Goal: Task Accomplishment & Management: Use online tool/utility

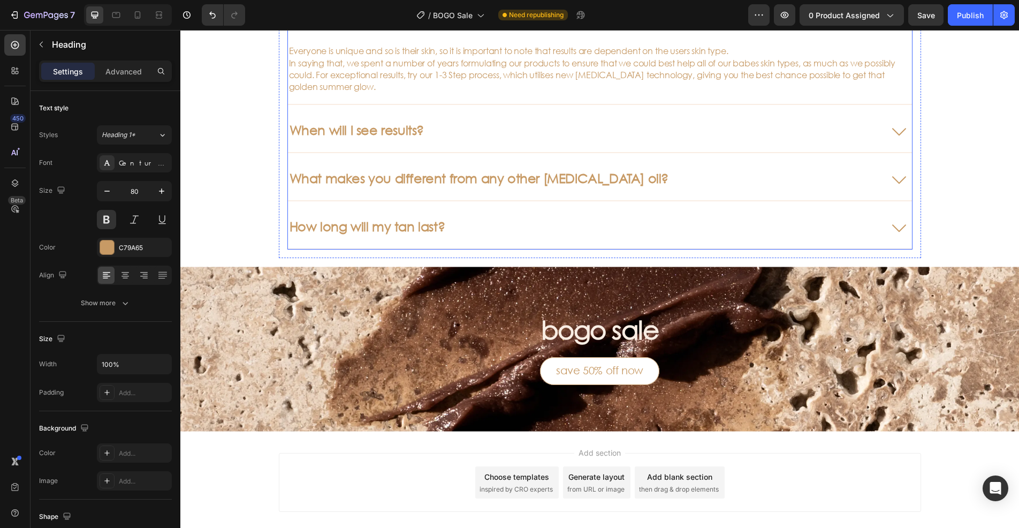
scroll to position [669, 0]
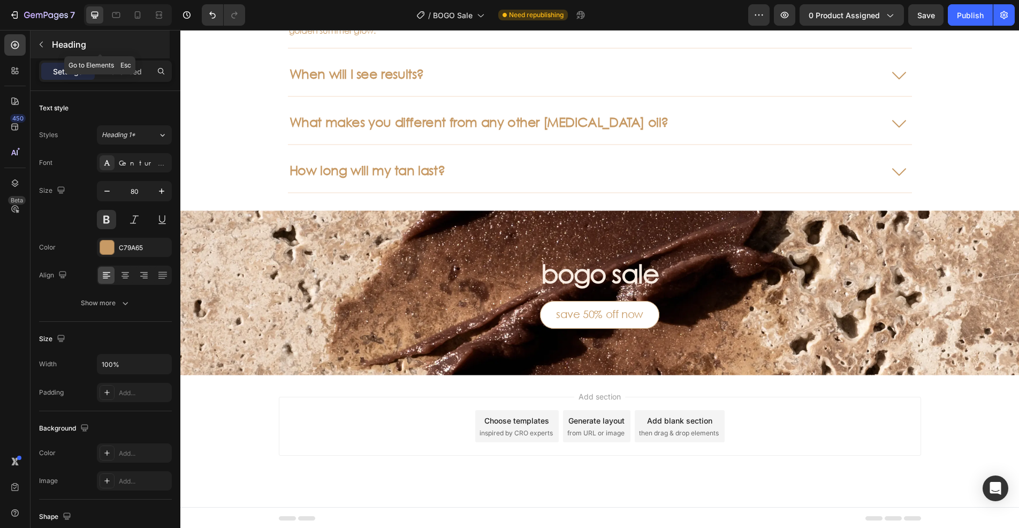
click at [41, 44] on icon "button" at bounding box center [41, 45] width 3 height 6
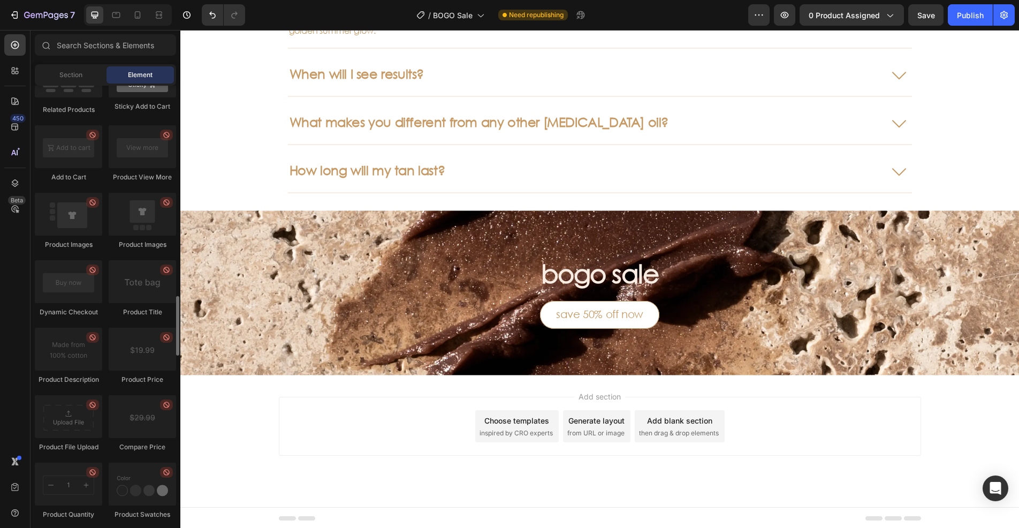
scroll to position [1285, 0]
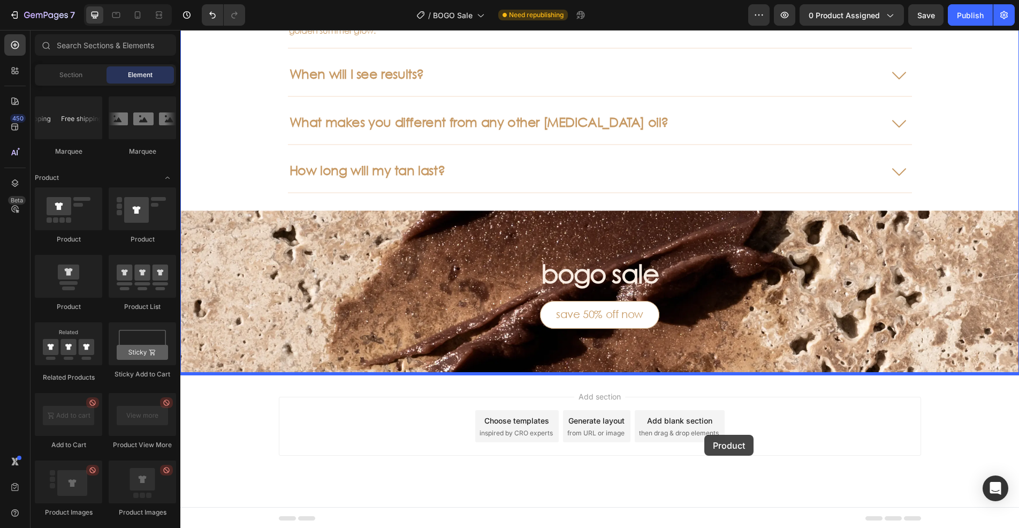
drag, startPoint x: 249, startPoint y: 251, endPoint x: 704, endPoint y: 435, distance: 490.8
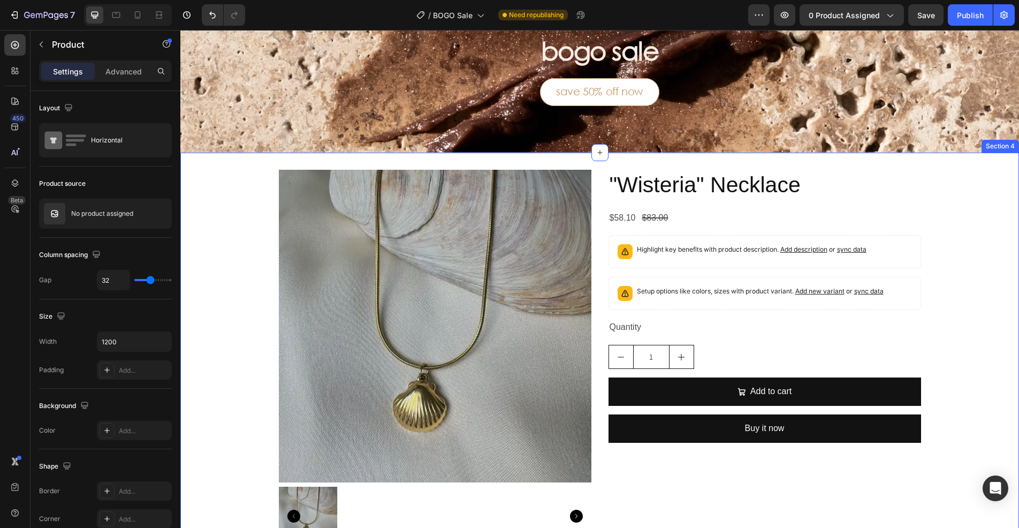
scroll to position [883, 0]
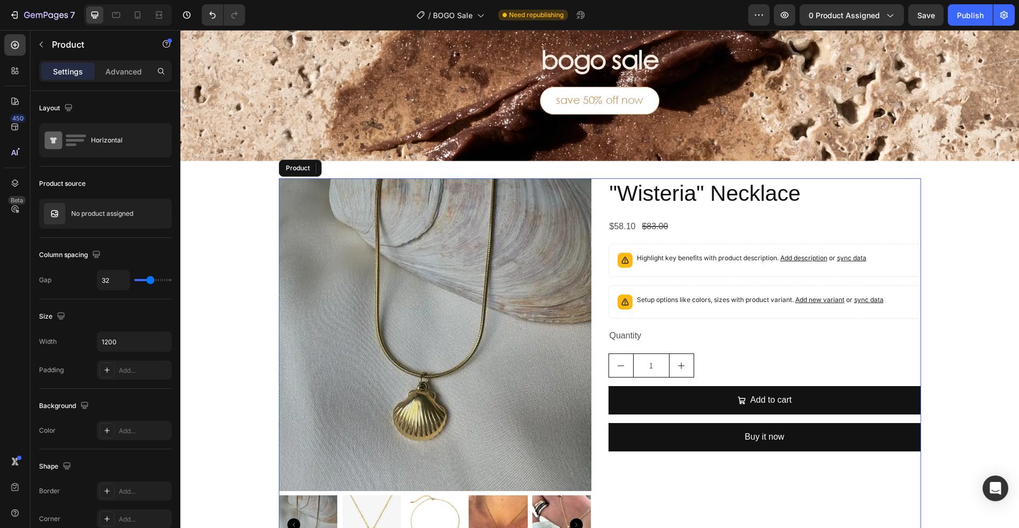
click at [597, 325] on div "Product Images "Wisteria" Necklace Product Title $58.10 Product Price Product P…" at bounding box center [600, 370] width 642 height 384
click at [40, 45] on icon "button" at bounding box center [41, 44] width 9 height 9
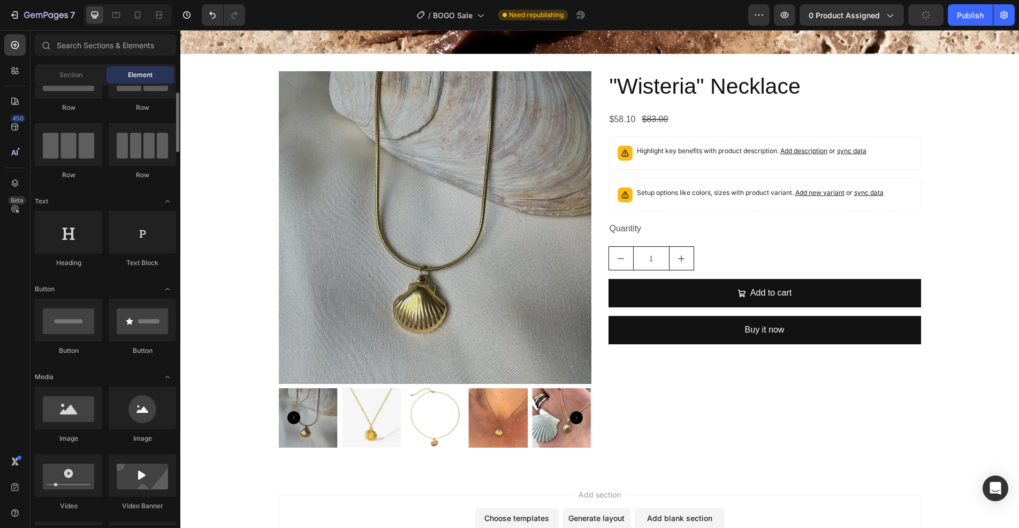
scroll to position [0, 0]
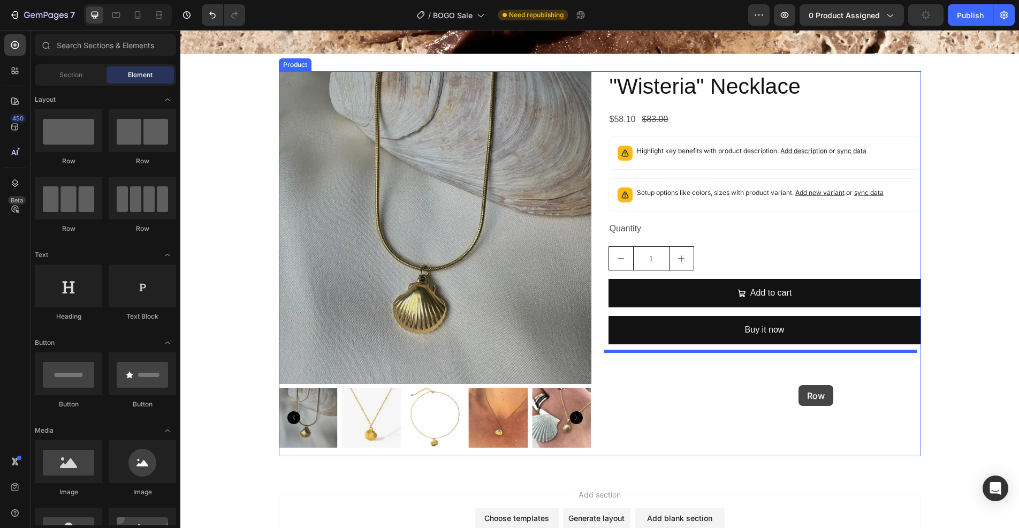
drag, startPoint x: 325, startPoint y: 164, endPoint x: 801, endPoint y: 374, distance: 520.3
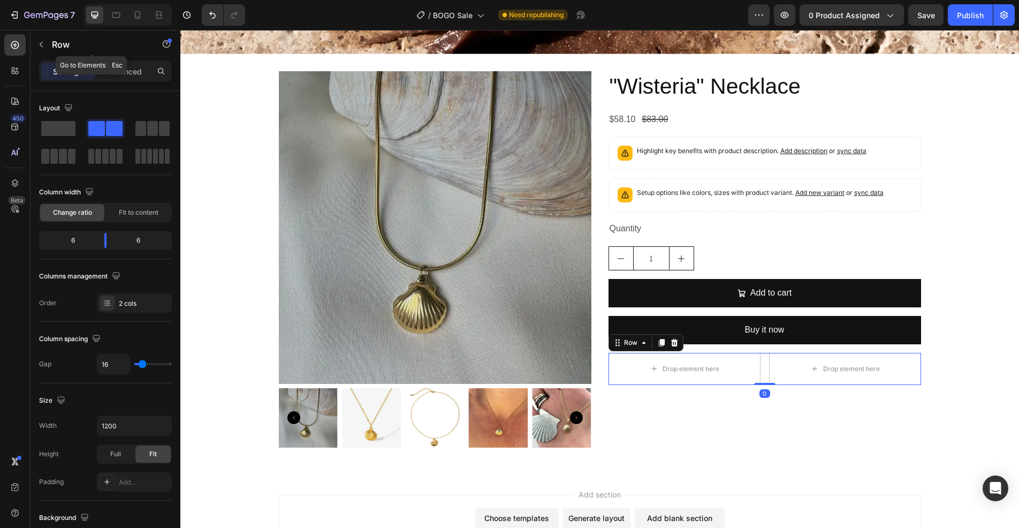
click at [42, 42] on icon "button" at bounding box center [41, 44] width 9 height 9
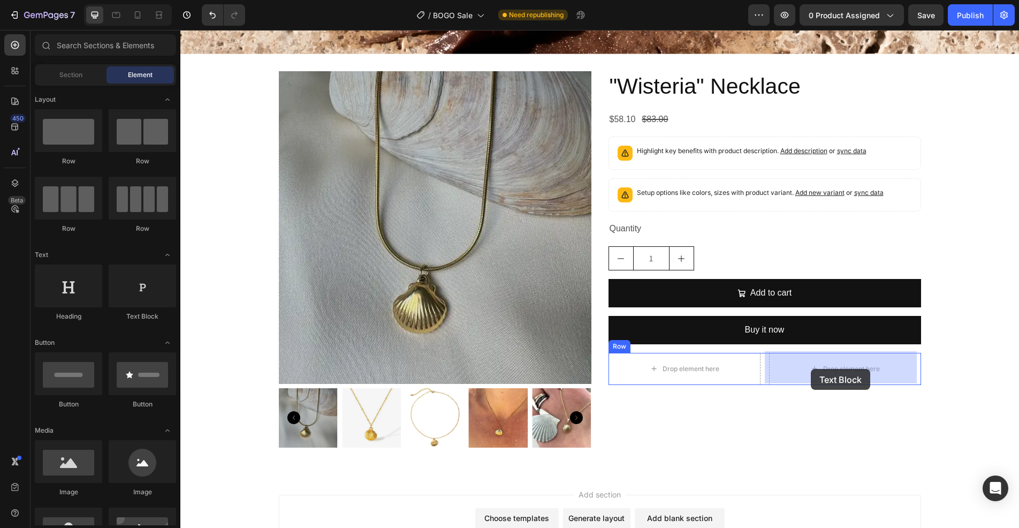
drag, startPoint x: 337, startPoint y: 315, endPoint x: 811, endPoint y: 369, distance: 477.3
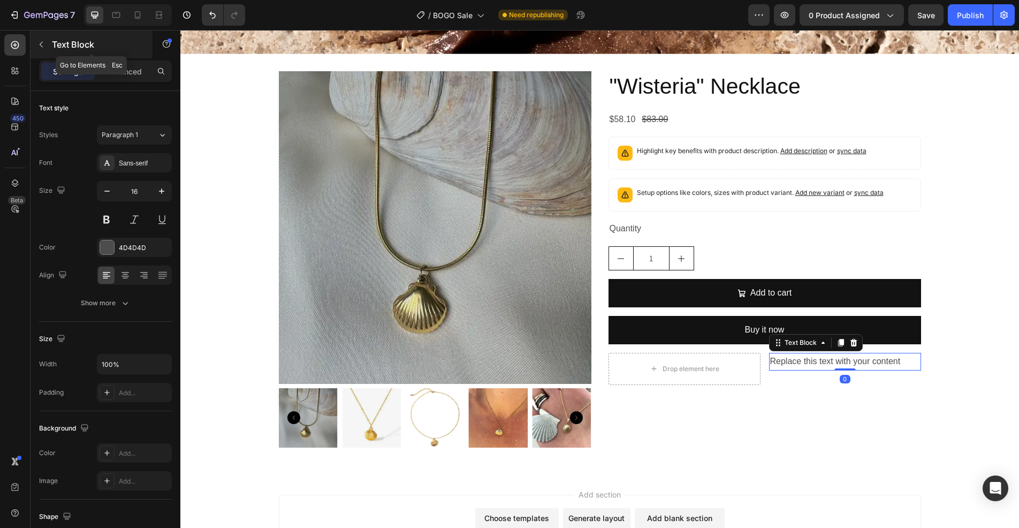
click at [38, 50] on button "button" at bounding box center [41, 44] width 17 height 17
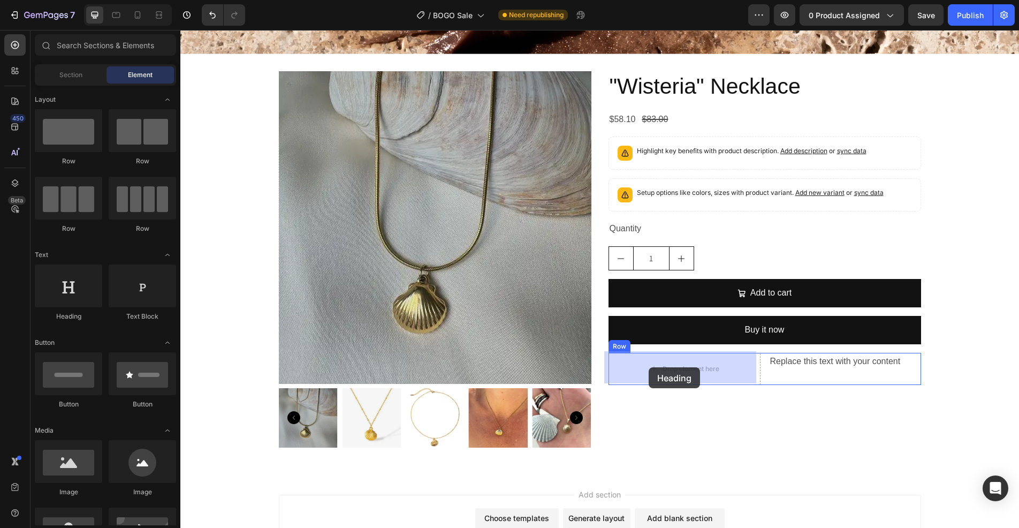
drag, startPoint x: 258, startPoint y: 318, endPoint x: 655, endPoint y: 367, distance: 399.6
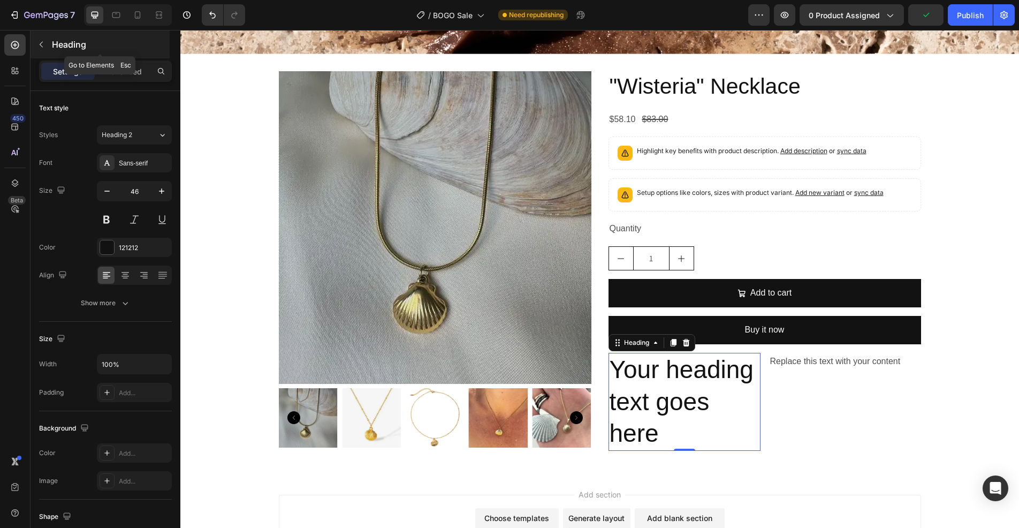
click at [43, 41] on icon "button" at bounding box center [41, 44] width 9 height 9
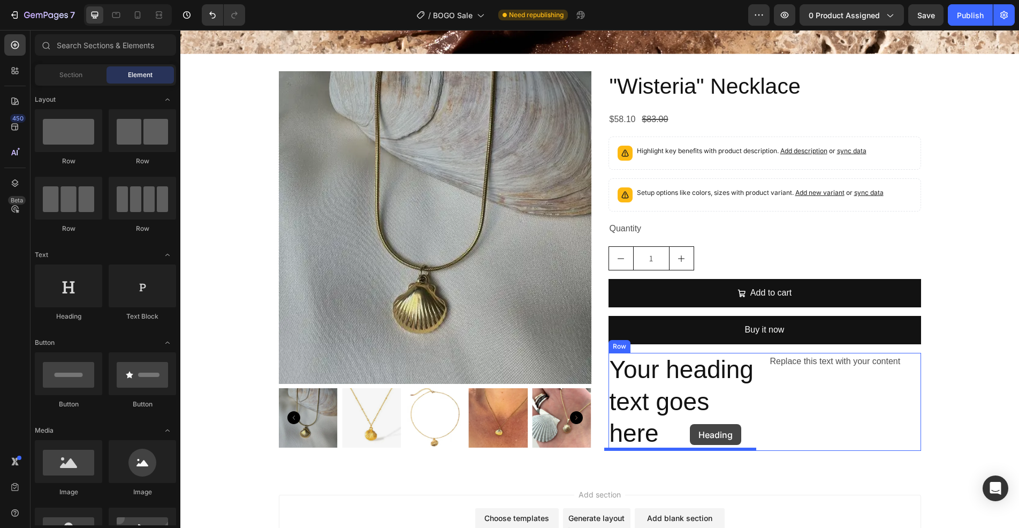
drag, startPoint x: 319, startPoint y: 336, endPoint x: 690, endPoint y: 424, distance: 381.3
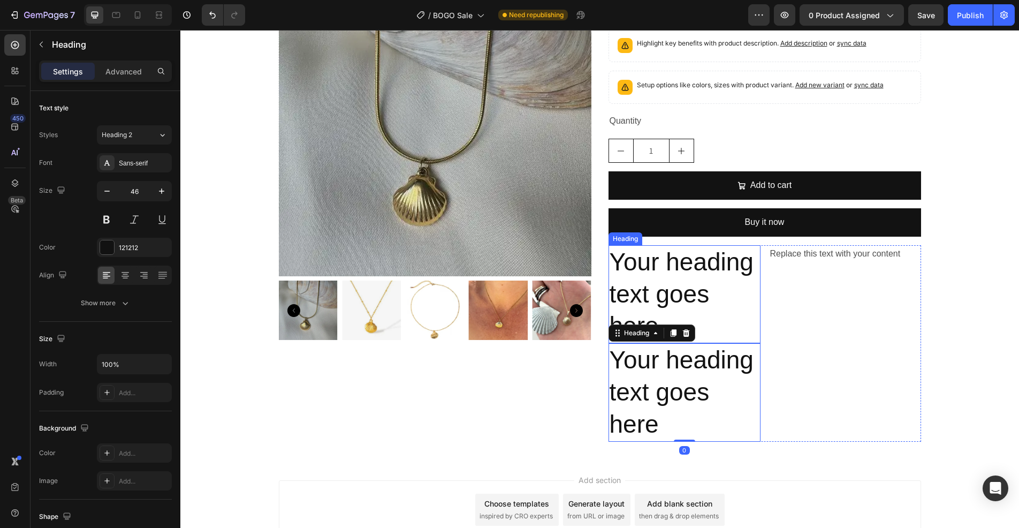
scroll to position [1097, 0]
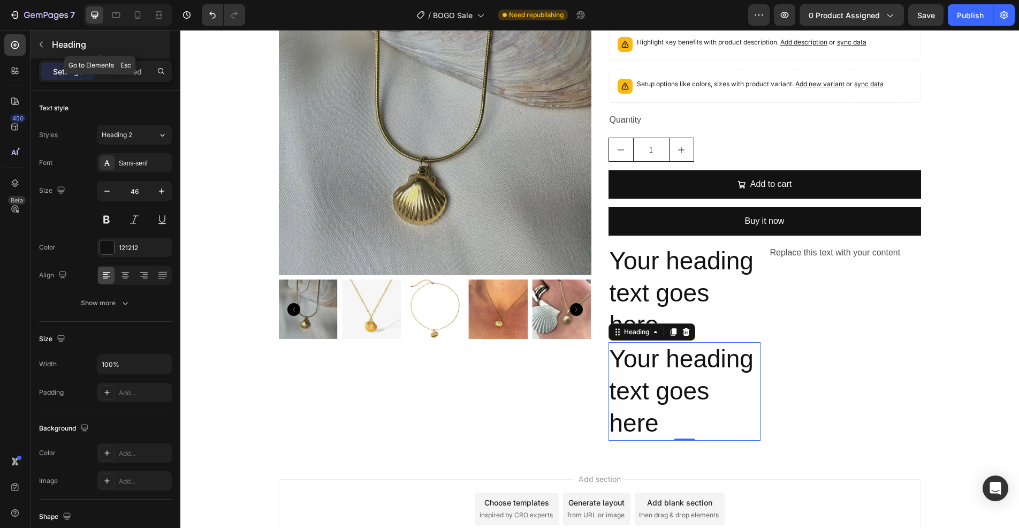
click at [40, 42] on icon "button" at bounding box center [41, 44] width 9 height 9
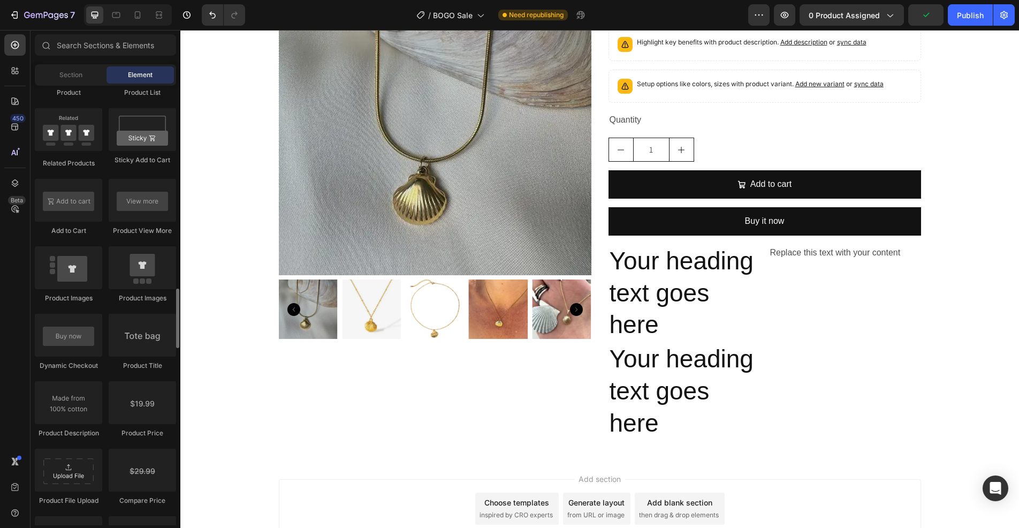
scroll to position [1606, 0]
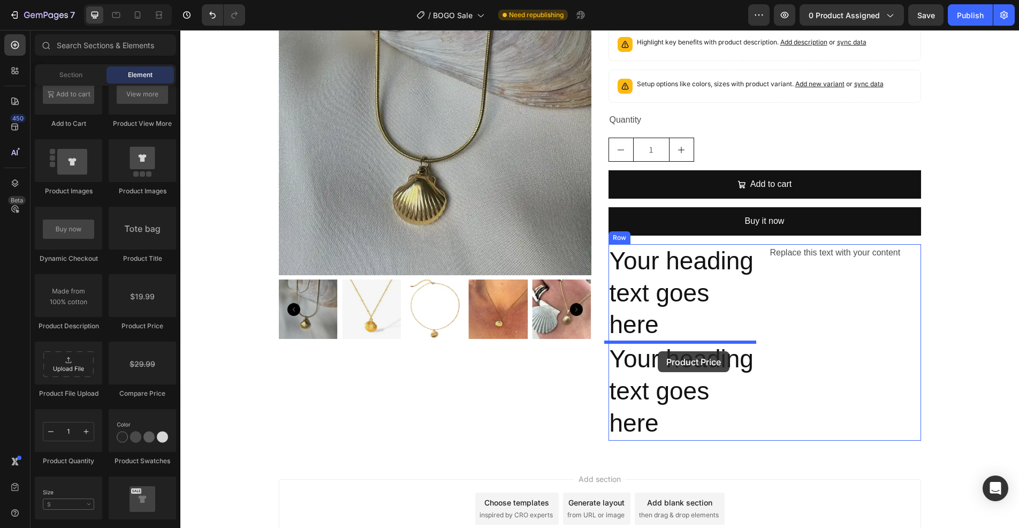
drag, startPoint x: 352, startPoint y: 318, endPoint x: 658, endPoint y: 351, distance: 307.4
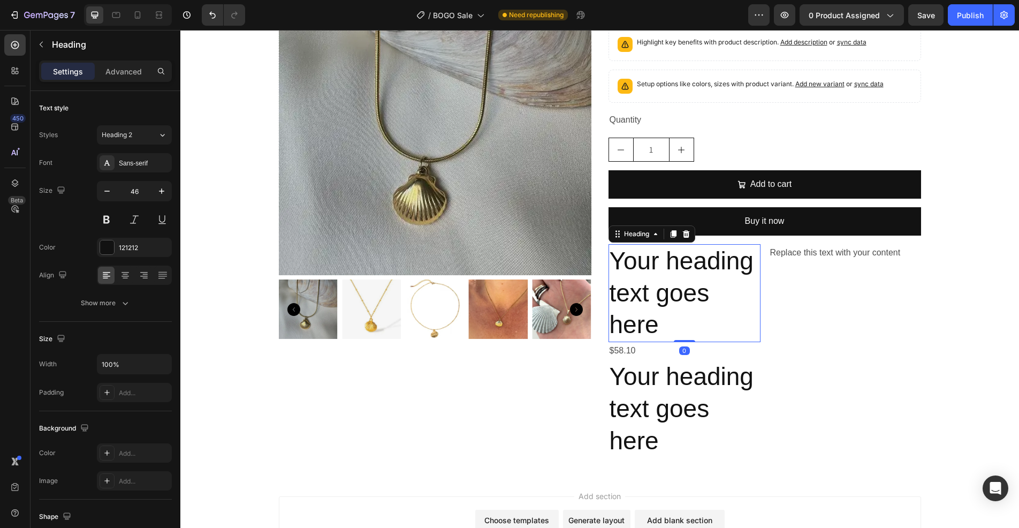
click at [697, 276] on h2 "Your heading text goes here" at bounding box center [685, 293] width 152 height 98
click at [682, 238] on icon at bounding box center [686, 234] width 9 height 9
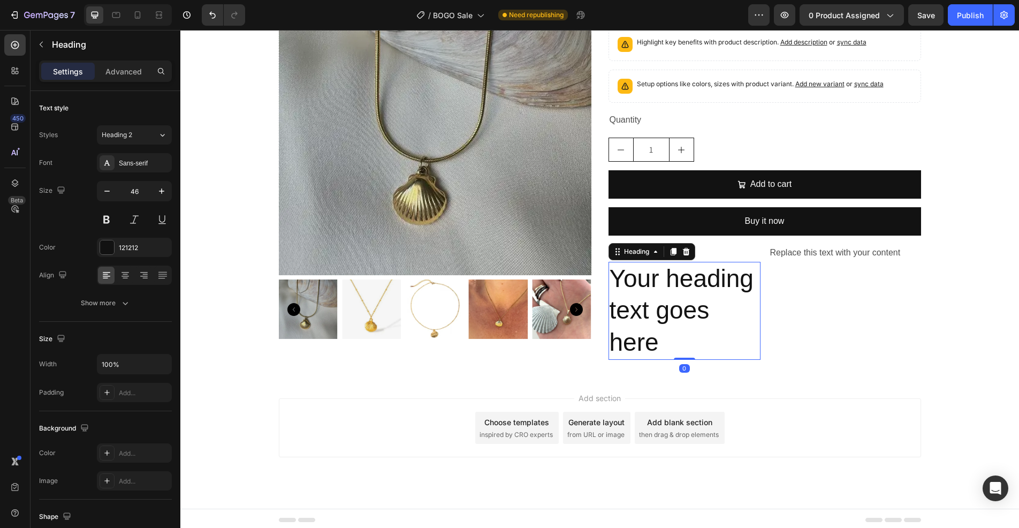
click at [679, 317] on h2 "Your heading text goes here" at bounding box center [685, 311] width 152 height 98
click at [682, 251] on icon at bounding box center [685, 251] width 7 height 7
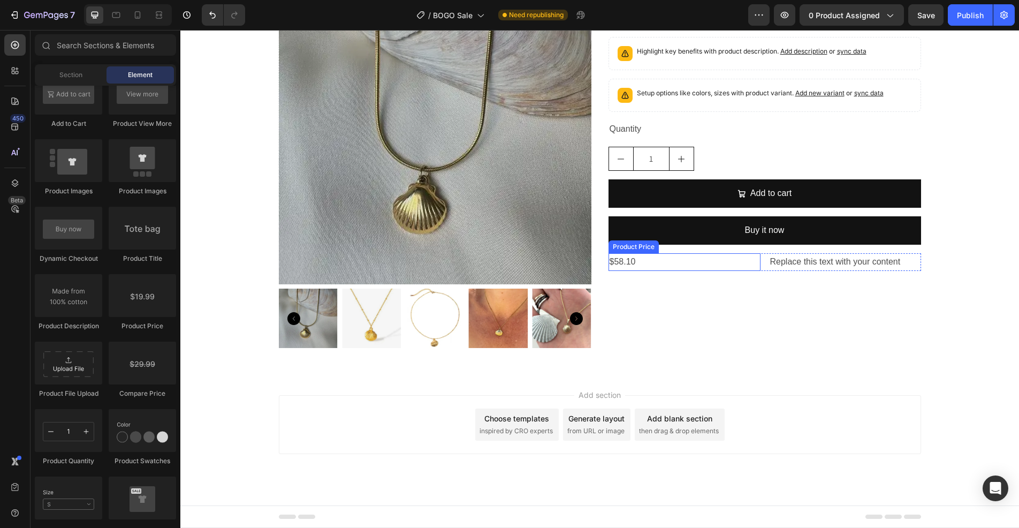
scroll to position [1088, 0]
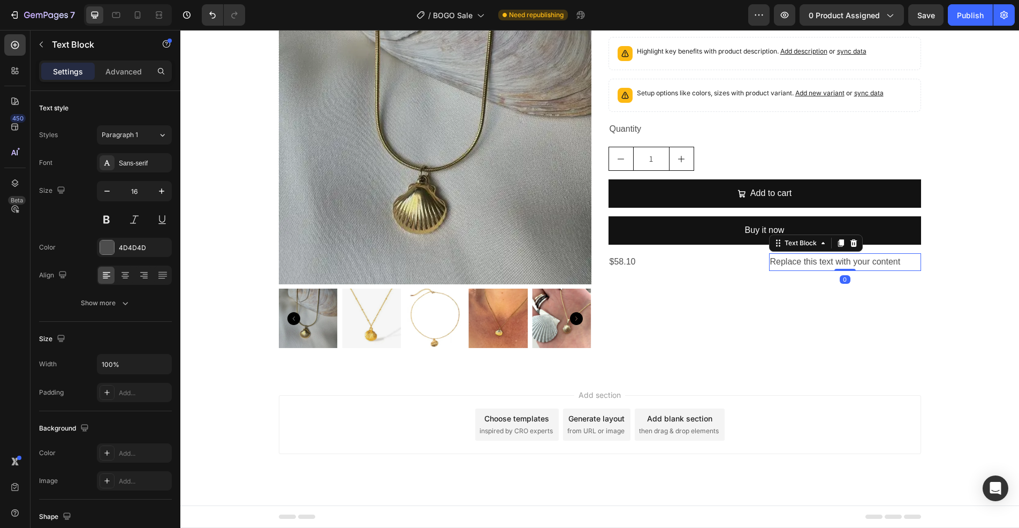
click at [795, 268] on div "Replace this text with your content" at bounding box center [845, 262] width 152 height 18
click at [850, 242] on icon at bounding box center [853, 242] width 7 height 7
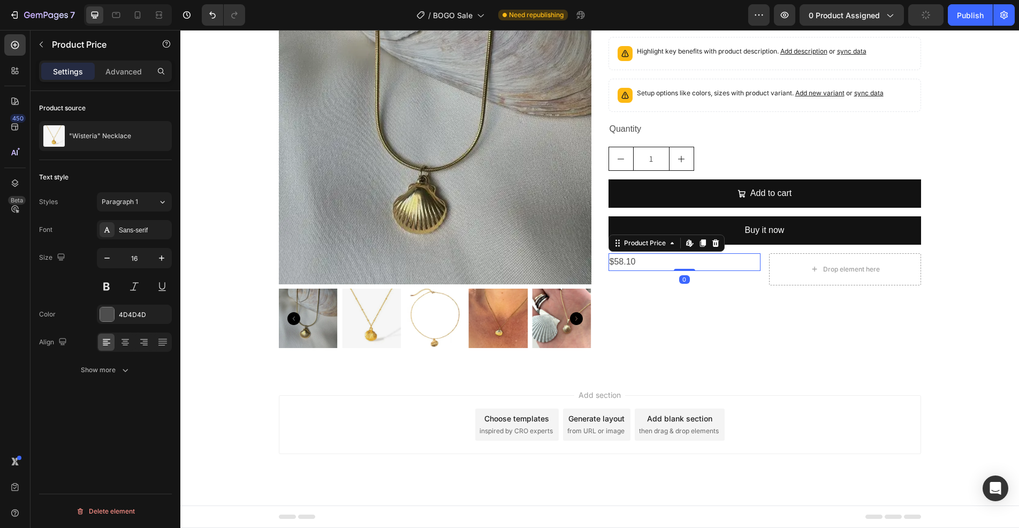
click at [656, 255] on div "$58.10" at bounding box center [685, 262] width 152 height 18
click at [40, 41] on icon "button" at bounding box center [41, 44] width 9 height 9
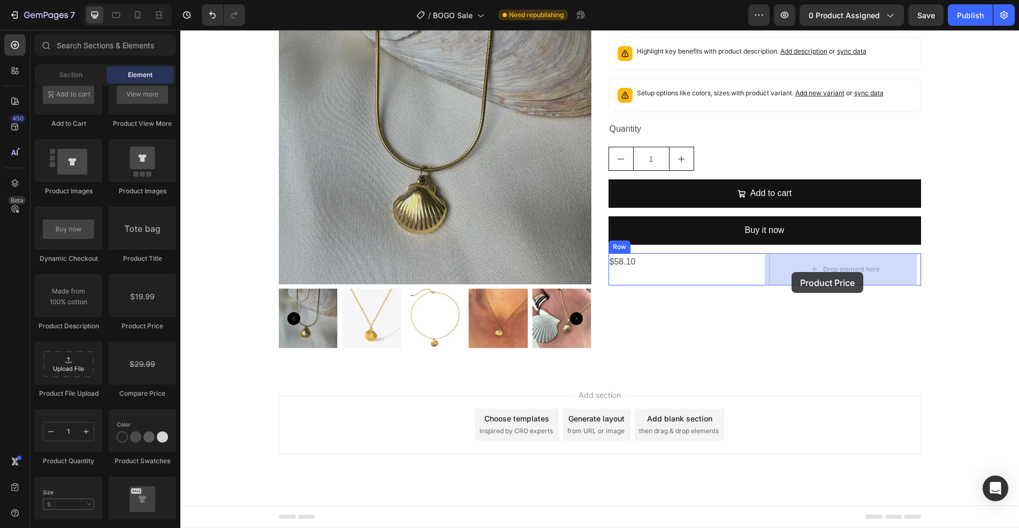
drag, startPoint x: 322, startPoint y: 335, endPoint x: 792, endPoint y: 272, distance: 473.6
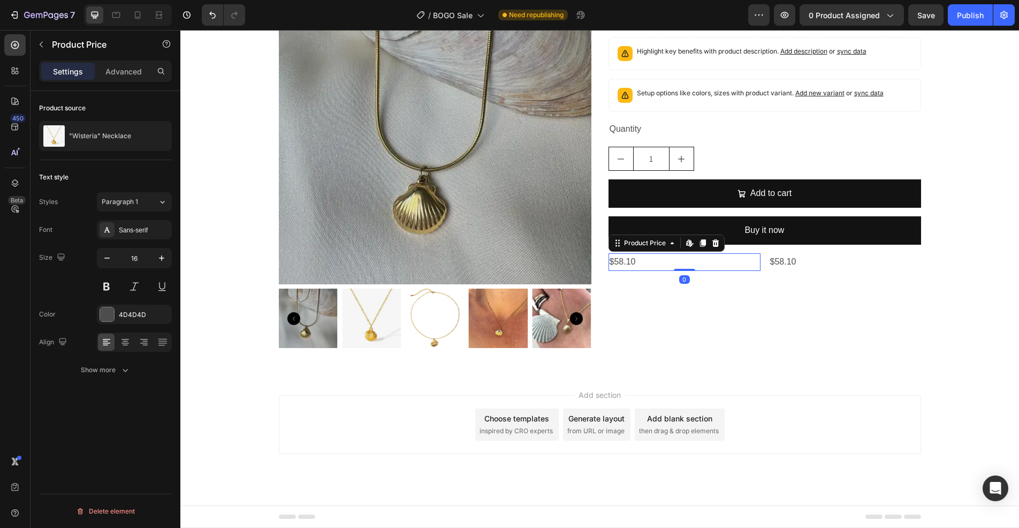
click at [677, 266] on div "$58.10" at bounding box center [685, 262] width 152 height 18
click at [35, 40] on button "button" at bounding box center [41, 44] width 17 height 17
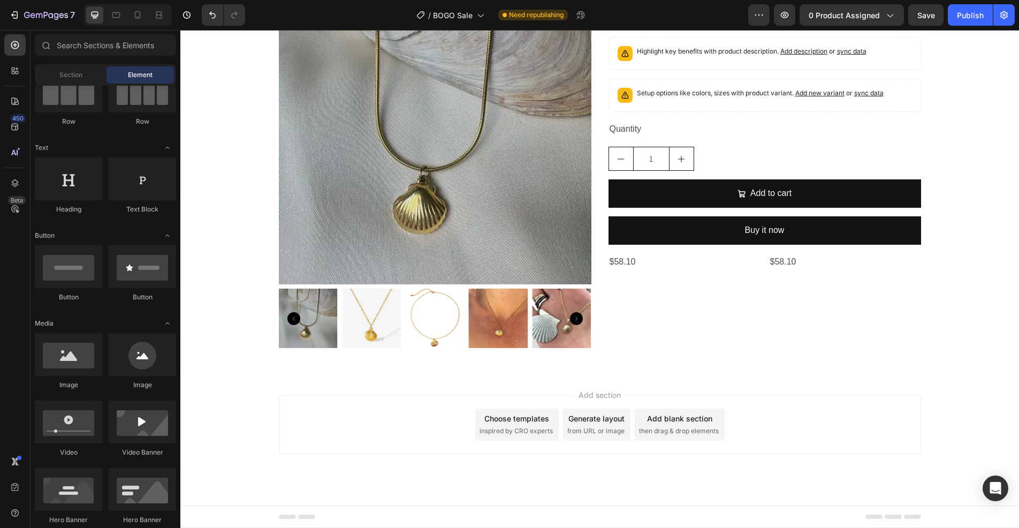
scroll to position [0, 0]
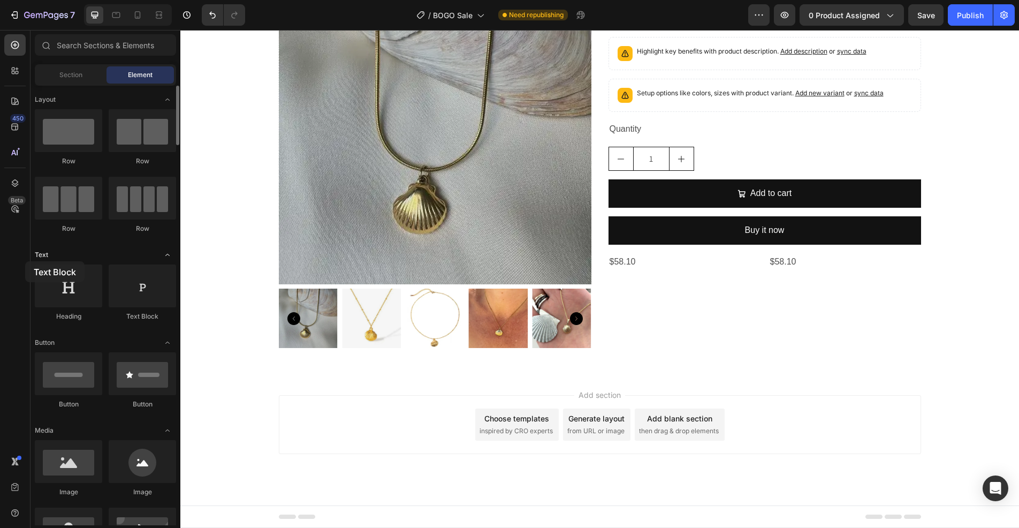
drag, startPoint x: 138, startPoint y: 307, endPoint x: 77, endPoint y: 258, distance: 78.1
click at [25, 261] on div "450 Beta Sections(18) Elements(84) Section Element Hero Section Product Detail …" at bounding box center [90, 279] width 180 height 498
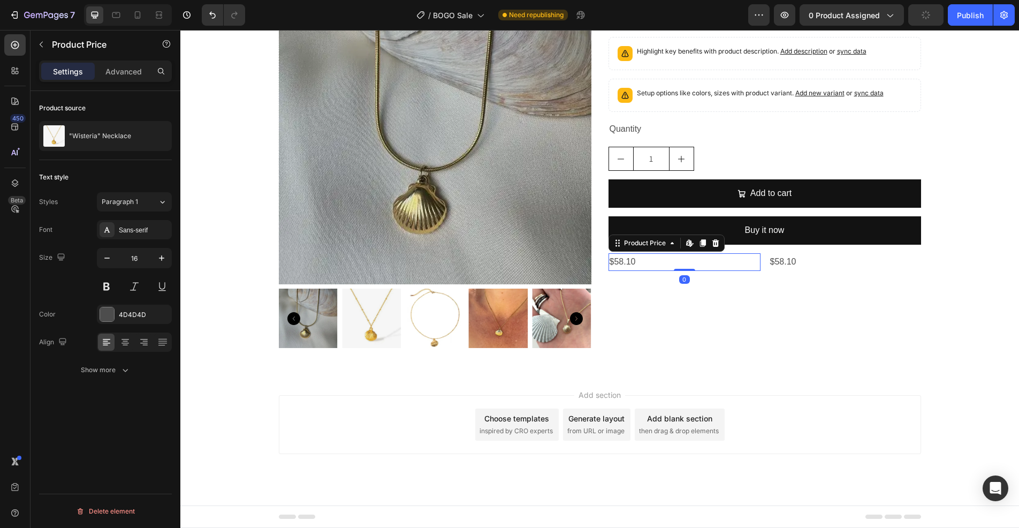
click at [665, 262] on div "$58.10" at bounding box center [685, 262] width 152 height 18
click at [115, 74] on p "Advanced" at bounding box center [123, 71] width 36 height 11
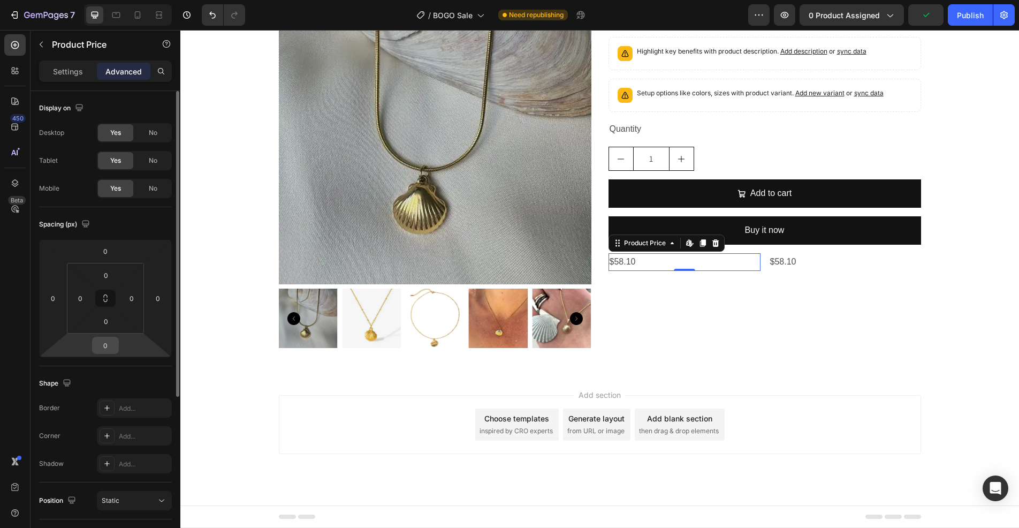
click at [113, 346] on input "0" at bounding box center [105, 345] width 21 height 16
click at [103, 347] on input "0" at bounding box center [105, 345] width 21 height 16
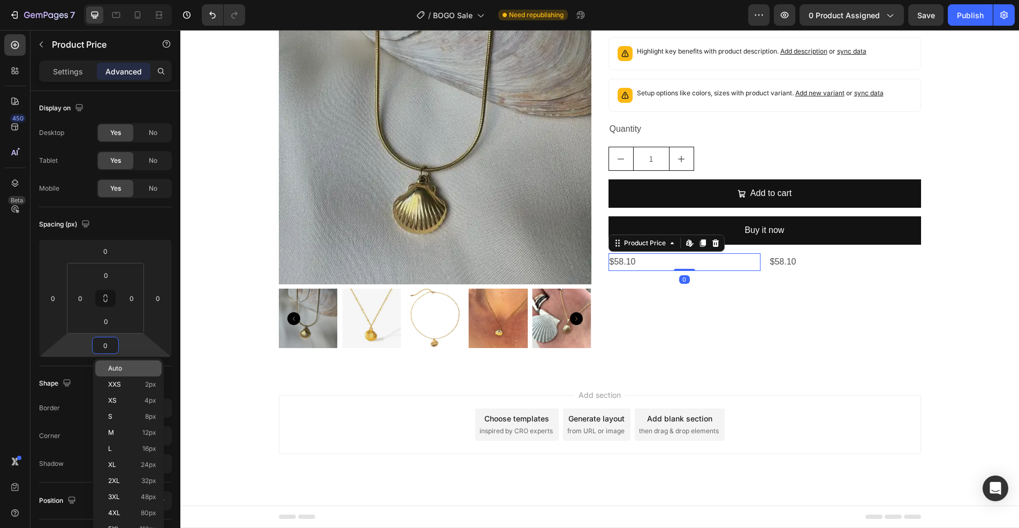
type input "20"
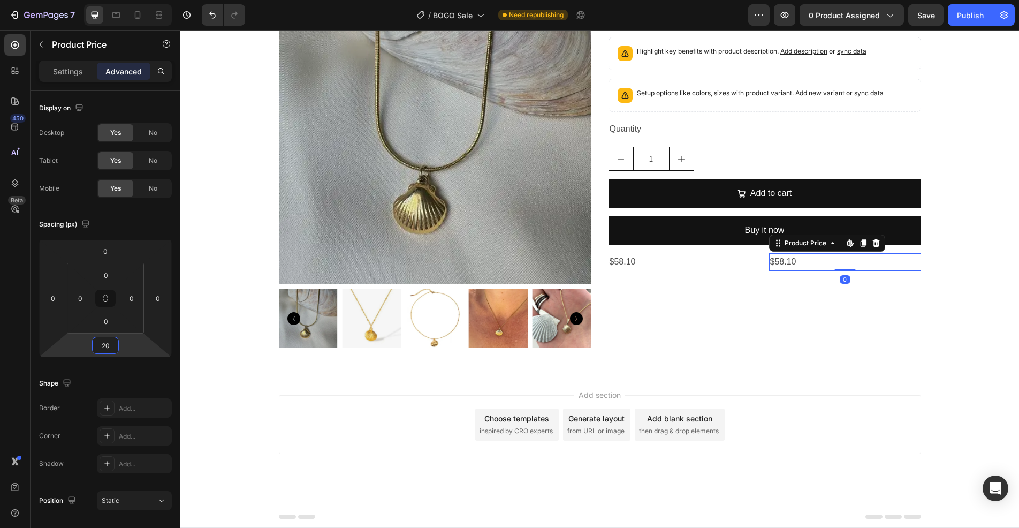
click at [797, 264] on div "$58.10" at bounding box center [845, 262] width 152 height 18
click at [116, 346] on div "0" at bounding box center [105, 345] width 27 height 17
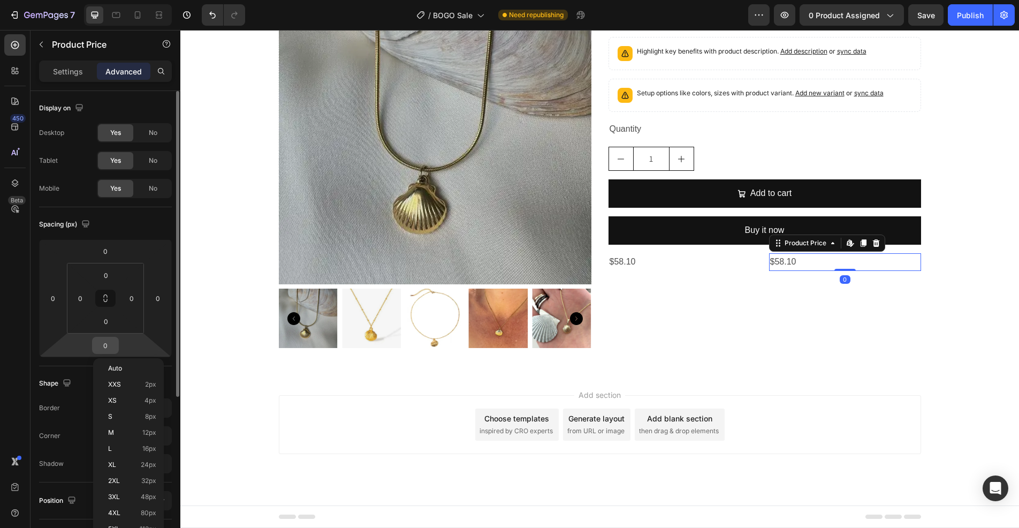
click at [102, 345] on input "0" at bounding box center [105, 345] width 21 height 16
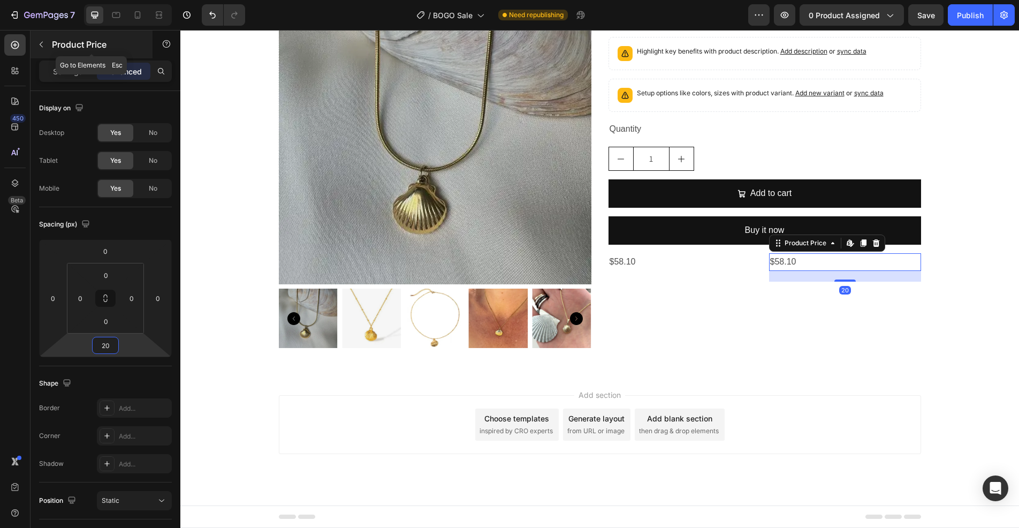
type input "20"
click at [45, 45] on icon "button" at bounding box center [41, 44] width 9 height 9
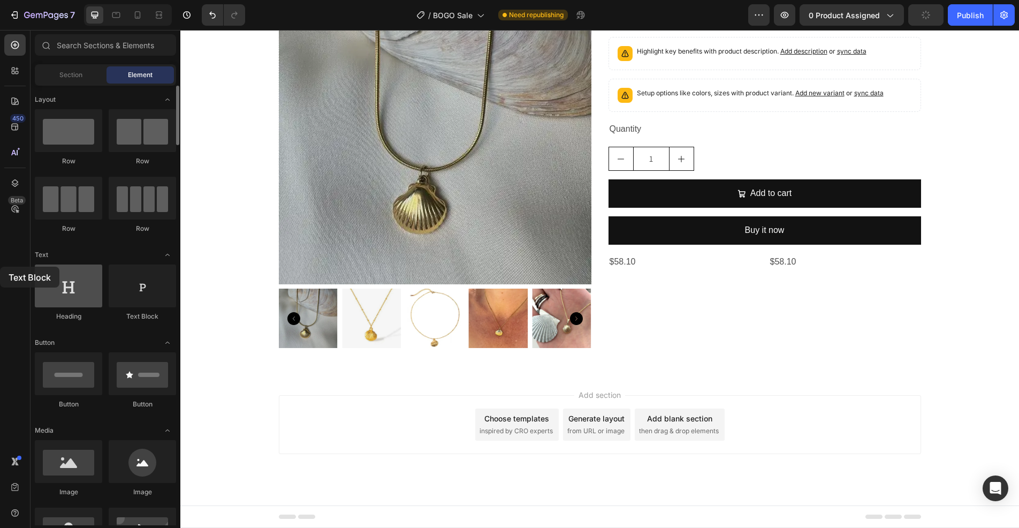
drag, startPoint x: 175, startPoint y: 299, endPoint x: 99, endPoint y: 266, distance: 82.7
click at [0, 0] on html "7 Version history / BOGO Sale Need republishing Preview 0 product assigned Publ…" at bounding box center [509, 0] width 1019 height 0
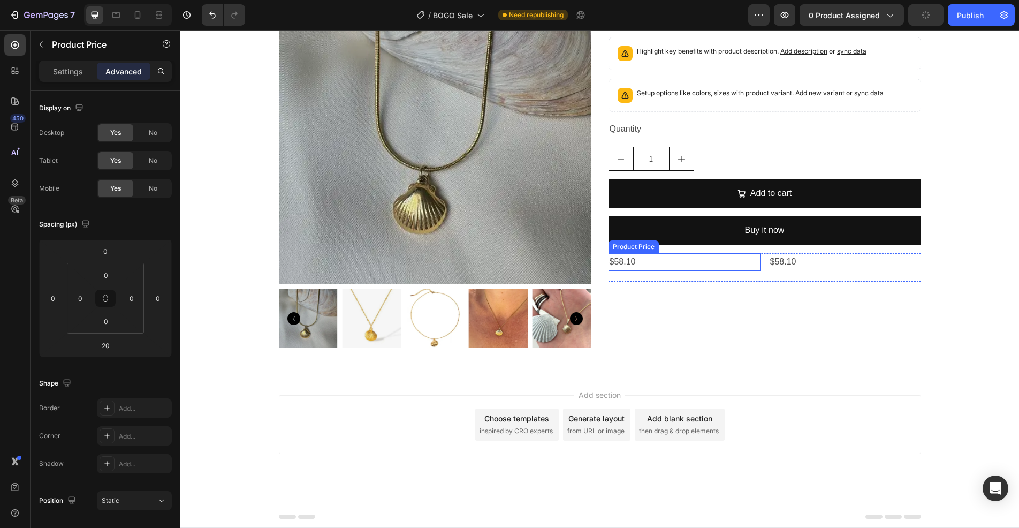
click at [683, 261] on div "$58.10" at bounding box center [685, 262] width 152 height 18
click at [649, 242] on div "Product Price" at bounding box center [645, 243] width 46 height 10
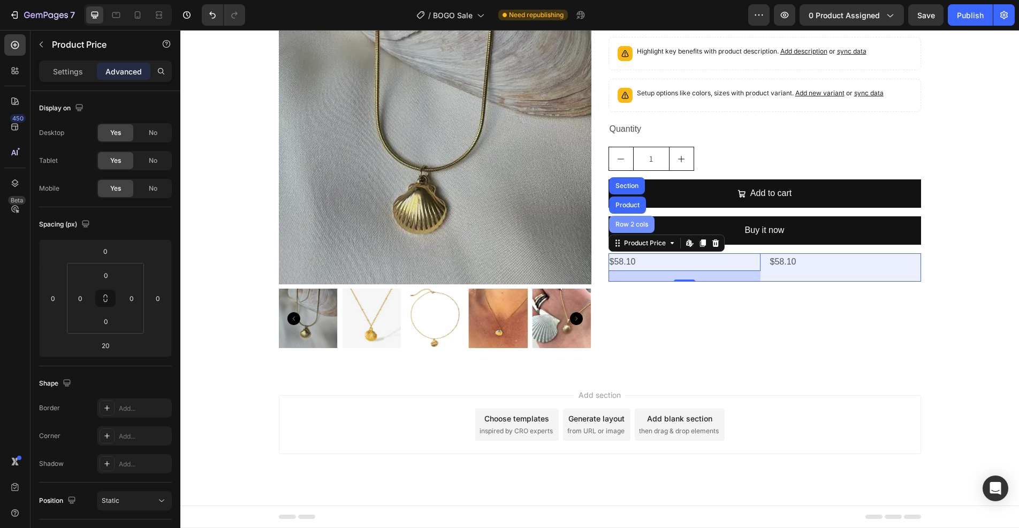
click at [635, 233] on div "Row 2 cols" at bounding box center [631, 224] width 45 height 17
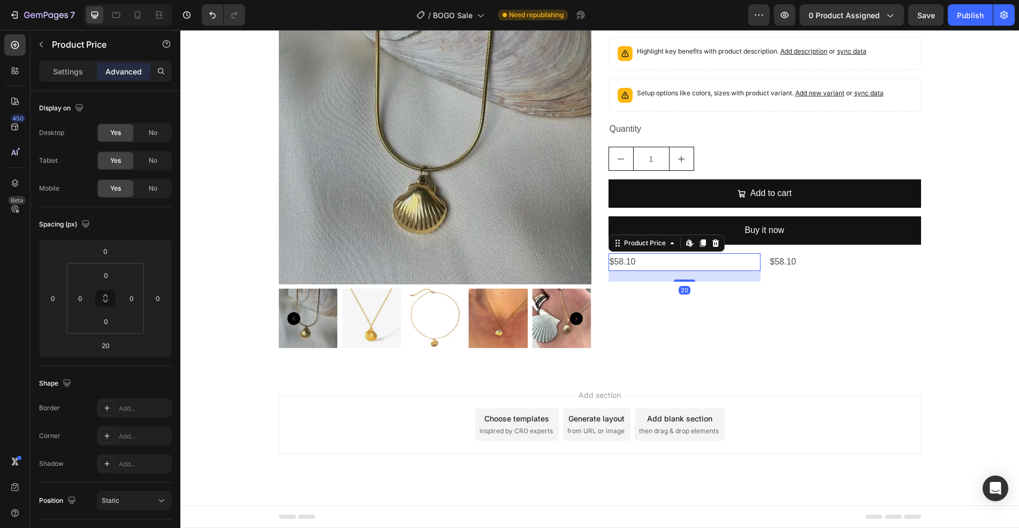
click at [704, 259] on div "$58.10" at bounding box center [685, 262] width 152 height 18
click at [700, 245] on icon at bounding box center [703, 242] width 6 height 7
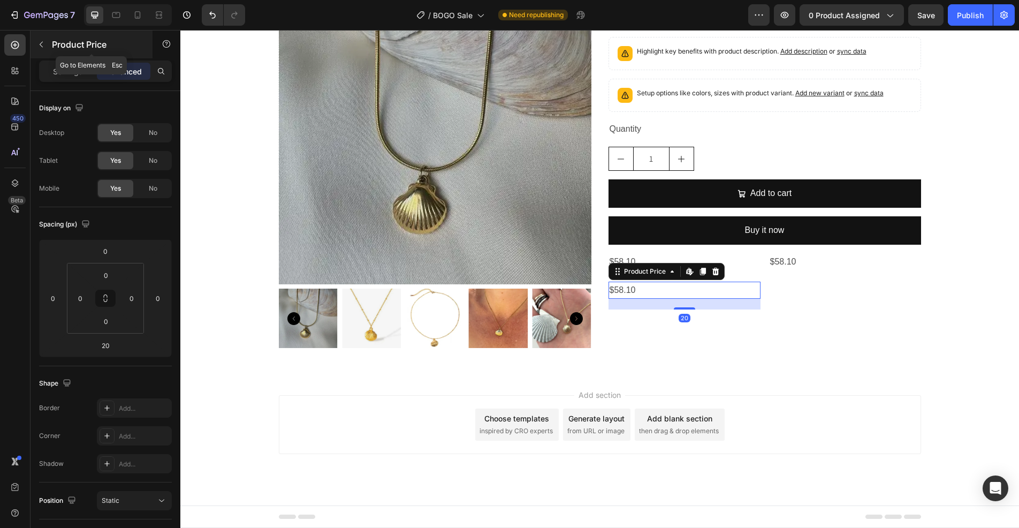
click at [38, 41] on icon "button" at bounding box center [41, 44] width 9 height 9
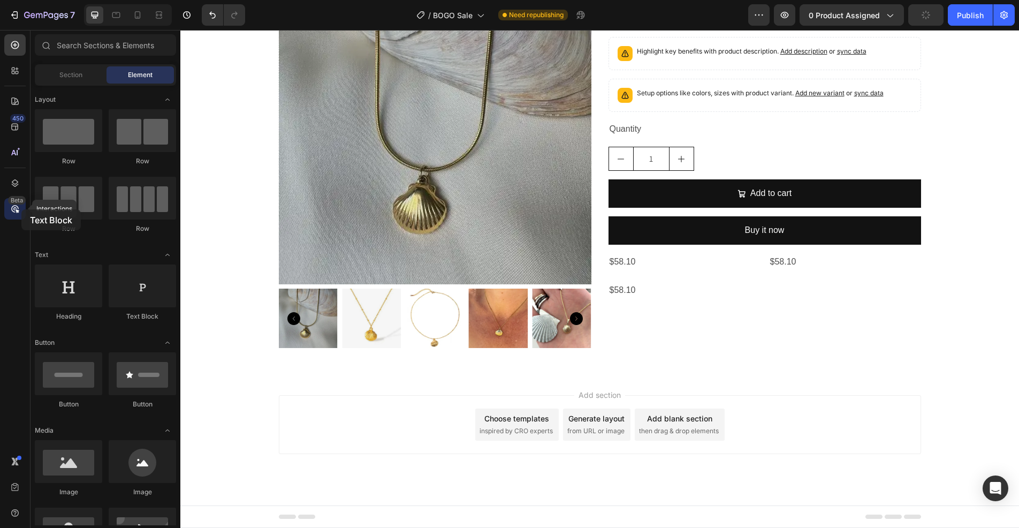
drag, startPoint x: 160, startPoint y: 300, endPoint x: 21, endPoint y: 209, distance: 165.5
click at [21, 209] on div "450 Beta Interactions Sections(18) Elements(84) Section Element Hero Section Pr…" at bounding box center [90, 279] width 180 height 498
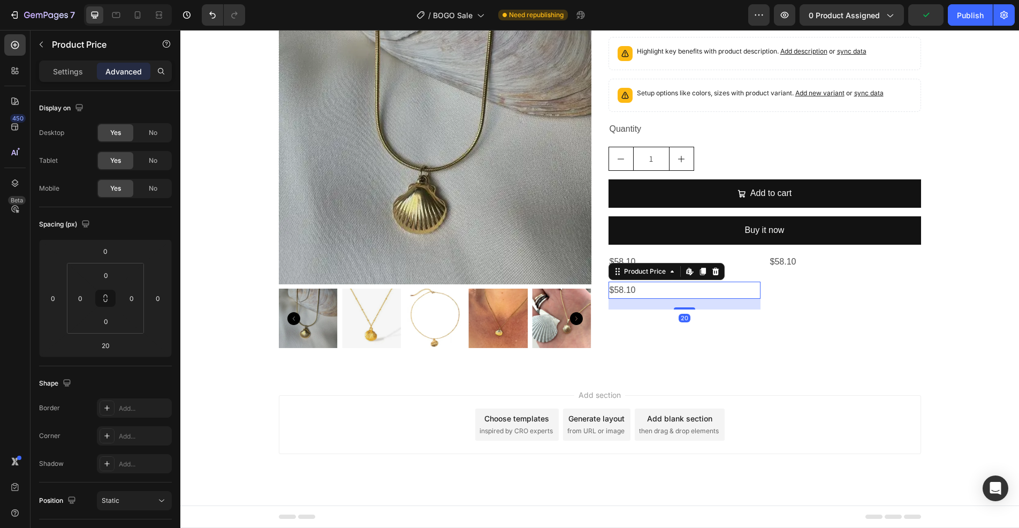
click at [657, 291] on div "$58.10" at bounding box center [685, 291] width 152 height 18
click at [715, 264] on div "Product Price Edit content in Shopify" at bounding box center [667, 271] width 116 height 17
click at [712, 271] on icon at bounding box center [715, 271] width 7 height 7
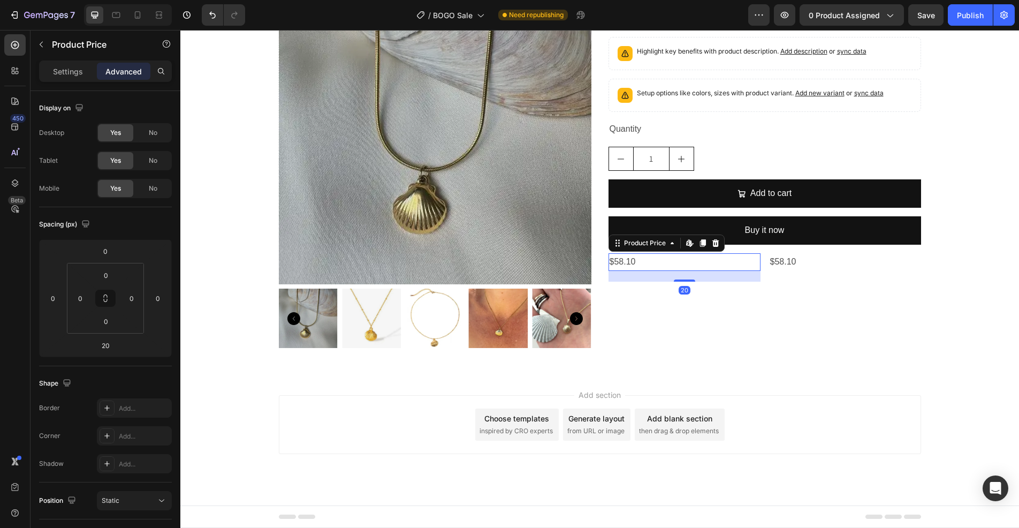
click at [678, 269] on div "$58.10" at bounding box center [685, 262] width 152 height 18
click at [770, 278] on div "$58.10 Product Price Product Price" at bounding box center [845, 267] width 152 height 28
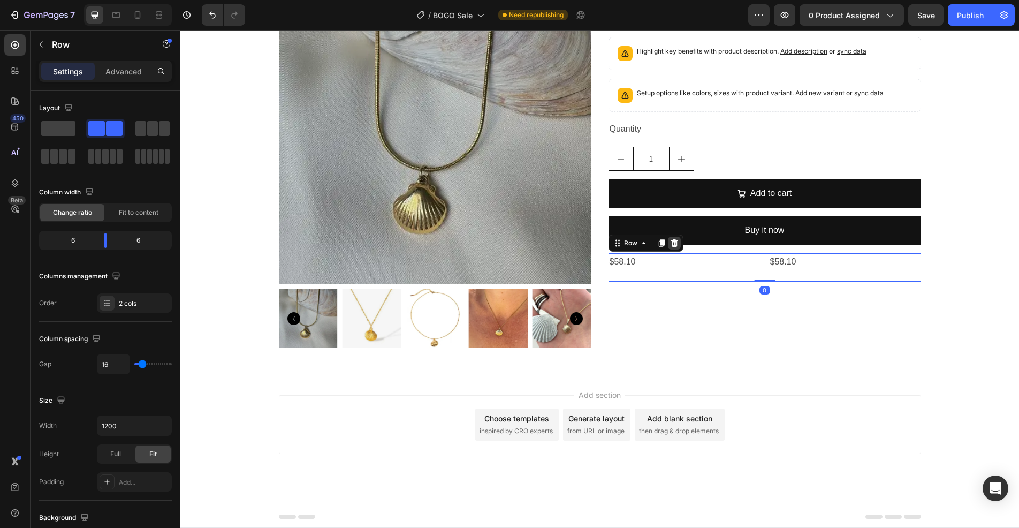
click at [676, 244] on div at bounding box center [674, 243] width 13 height 13
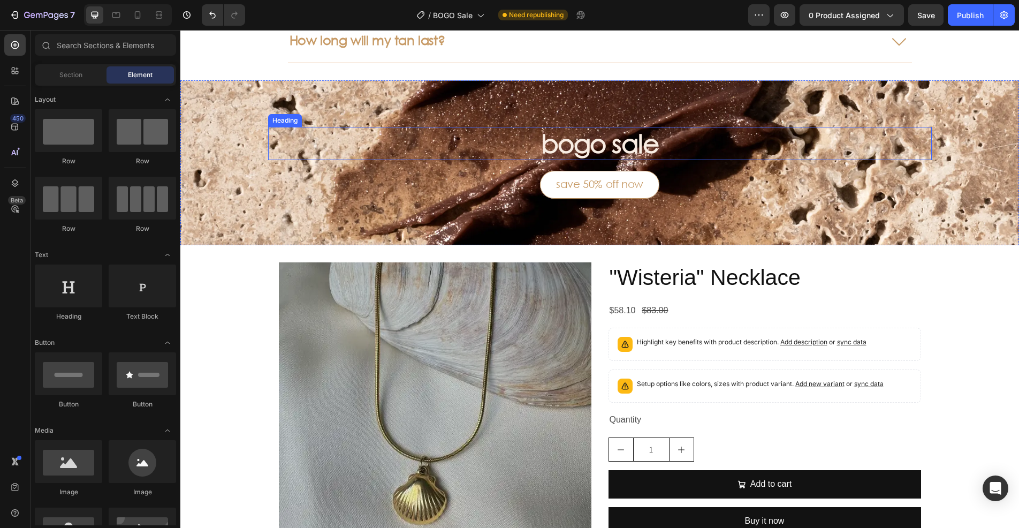
scroll to position [970, 0]
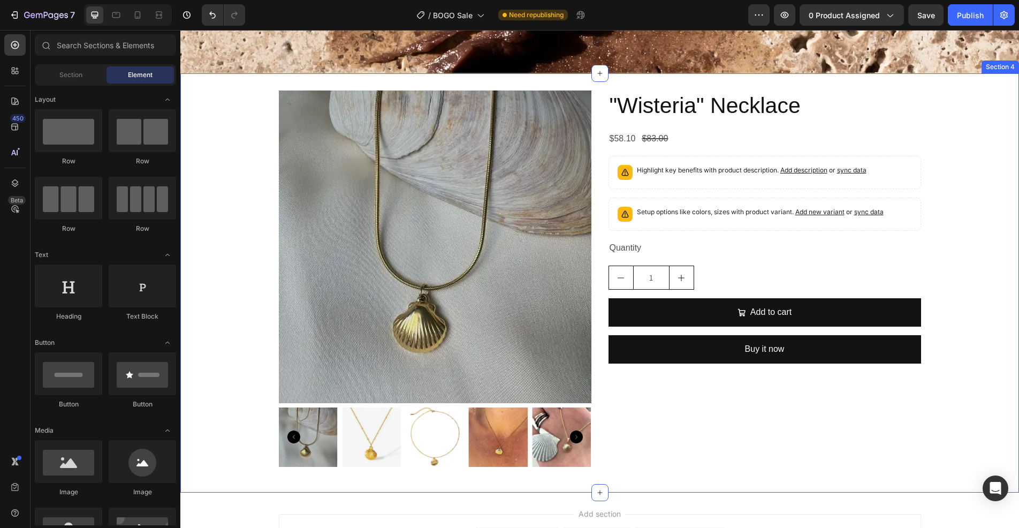
click at [998, 119] on div "Product Images "Wisteria" Necklace Product Title $58.10 Product Price Product P…" at bounding box center [599, 282] width 839 height 384
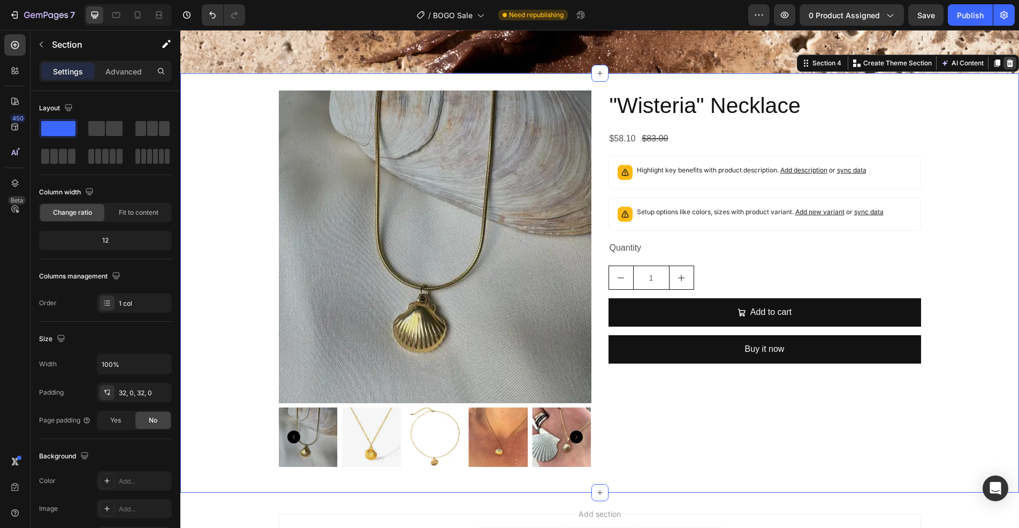
click at [1007, 62] on icon at bounding box center [1010, 62] width 7 height 7
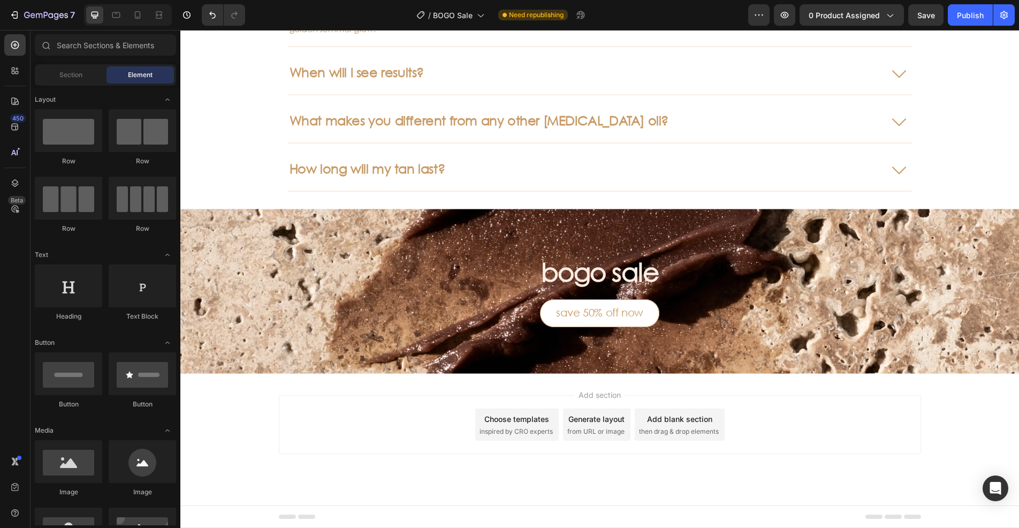
scroll to position [669, 0]
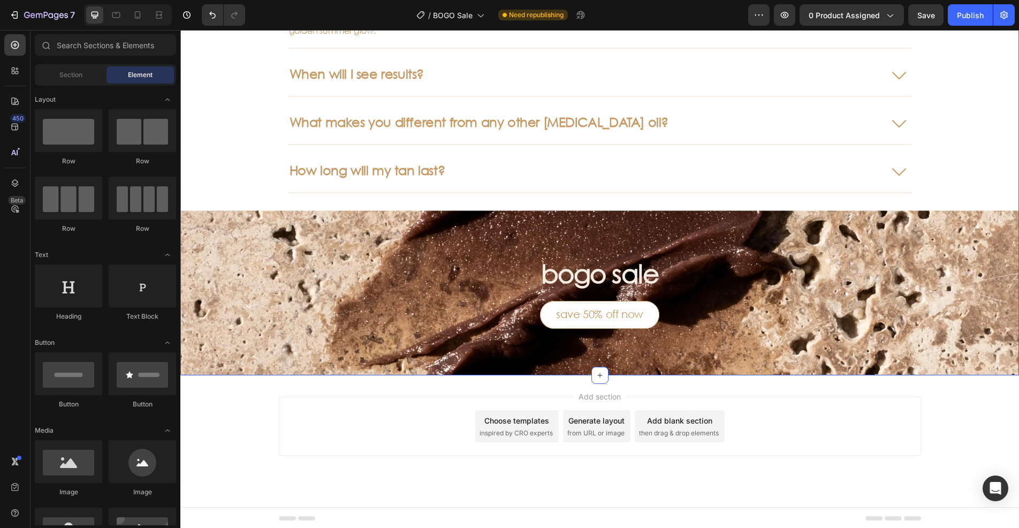
click at [966, 193] on div "frequently asked questions Heading I struggle to tan... will this work? Everyon…" at bounding box center [599, 134] width 839 height 482
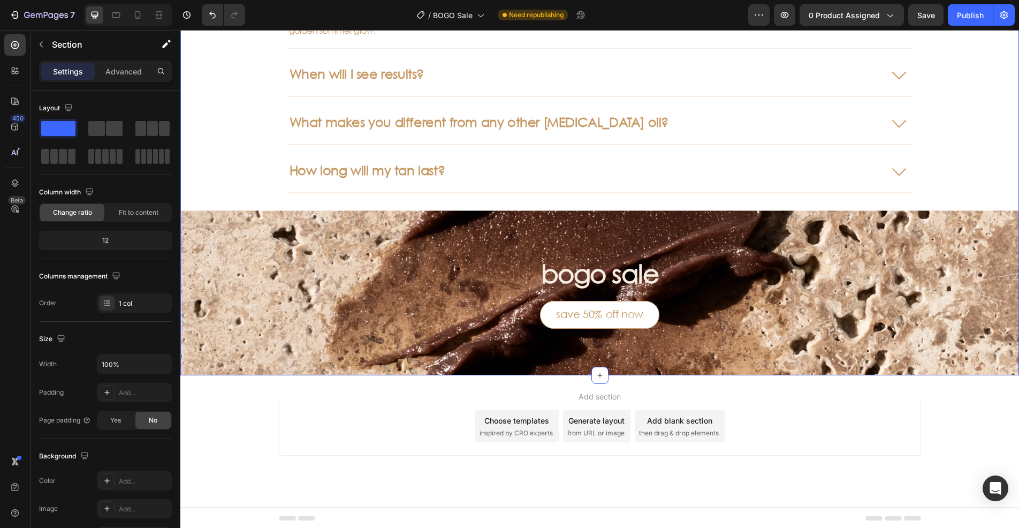
click at [959, 123] on div "frequently asked questions Heading I struggle to tan... will this work? Everyon…" at bounding box center [599, 134] width 839 height 482
click at [965, 103] on div "frequently asked questions Heading I struggle to tan... will this work? Everyon…" at bounding box center [599, 134] width 839 height 482
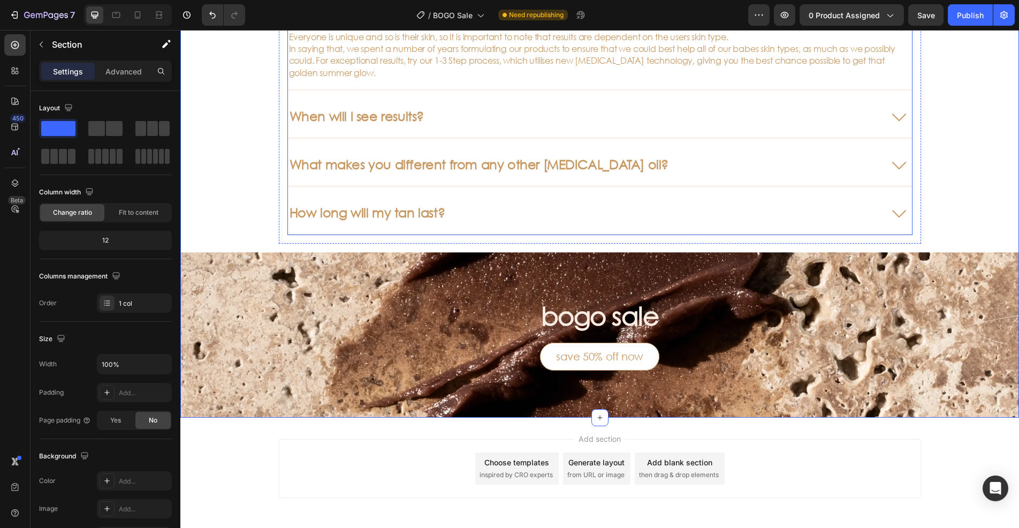
scroll to position [0, 0]
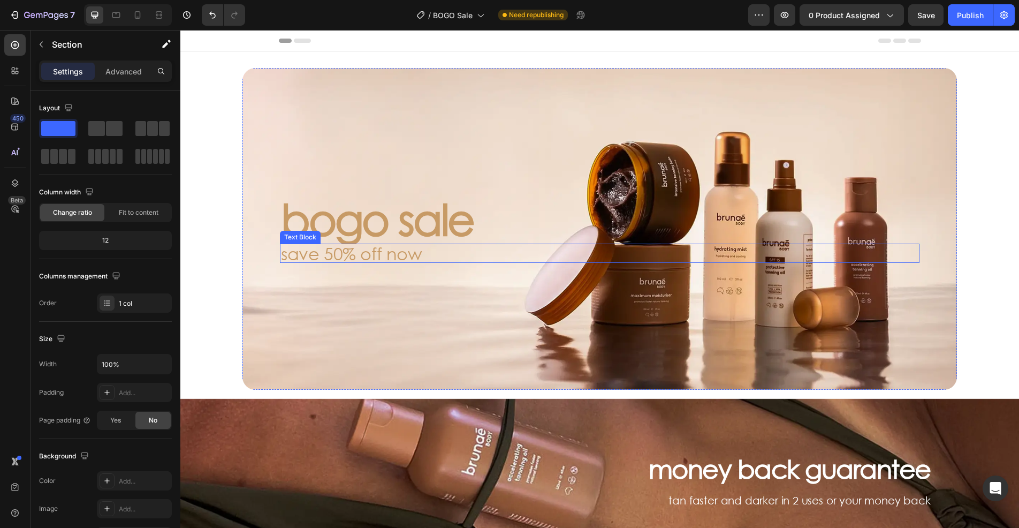
click at [409, 219] on h2 "bogo sale" at bounding box center [600, 218] width 640 height 49
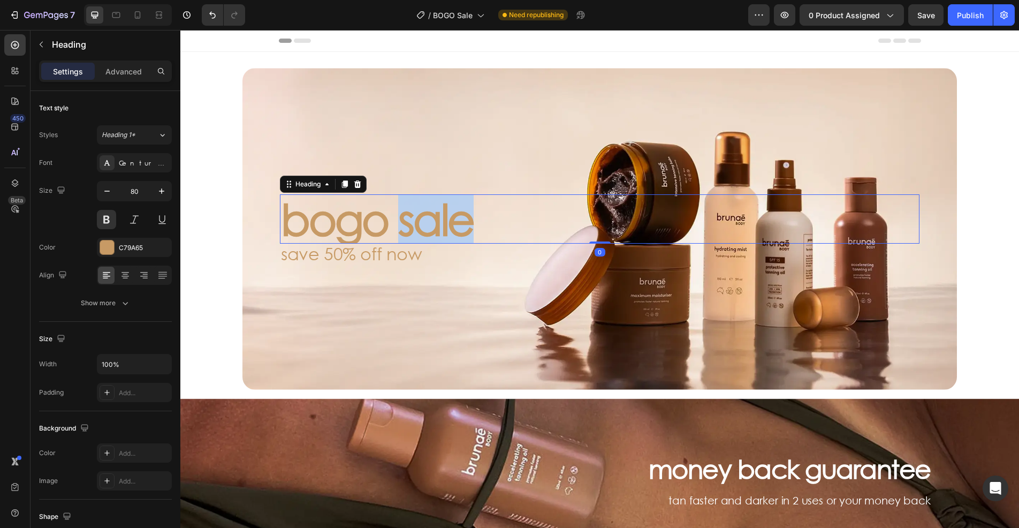
click at [409, 219] on h2 "bogo sale" at bounding box center [600, 218] width 640 height 49
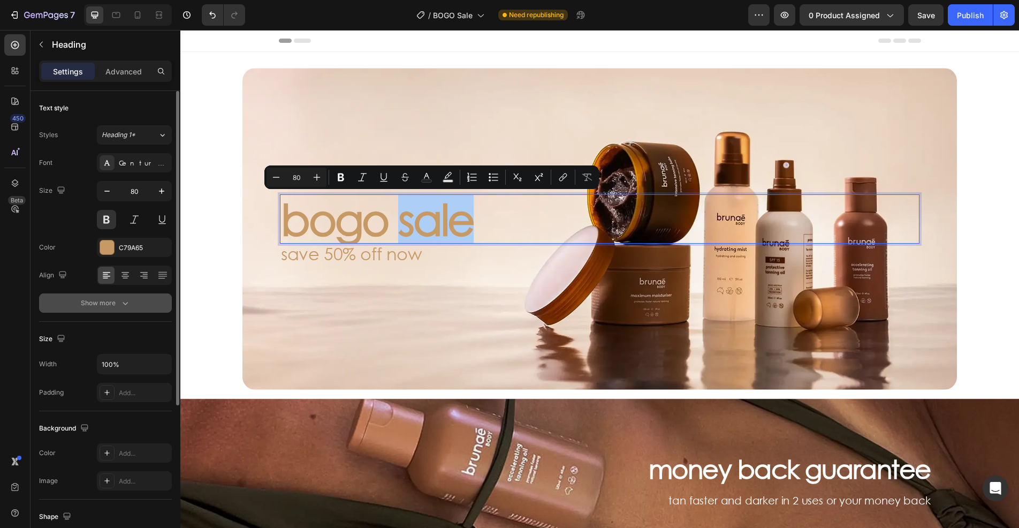
click at [115, 303] on div "Show more" at bounding box center [106, 303] width 50 height 11
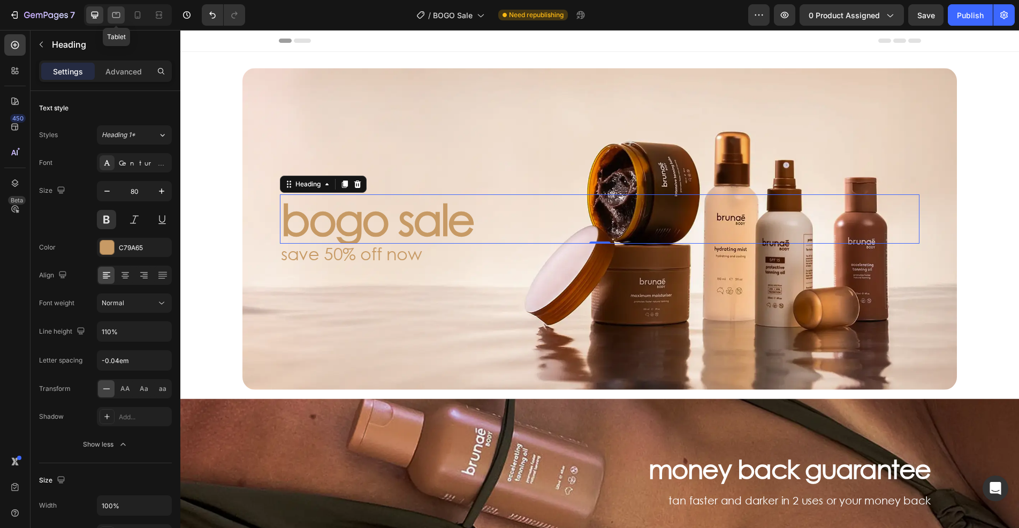
click at [115, 11] on icon at bounding box center [116, 15] width 11 height 11
type input "52"
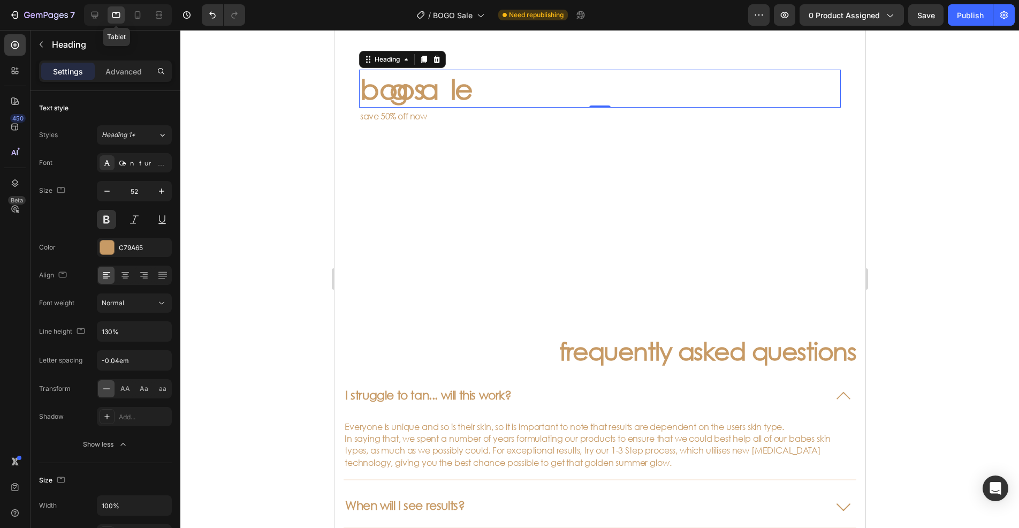
scroll to position [87, 0]
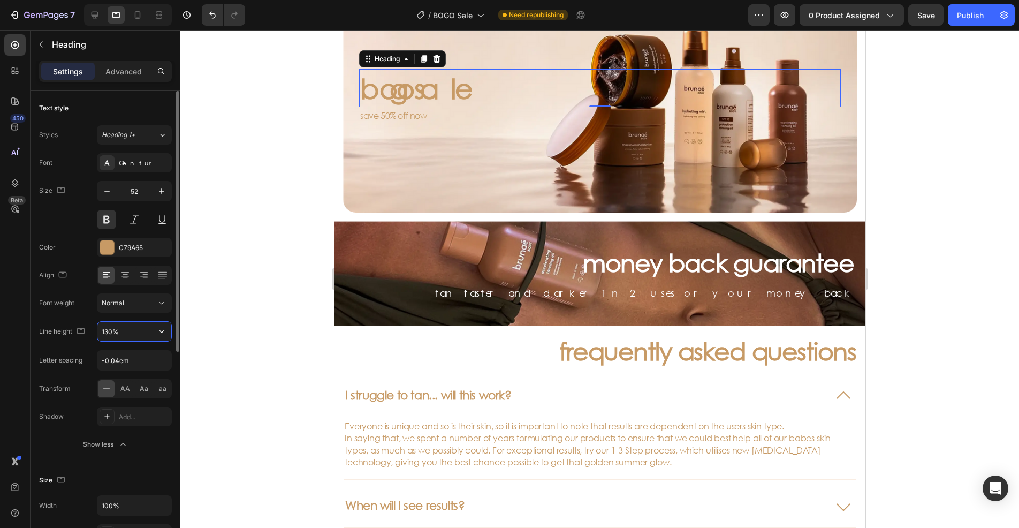
click at [108, 329] on input "130%" at bounding box center [134, 331] width 74 height 19
type input "110%"
click at [134, 13] on icon at bounding box center [137, 15] width 11 height 11
type input "48"
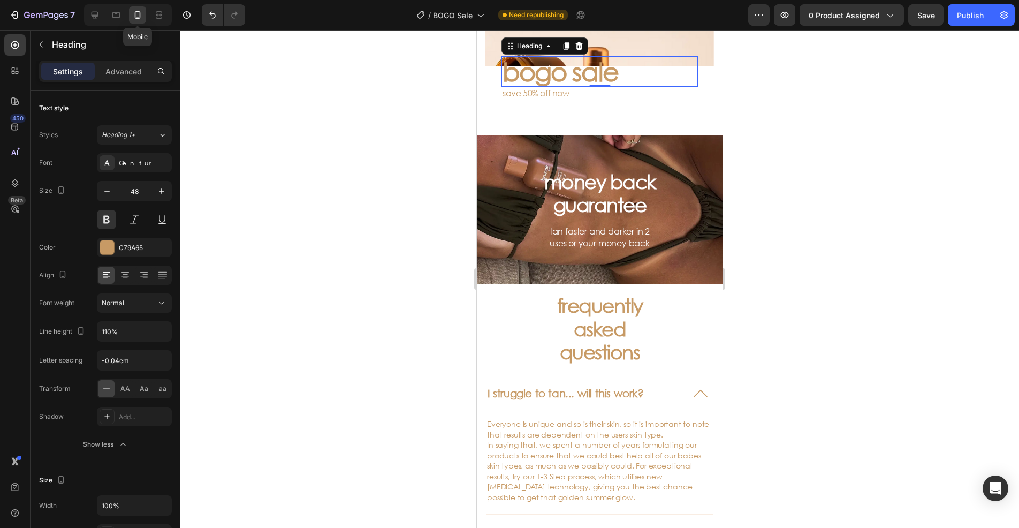
scroll to position [31, 0]
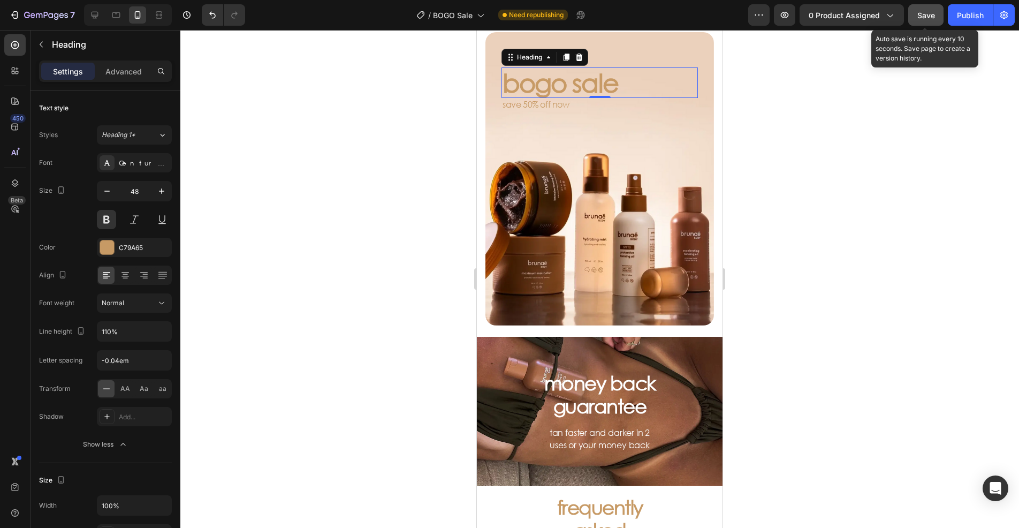
click at [920, 19] on span "Save" at bounding box center [926, 15] width 18 height 9
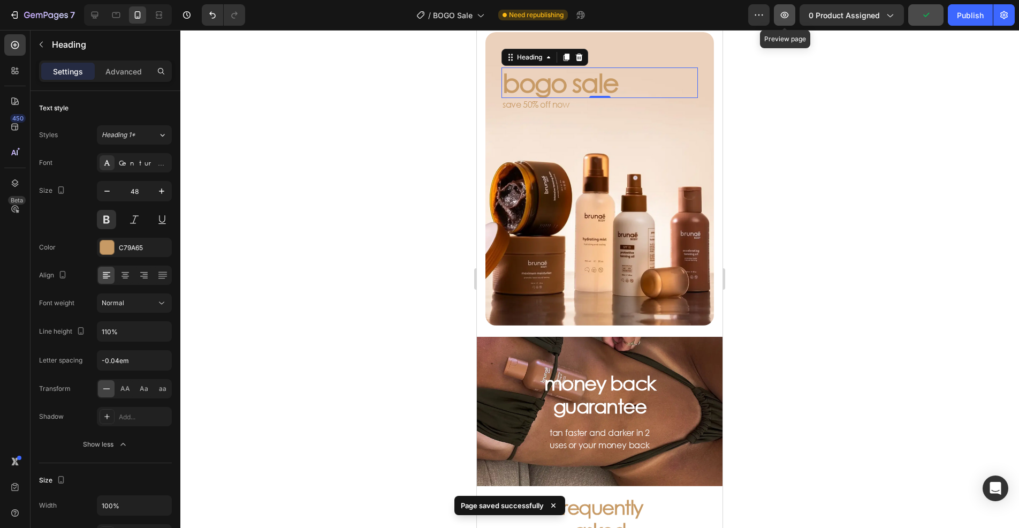
click at [786, 16] on icon "button" at bounding box center [784, 15] width 11 height 11
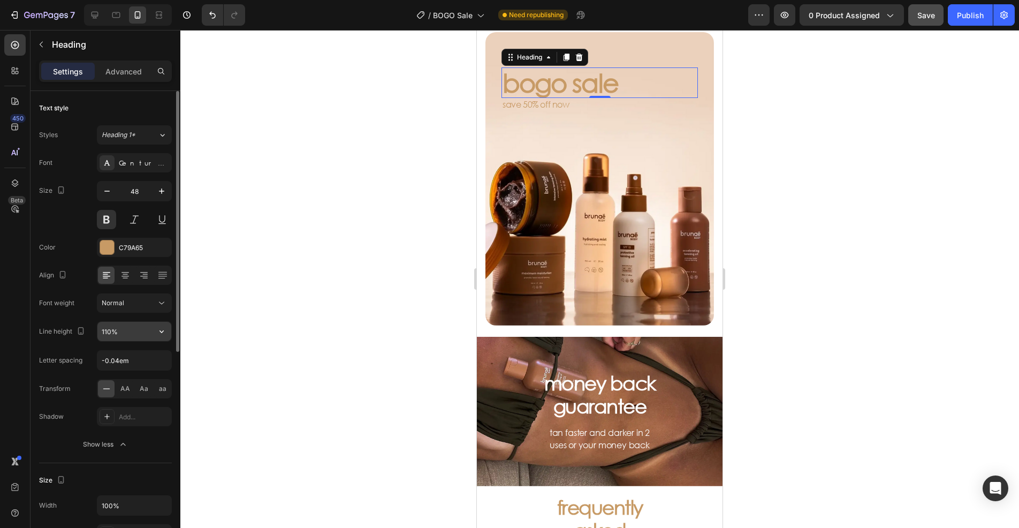
click at [116, 328] on input "110%" at bounding box center [134, 331] width 74 height 19
click at [110, 330] on input "110%" at bounding box center [134, 331] width 74 height 19
click at [109, 329] on input "110%" at bounding box center [134, 331] width 74 height 19
type input "115%"
click at [289, 300] on div at bounding box center [599, 279] width 839 height 498
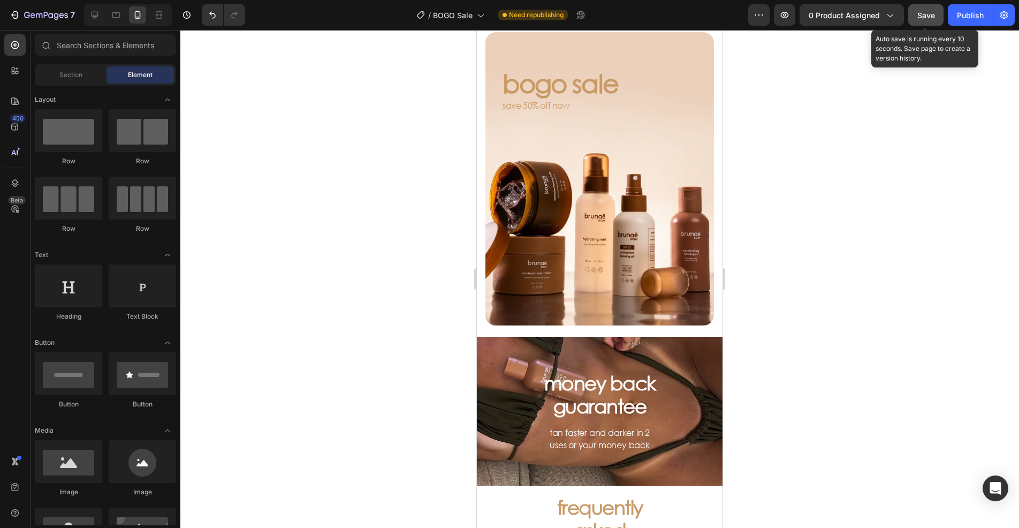
click at [922, 9] on button "Save" at bounding box center [925, 14] width 35 height 21
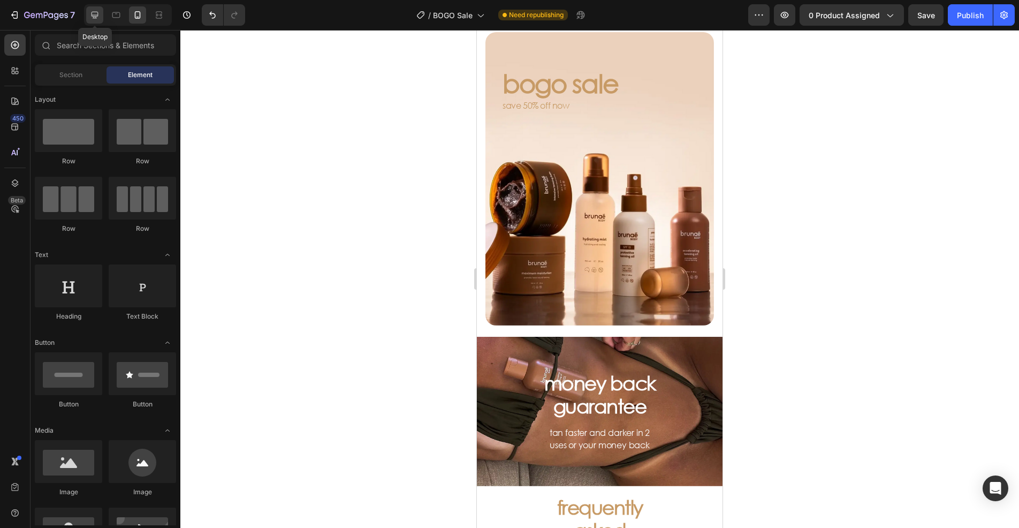
click at [94, 22] on div at bounding box center [94, 14] width 17 height 17
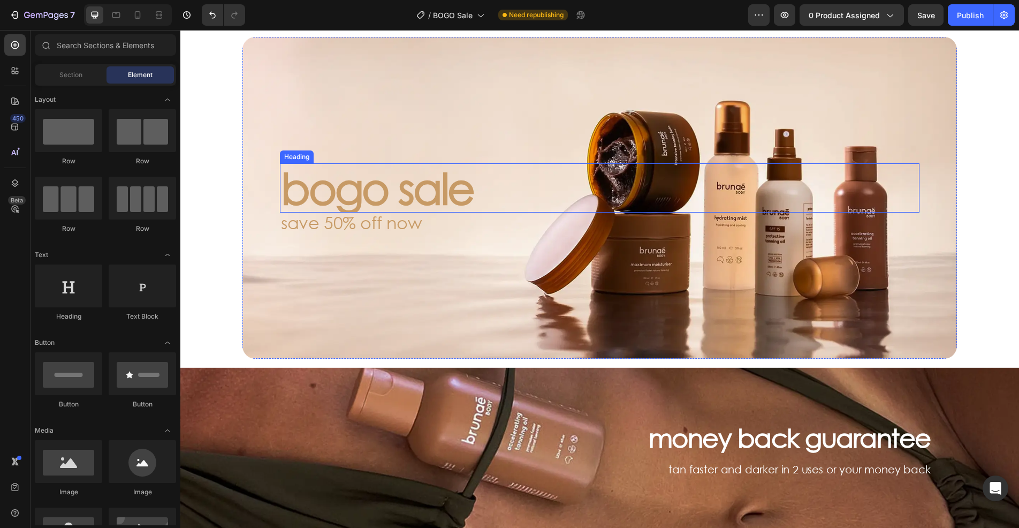
click at [424, 210] on p "bogo sale" at bounding box center [600, 187] width 638 height 47
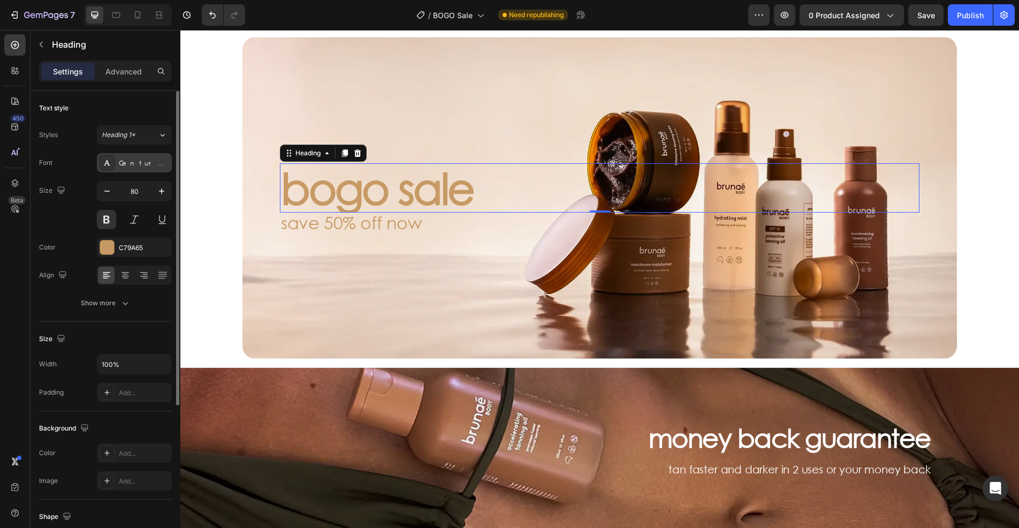
click at [141, 161] on div "Century Gothic" at bounding box center [144, 163] width 50 height 10
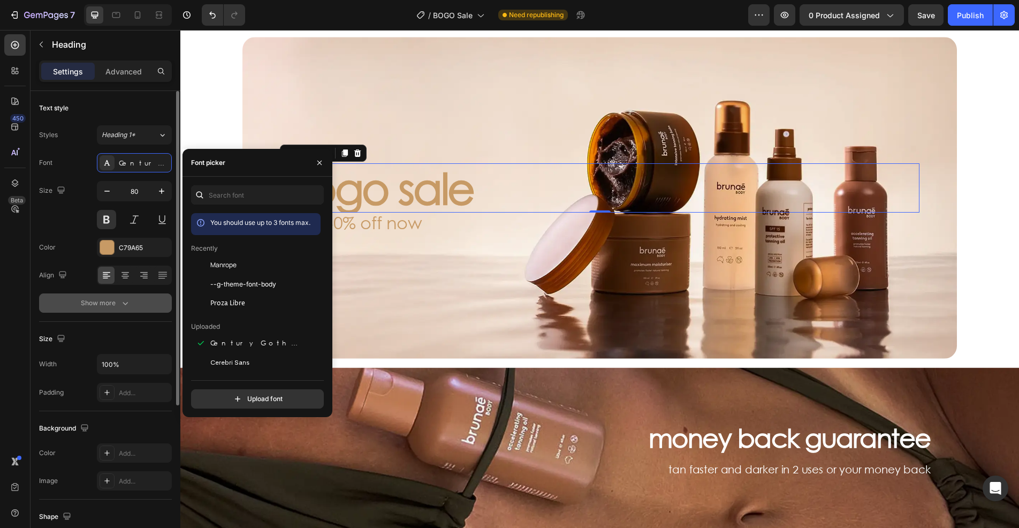
click at [126, 307] on icon "button" at bounding box center [125, 303] width 11 height 11
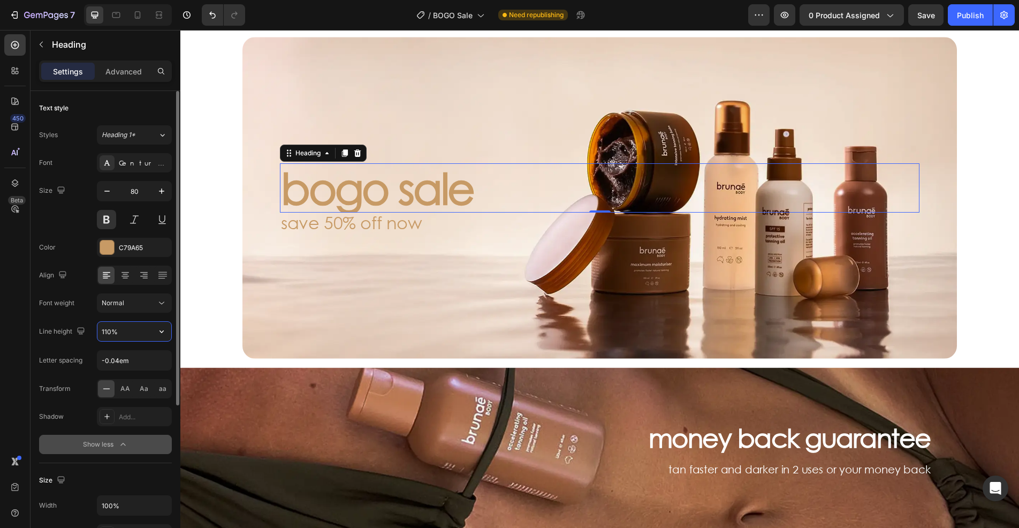
click at [118, 332] on input "110%" at bounding box center [134, 331] width 74 height 19
click at [110, 330] on input "110%" at bounding box center [134, 331] width 74 height 19
drag, startPoint x: 135, startPoint y: 332, endPoint x: 74, endPoint y: 330, distance: 61.6
click at [97, 330] on div "125%" at bounding box center [134, 331] width 75 height 20
type input "125%"
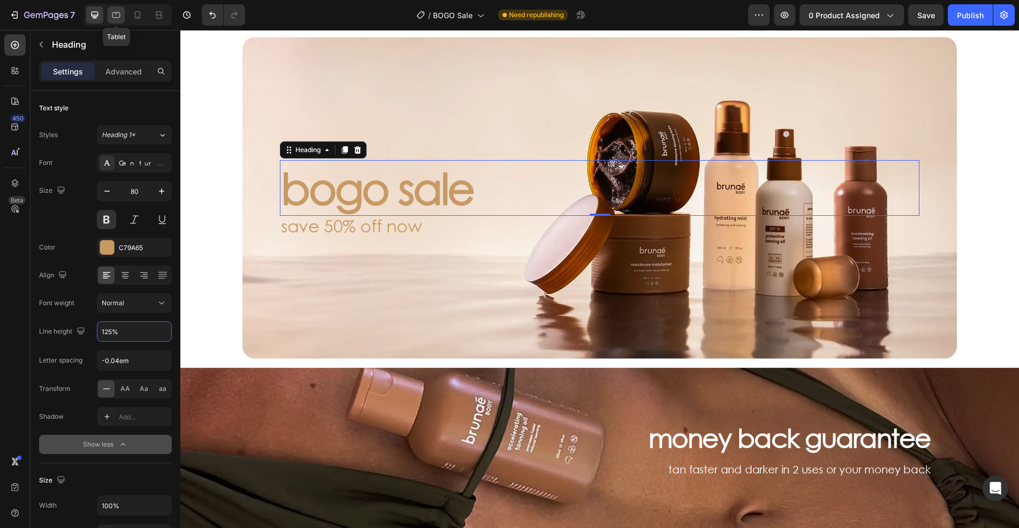
click at [118, 21] on div at bounding box center [116, 14] width 17 height 17
type input "52"
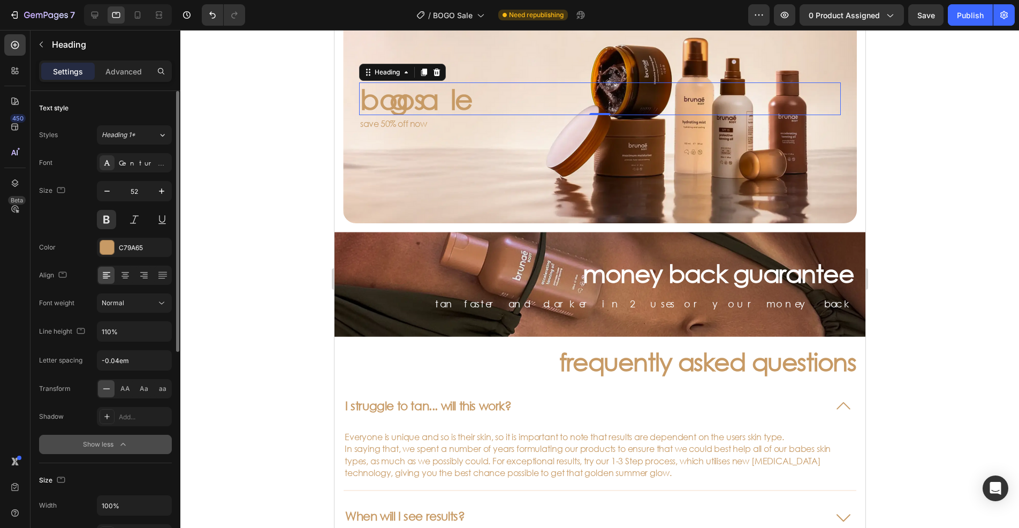
scroll to position [89, 0]
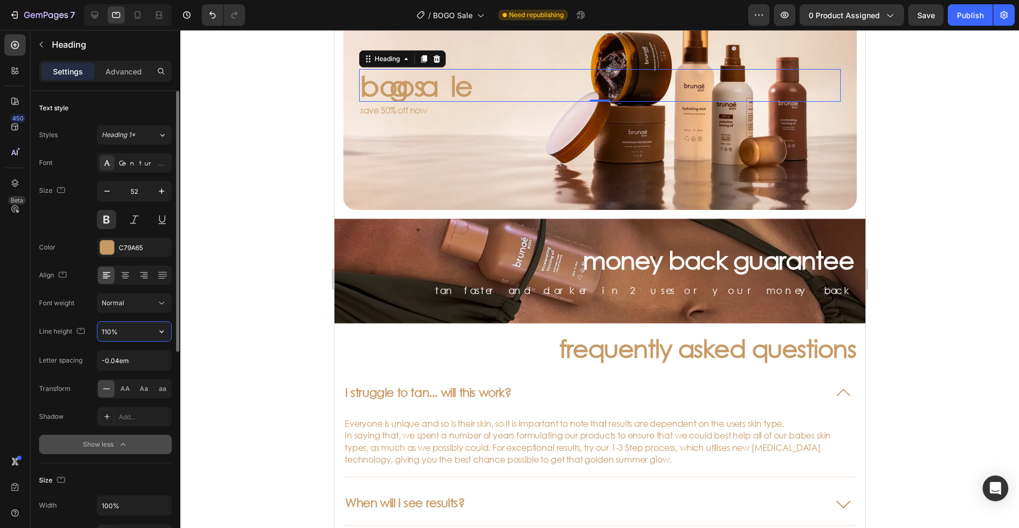
click at [138, 333] on input "110%" at bounding box center [134, 331] width 74 height 19
click at [139, 333] on input "110%" at bounding box center [134, 331] width 74 height 19
paste input "25"
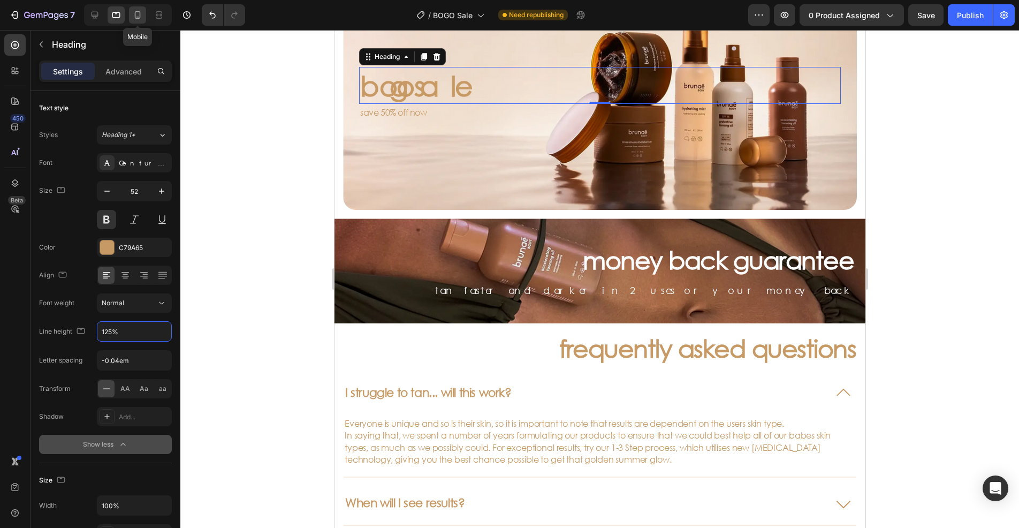
type input "125%"
click at [140, 19] on icon at bounding box center [137, 15] width 11 height 11
type input "48"
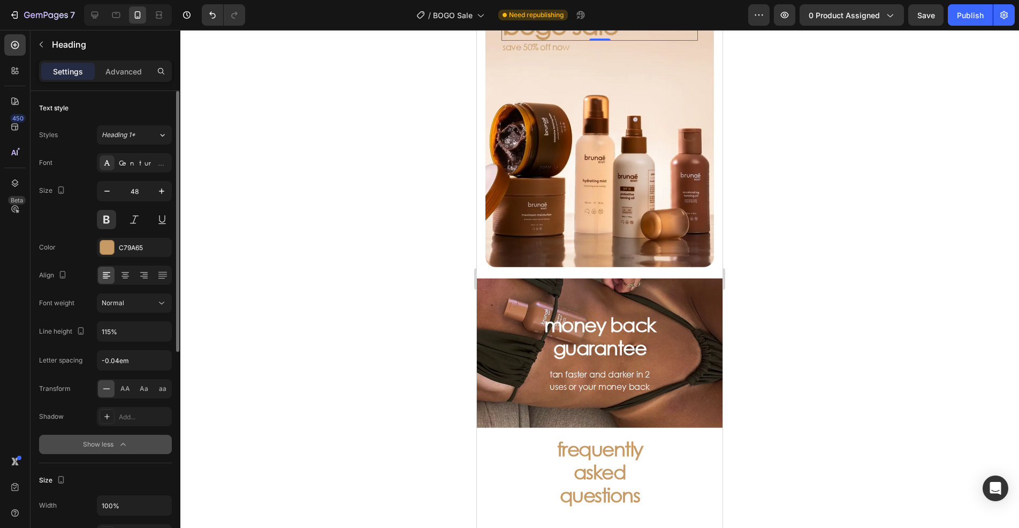
scroll to position [31, 0]
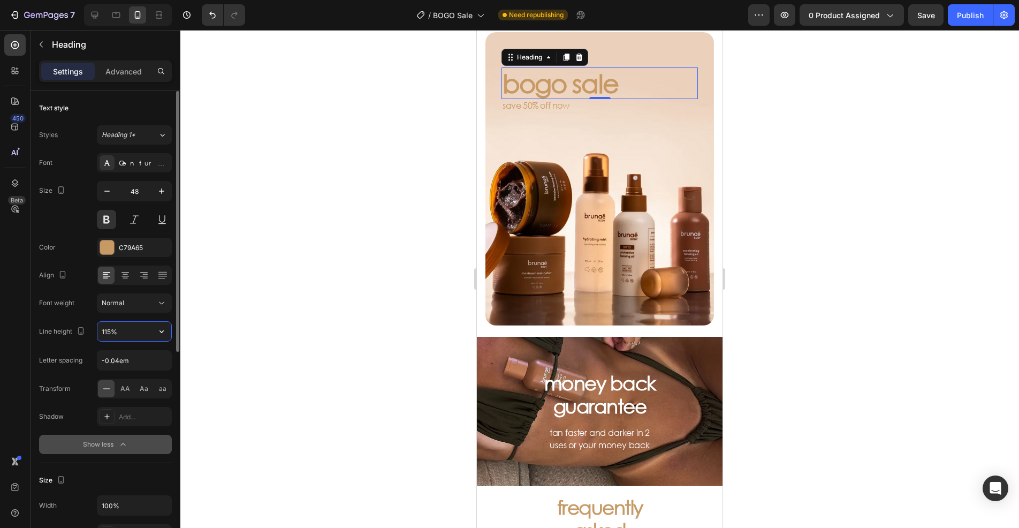
click at [133, 333] on input "115%" at bounding box center [134, 331] width 74 height 19
paste input "2"
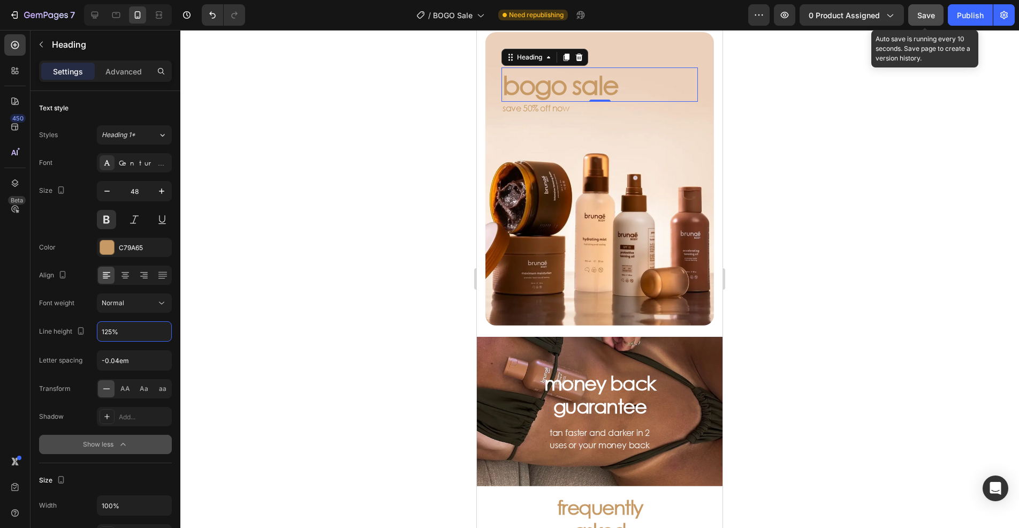
type input "125%"
click at [920, 21] on button "Save" at bounding box center [925, 14] width 35 height 21
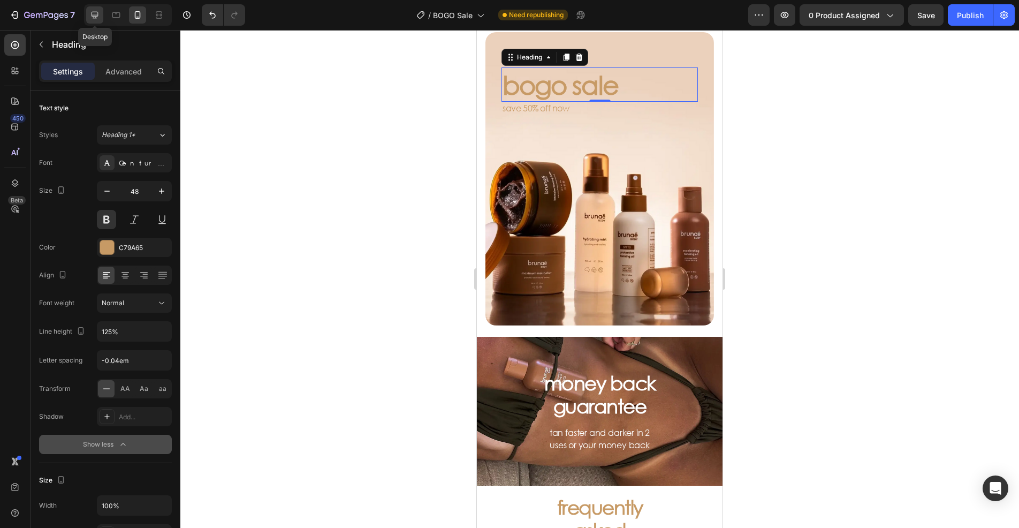
click at [97, 17] on icon at bounding box center [95, 15] width 7 height 7
type input "80"
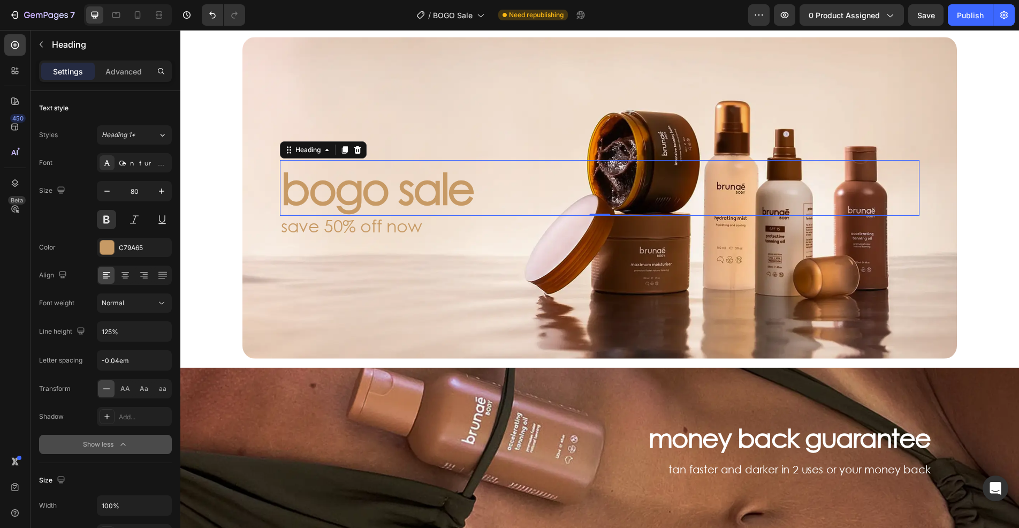
scroll to position [124, 0]
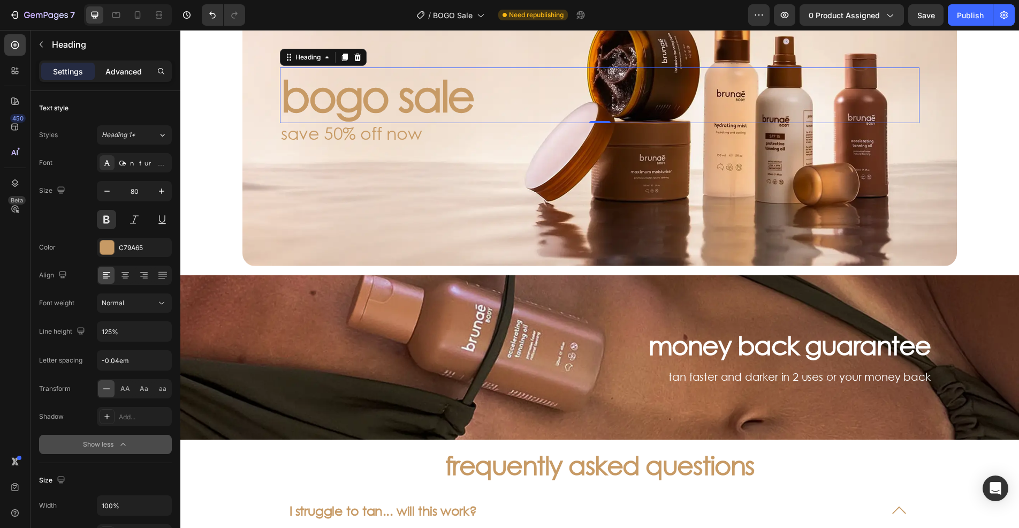
click at [125, 72] on p "Advanced" at bounding box center [123, 71] width 36 height 11
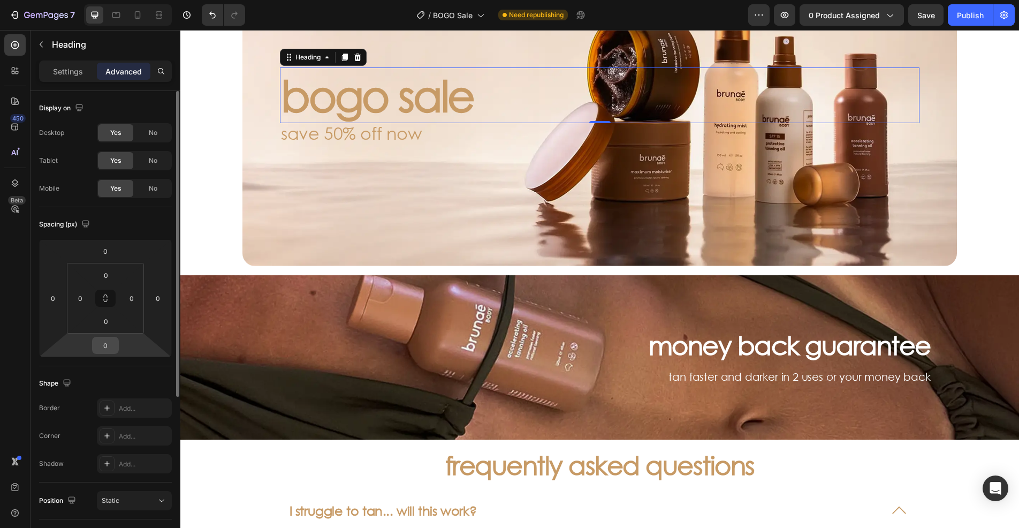
click at [109, 343] on input "0" at bounding box center [105, 345] width 21 height 16
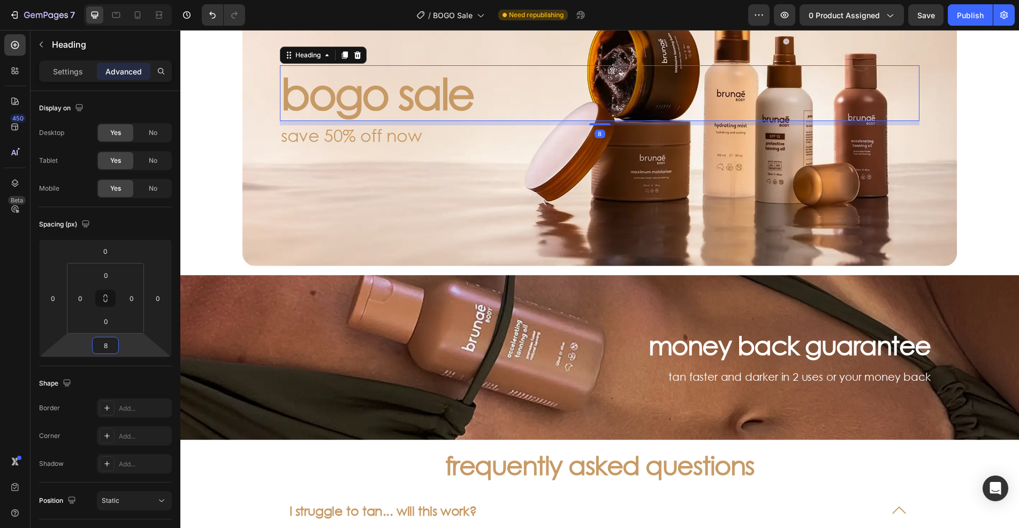
type input "8"
click at [301, 135] on p "save 50% off now" at bounding box center [600, 134] width 638 height 17
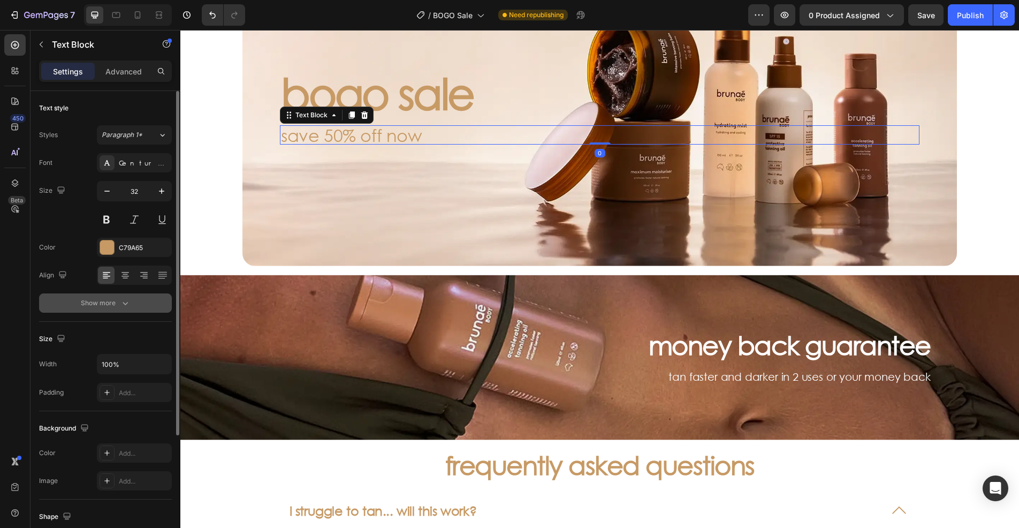
click at [139, 302] on button "Show more" at bounding box center [105, 302] width 133 height 19
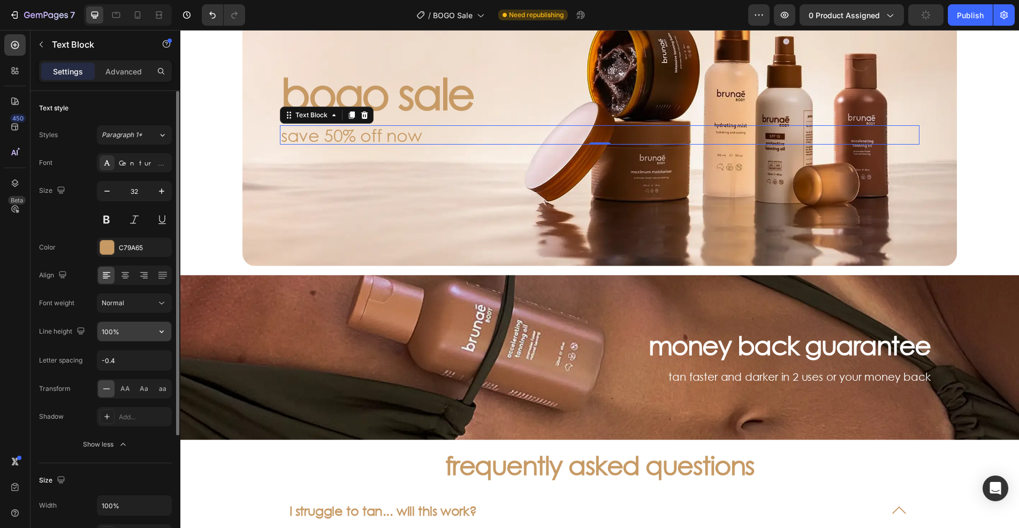
click at [111, 327] on input "100%" at bounding box center [134, 331] width 74 height 19
click at [108, 334] on input "100%" at bounding box center [134, 331] width 74 height 19
drag, startPoint x: 112, startPoint y: 331, endPoint x: 105, endPoint y: 329, distance: 7.8
click at [105, 329] on input "100%" at bounding box center [134, 331] width 74 height 19
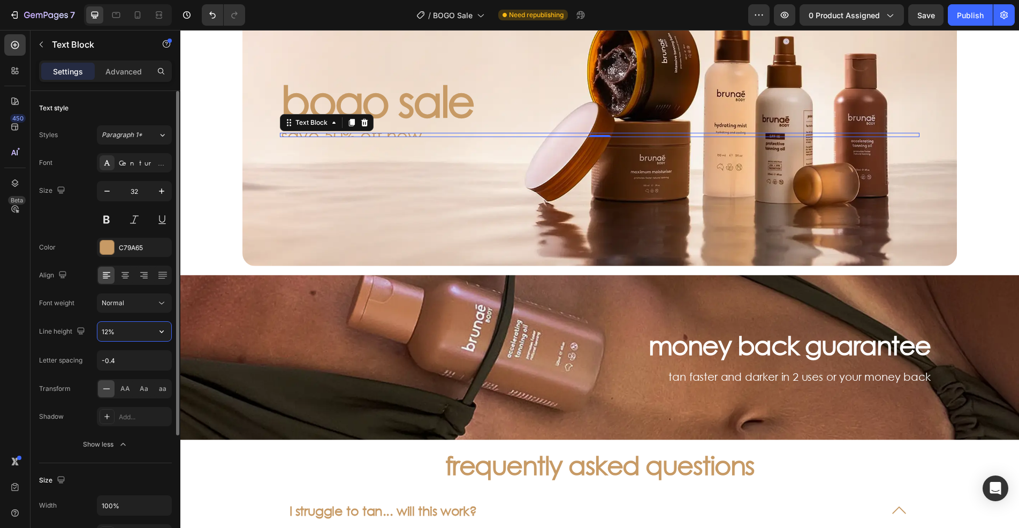
type input "125%"
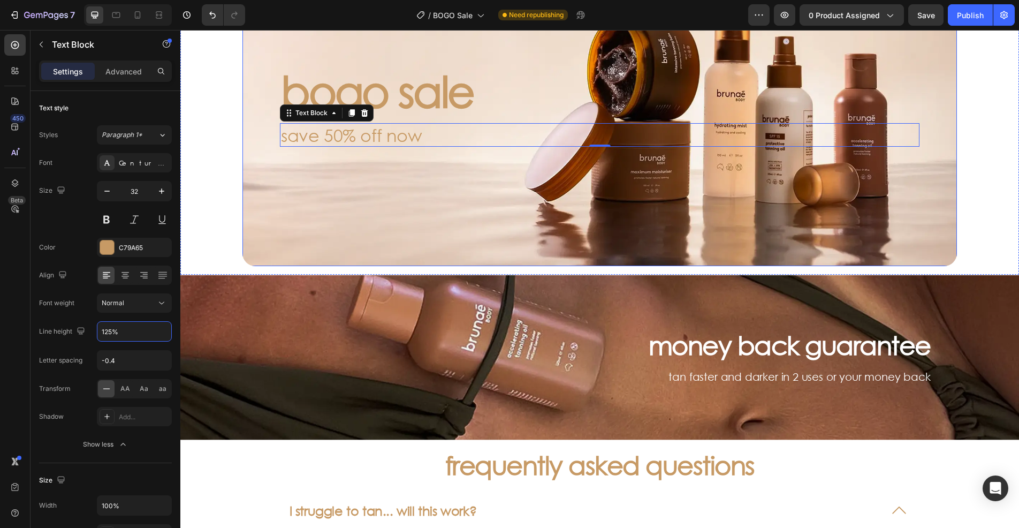
click at [467, 158] on div "Background Image" at bounding box center [599, 105] width 715 height 322
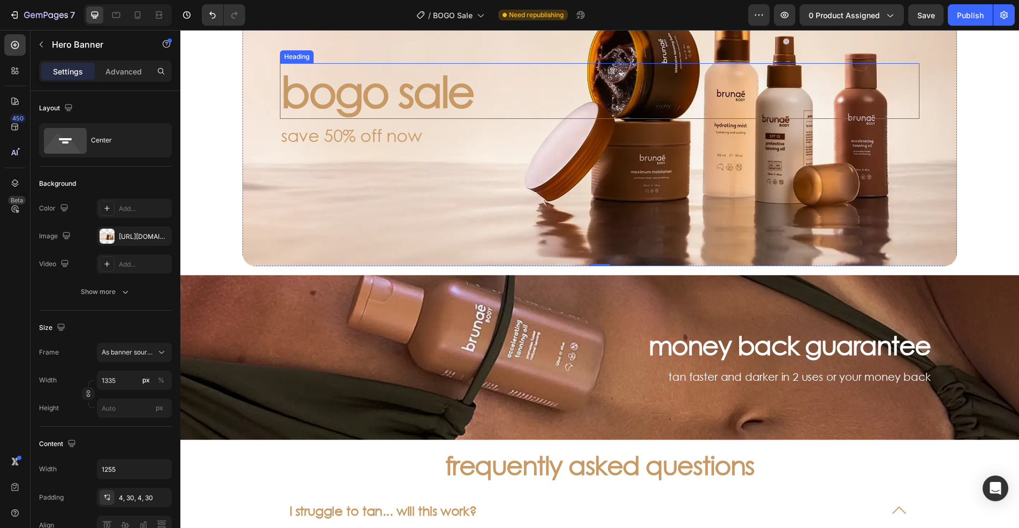
click at [441, 101] on p "bogo sale" at bounding box center [600, 91] width 638 height 54
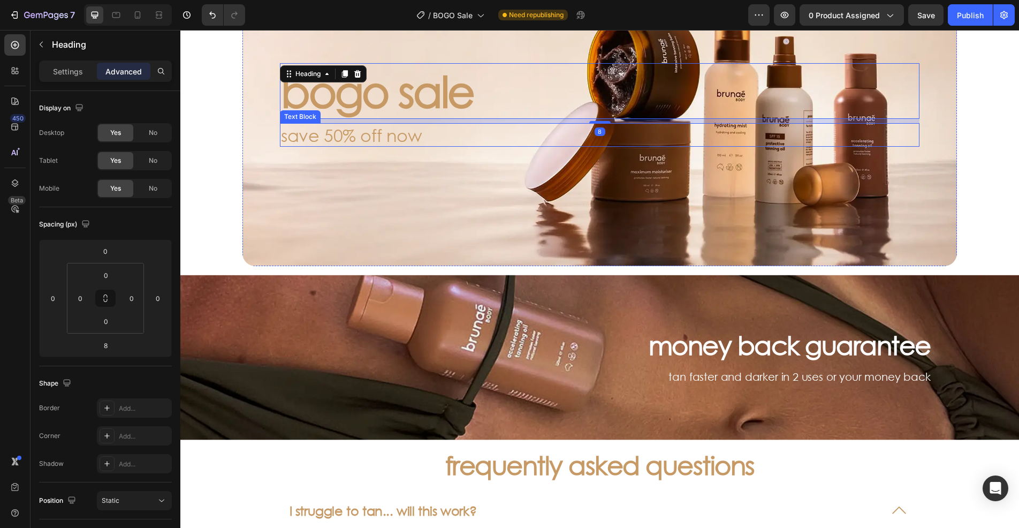
click at [430, 131] on p "save 50% off now" at bounding box center [600, 134] width 638 height 21
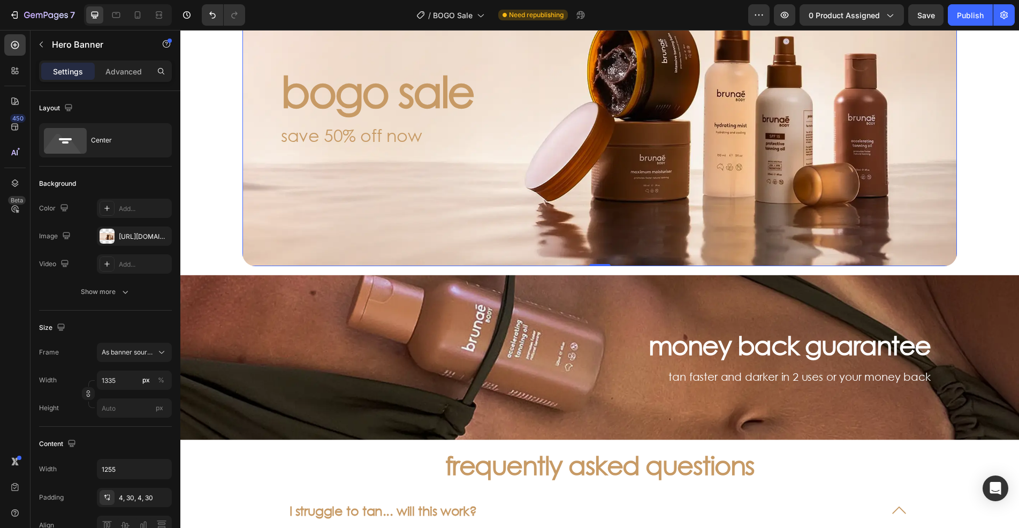
click at [302, 198] on div "Background Image" at bounding box center [599, 105] width 715 height 322
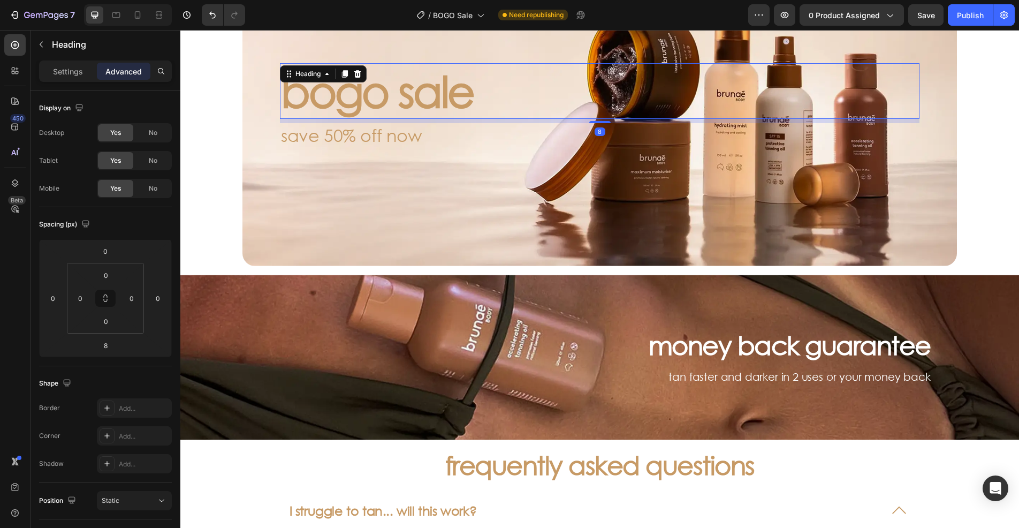
click at [424, 113] on p "bogo sale" at bounding box center [600, 91] width 638 height 54
click at [128, 69] on p "Advanced" at bounding box center [123, 71] width 36 height 11
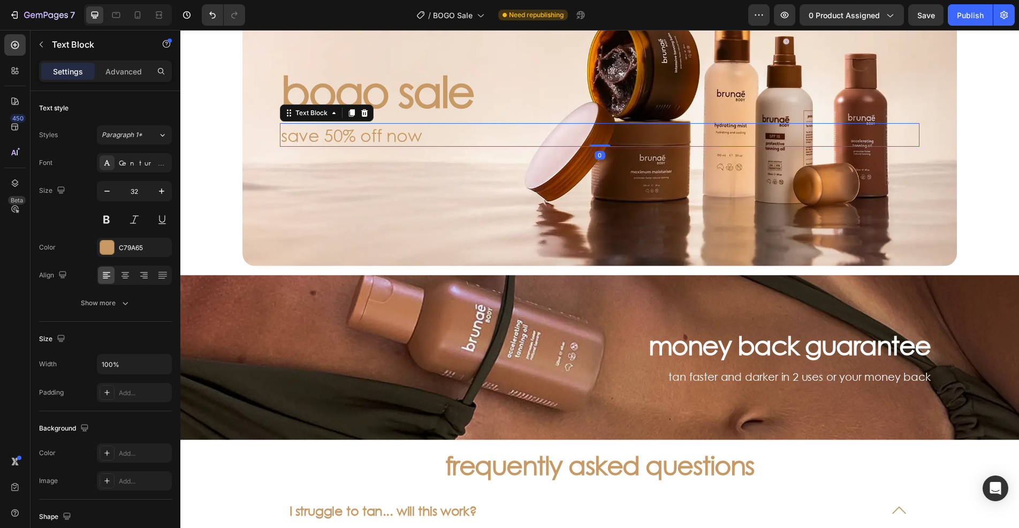
click at [336, 135] on p "save 50% off now" at bounding box center [600, 134] width 638 height 21
click at [128, 74] on p "Advanced" at bounding box center [123, 71] width 36 height 11
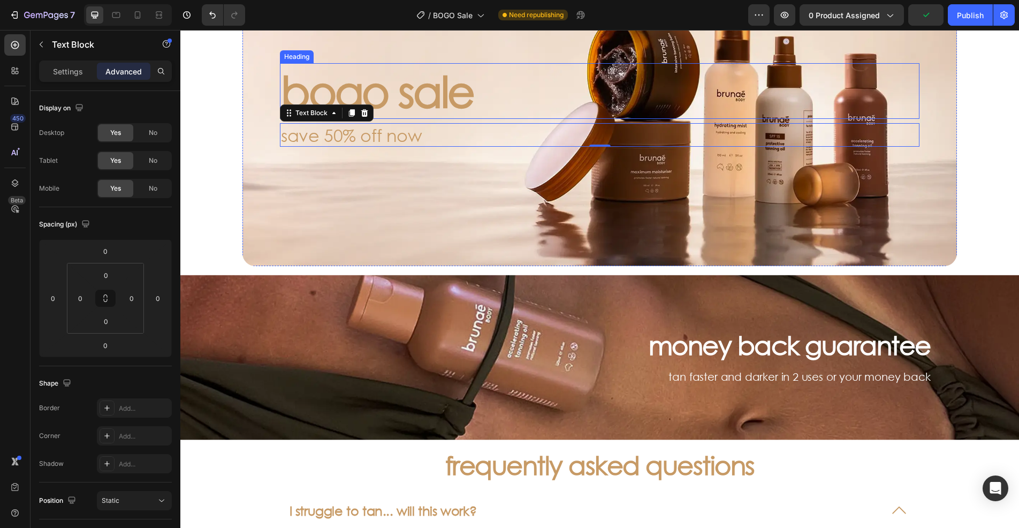
click at [415, 104] on p "bogo sale" at bounding box center [600, 91] width 638 height 54
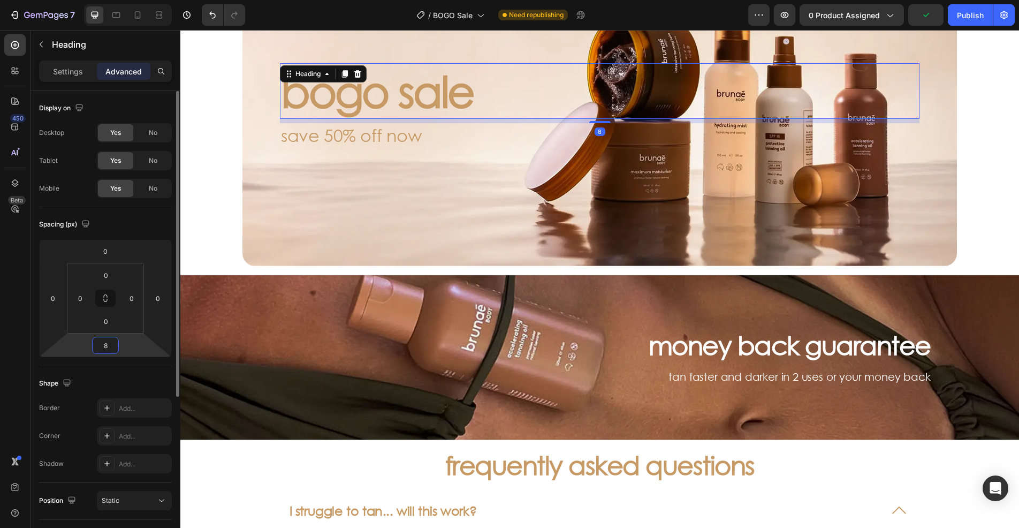
drag, startPoint x: 105, startPoint y: 347, endPoint x: 113, endPoint y: 351, distance: 8.4
click at [105, 347] on input "8" at bounding box center [105, 345] width 21 height 16
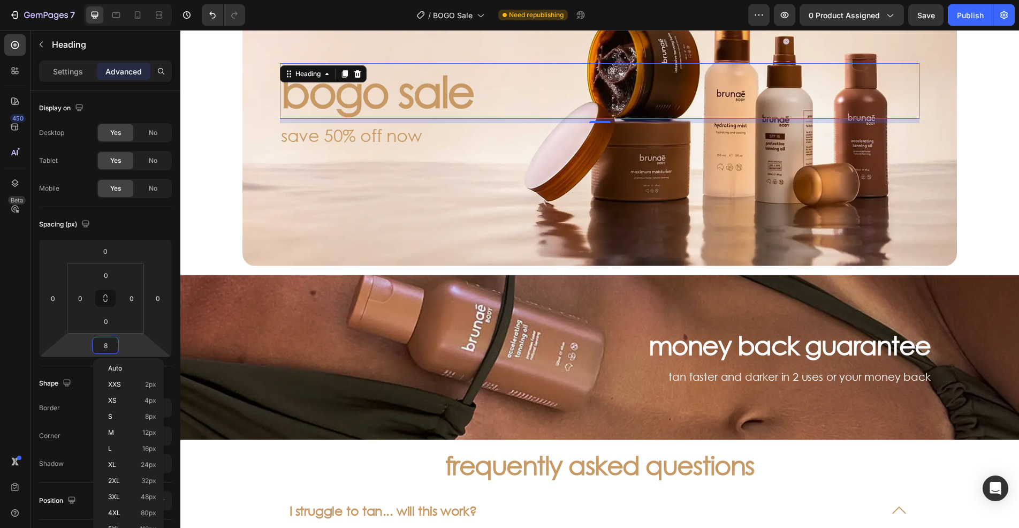
type input "4"
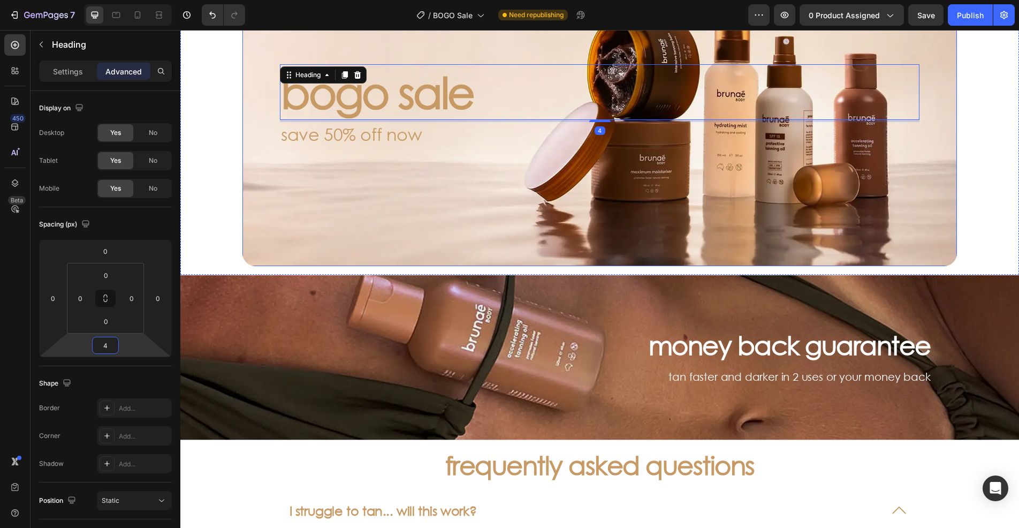
click at [377, 155] on div "Background Image" at bounding box center [599, 105] width 715 height 322
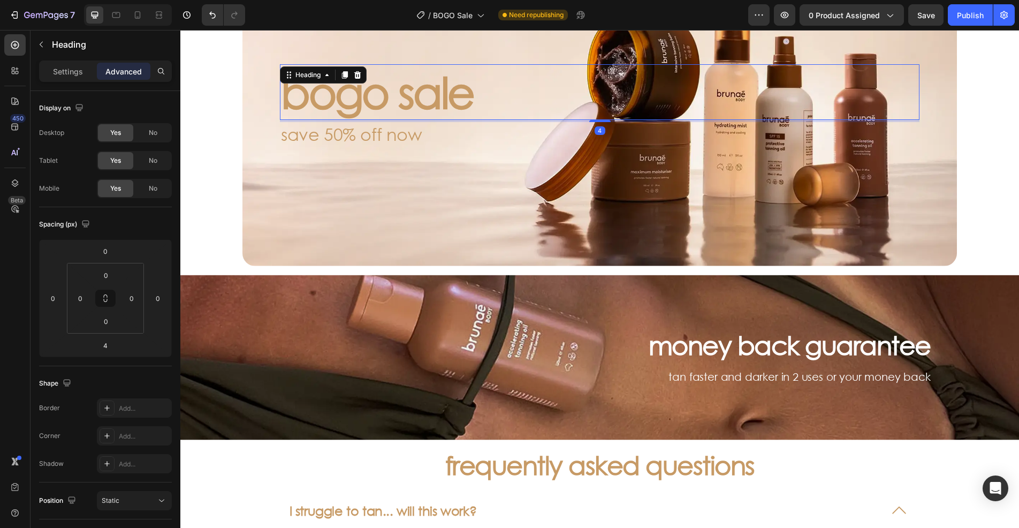
click at [419, 77] on p "bogo sale" at bounding box center [600, 92] width 638 height 54
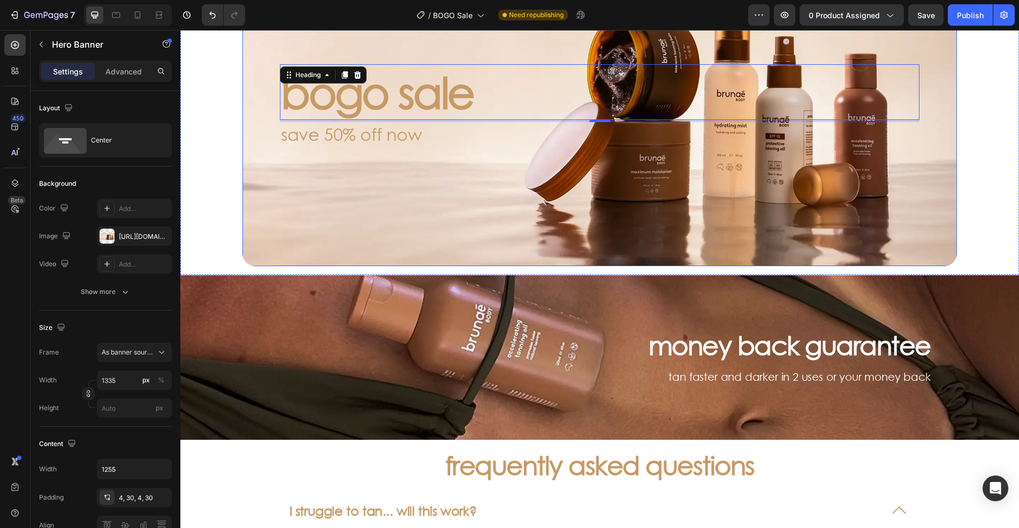
click at [453, 215] on div "Background Image" at bounding box center [599, 105] width 715 height 322
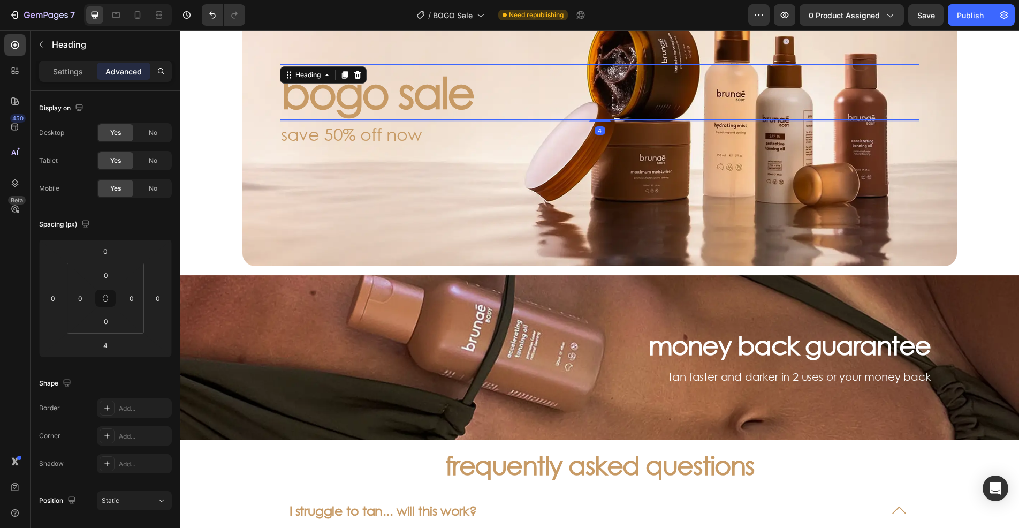
click at [349, 93] on p "bogo sale" at bounding box center [600, 92] width 638 height 54
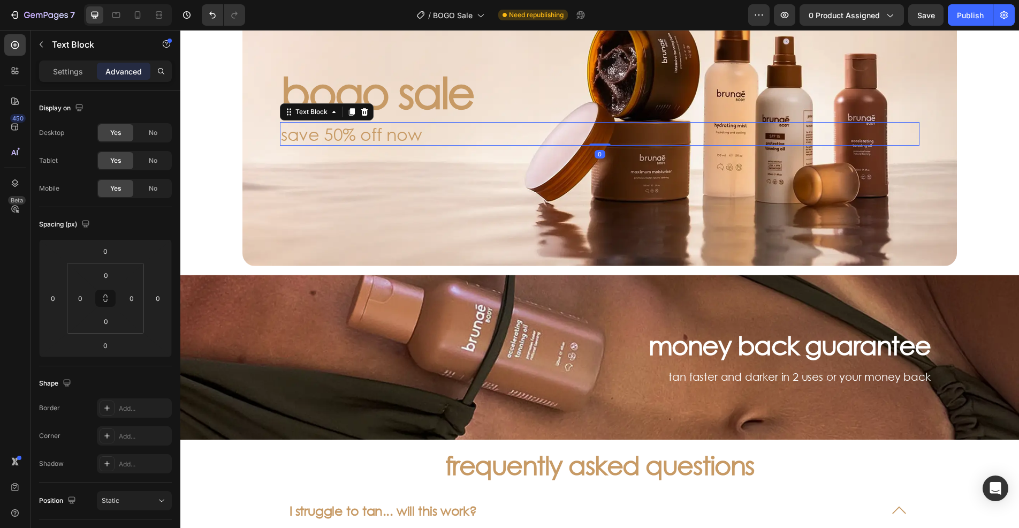
click at [339, 138] on p "save 50% off now" at bounding box center [600, 133] width 638 height 21
click at [367, 180] on div "Background Image" at bounding box center [599, 105] width 715 height 322
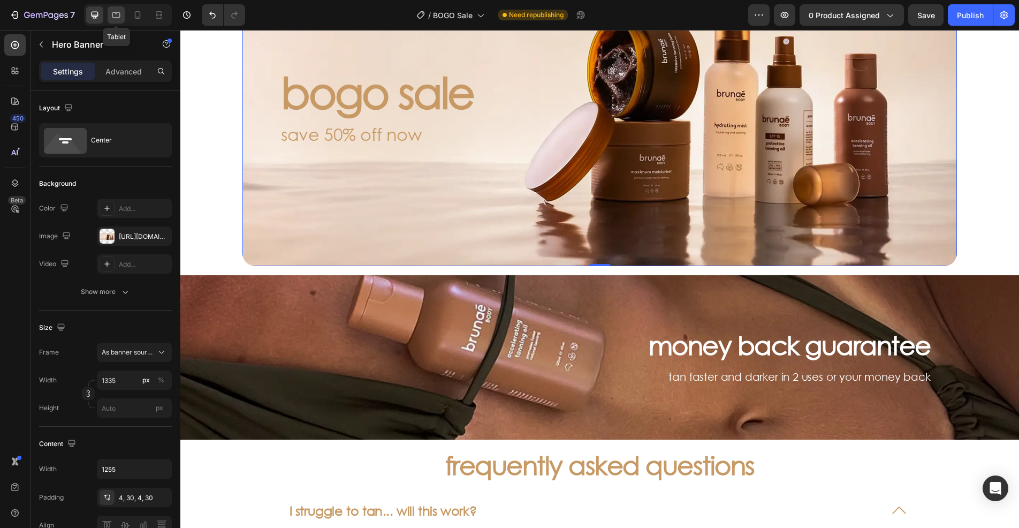
click at [112, 17] on icon at bounding box center [116, 15] width 11 height 11
type input "100%"
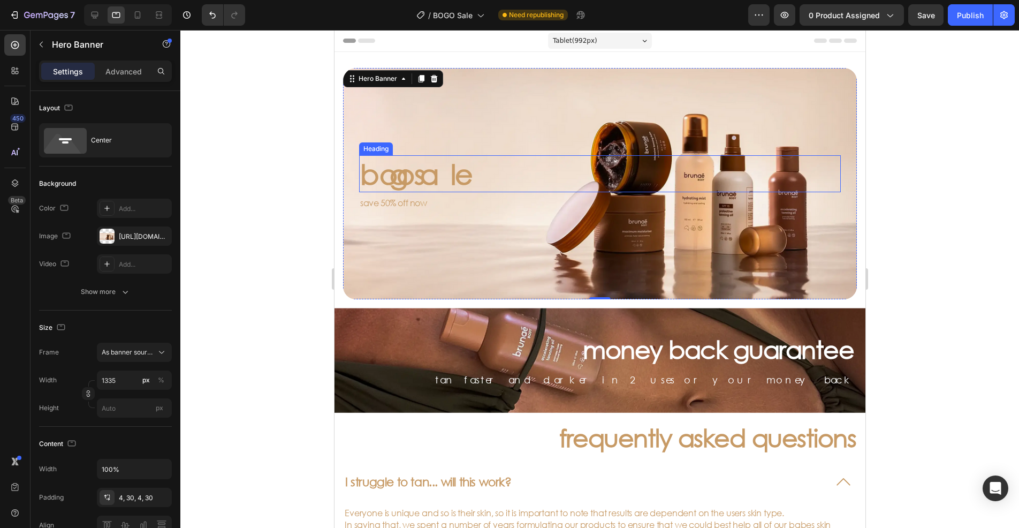
click at [426, 176] on p "bogo sale" at bounding box center [600, 173] width 480 height 35
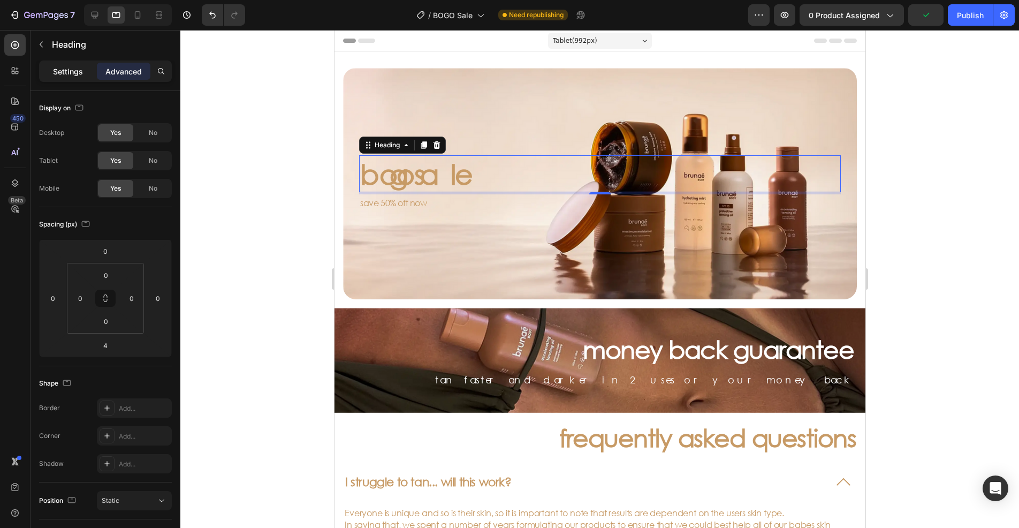
click at [60, 74] on p "Settings" at bounding box center [68, 71] width 30 height 11
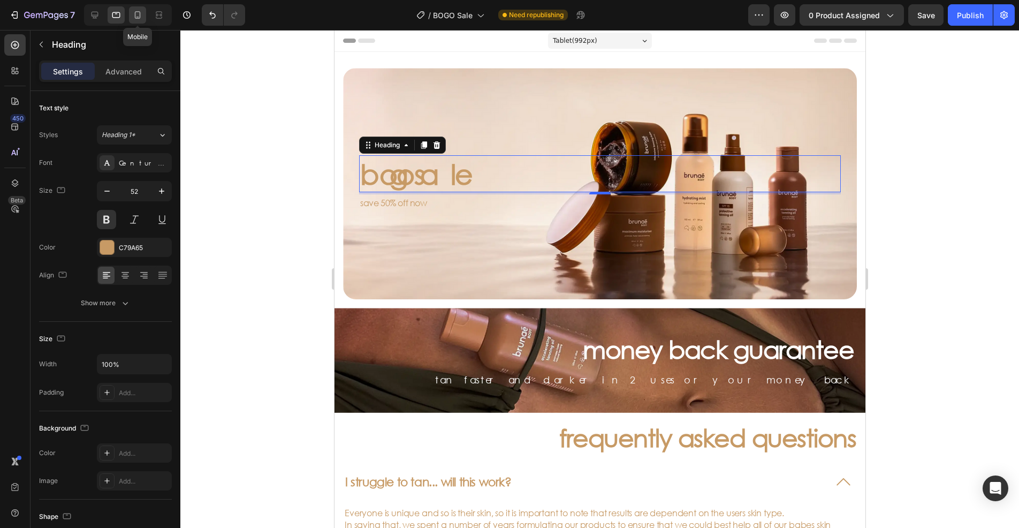
click at [133, 13] on icon at bounding box center [137, 15] width 11 height 11
type input "48"
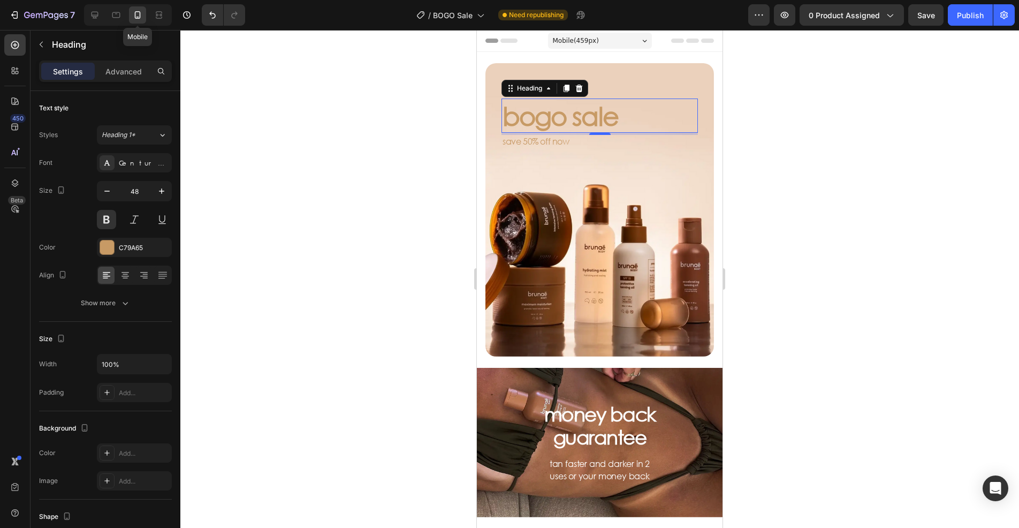
scroll to position [31, 0]
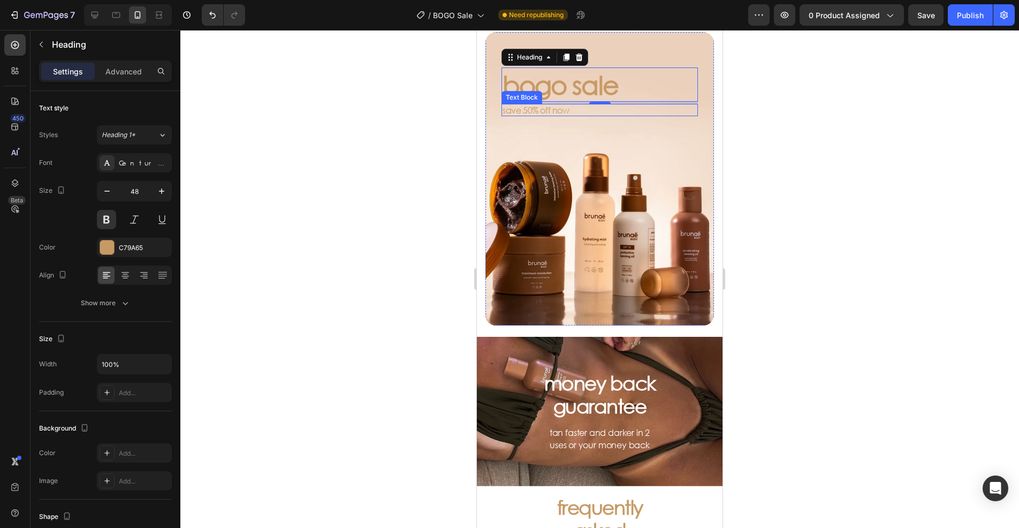
click at [552, 113] on p "save 50% off now" at bounding box center [600, 110] width 194 height 10
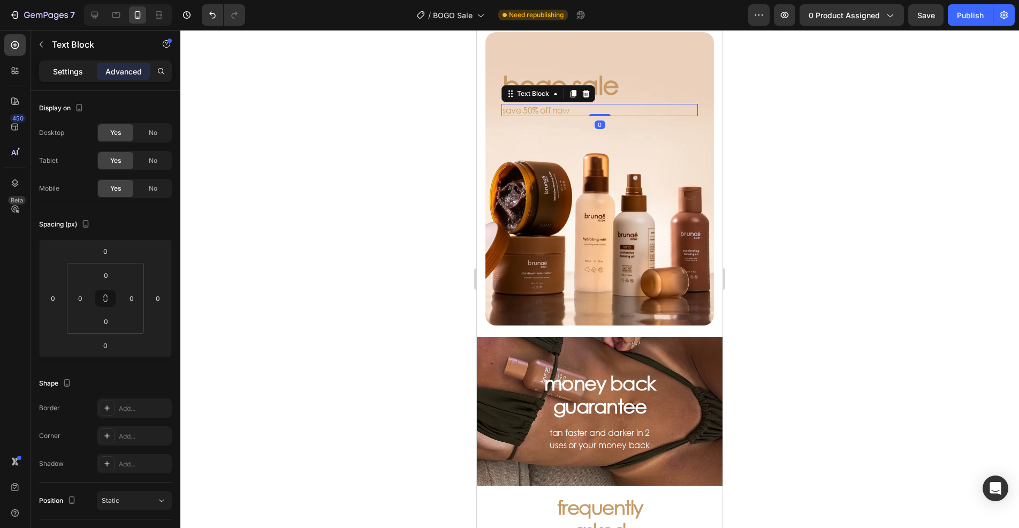
click at [60, 72] on p "Settings" at bounding box center [68, 71] width 30 height 11
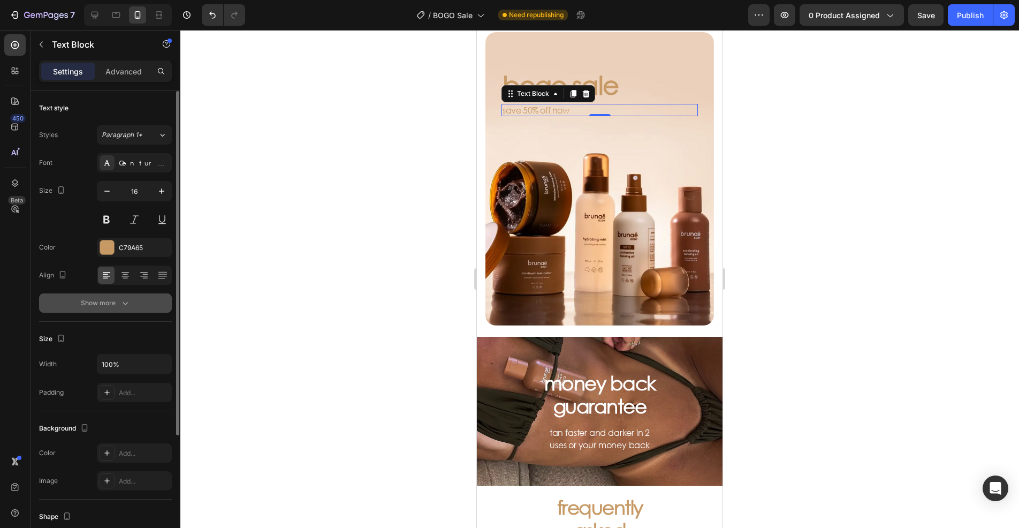
click at [118, 302] on div "Show more" at bounding box center [106, 303] width 50 height 11
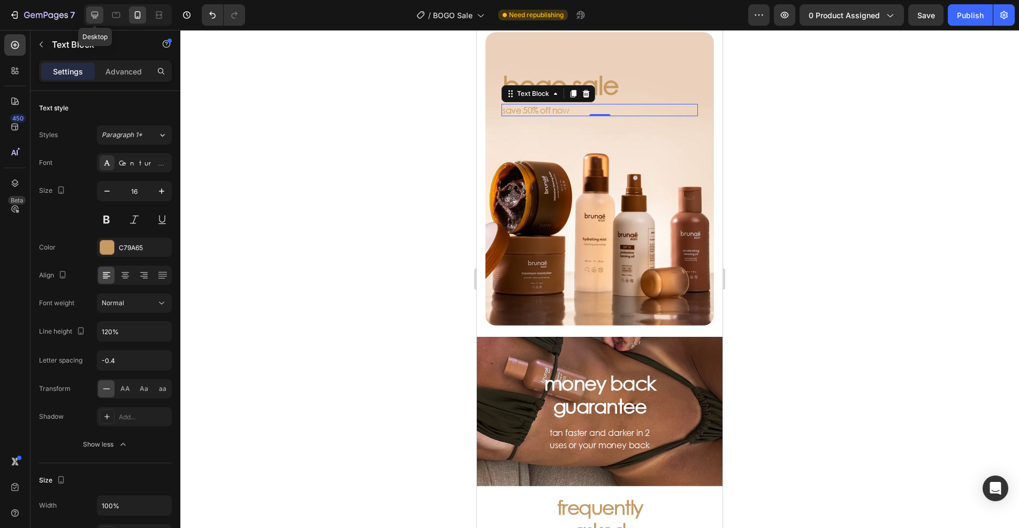
click at [96, 13] on icon at bounding box center [94, 15] width 11 height 11
type input "32"
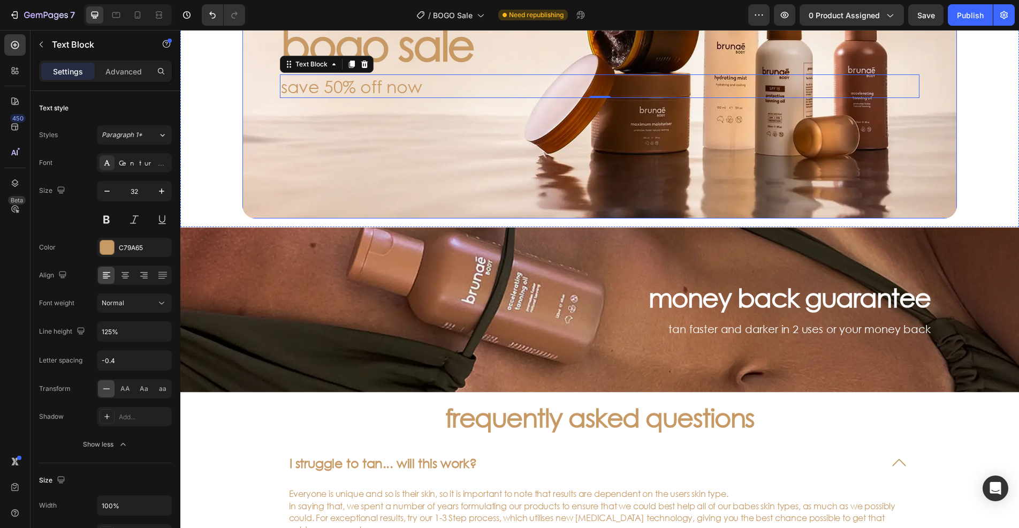
scroll to position [178, 0]
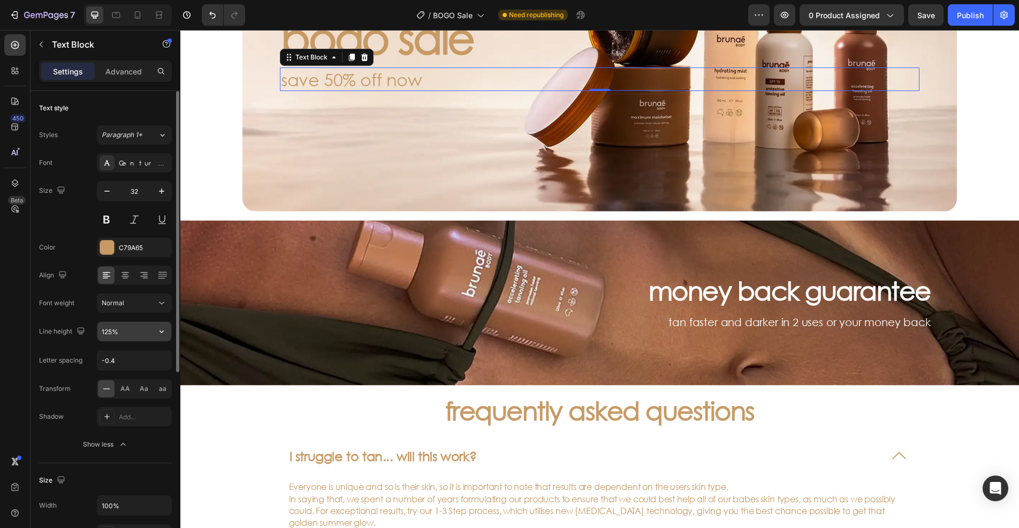
click at [109, 333] on input "125%" at bounding box center [134, 331] width 74 height 19
click at [110, 330] on input "125%" at bounding box center [134, 331] width 74 height 19
type input "120%"
click at [116, 14] on icon at bounding box center [116, 15] width 11 height 11
type input "16"
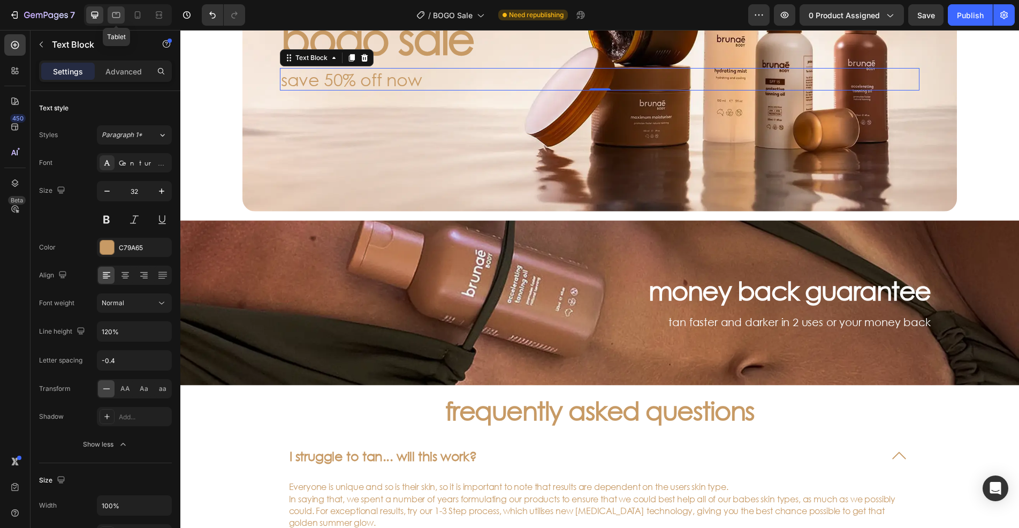
type input "180%"
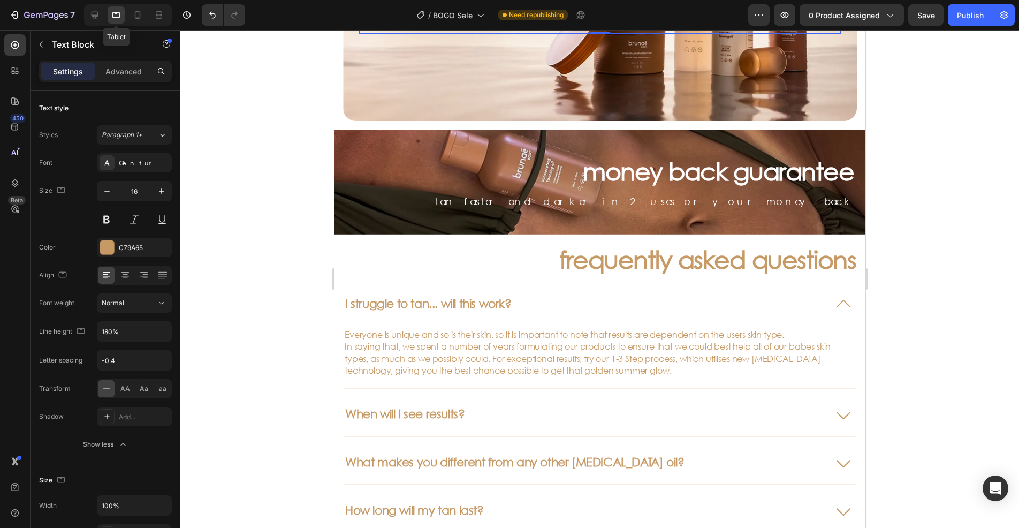
scroll to position [125, 0]
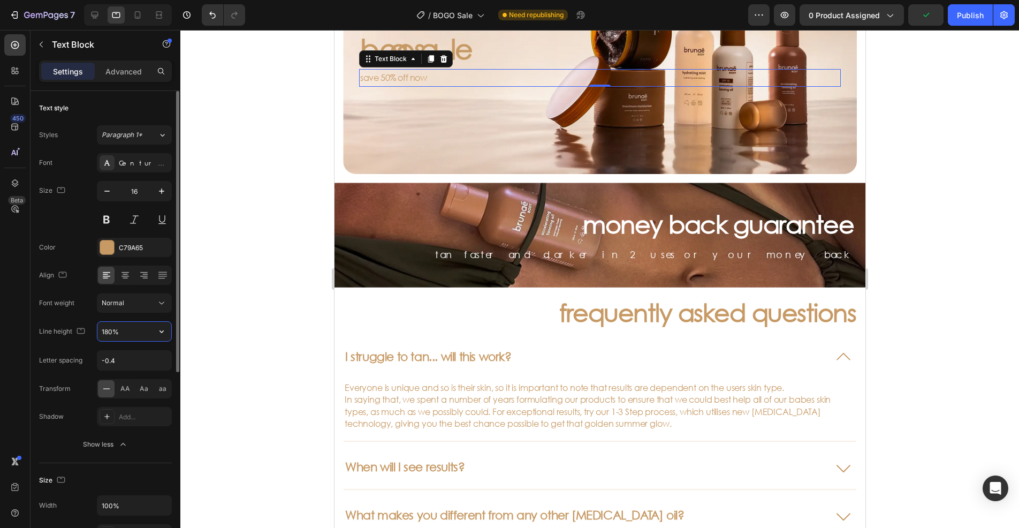
click at [128, 330] on input "180%" at bounding box center [134, 331] width 74 height 19
click at [94, 19] on icon at bounding box center [94, 15] width 11 height 11
type input "32"
type input "120%"
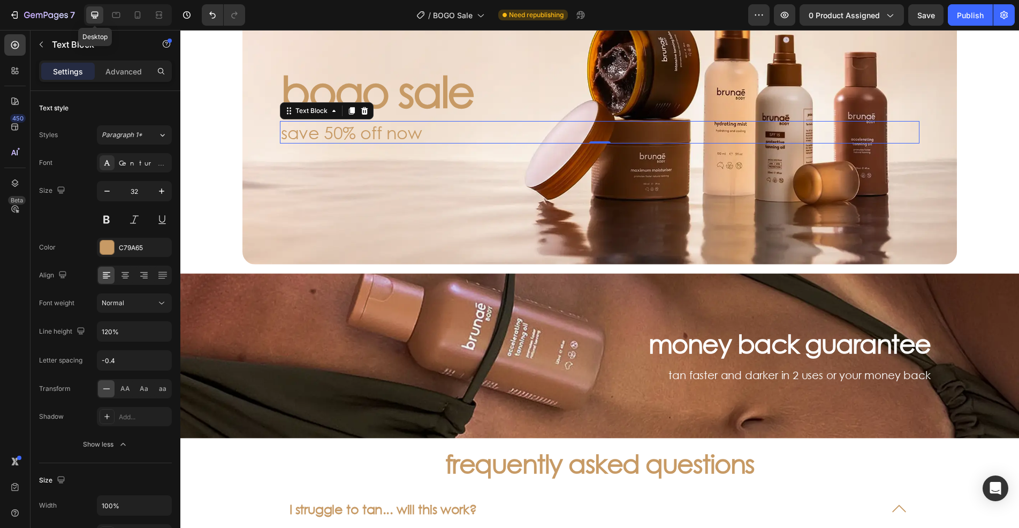
scroll to position [179, 0]
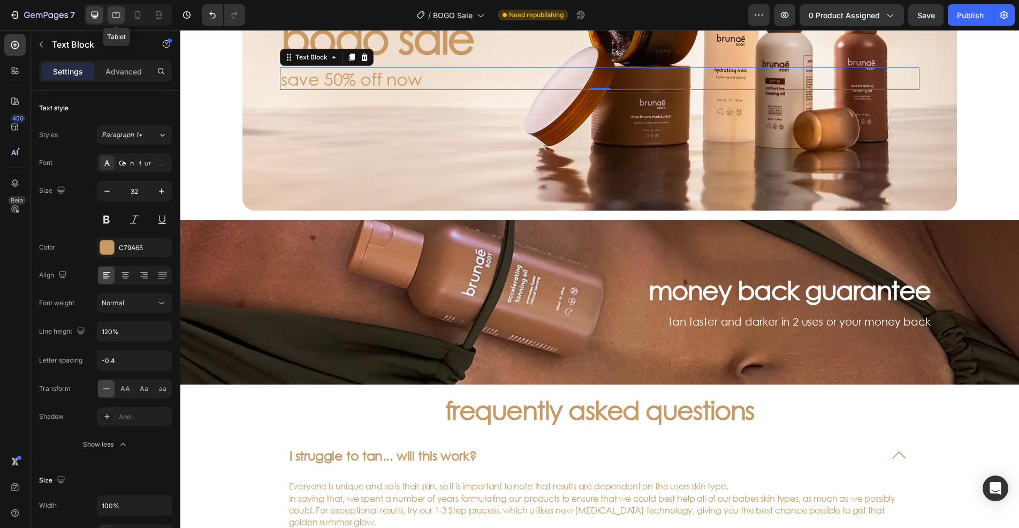
click at [112, 16] on icon at bounding box center [116, 15] width 8 height 6
type input "16"
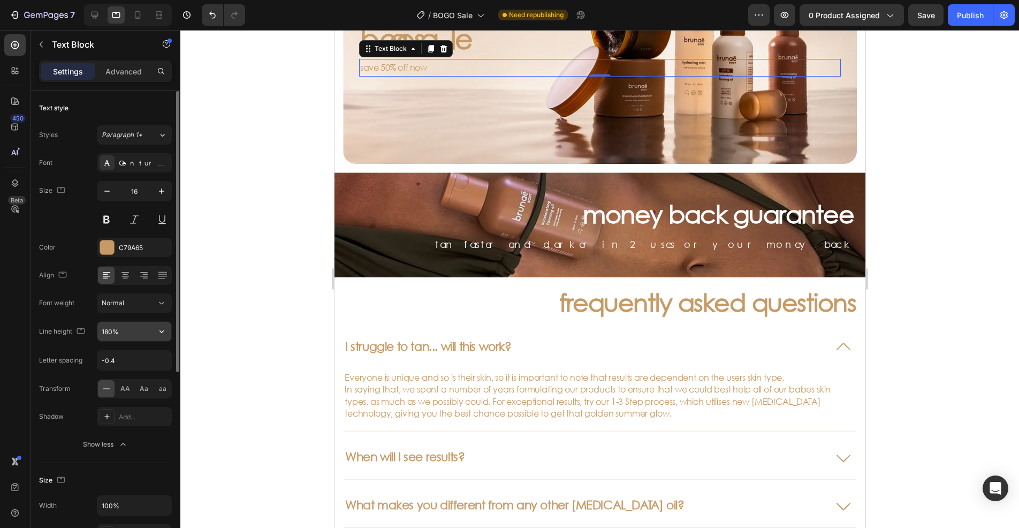
scroll to position [125, 0]
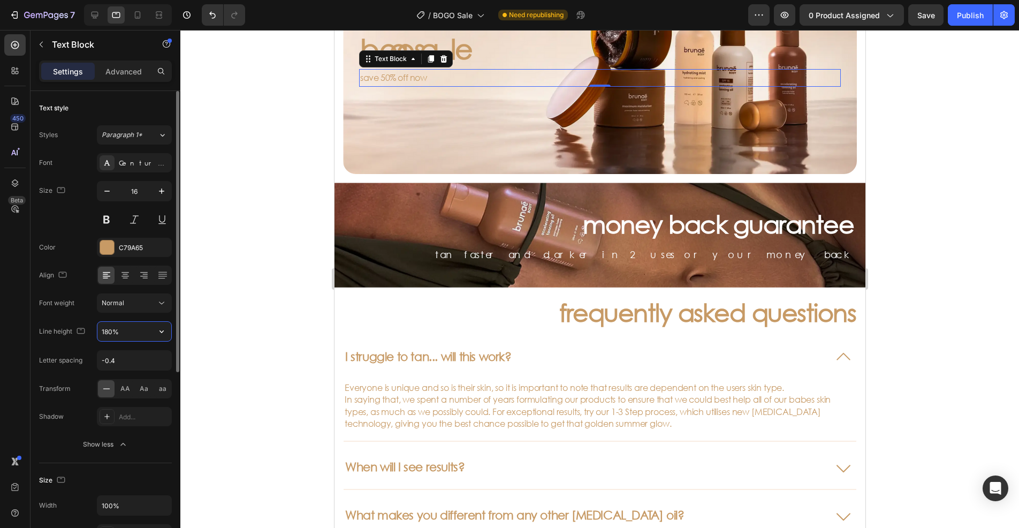
click at [111, 330] on input "180%" at bounding box center [134, 331] width 74 height 19
type input "120%"
click at [162, 188] on icon "button" at bounding box center [161, 191] width 11 height 11
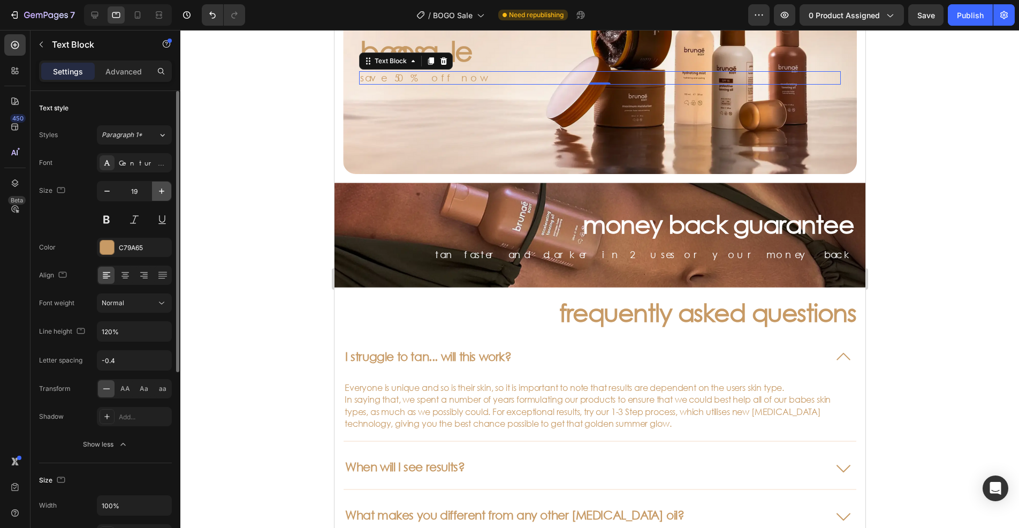
click at [162, 188] on icon "button" at bounding box center [161, 191] width 11 height 11
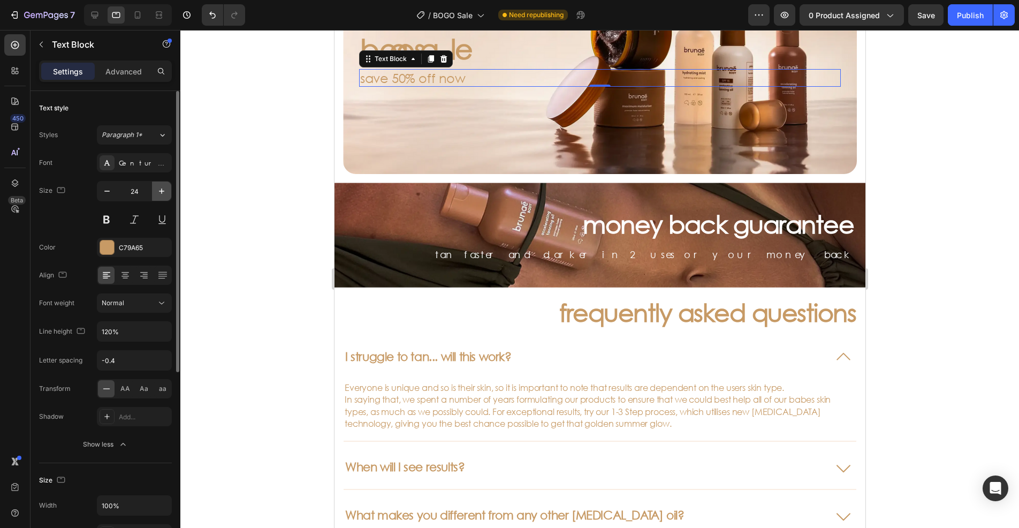
click at [162, 188] on icon "button" at bounding box center [161, 191] width 11 height 11
click at [101, 192] on button "button" at bounding box center [106, 190] width 19 height 19
click at [136, 12] on icon at bounding box center [137, 15] width 11 height 11
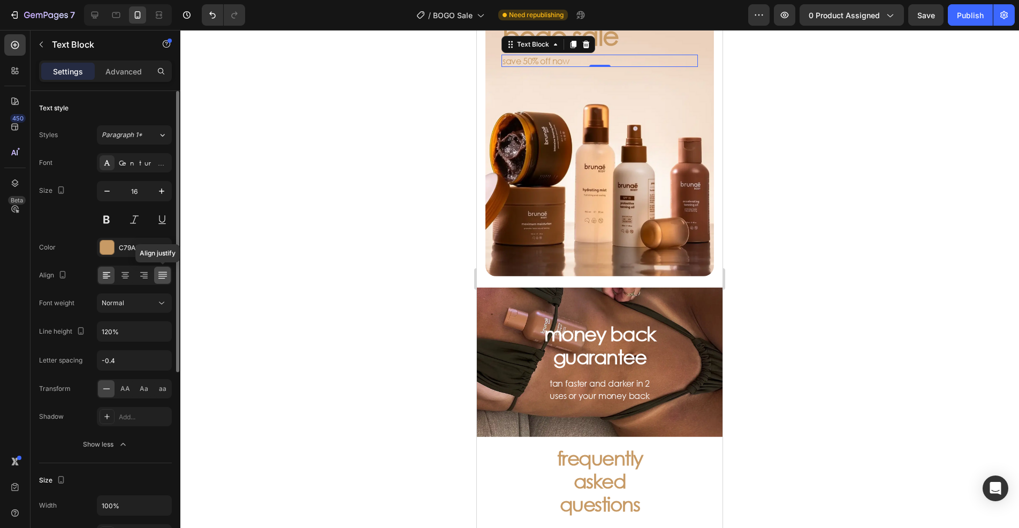
scroll to position [67, 0]
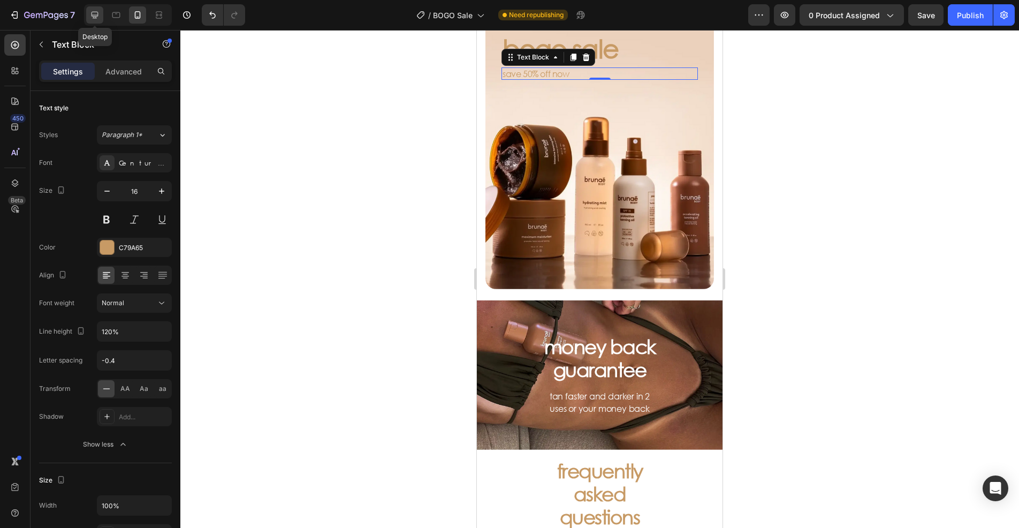
click at [93, 13] on icon at bounding box center [94, 15] width 11 height 11
type input "32"
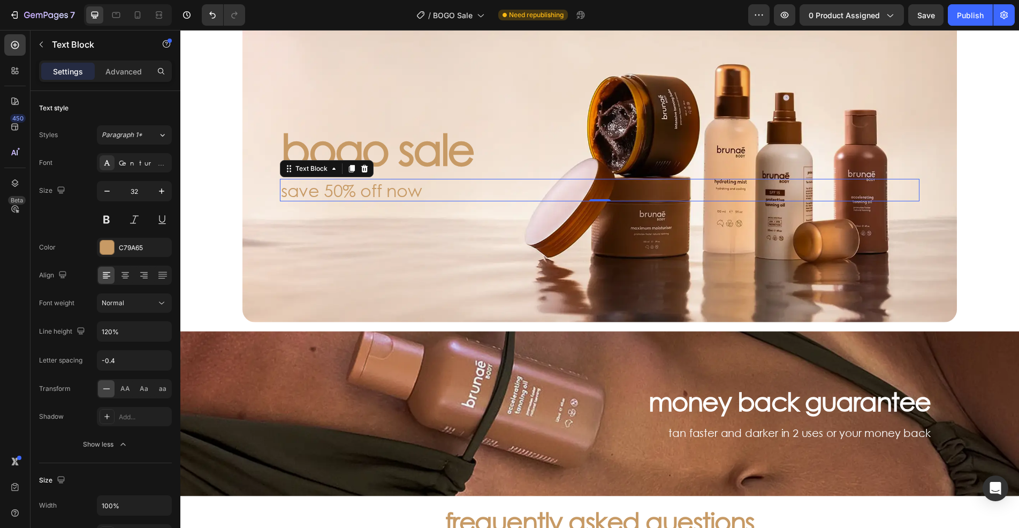
scroll to position [179, 0]
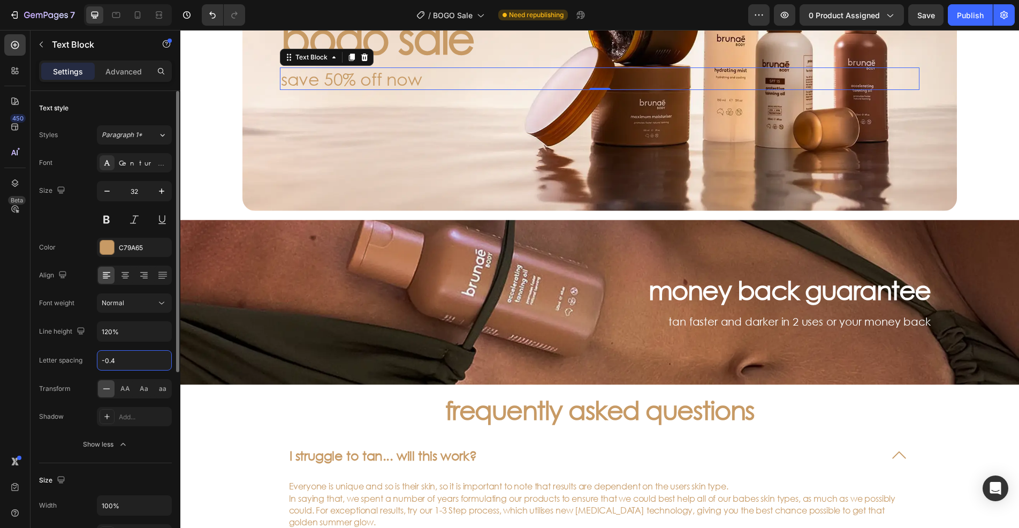
click at [122, 357] on input "-0.4" at bounding box center [134, 360] width 74 height 19
click at [135, 358] on input "-0.4" at bounding box center [134, 360] width 74 height 19
type input "-0.04em"
click at [331, 105] on div "Background Image" at bounding box center [599, 50] width 715 height 322
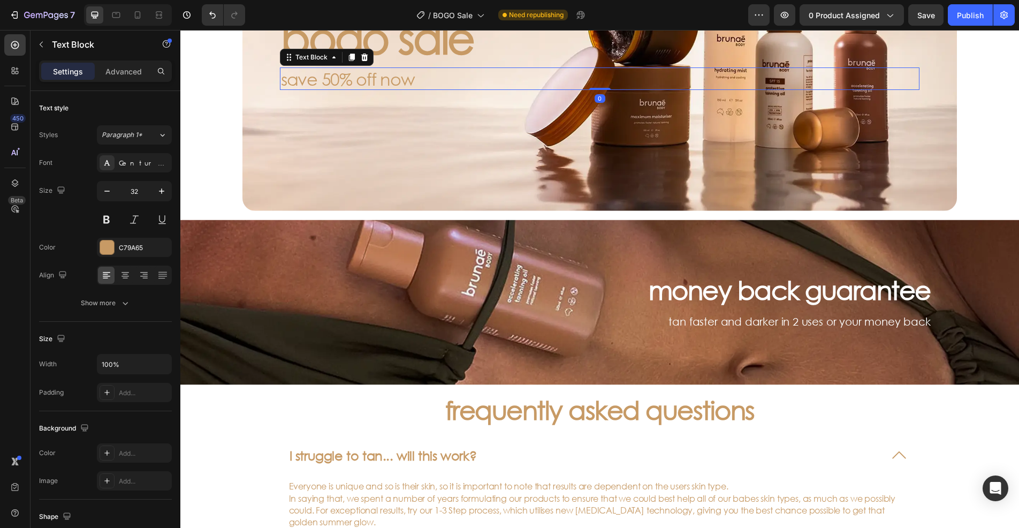
click at [331, 82] on p "save 50% off now" at bounding box center [600, 79] width 638 height 20
click at [117, 19] on icon at bounding box center [116, 15] width 11 height 11
type input "24"
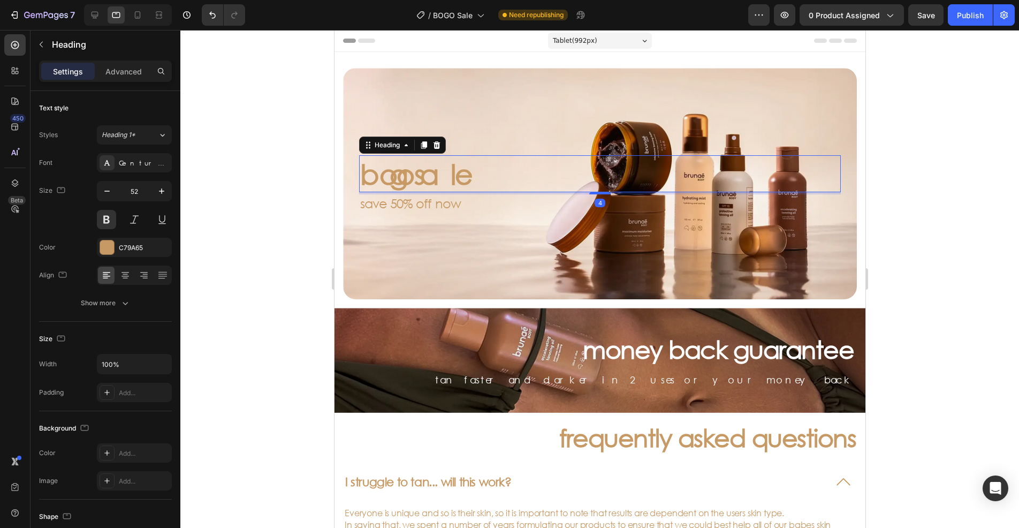
click at [490, 169] on p "bogo sale" at bounding box center [600, 173] width 480 height 35
click at [462, 203] on p "save 50% off now" at bounding box center [600, 203] width 480 height 16
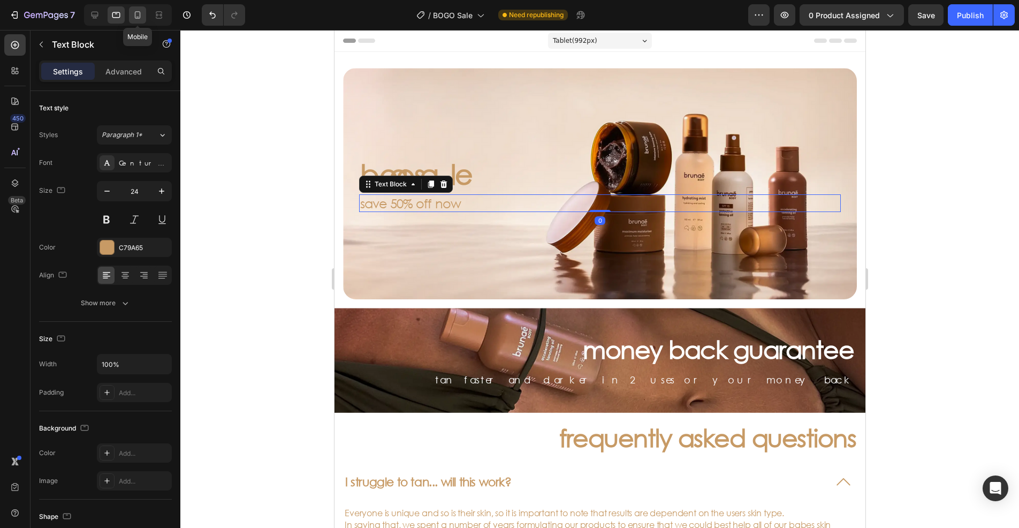
click at [136, 17] on icon at bounding box center [137, 15] width 11 height 11
type input "16"
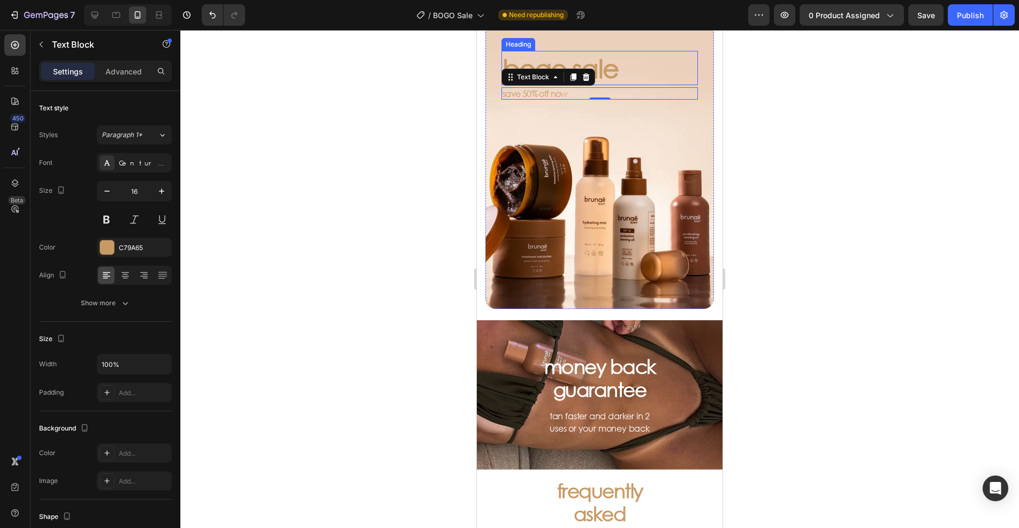
scroll to position [67, 0]
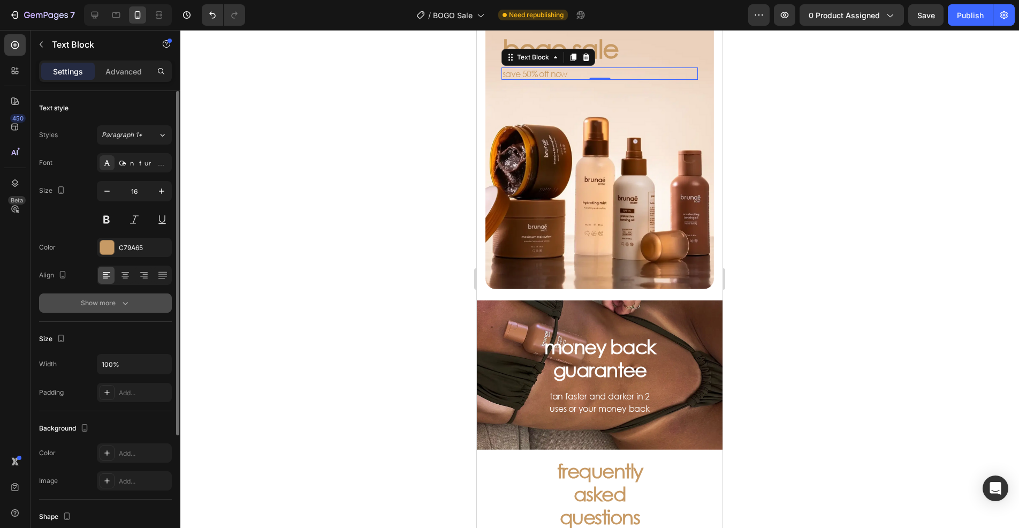
click at [126, 306] on icon "button" at bounding box center [125, 303] width 11 height 11
click at [607, 40] on p "bogo sale" at bounding box center [600, 48] width 194 height 32
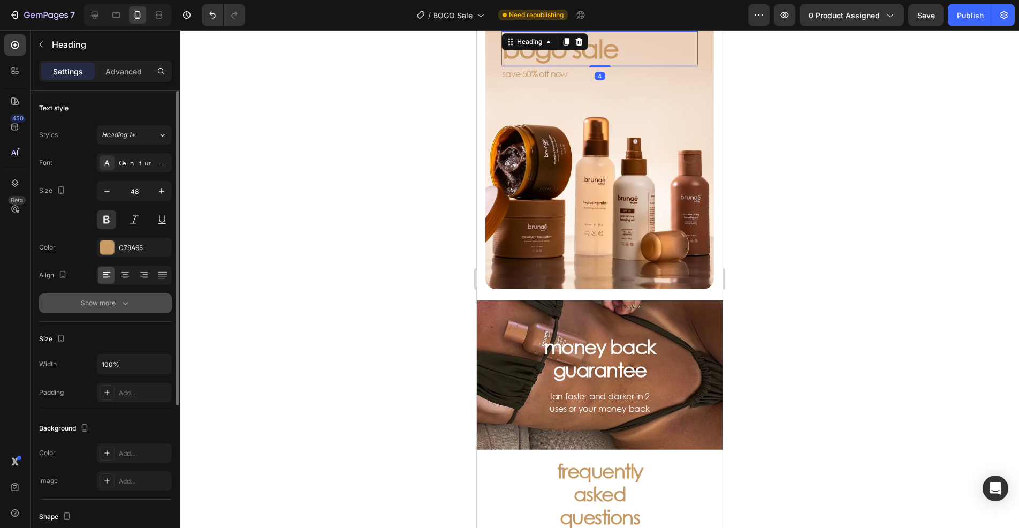
click at [127, 303] on icon "button" at bounding box center [125, 303] width 11 height 11
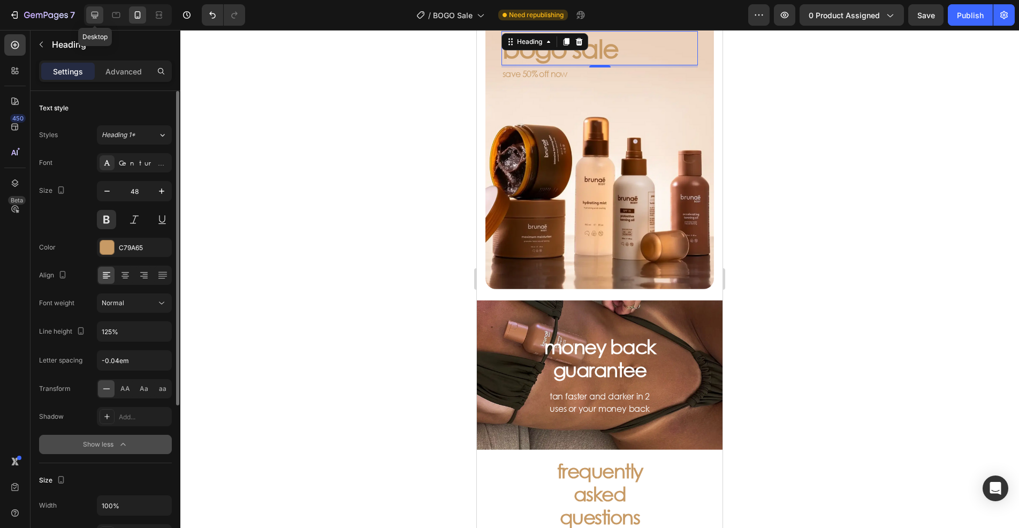
click at [93, 10] on icon at bounding box center [94, 15] width 11 height 11
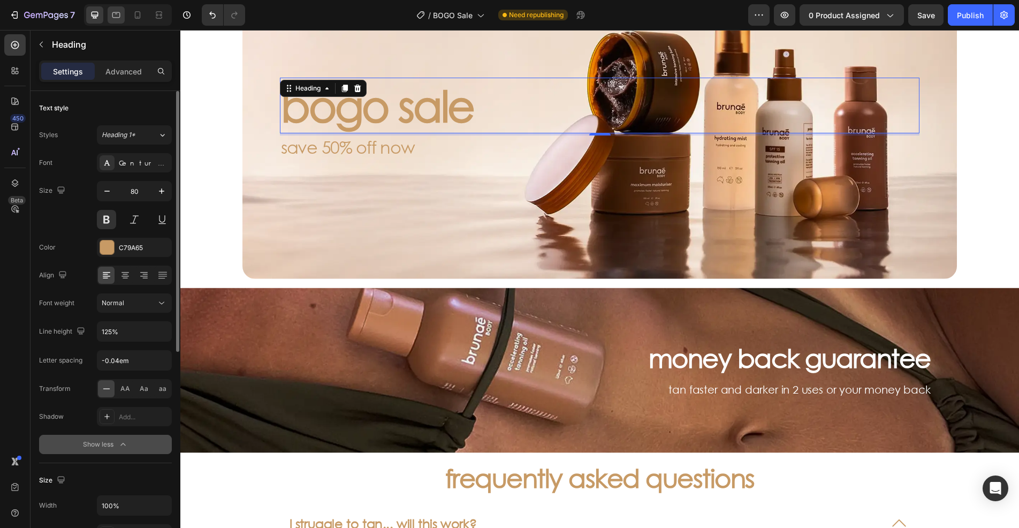
scroll to position [121, 0]
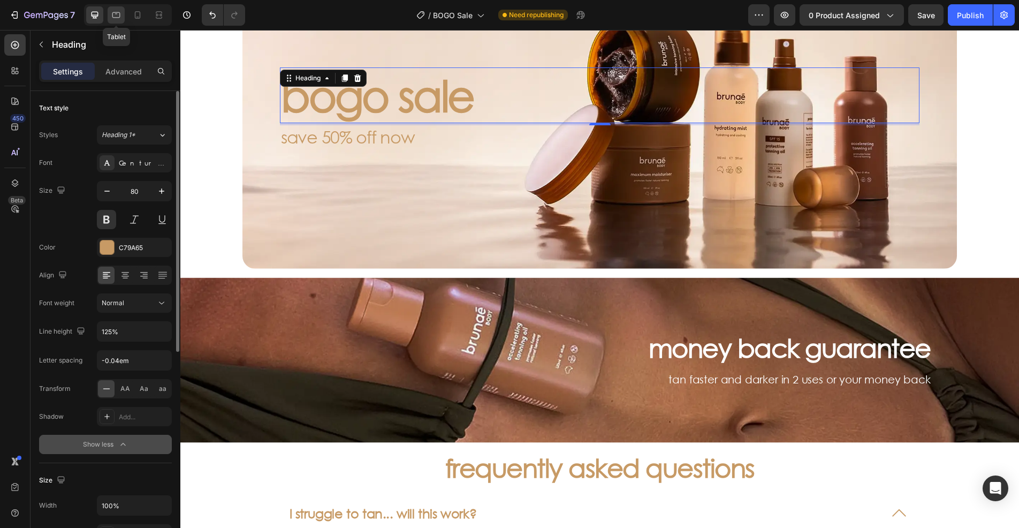
click at [117, 13] on icon at bounding box center [116, 15] width 8 height 6
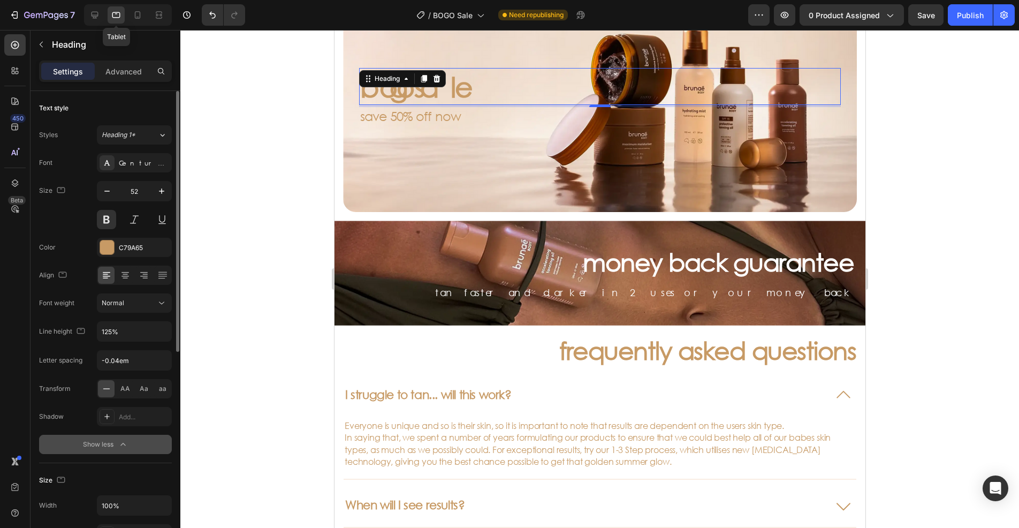
scroll to position [86, 0]
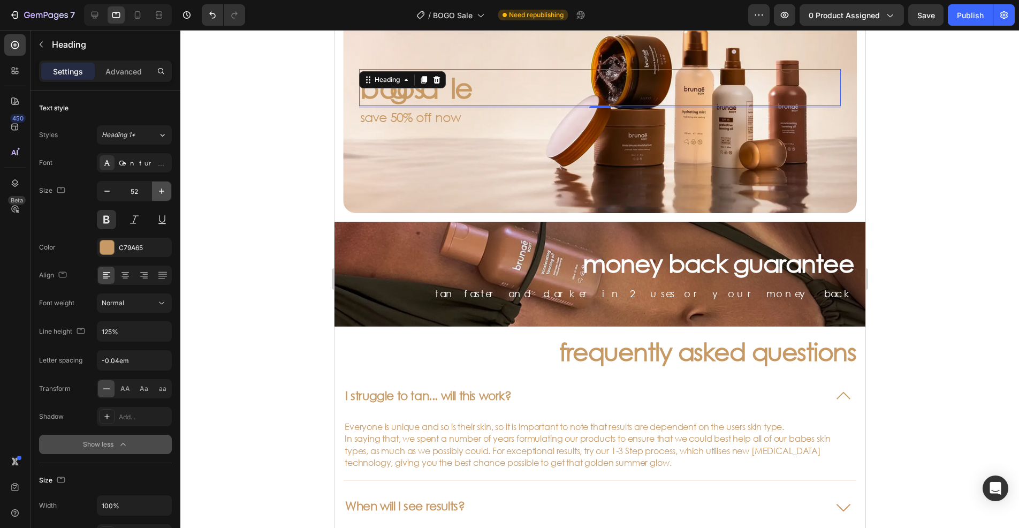
click at [162, 193] on icon "button" at bounding box center [161, 191] width 11 height 11
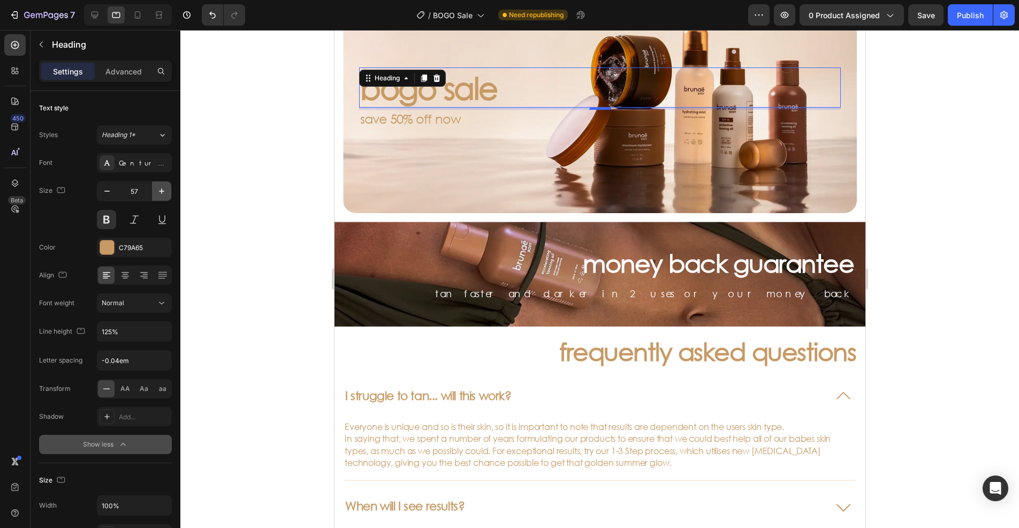
click at [162, 193] on icon "button" at bounding box center [161, 191] width 11 height 11
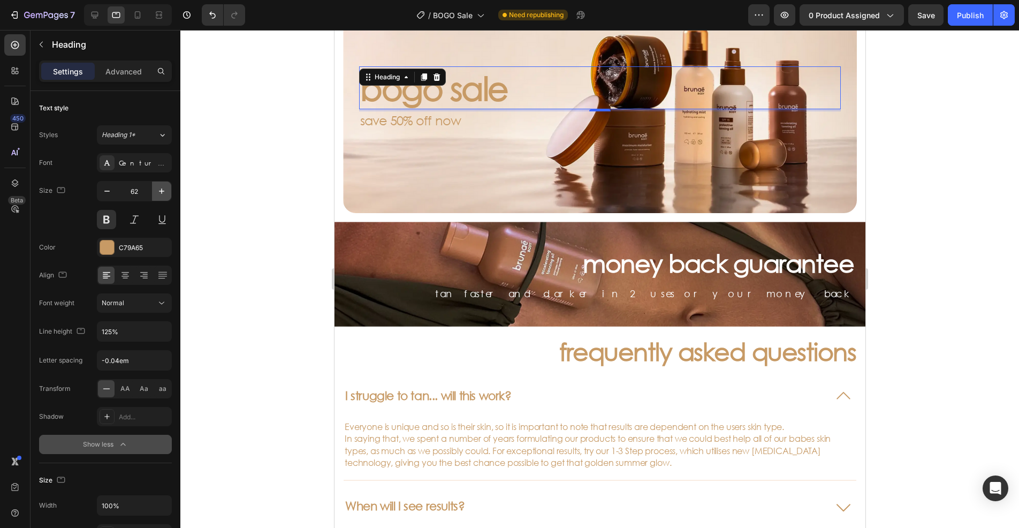
click at [162, 193] on icon "button" at bounding box center [161, 191] width 11 height 11
type input "64"
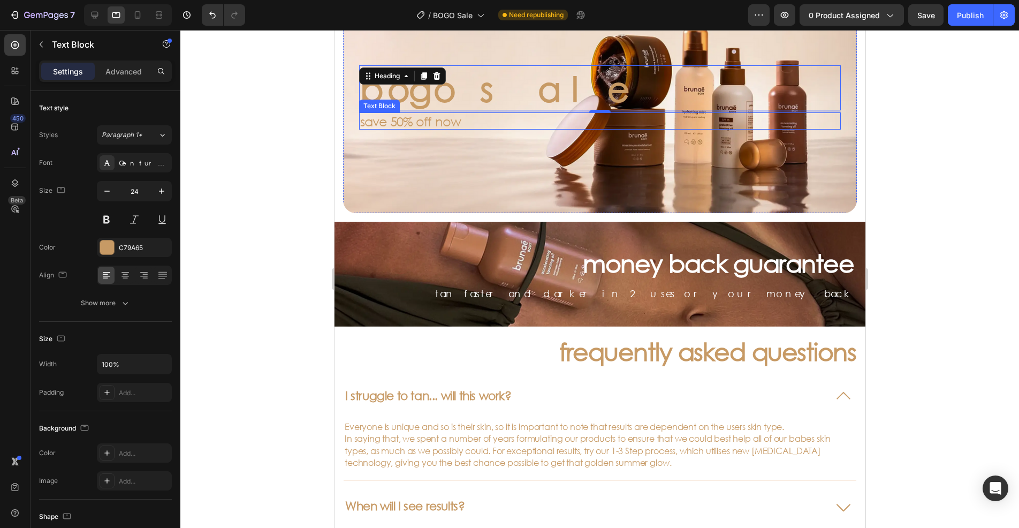
click at [431, 115] on p "save 50% off now" at bounding box center [600, 121] width 480 height 16
click at [487, 86] on p "bogo sale" at bounding box center [600, 87] width 480 height 43
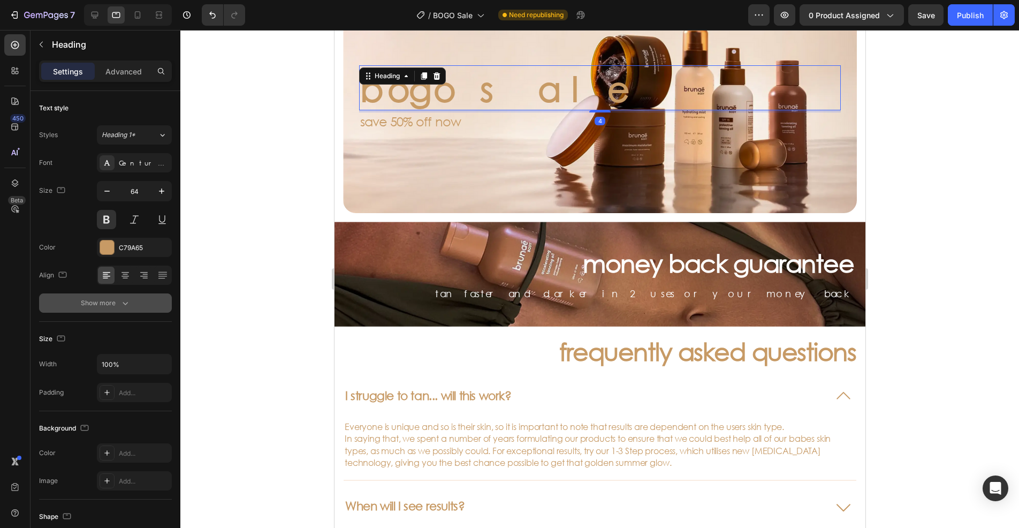
click at [146, 309] on button "Show more" at bounding box center [105, 302] width 133 height 19
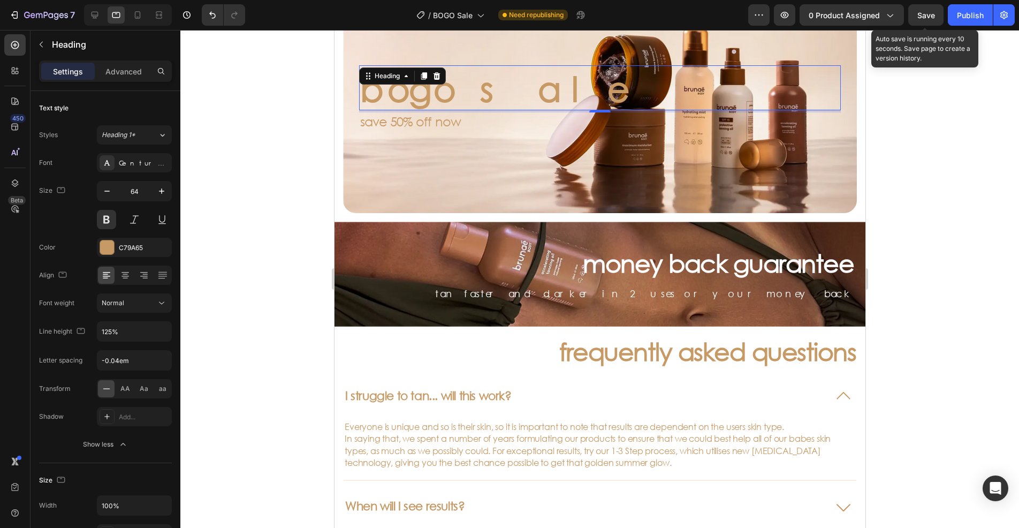
click at [920, 12] on span "Save" at bounding box center [926, 15] width 18 height 9
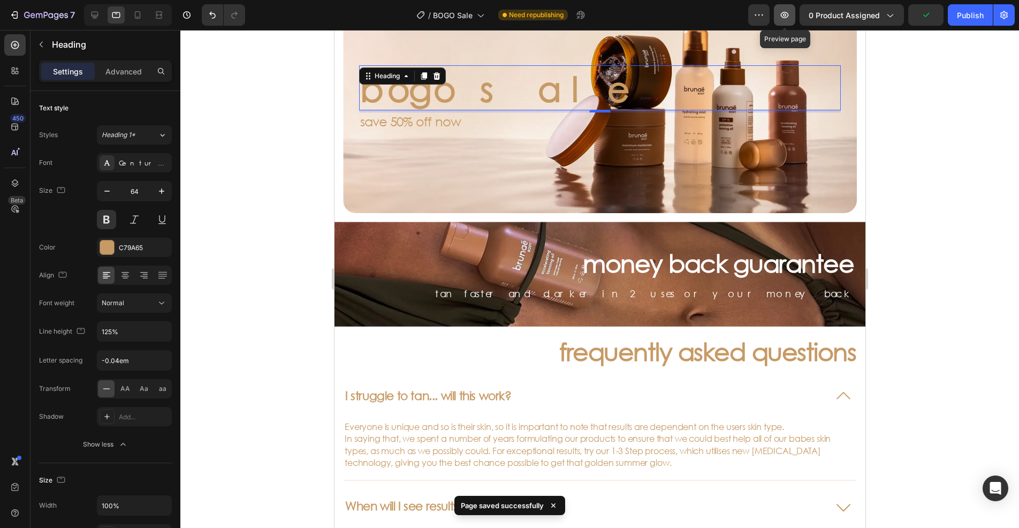
click at [786, 14] on icon "button" at bounding box center [785, 15] width 8 height 6
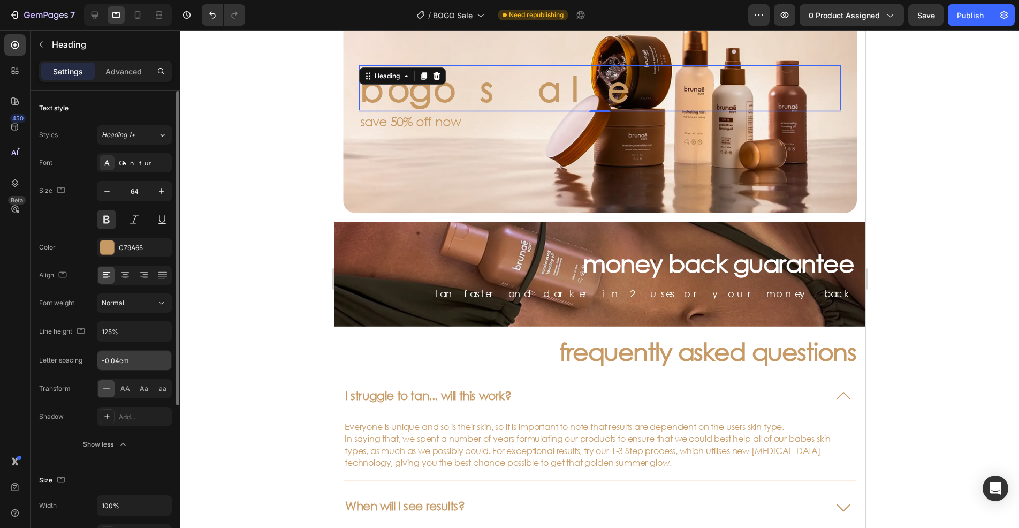
click at [138, 363] on input "-0.04em" at bounding box center [134, 360] width 74 height 19
click at [116, 360] on input "-0.04em" at bounding box center [134, 360] width 74 height 19
click at [118, 359] on input "-0.04em" at bounding box center [134, 360] width 74 height 19
type input "-0.02em"
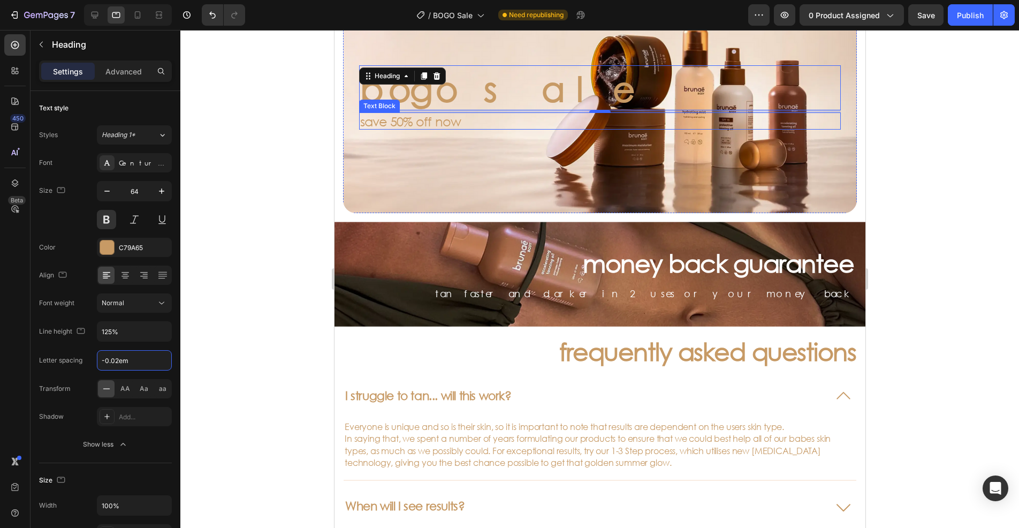
click at [400, 117] on p "save 50% off now" at bounding box center [600, 121] width 480 height 16
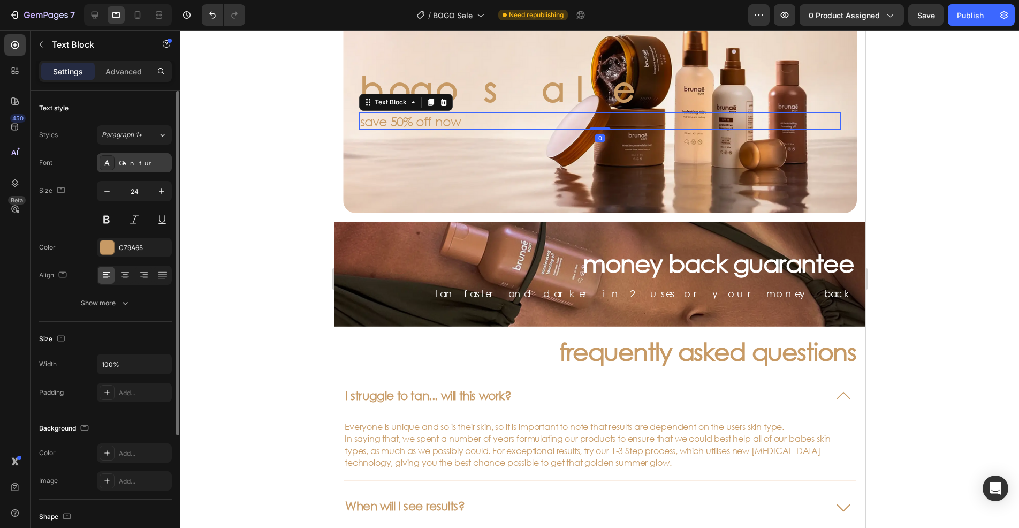
click at [149, 161] on div "Century Gothic" at bounding box center [144, 163] width 50 height 10
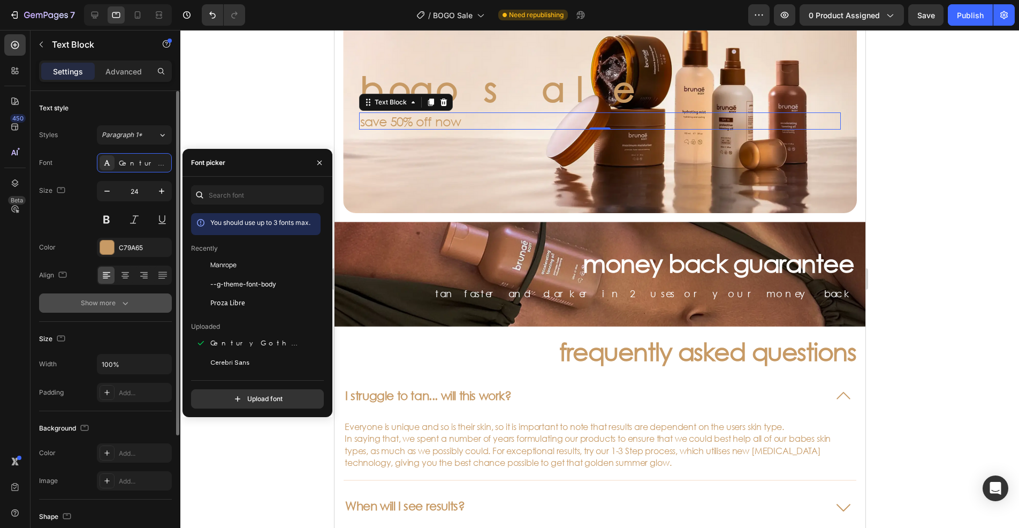
click at [126, 307] on icon "button" at bounding box center [125, 303] width 11 height 11
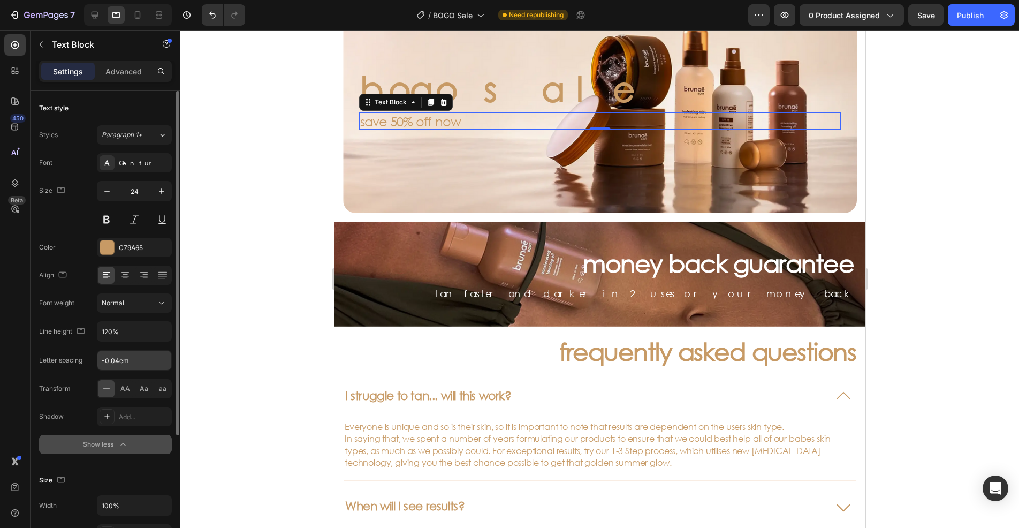
click at [113, 359] on input "-0.04em" at bounding box center [134, 360] width 74 height 19
click at [117, 358] on input "-0.04em" at bounding box center [134, 360] width 74 height 19
type input "-0.02em"
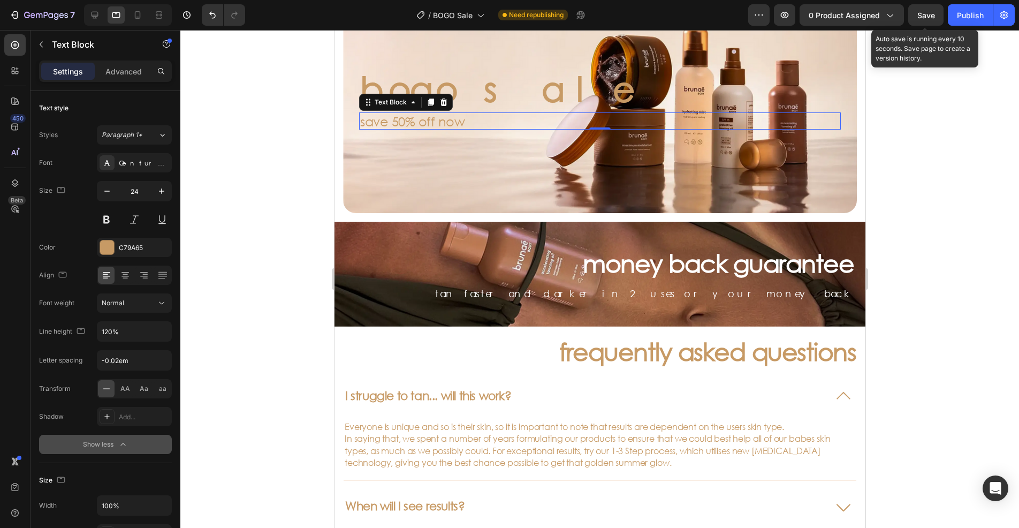
drag, startPoint x: 929, startPoint y: 16, endPoint x: 839, endPoint y: 28, distance: 90.7
click at [930, 16] on span "Save" at bounding box center [926, 15] width 18 height 9
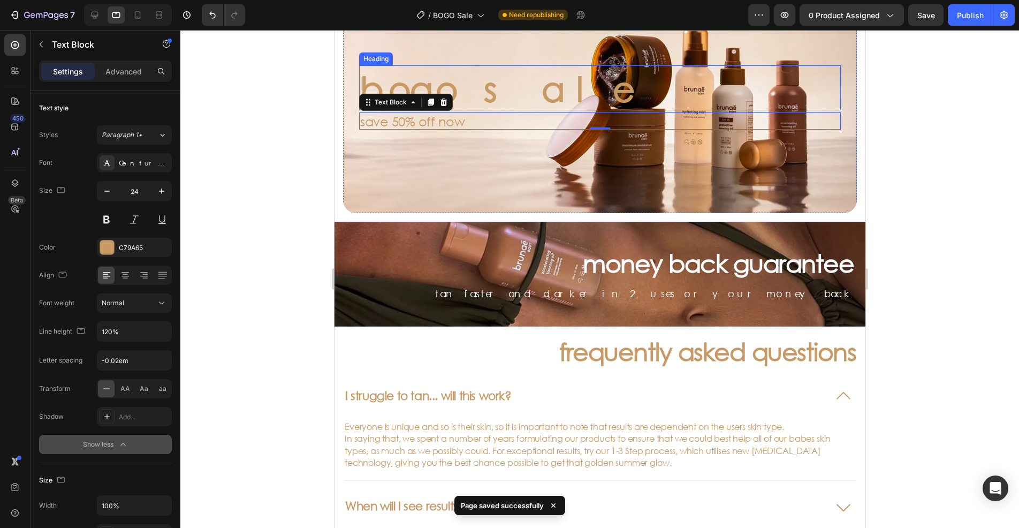
click at [469, 78] on p "bogo sale" at bounding box center [600, 87] width 480 height 43
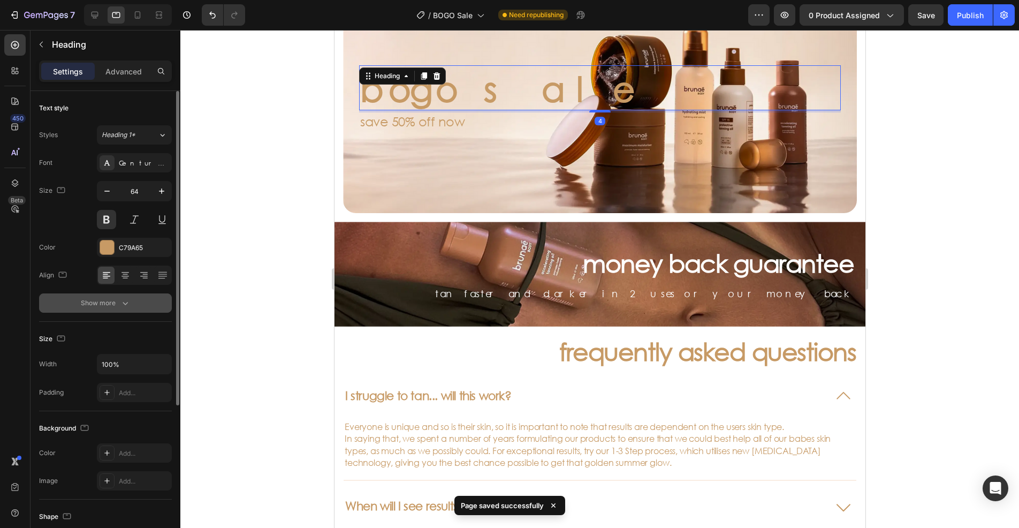
click at [132, 298] on button "Show more" at bounding box center [105, 302] width 133 height 19
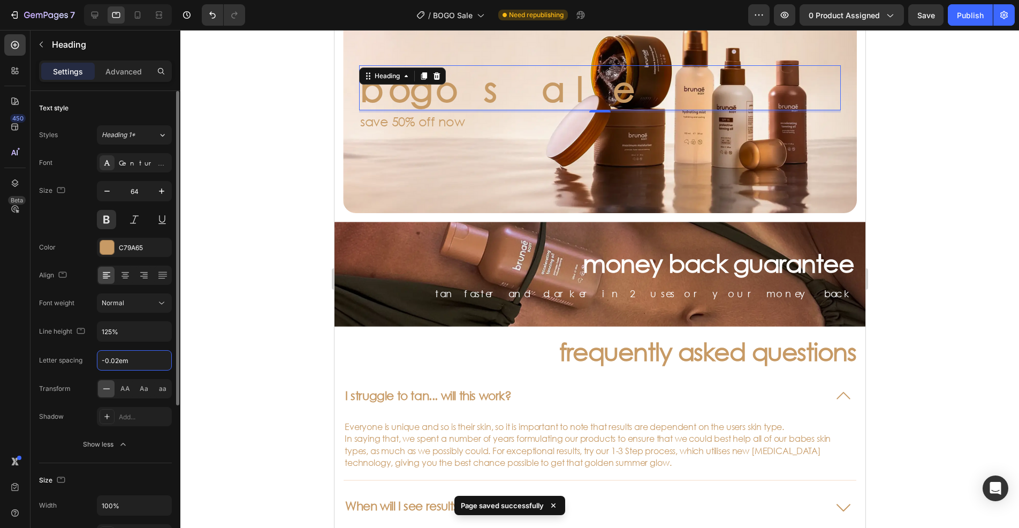
click at [118, 358] on input "-0.02em" at bounding box center [134, 360] width 74 height 19
click at [118, 359] on input "-0.02em" at bounding box center [134, 360] width 74 height 19
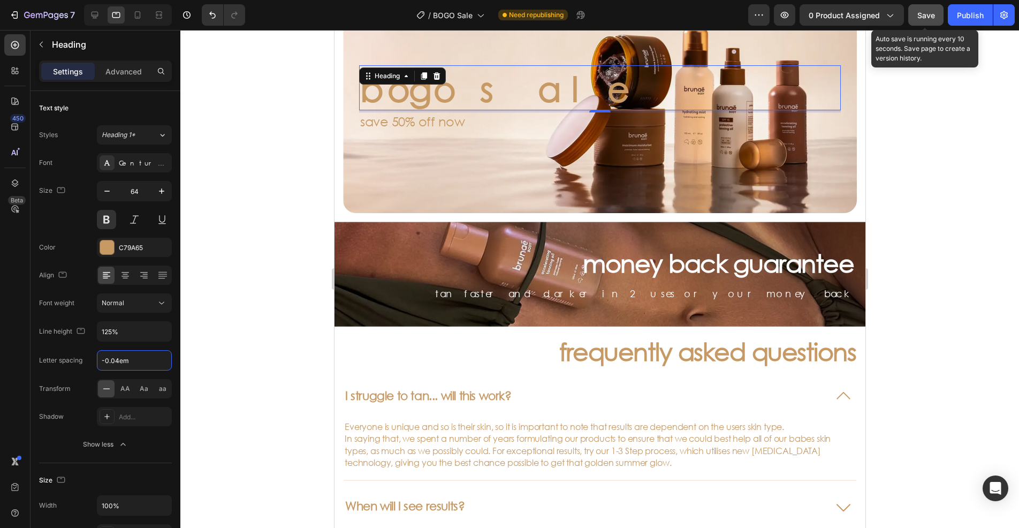
type input "-0.04em"
click at [916, 13] on button "Save" at bounding box center [925, 14] width 35 height 21
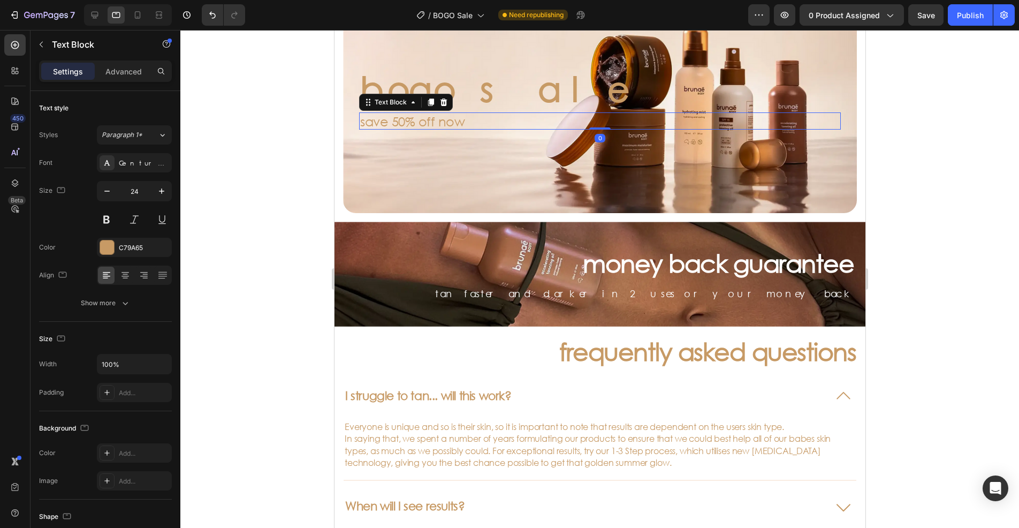
drag, startPoint x: 444, startPoint y: 120, endPoint x: 455, endPoint y: 432, distance: 312.3
click at [444, 120] on p "save 50% off now" at bounding box center [600, 121] width 480 height 16
click at [114, 411] on div "Text style Styles Paragraph 1* Font Century Gothic Size 24 Color C79A65 Align S…" at bounding box center [105, 455] width 133 height 88
click at [140, 305] on button "Show more" at bounding box center [105, 302] width 133 height 19
click at [545, 92] on p "bogo sale" at bounding box center [600, 87] width 480 height 43
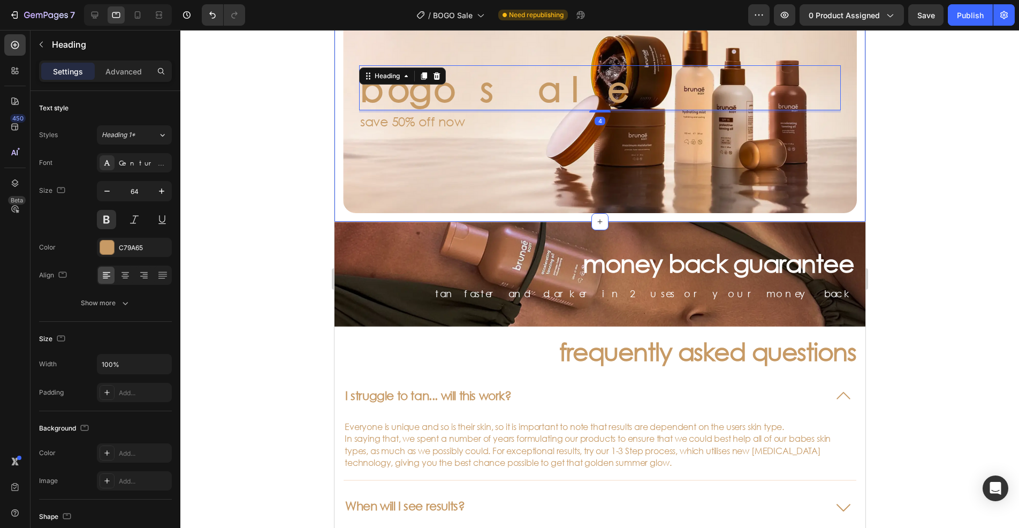
click at [310, 132] on div at bounding box center [599, 279] width 839 height 498
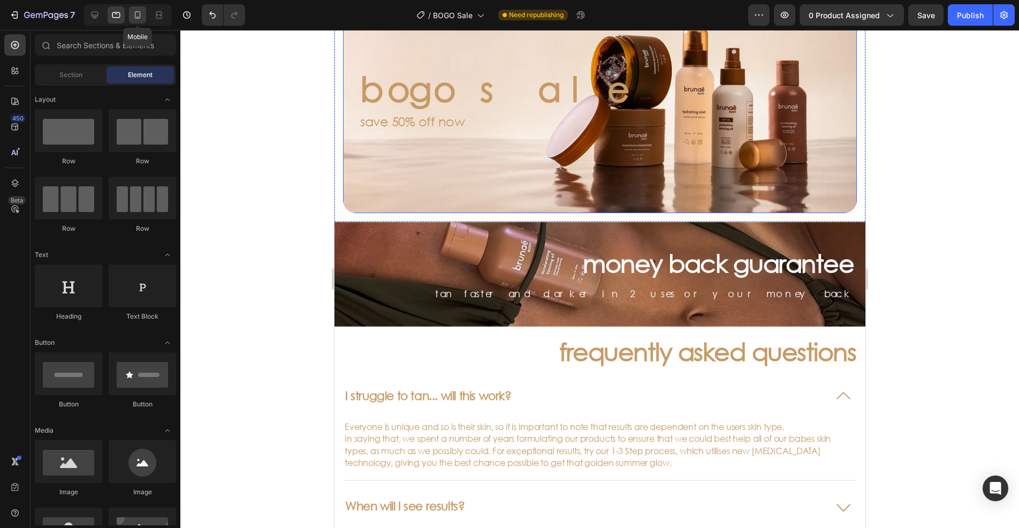
click at [134, 10] on icon at bounding box center [137, 15] width 11 height 11
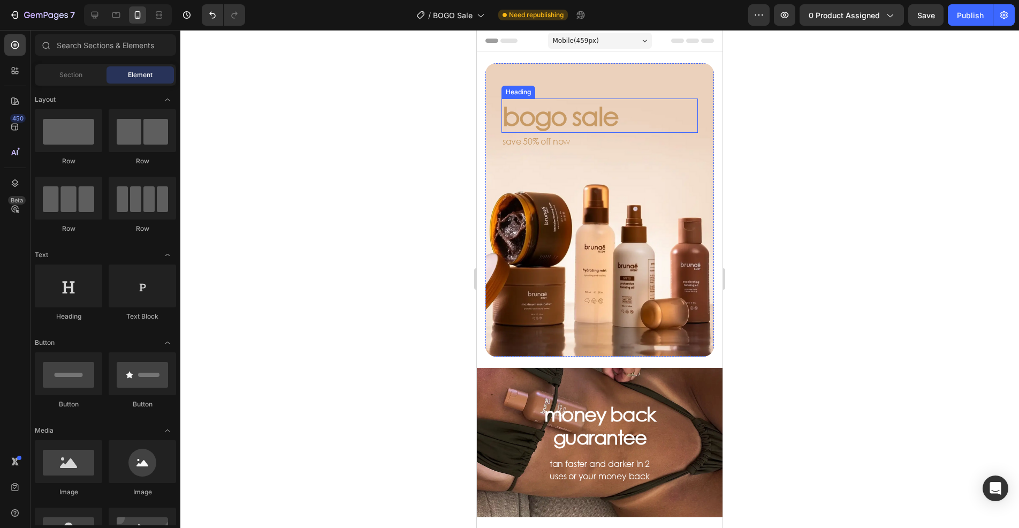
click at [567, 122] on p "bogo sale" at bounding box center [600, 116] width 194 height 32
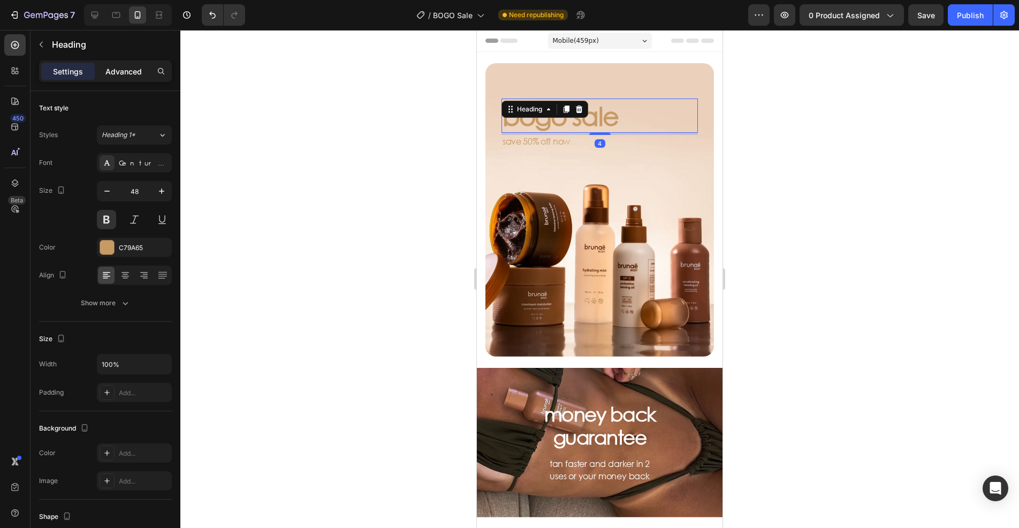
click at [126, 64] on div "Advanced" at bounding box center [124, 71] width 54 height 17
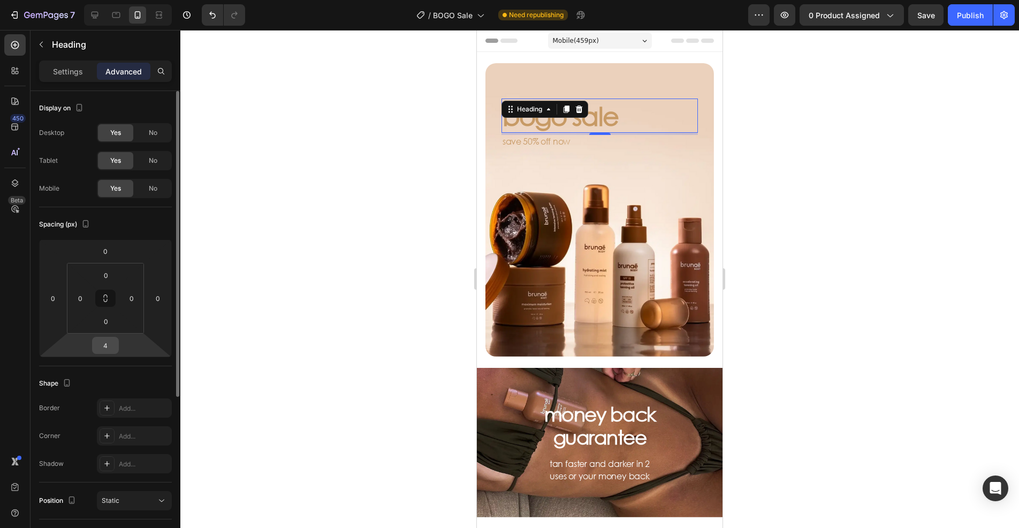
click at [107, 343] on input "4" at bounding box center [105, 345] width 21 height 16
type input "0"
click at [376, 301] on div at bounding box center [599, 279] width 839 height 498
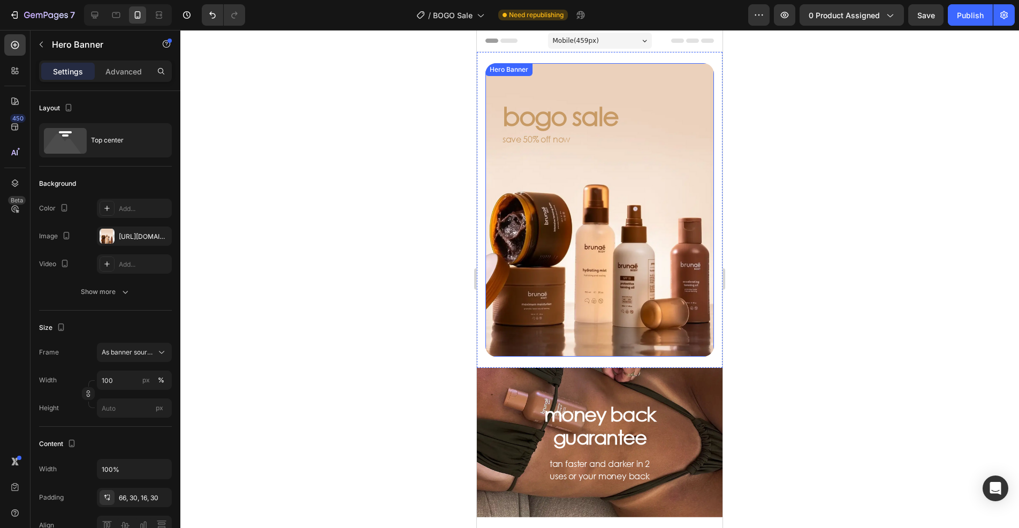
click at [604, 287] on div "Background Image" at bounding box center [599, 209] width 229 height 293
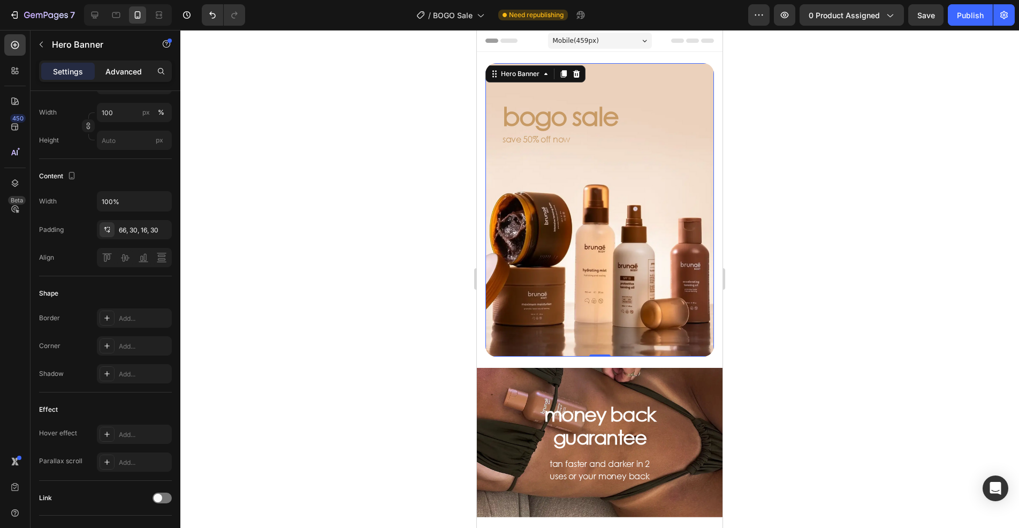
click at [121, 74] on p "Advanced" at bounding box center [123, 71] width 36 height 11
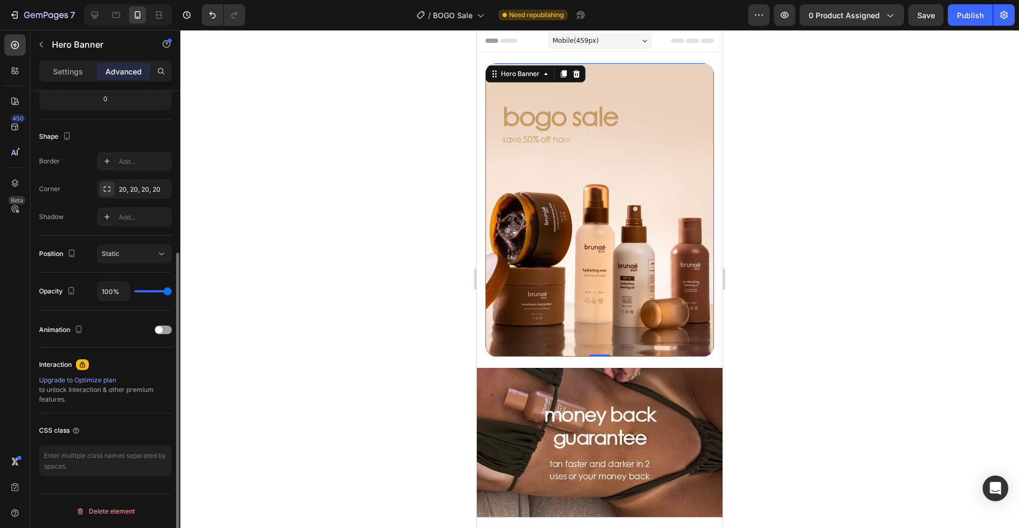
scroll to position [247, 0]
click at [95, 12] on icon at bounding box center [95, 15] width 7 height 7
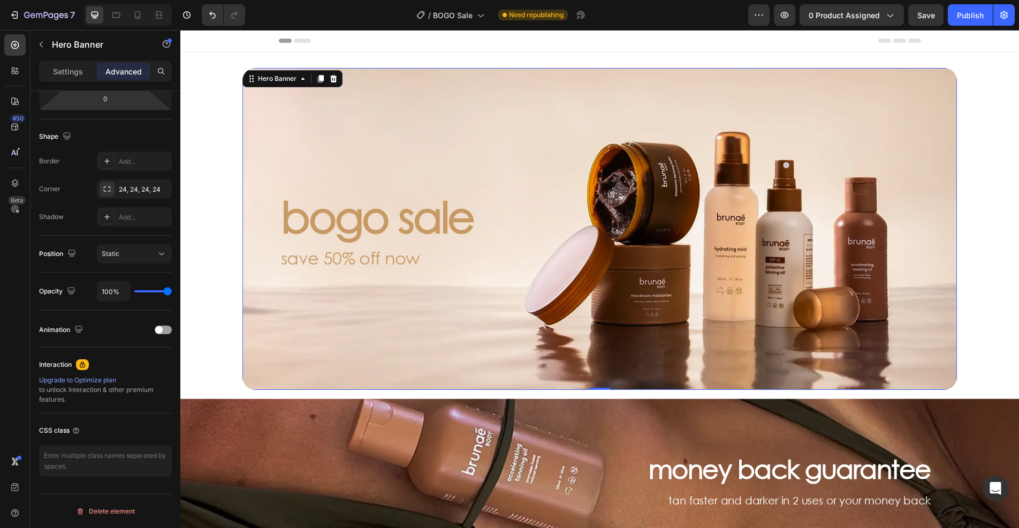
scroll to position [1, 0]
click at [527, 299] on div "Background Image" at bounding box center [599, 228] width 715 height 322
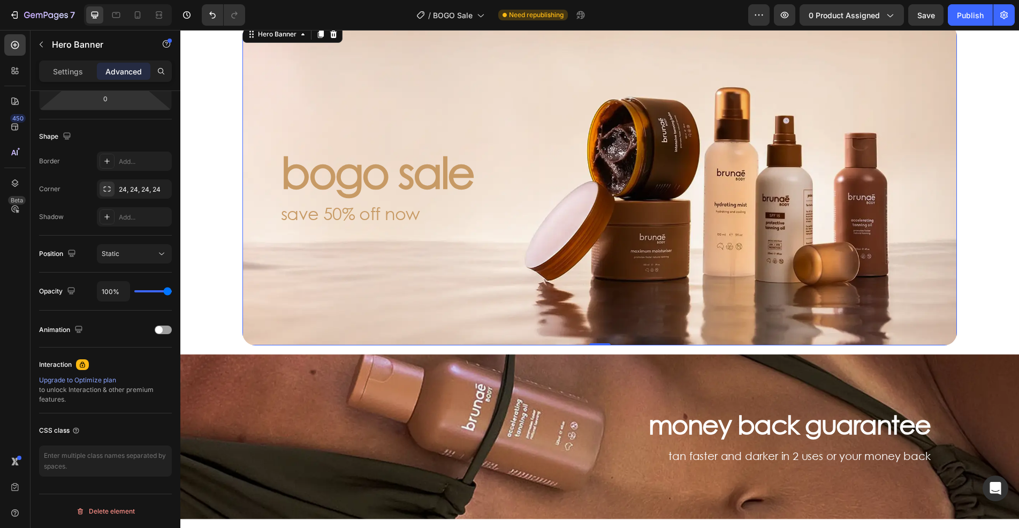
scroll to position [161, 0]
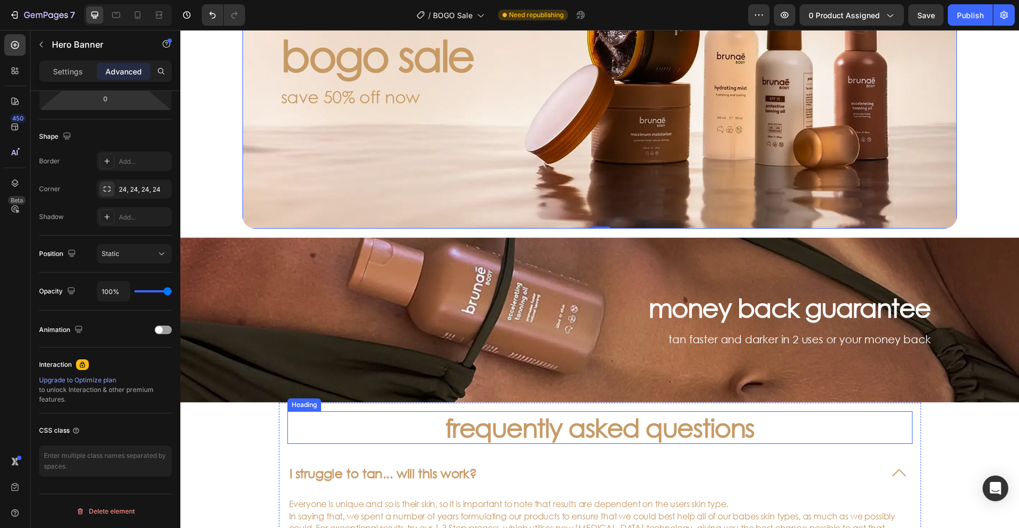
click at [582, 430] on h3 "frequently asked questions" at bounding box center [599, 427] width 625 height 33
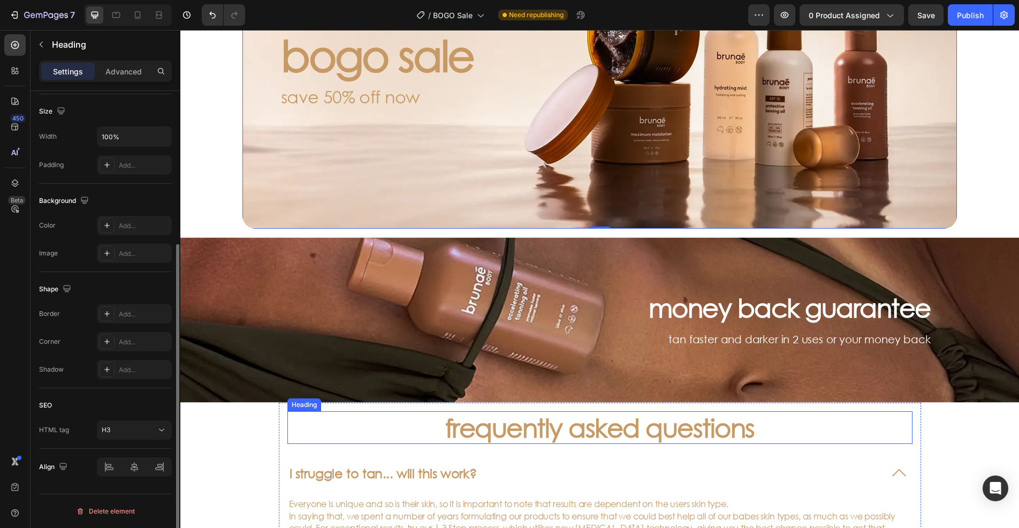
scroll to position [0, 0]
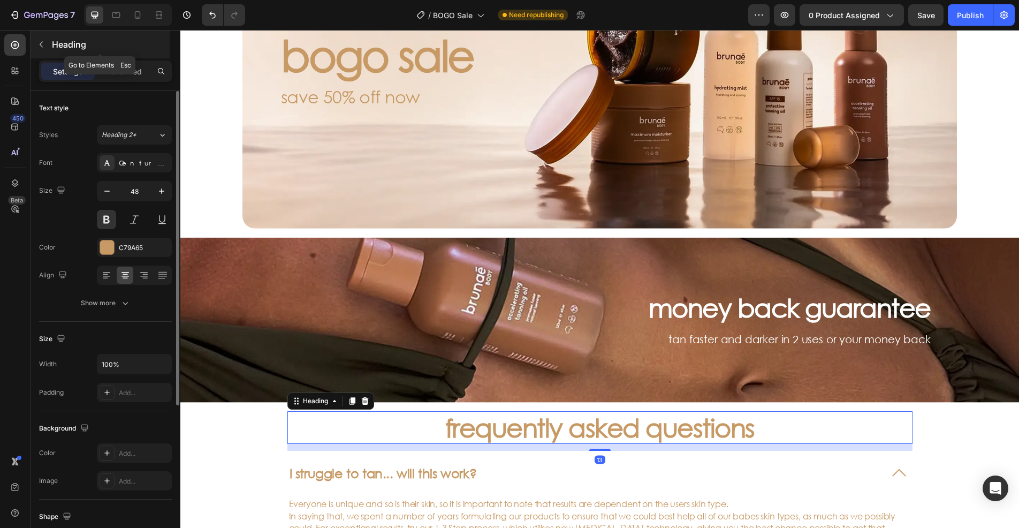
click at [41, 43] on icon "button" at bounding box center [41, 44] width 9 height 9
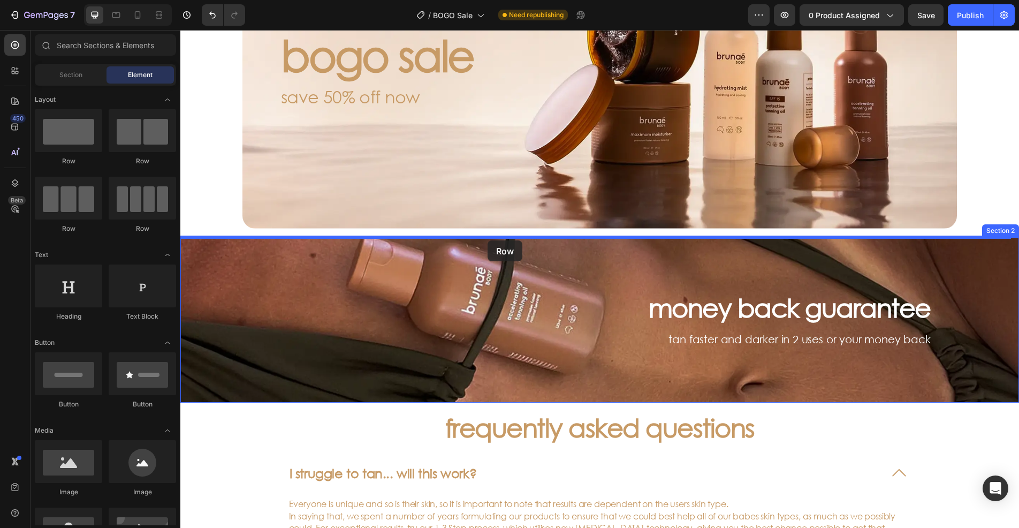
drag, startPoint x: 232, startPoint y: 163, endPoint x: 488, endPoint y: 240, distance: 266.7
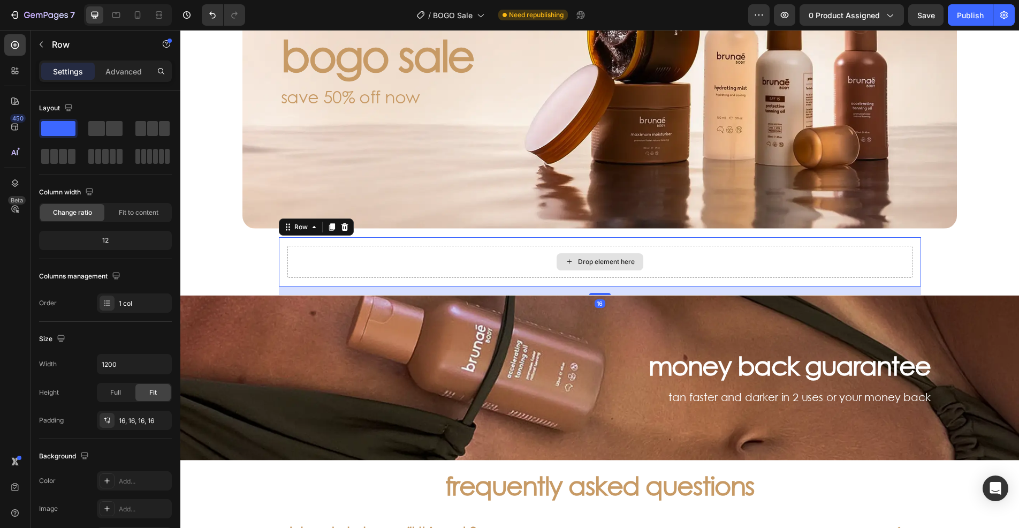
click at [385, 257] on div "Drop element here" at bounding box center [599, 262] width 625 height 32
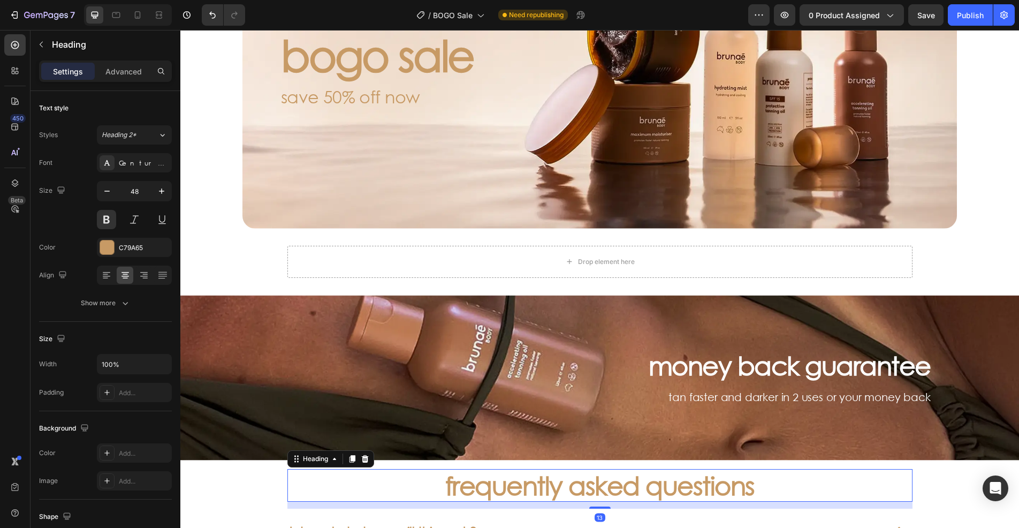
click at [587, 490] on h3 "frequently asked questions" at bounding box center [599, 485] width 625 height 33
click at [348, 459] on icon at bounding box center [352, 458] width 9 height 9
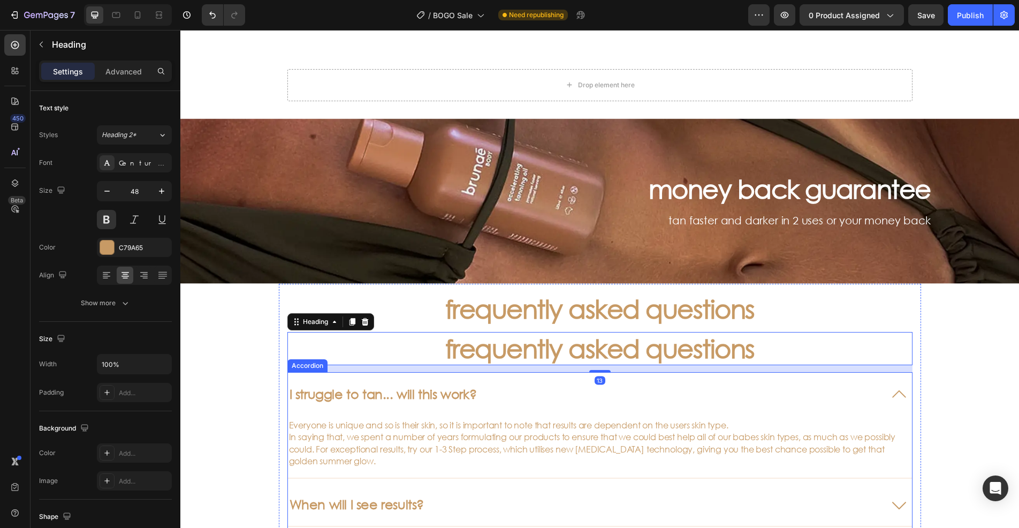
scroll to position [333, 0]
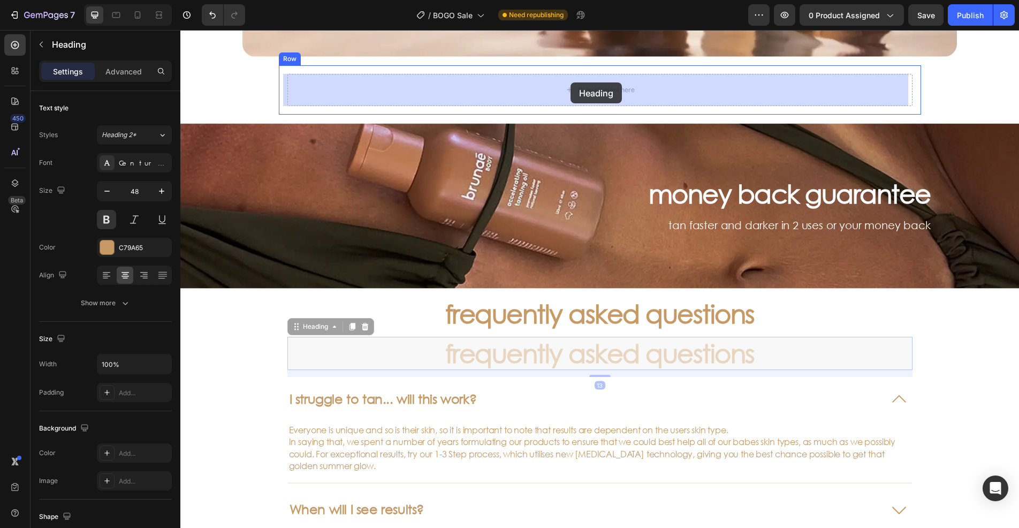
drag, startPoint x: 321, startPoint y: 325, endPoint x: 571, endPoint y: 82, distance: 347.9
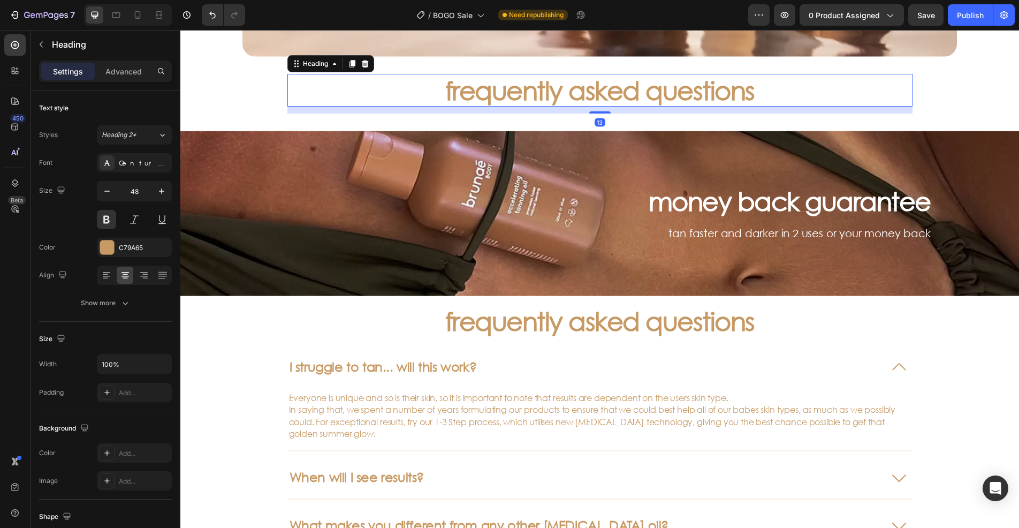
click at [556, 93] on h3 "frequently asked questions" at bounding box center [599, 90] width 625 height 33
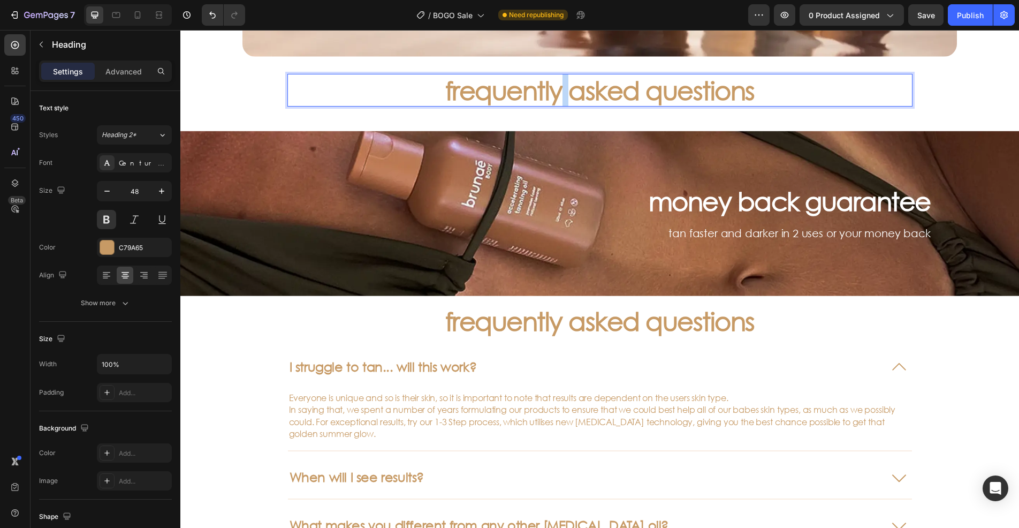
click at [556, 93] on p "frequently asked questions" at bounding box center [600, 90] width 623 height 31
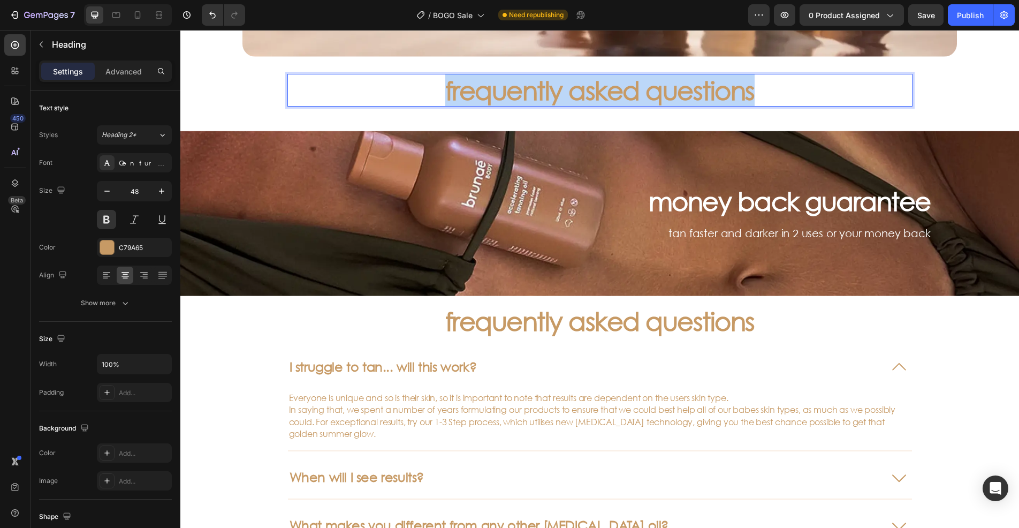
click at [556, 93] on p "frequently asked questions" at bounding box center [600, 90] width 623 height 31
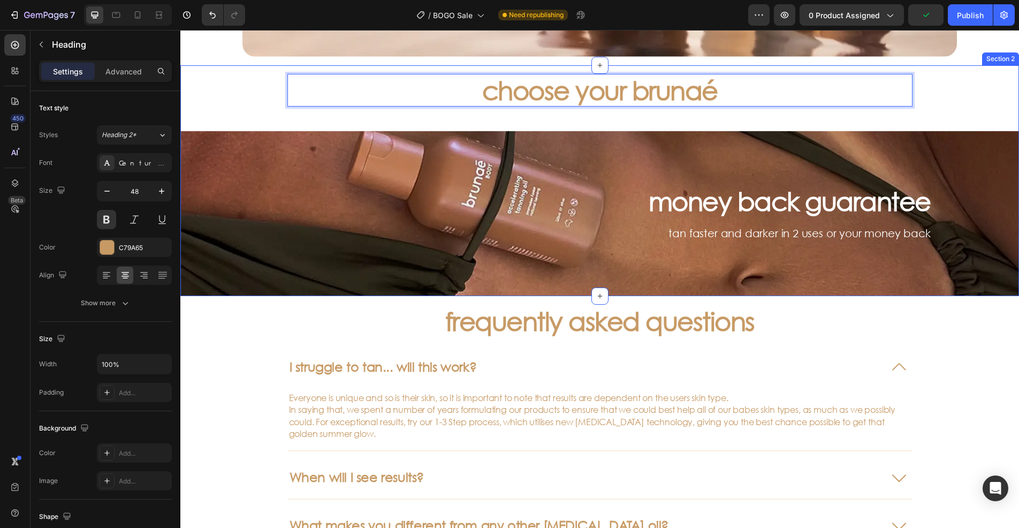
click at [224, 87] on div "choose your brunaé Heading 13 Row money back guarantee Heading tan faster and d…" at bounding box center [599, 180] width 839 height 231
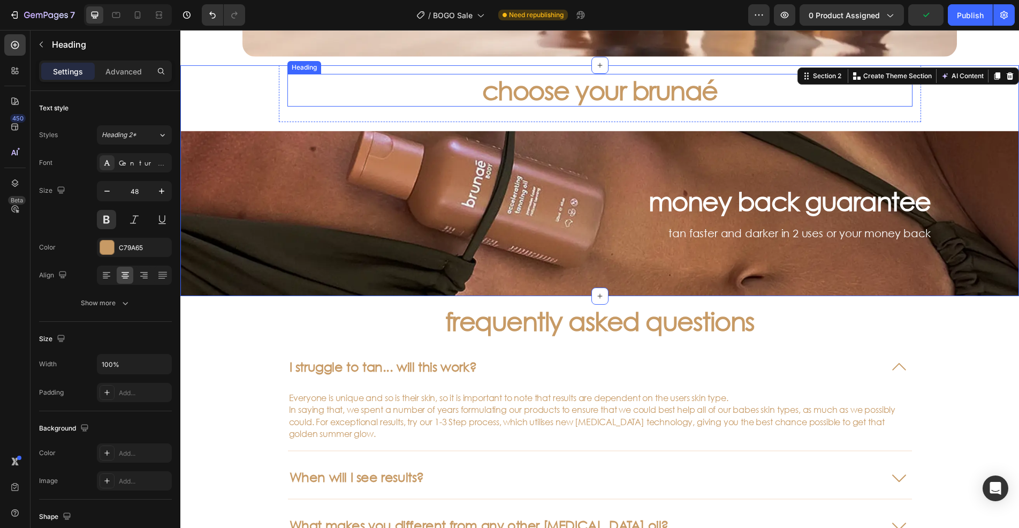
click at [449, 91] on p "choose your brunaé" at bounding box center [600, 90] width 623 height 31
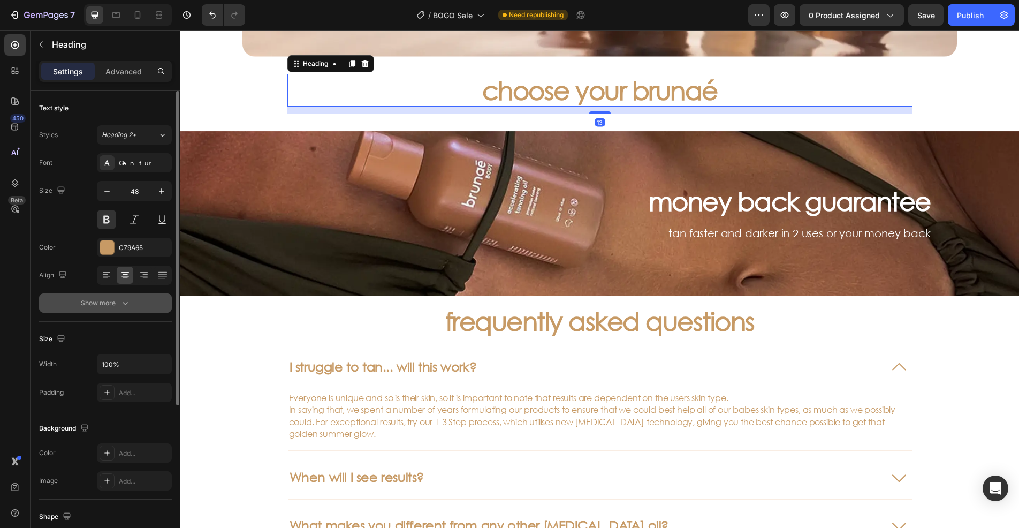
click at [124, 305] on icon "button" at bounding box center [125, 303] width 11 height 11
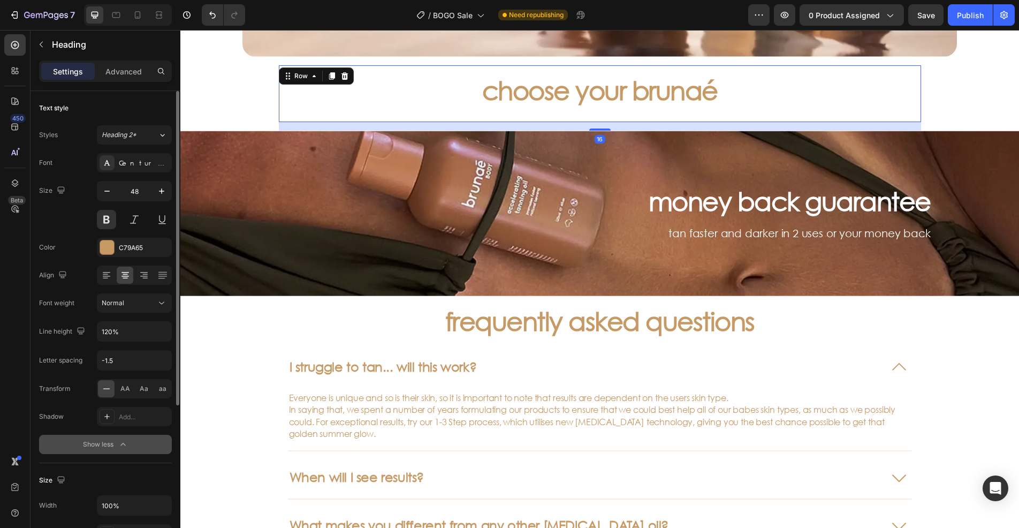
click at [279, 94] on div "choose your brunaé Heading Row 16" at bounding box center [600, 93] width 642 height 57
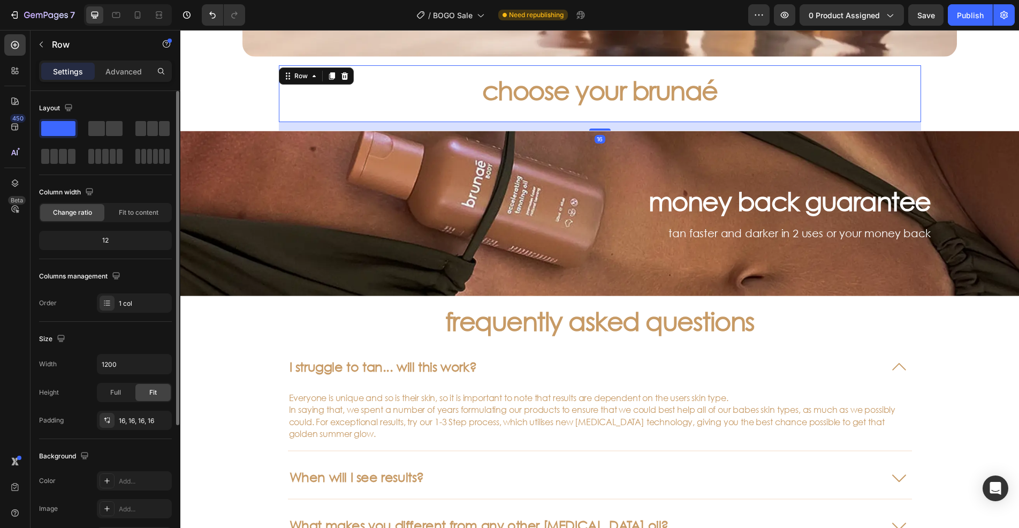
click at [279, 108] on div "choose your brunaé Heading Row 16" at bounding box center [600, 93] width 642 height 57
click at [161, 421] on icon "button" at bounding box center [160, 420] width 9 height 9
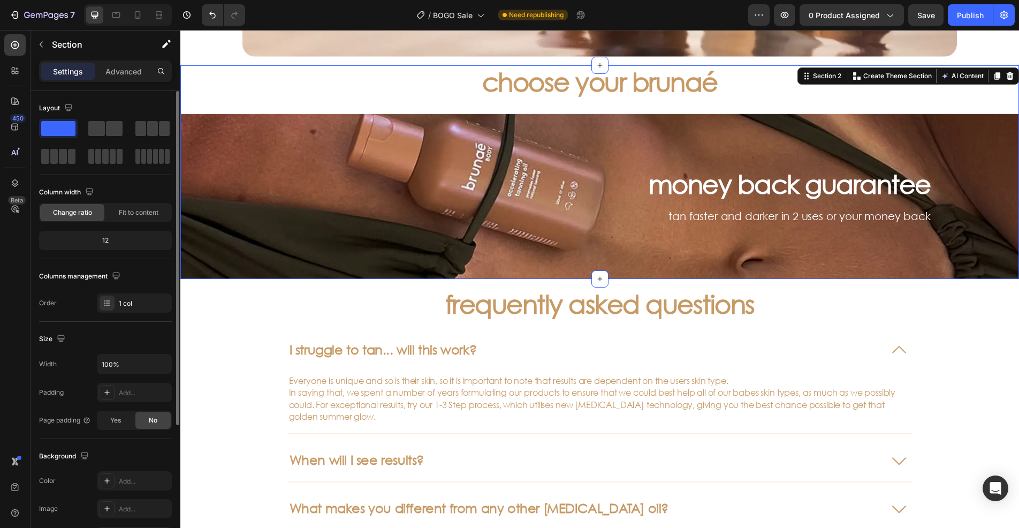
click at [237, 74] on div "choose your brunaé Heading Row money back guarantee Heading tan faster and dark…" at bounding box center [599, 172] width 839 height 214
click at [131, 70] on p "Advanced" at bounding box center [123, 71] width 36 height 11
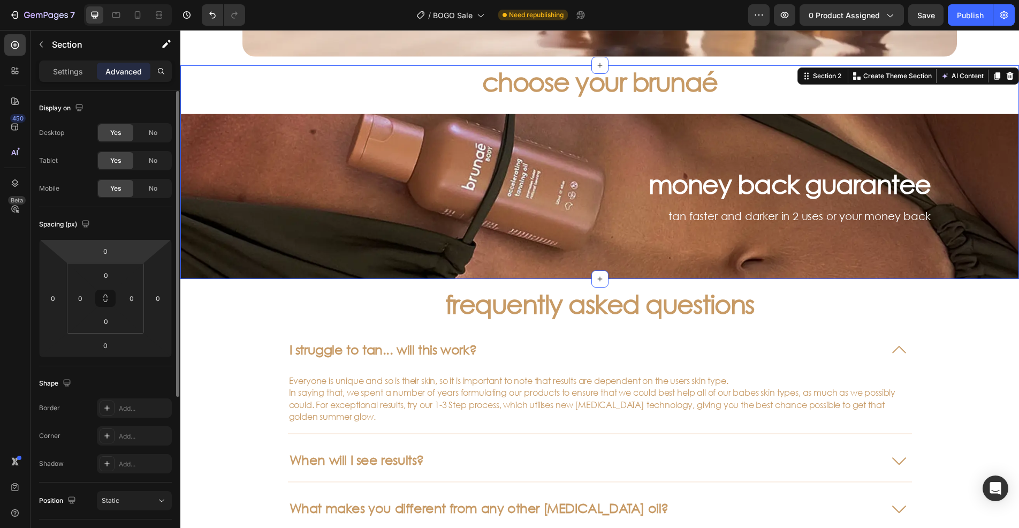
click at [252, 89] on div "choose your brunaé Heading Row money back guarantee Heading tan faster and dark…" at bounding box center [599, 172] width 839 height 214
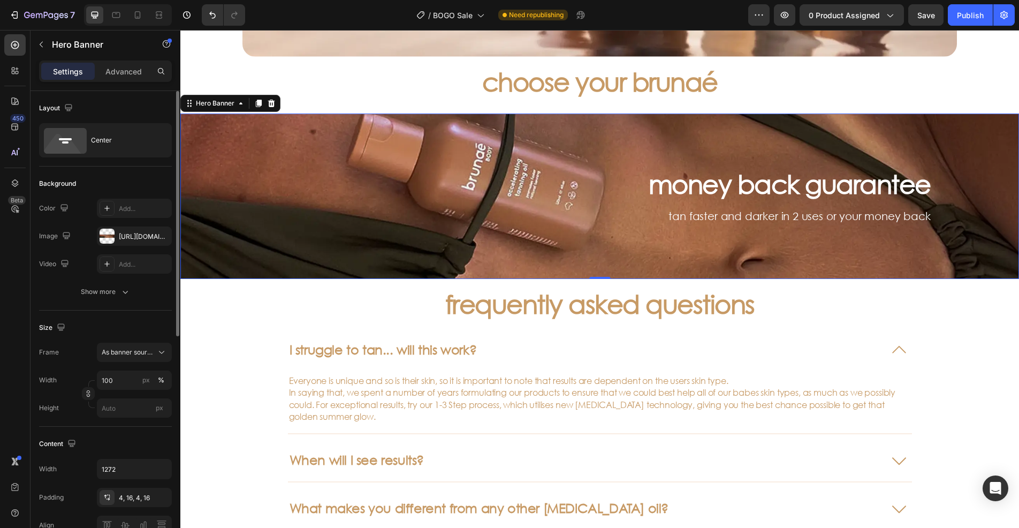
click at [262, 163] on div "Background Image" at bounding box center [599, 195] width 839 height 165
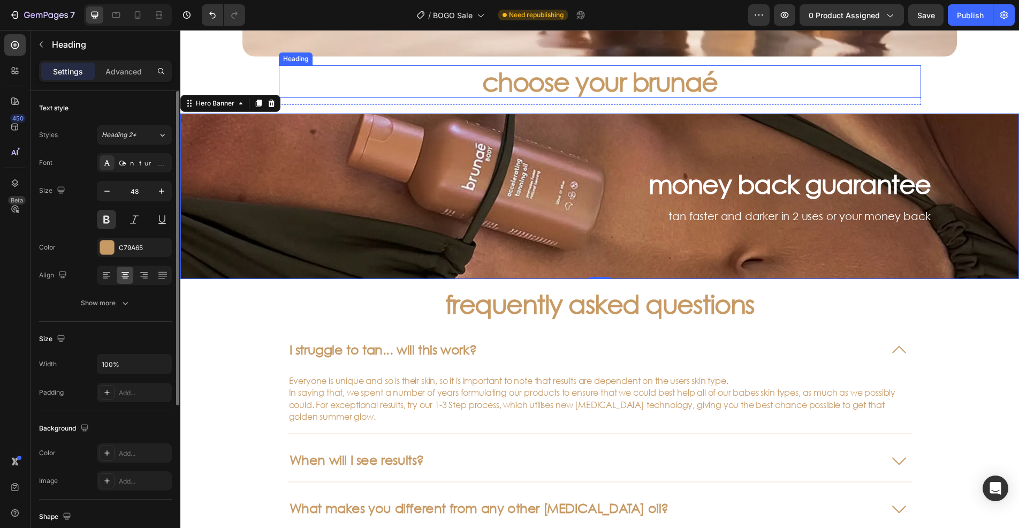
click at [419, 92] on p "choose your brunaé" at bounding box center [600, 81] width 640 height 31
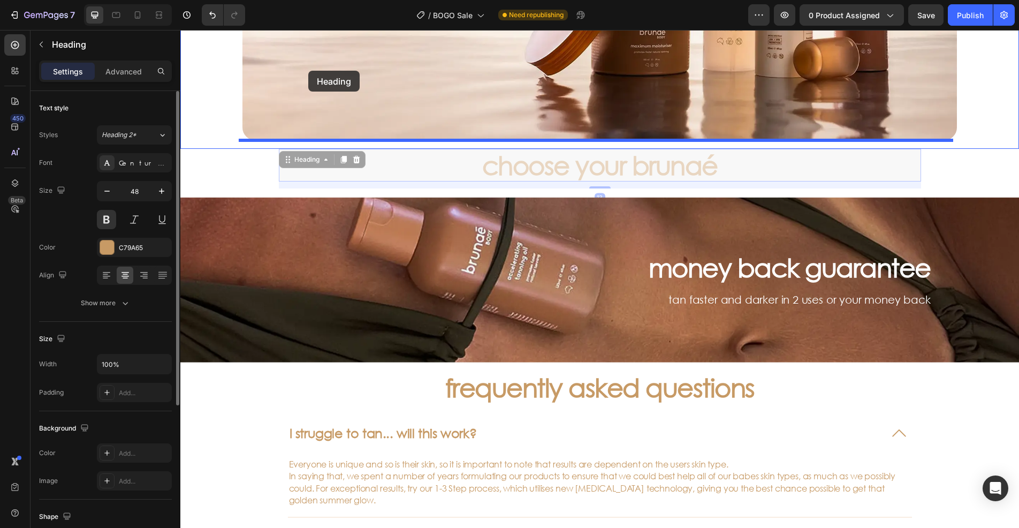
scroll to position [239, 0]
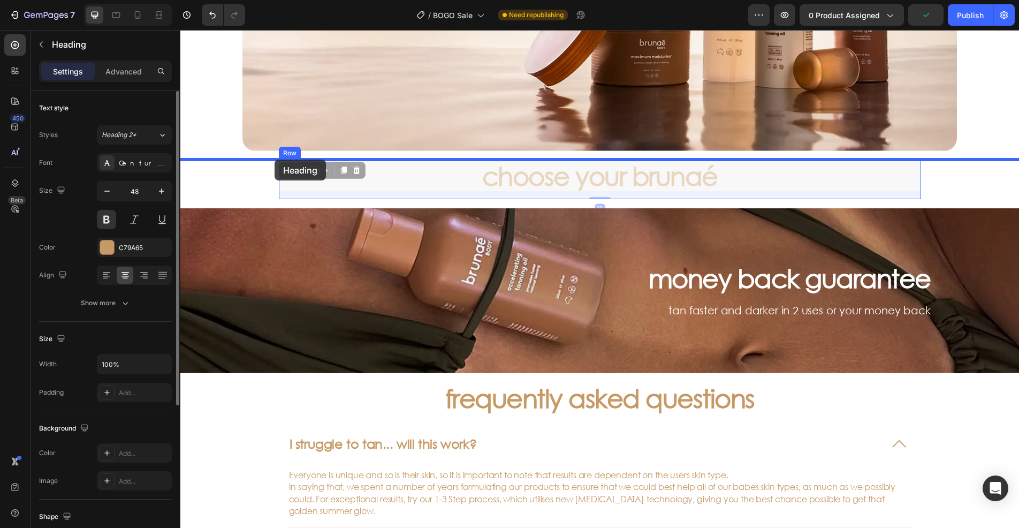
drag, startPoint x: 292, startPoint y: 74, endPoint x: 275, endPoint y: 160, distance: 86.9
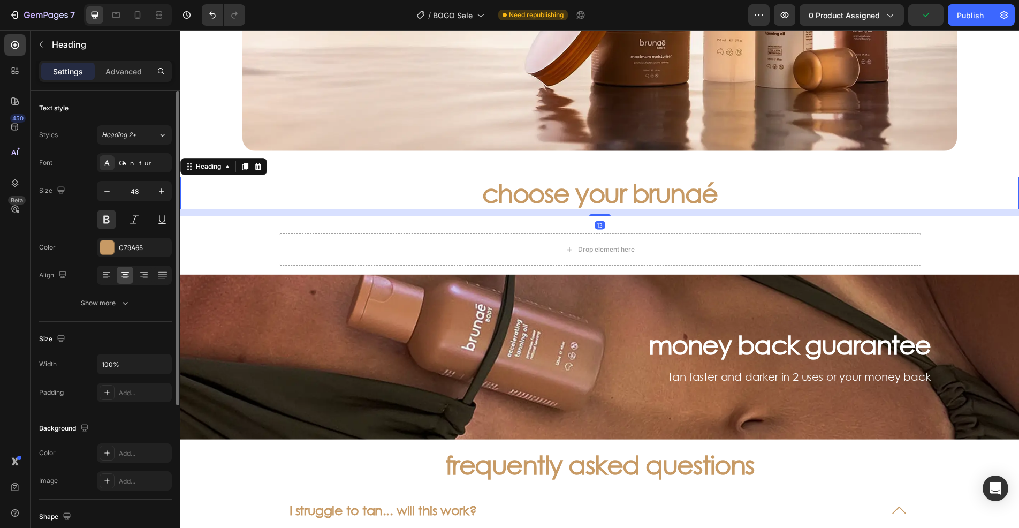
click at [371, 186] on h3 "choose your brunaé" at bounding box center [599, 193] width 839 height 33
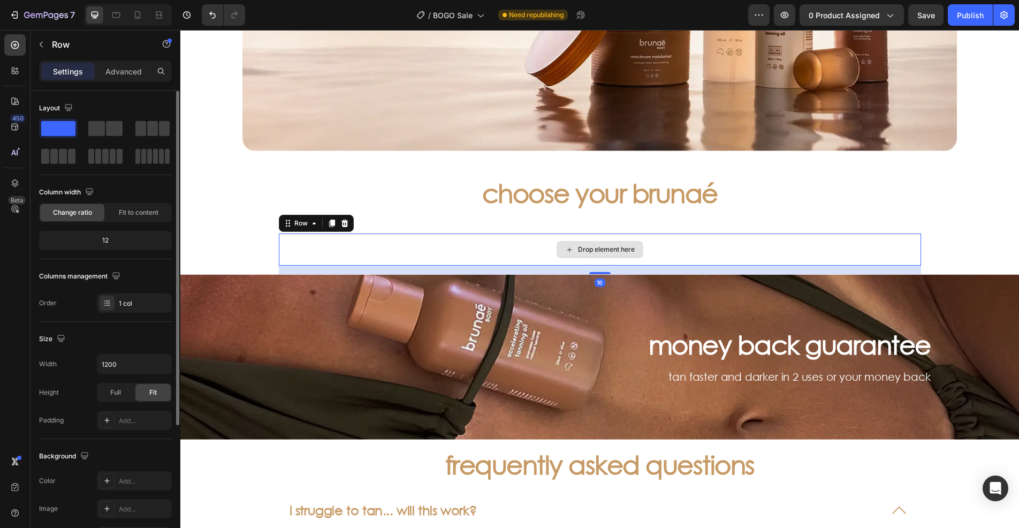
click at [453, 240] on div "Drop element here" at bounding box center [600, 249] width 642 height 32
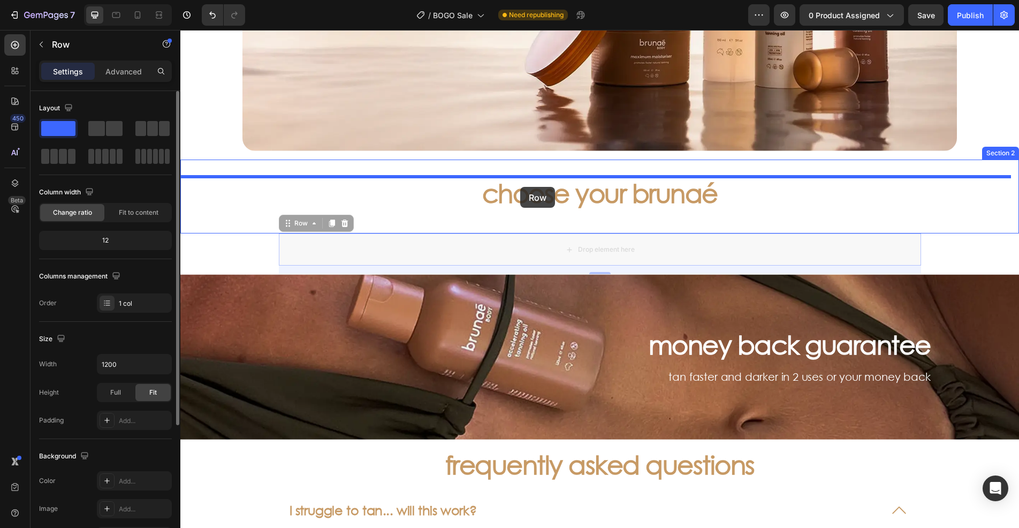
drag, startPoint x: 290, startPoint y: 226, endPoint x: 520, endPoint y: 187, distance: 233.5
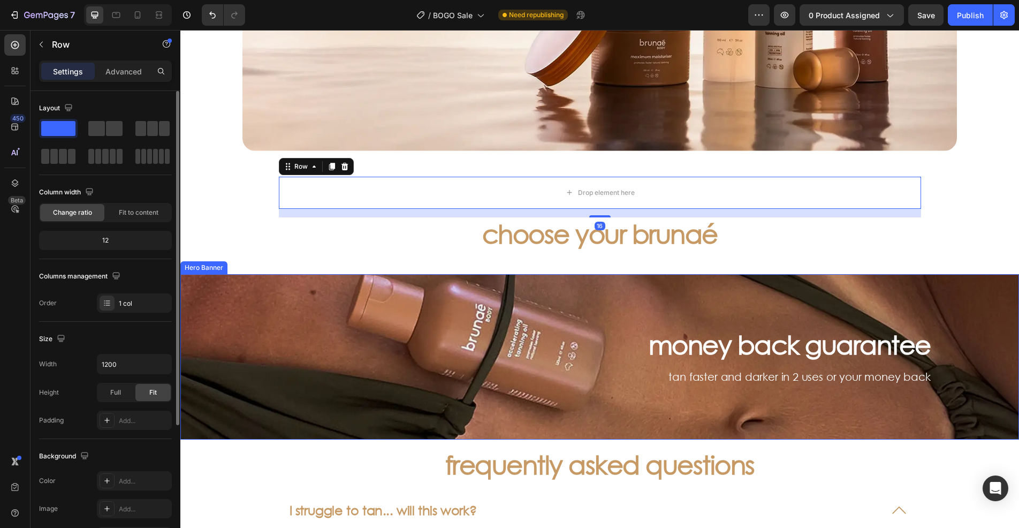
click at [454, 276] on div "Background Image" at bounding box center [599, 356] width 839 height 165
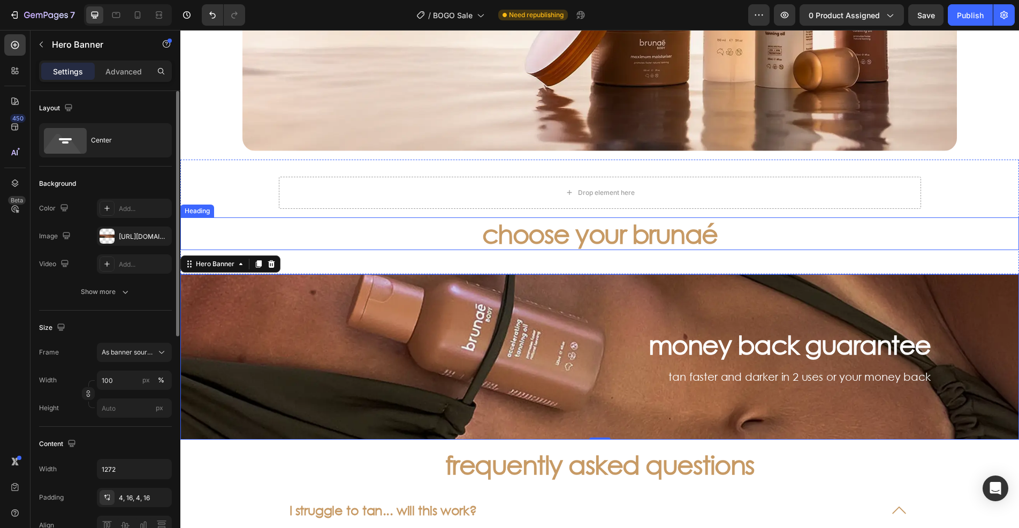
click at [488, 230] on p "choose your brunaé" at bounding box center [599, 233] width 837 height 31
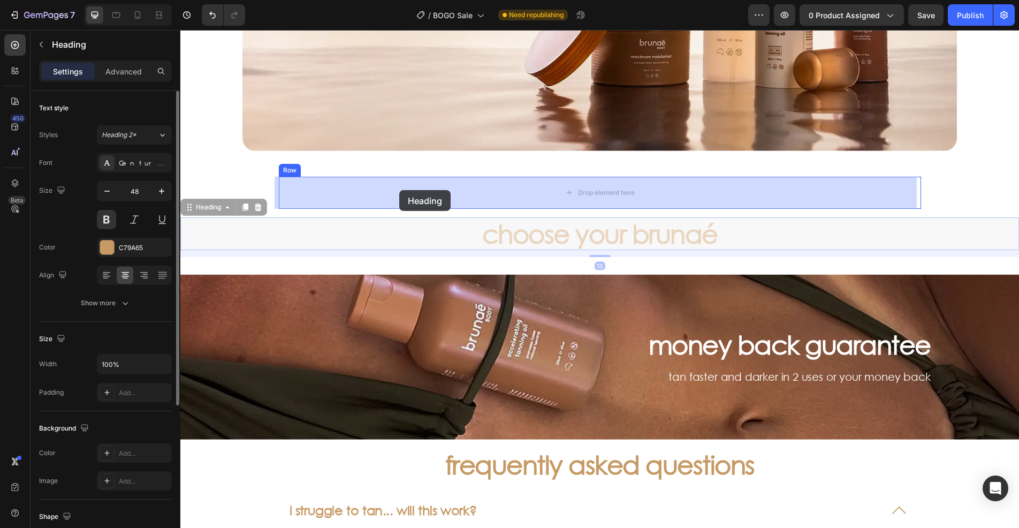
drag, startPoint x: 213, startPoint y: 206, endPoint x: 378, endPoint y: 193, distance: 166.5
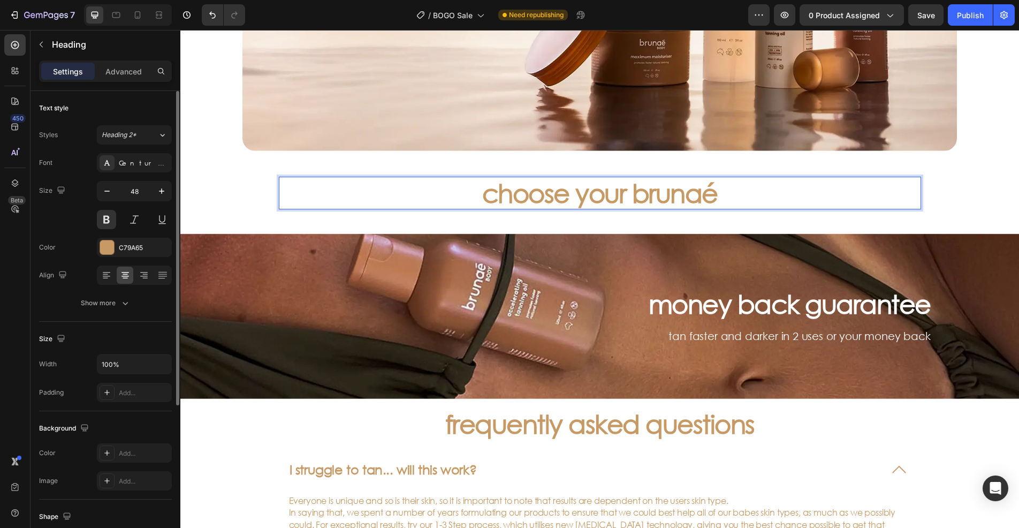
click at [316, 192] on h3 "choose your brunaé" at bounding box center [600, 193] width 642 height 33
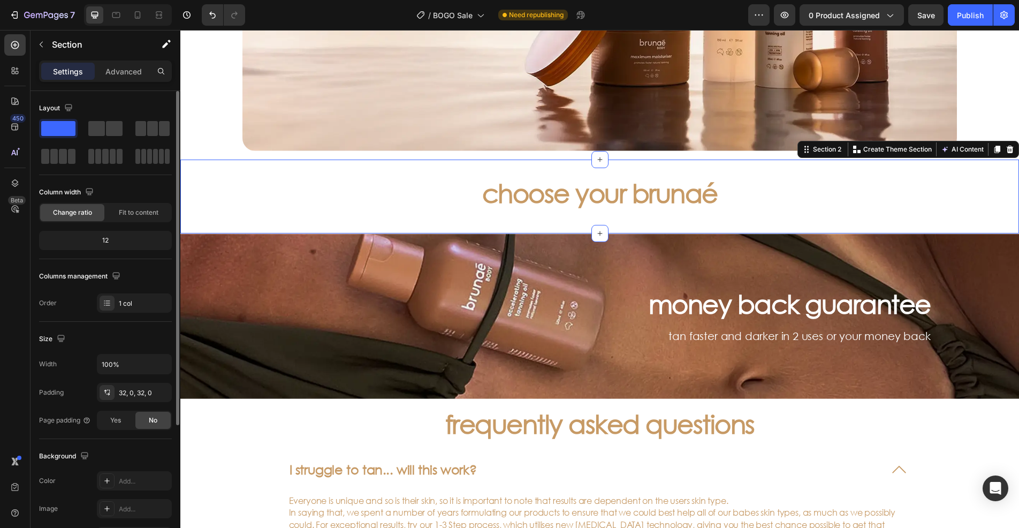
click at [236, 193] on div "choose your brunaé Heading Row" at bounding box center [599, 197] width 839 height 40
click at [128, 68] on p "Advanced" at bounding box center [123, 71] width 36 height 11
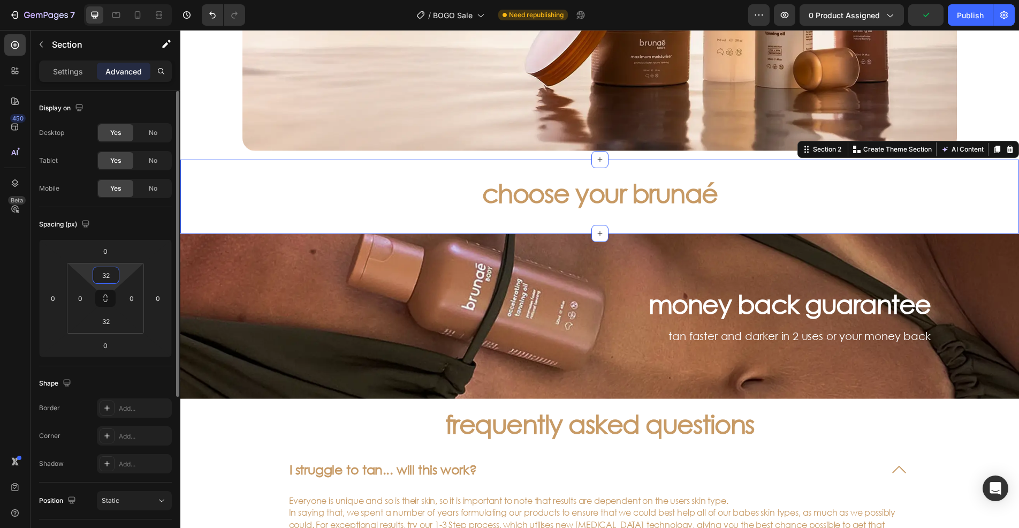
click at [111, 277] on input "32" at bounding box center [105, 275] width 21 height 16
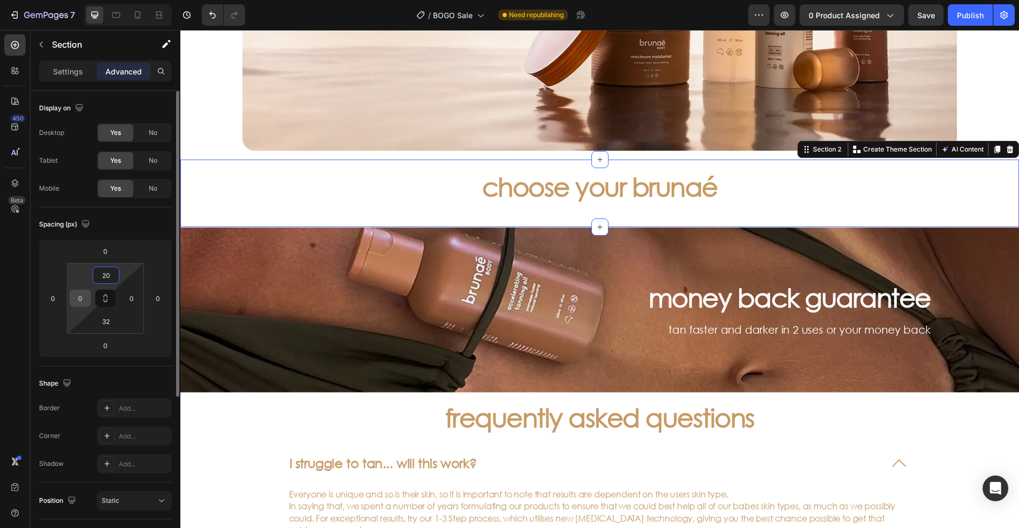
type input "20"
click at [82, 298] on input "0" at bounding box center [80, 298] width 16 height 16
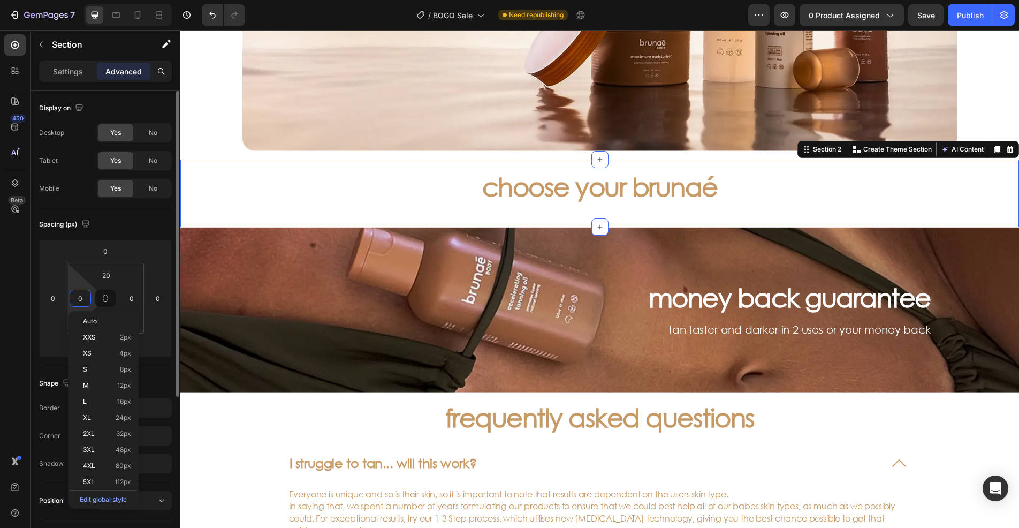
click at [75, 297] on input "0" at bounding box center [80, 298] width 16 height 16
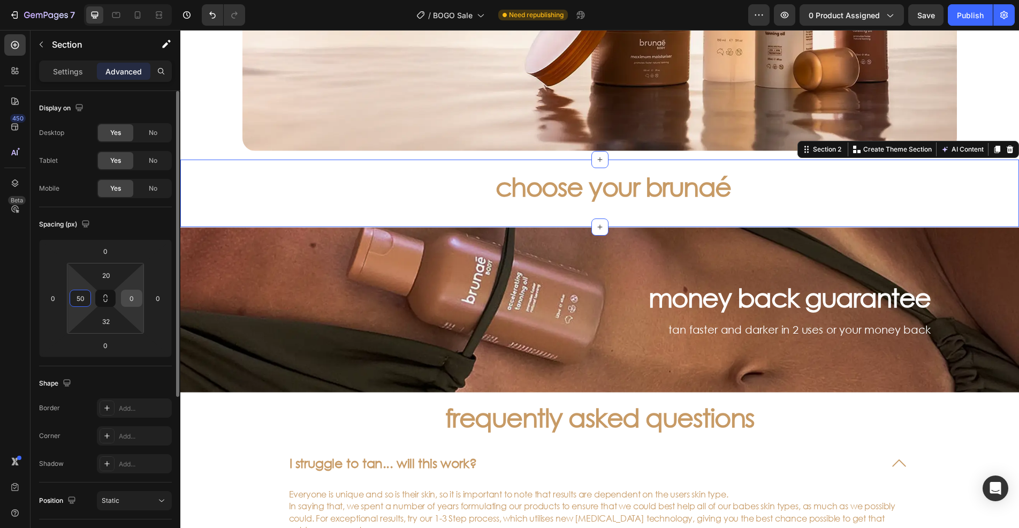
type input "50"
click at [132, 295] on input "0" at bounding box center [132, 298] width 16 height 16
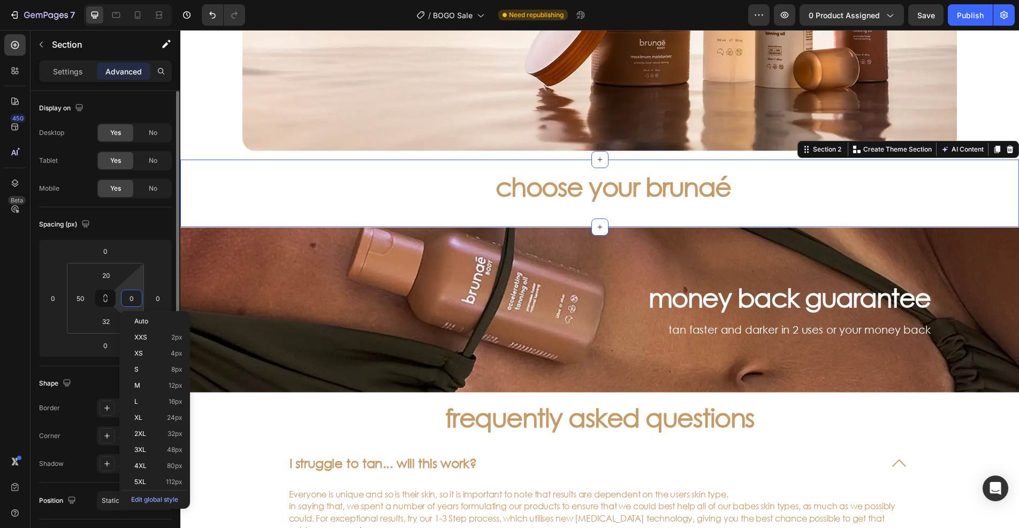
click at [126, 295] on input "0" at bounding box center [132, 298] width 16 height 16
type input "50"
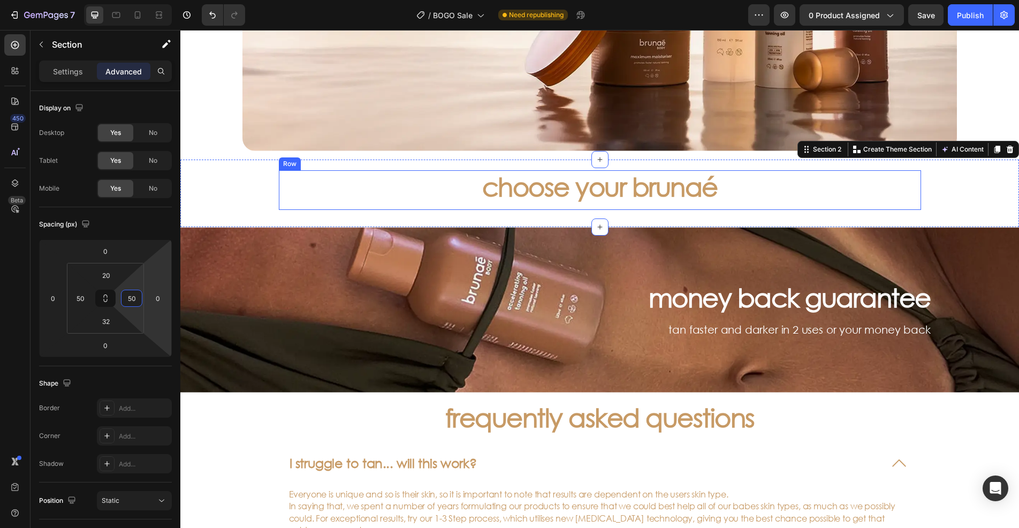
click at [559, 186] on p "choose your brunaé" at bounding box center [600, 186] width 640 height 31
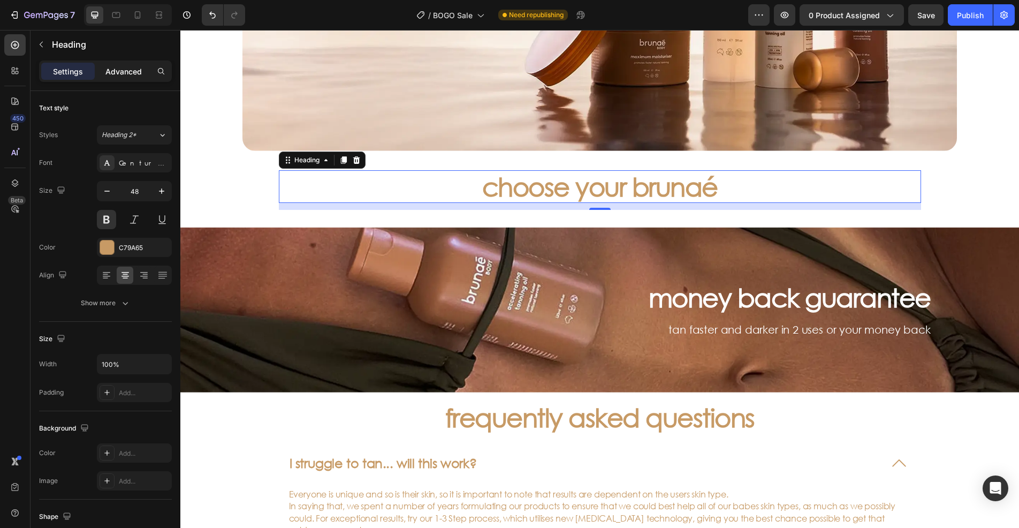
click at [122, 67] on p "Advanced" at bounding box center [123, 71] width 36 height 11
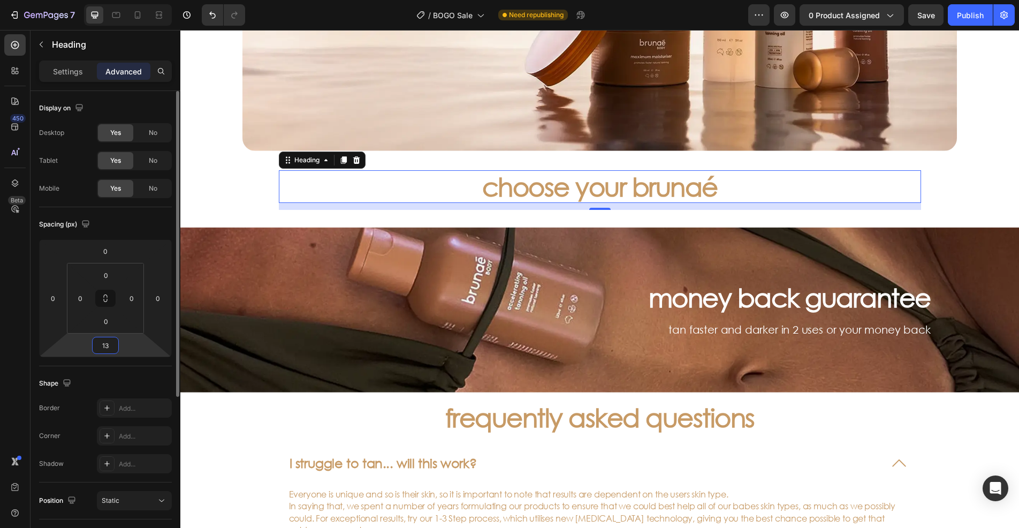
click at [108, 340] on input "13" at bounding box center [105, 345] width 21 height 16
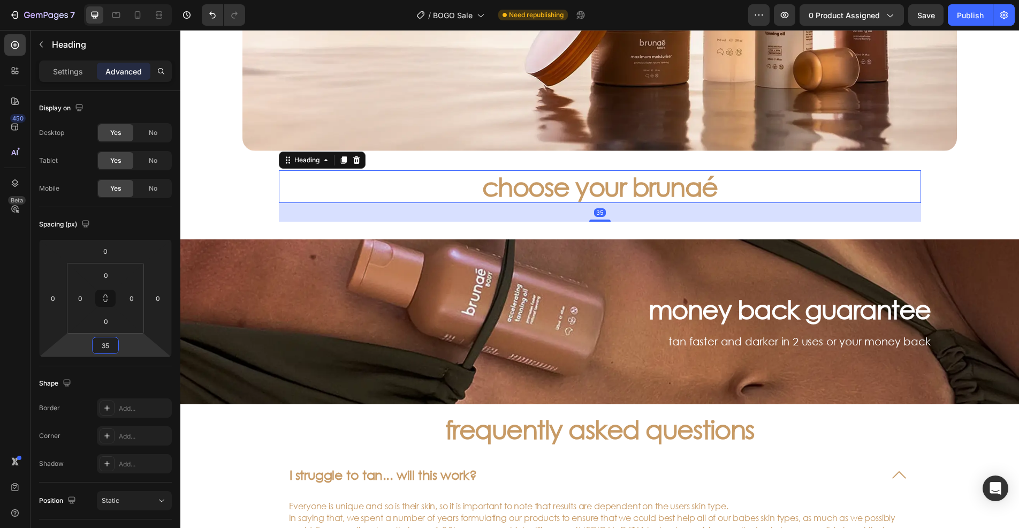
type input "35"
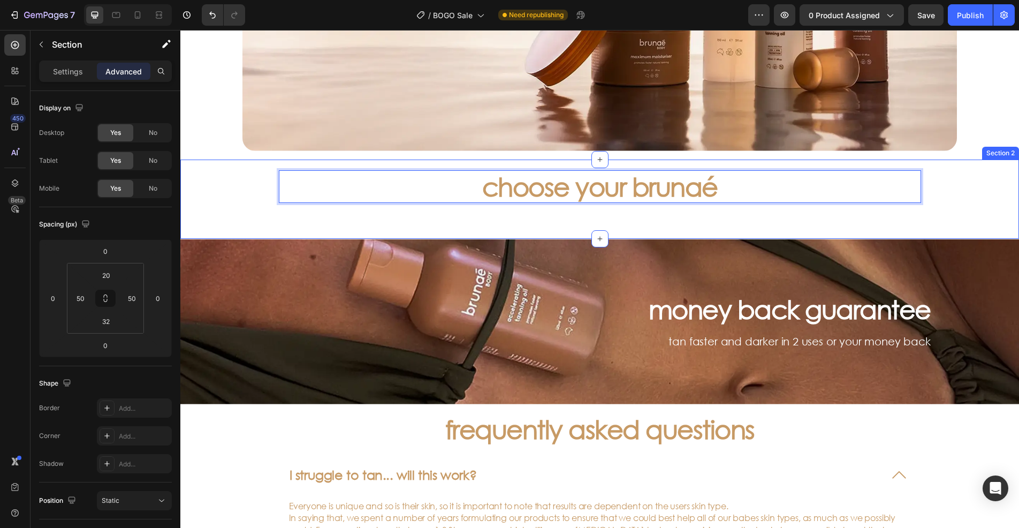
click at [251, 199] on div "choose your brunaé Heading 35 Row" at bounding box center [599, 196] width 785 height 52
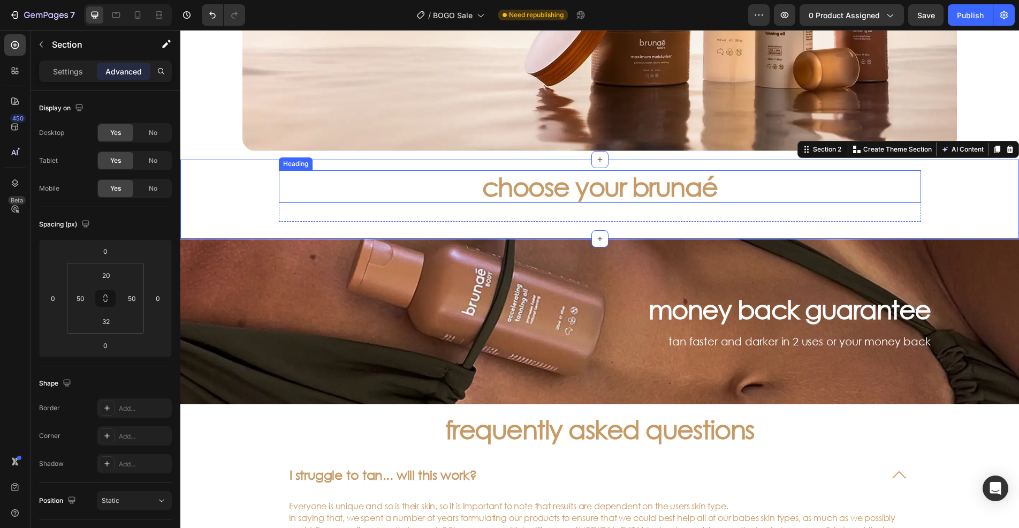
click at [330, 198] on p "choose your brunaé" at bounding box center [600, 186] width 640 height 31
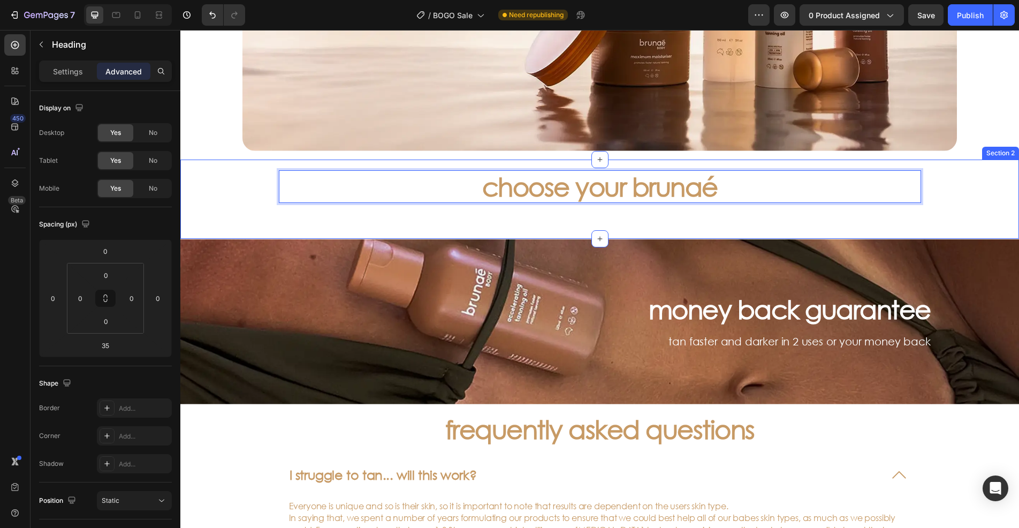
click at [229, 186] on div "choose your brunaé Heading 35 Row" at bounding box center [599, 196] width 785 height 52
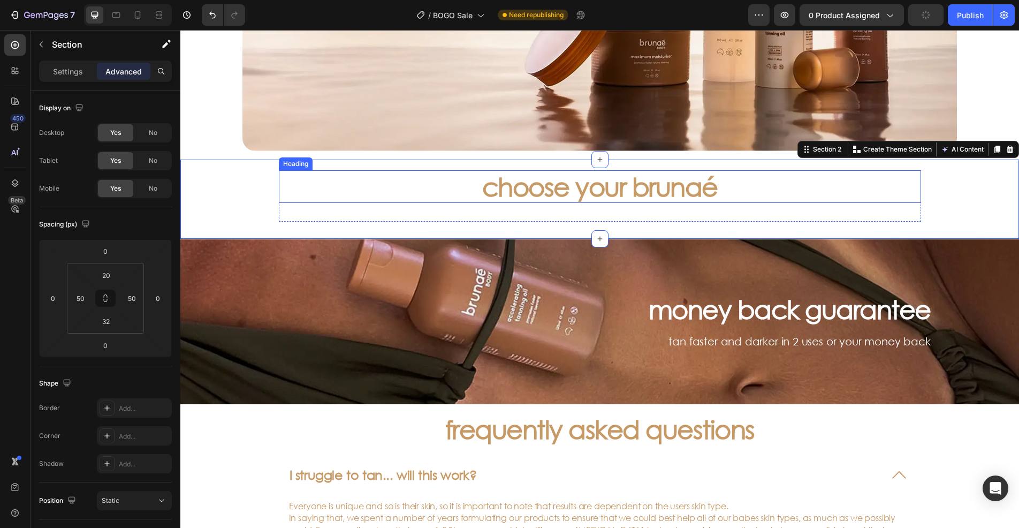
click at [550, 187] on p "choose your brunaé" at bounding box center [600, 186] width 640 height 31
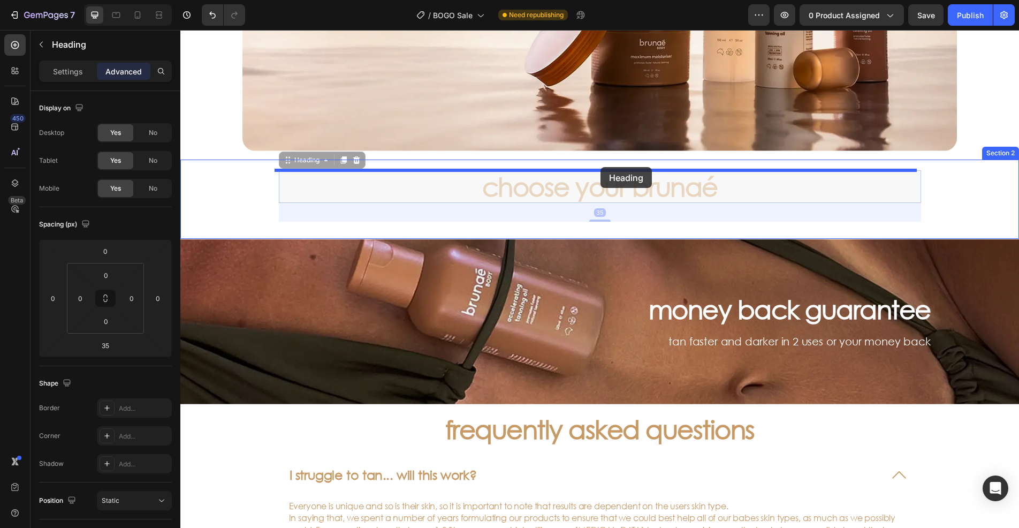
drag, startPoint x: 307, startPoint y: 162, endPoint x: 601, endPoint y: 167, distance: 293.4
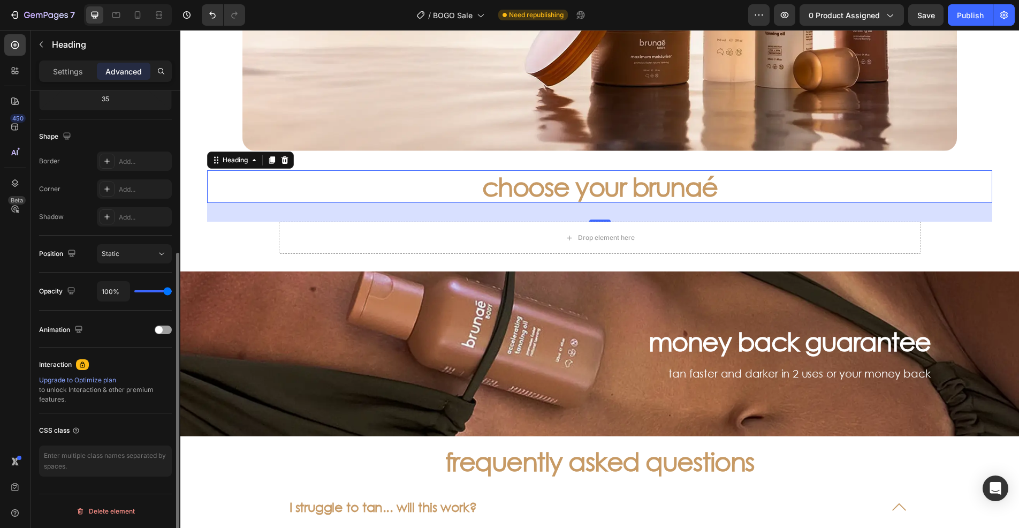
scroll to position [0, 0]
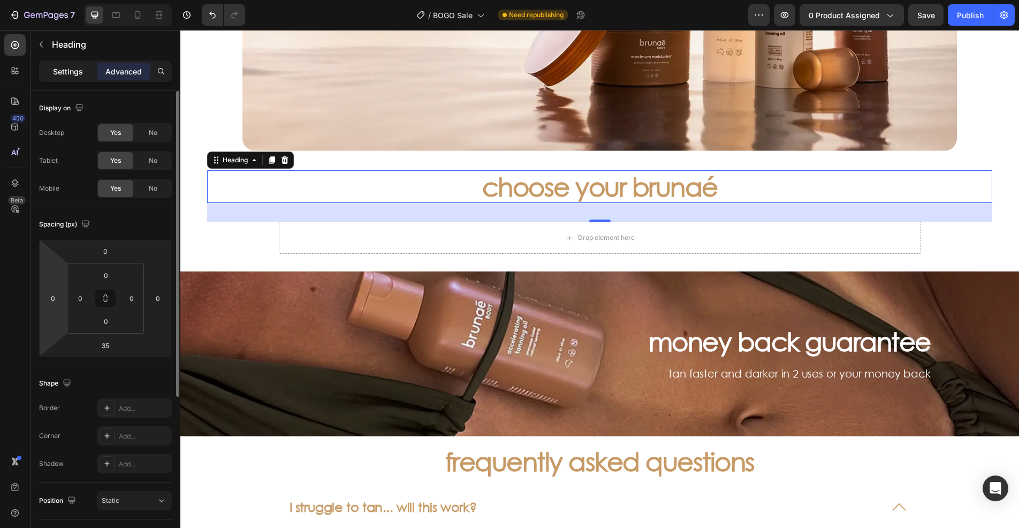
click at [62, 66] on p "Settings" at bounding box center [68, 71] width 30 height 11
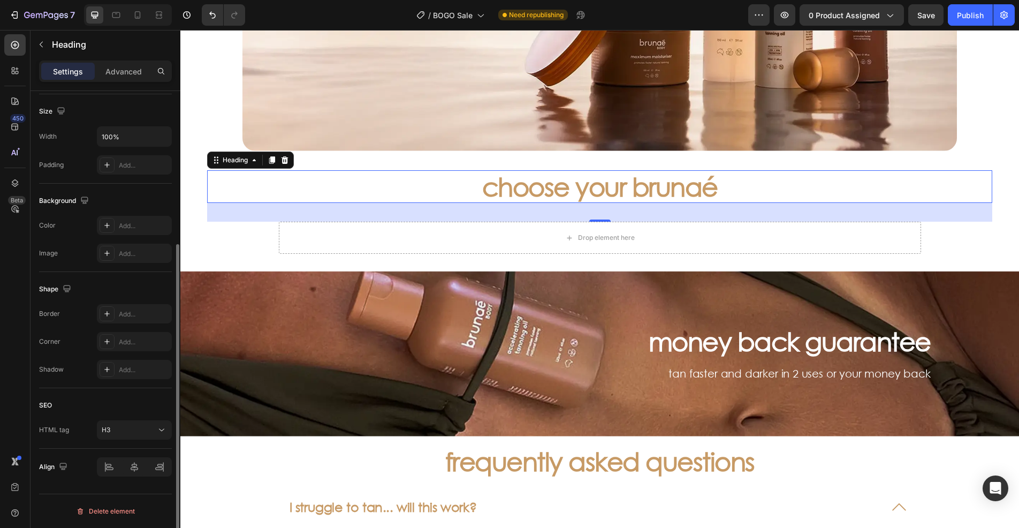
scroll to position [67, 0]
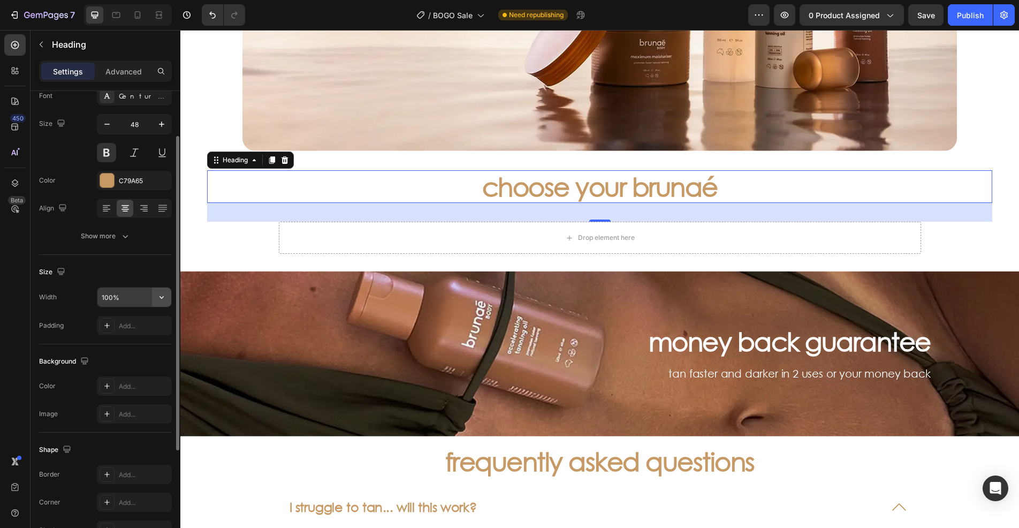
click at [164, 289] on button "button" at bounding box center [161, 296] width 19 height 19
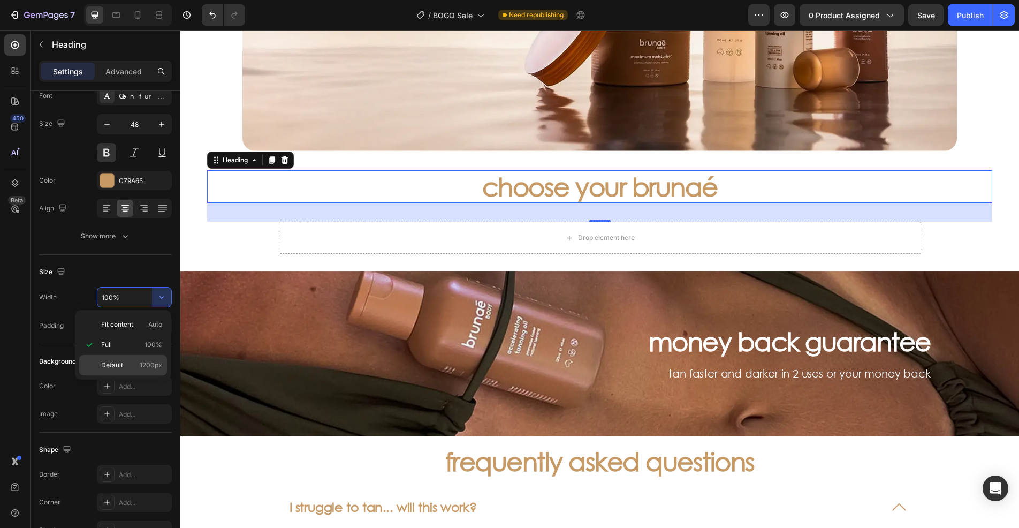
click at [157, 361] on span "1200px" at bounding box center [151, 365] width 22 height 10
type input "1200"
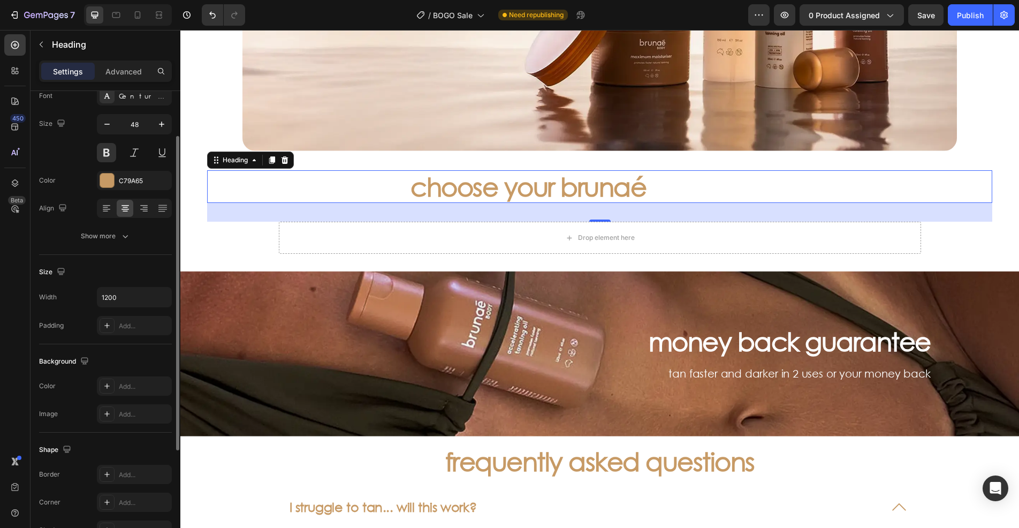
scroll to position [227, 0]
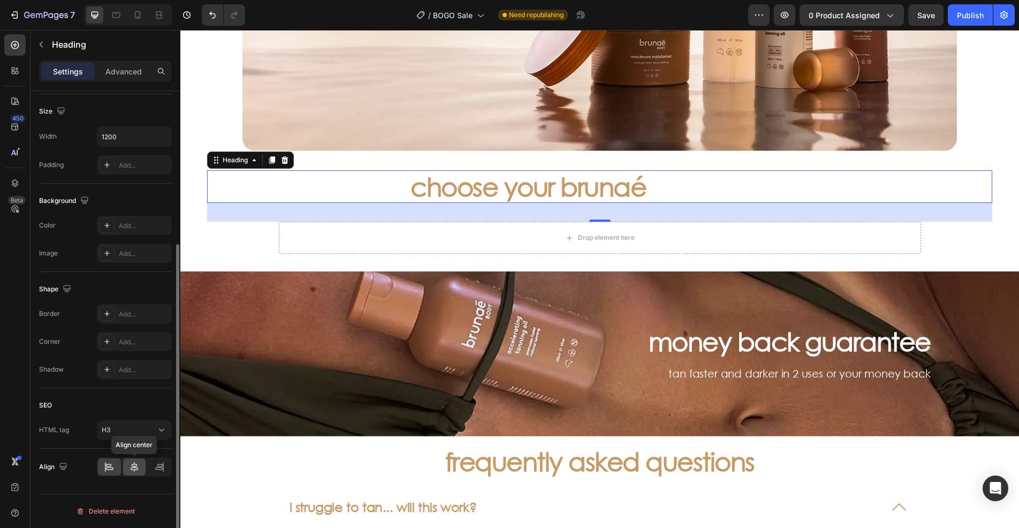
click at [130, 464] on icon at bounding box center [134, 466] width 11 height 11
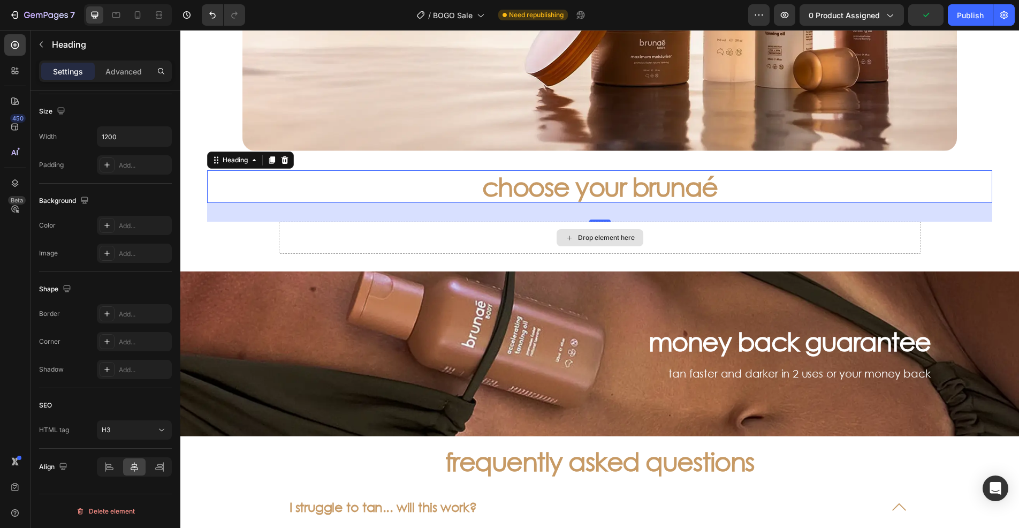
click at [504, 176] on h3 "choose your brunaé" at bounding box center [600, 186] width 642 height 33
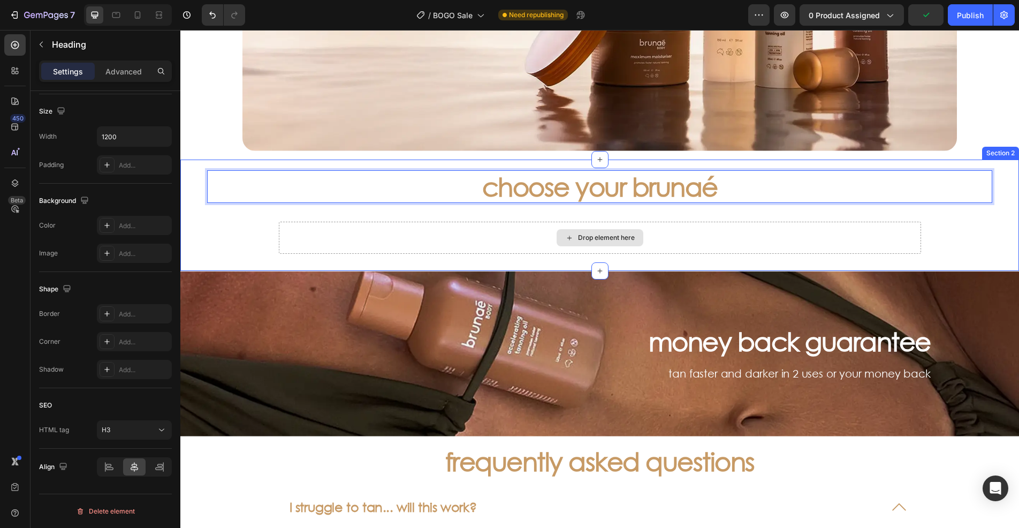
click at [242, 223] on div "choose your brunaé Heading 35 Drop element here Row" at bounding box center [599, 212] width 785 height 84
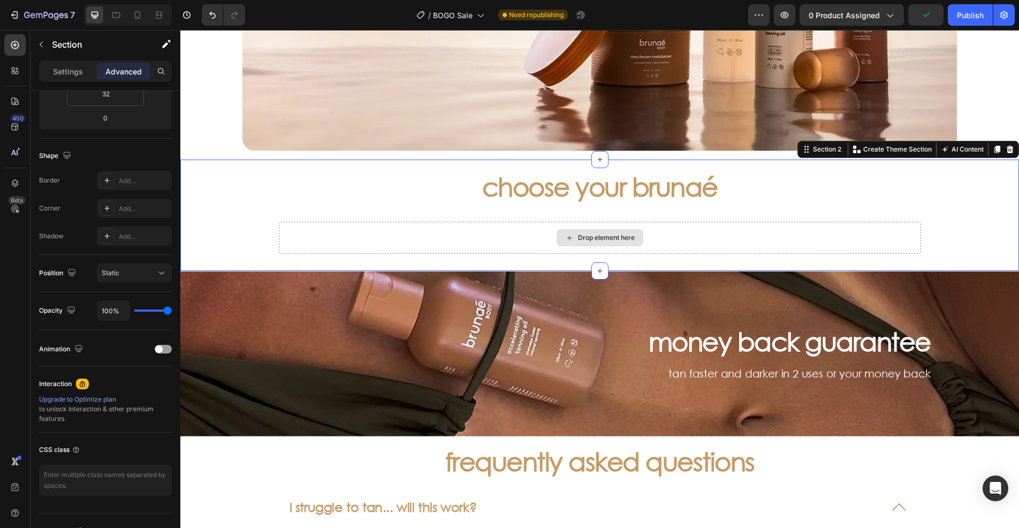
scroll to position [0, 0]
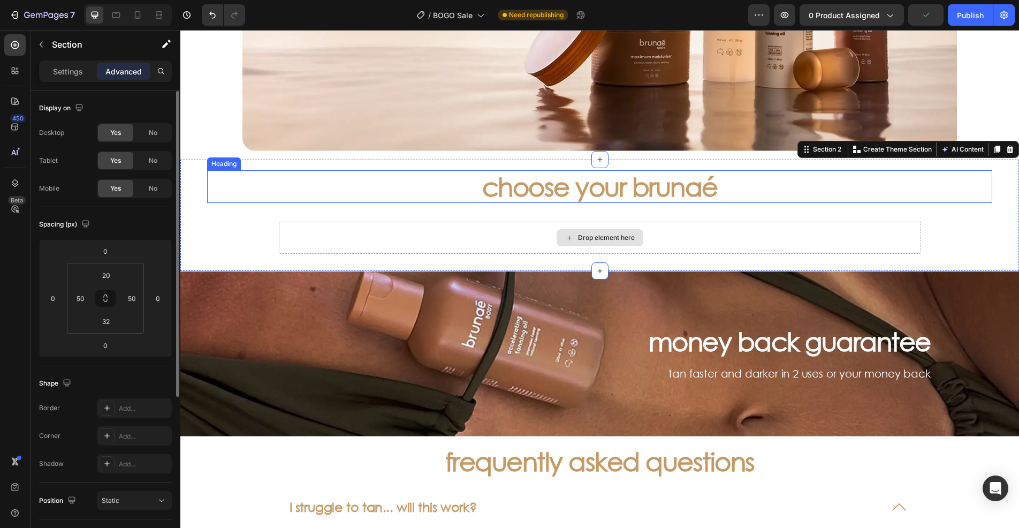
click at [475, 184] on p "choose your brunaé" at bounding box center [600, 186] width 640 height 31
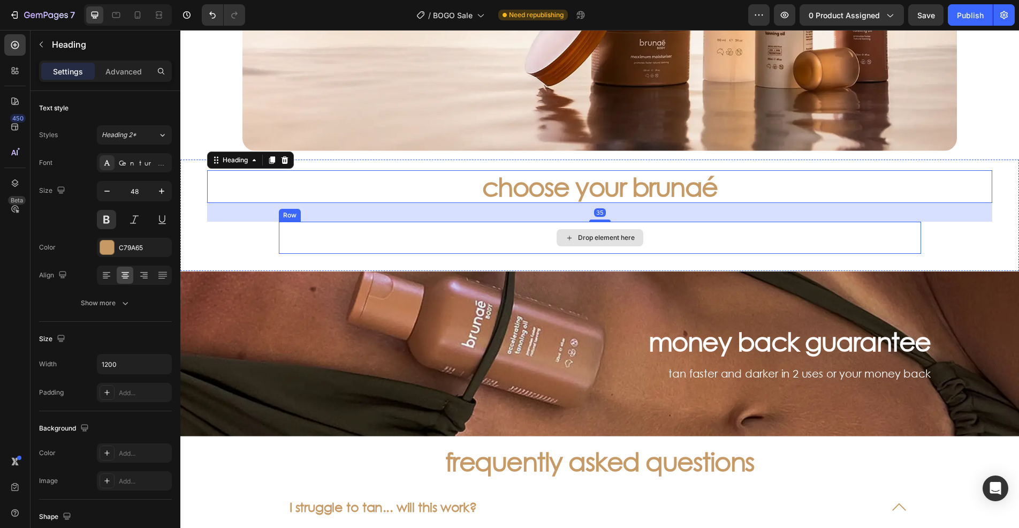
click at [408, 235] on div "Drop element here" at bounding box center [600, 238] width 642 height 32
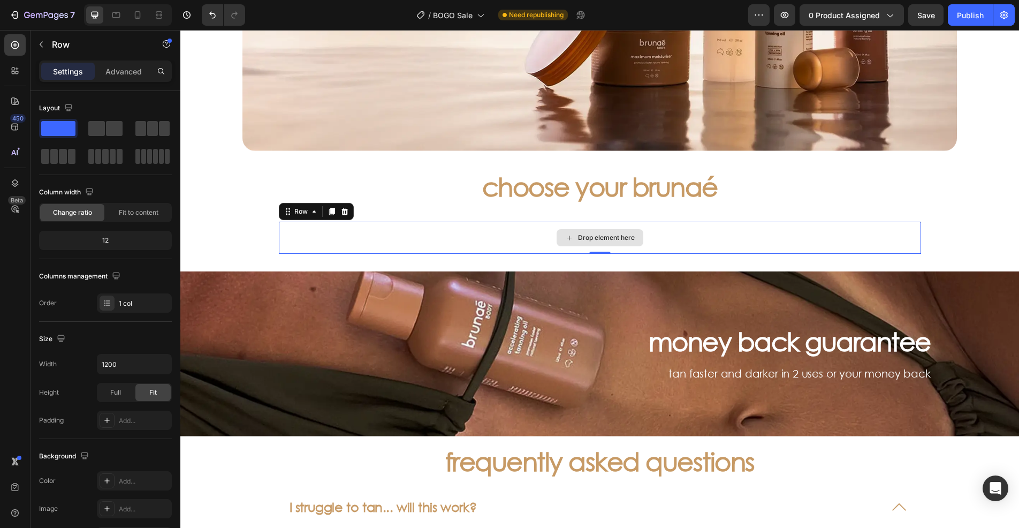
click at [299, 231] on div "Drop element here" at bounding box center [600, 238] width 642 height 32
click at [125, 361] on input "1200" at bounding box center [134, 363] width 74 height 19
type input "1340"
click at [274, 229] on div "Drop element here" at bounding box center [599, 238] width 717 height 32
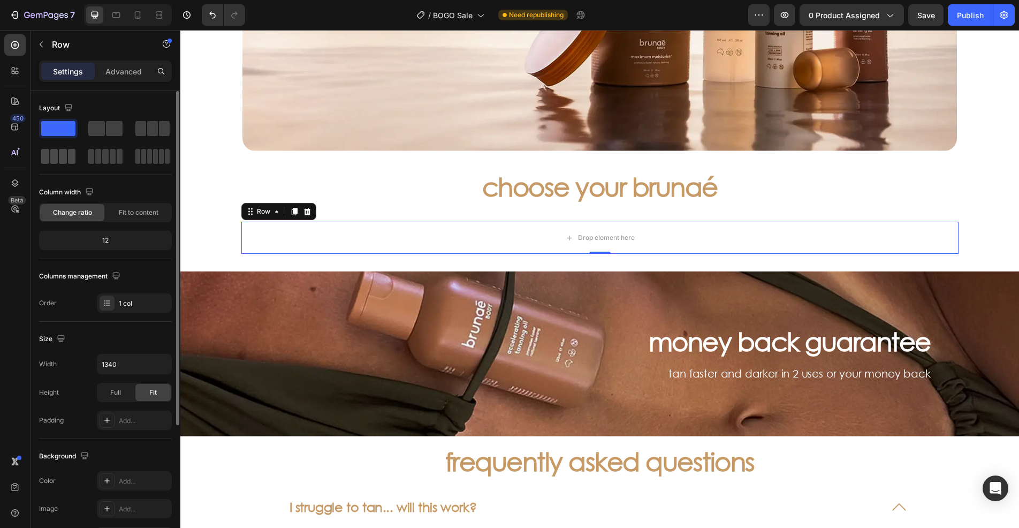
drag, startPoint x: 62, startPoint y: 152, endPoint x: 229, endPoint y: 216, distance: 178.9
click at [62, 152] on span at bounding box center [63, 156] width 8 height 15
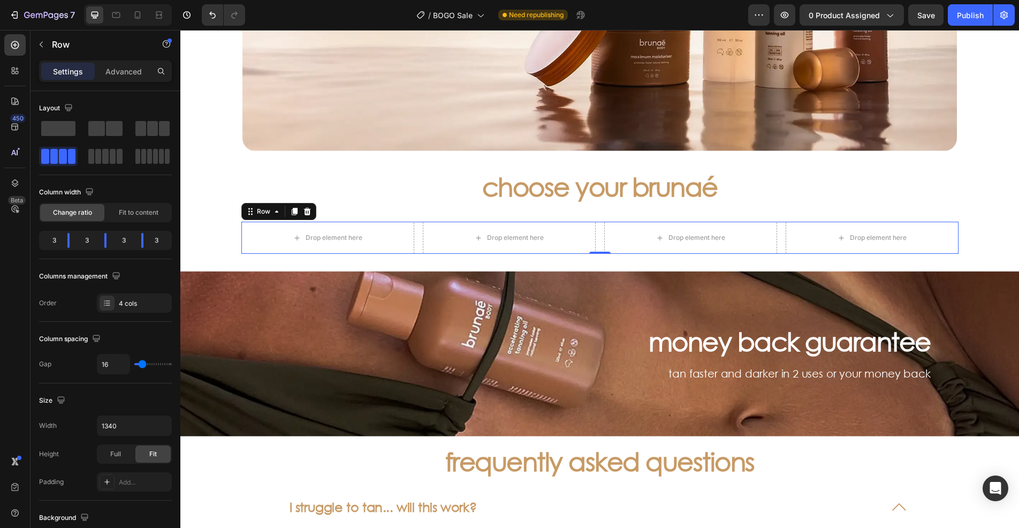
click at [412, 236] on div "Drop element here Drop element here Drop element here Drop element here Row 0" at bounding box center [599, 238] width 717 height 32
click at [303, 212] on icon at bounding box center [307, 211] width 9 height 9
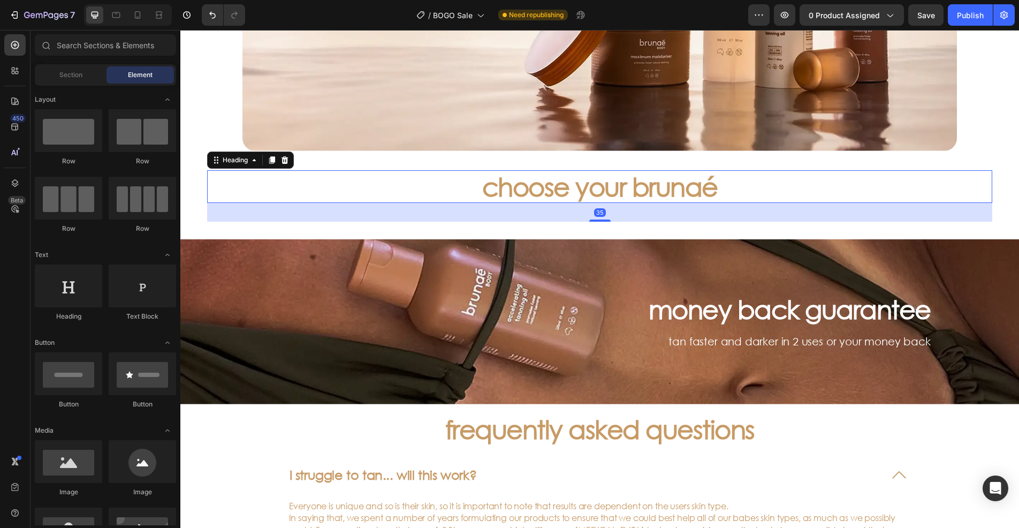
click at [519, 194] on p "choose your brunaé" at bounding box center [600, 186] width 640 height 31
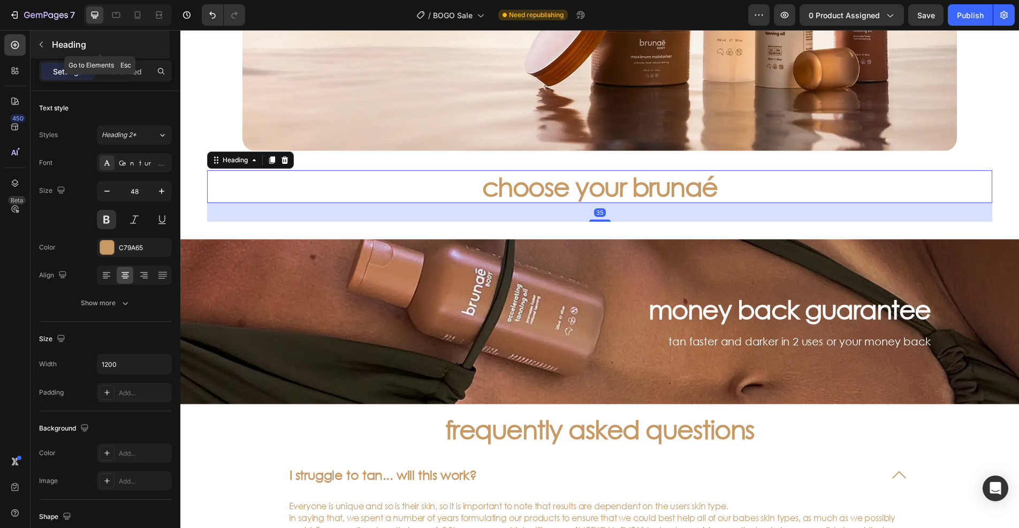
click at [39, 40] on icon "button" at bounding box center [41, 44] width 9 height 9
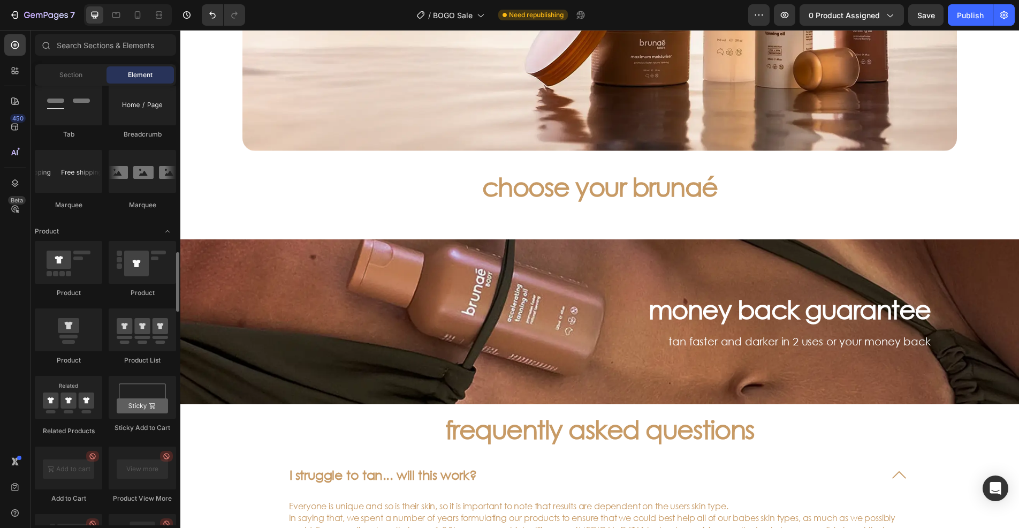
scroll to position [1285, 0]
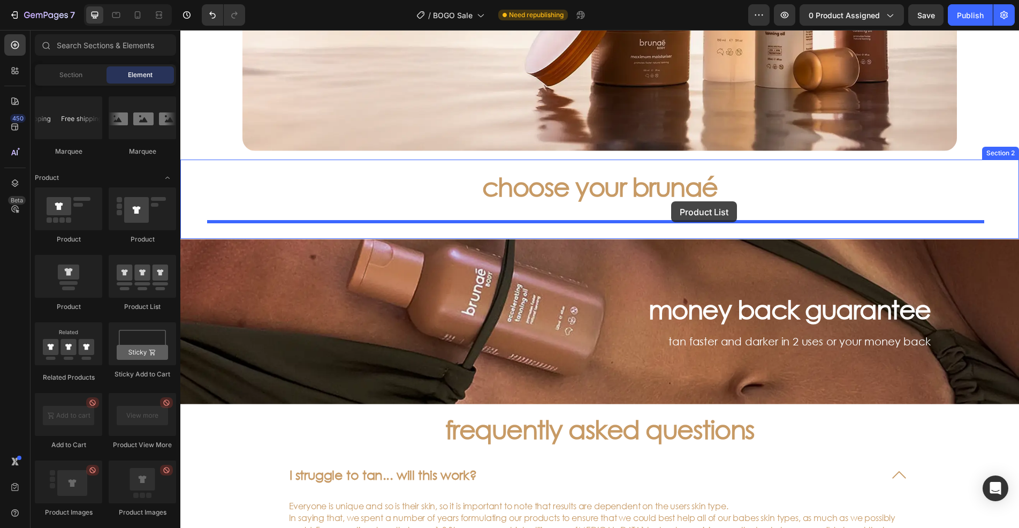
drag, startPoint x: 322, startPoint y: 312, endPoint x: 671, endPoint y: 201, distance: 366.2
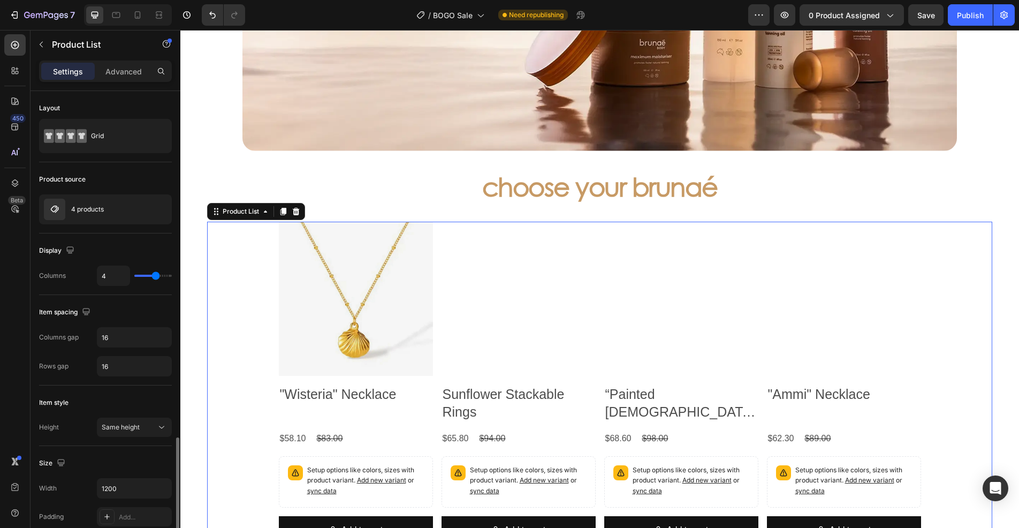
scroll to position [214, 0]
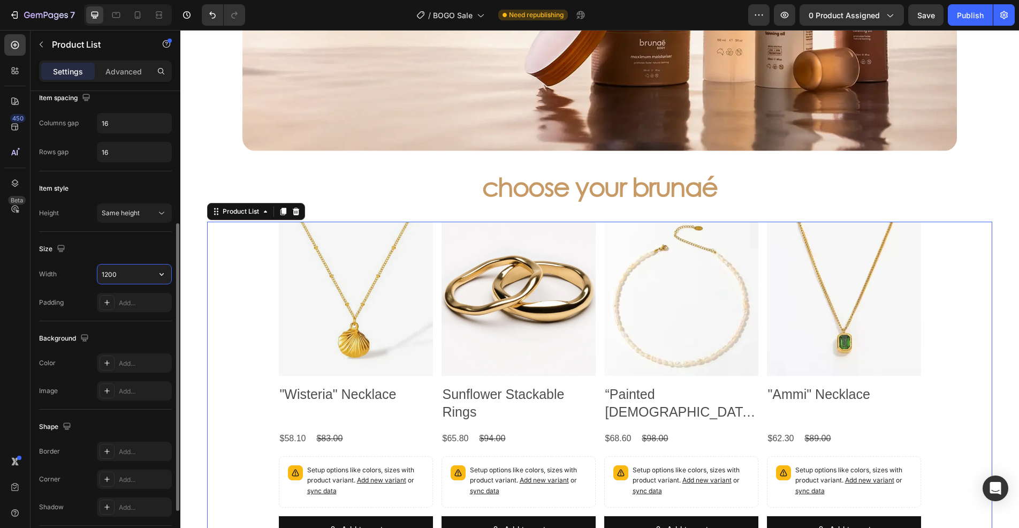
click at [125, 272] on input "1200" at bounding box center [134, 273] width 74 height 19
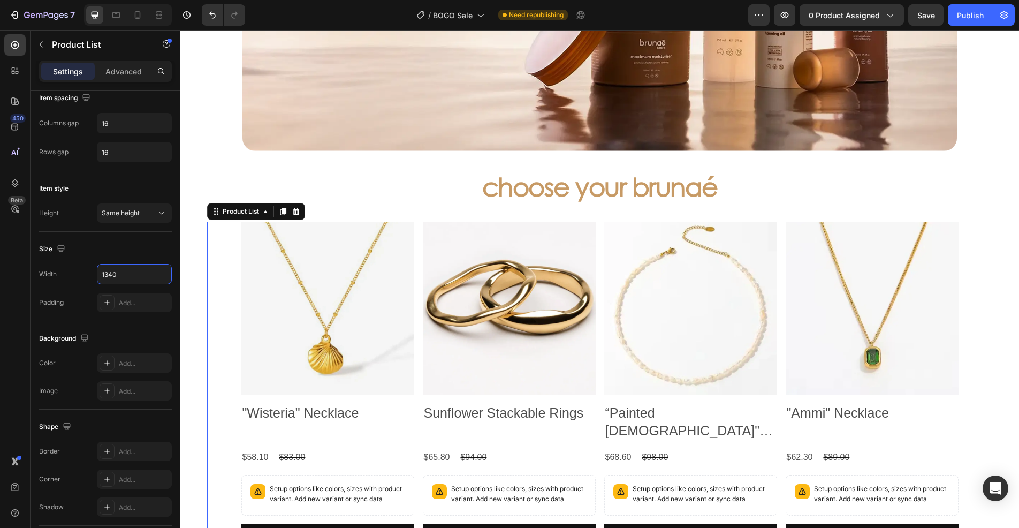
type input "1340"
click at [369, 264] on img at bounding box center [327, 308] width 173 height 173
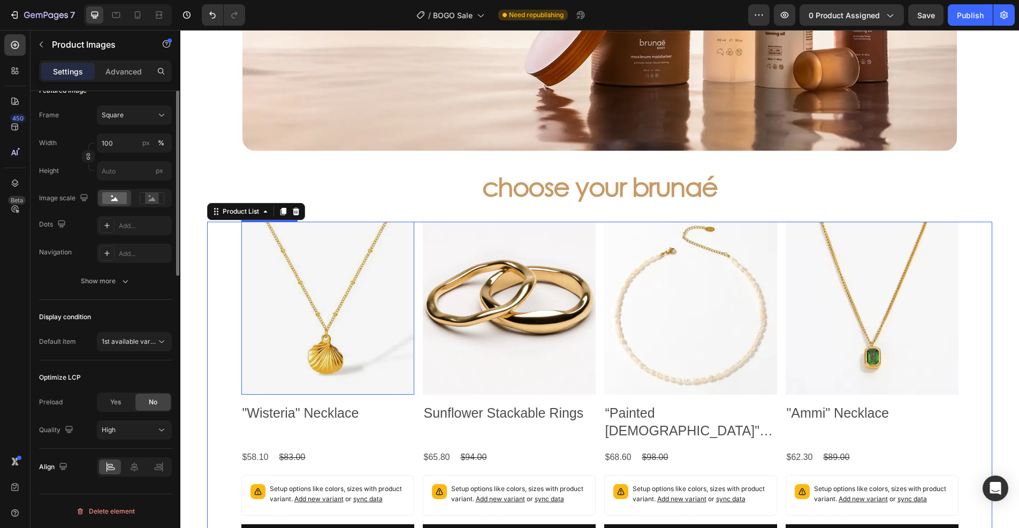
scroll to position [0, 0]
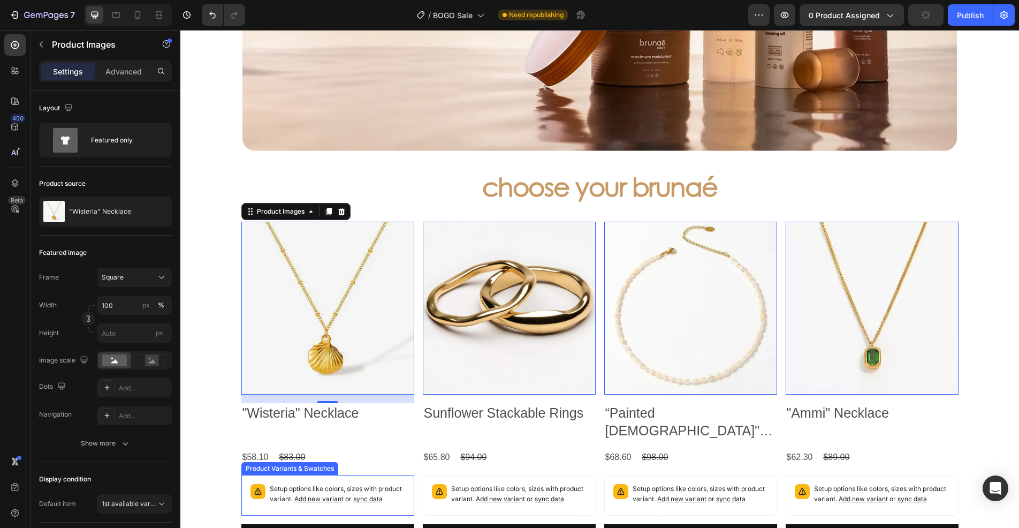
click at [401, 485] on div "Setup options like colors, sizes with product variant. Add new variant or sync …" at bounding box center [327, 495] width 163 height 31
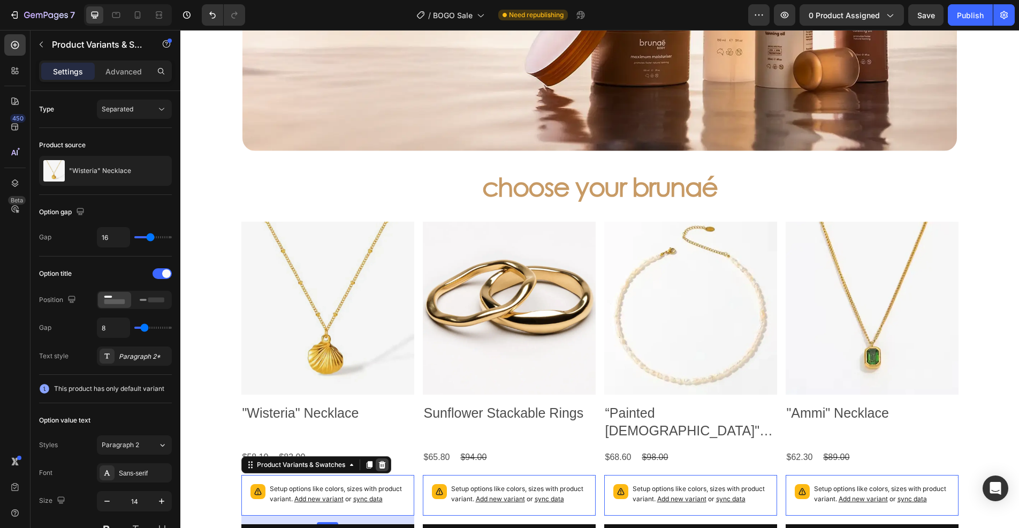
click at [376, 458] on div at bounding box center [382, 464] width 13 height 13
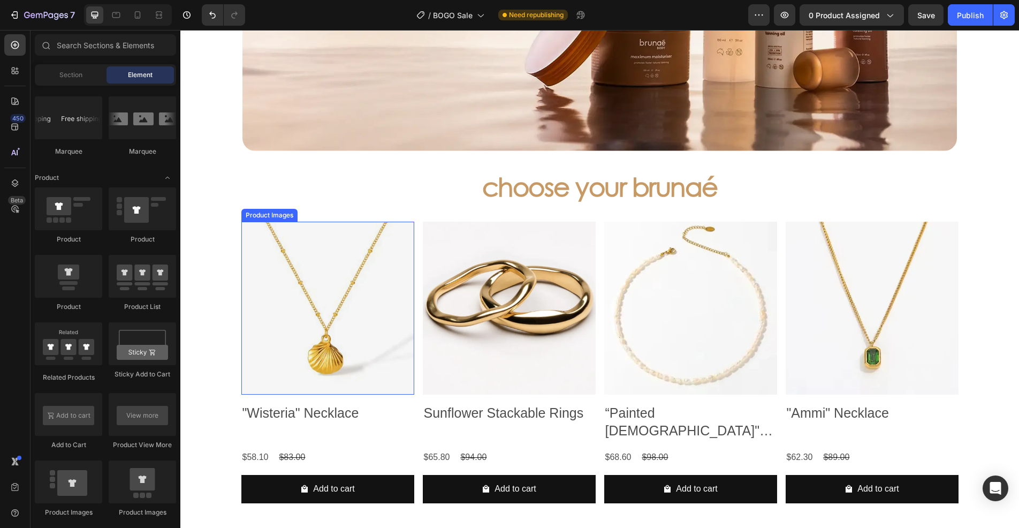
click at [305, 364] on img at bounding box center [327, 308] width 173 height 173
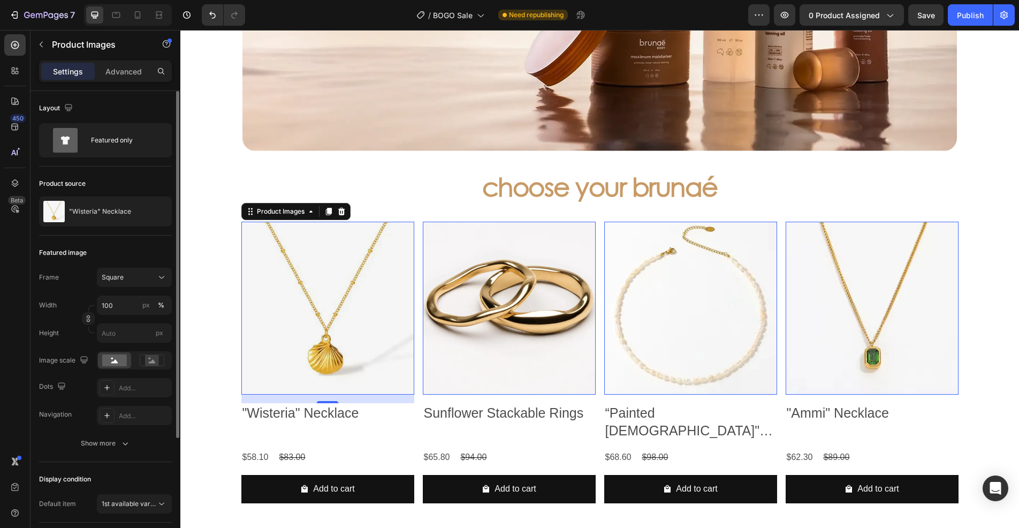
scroll to position [107, 0]
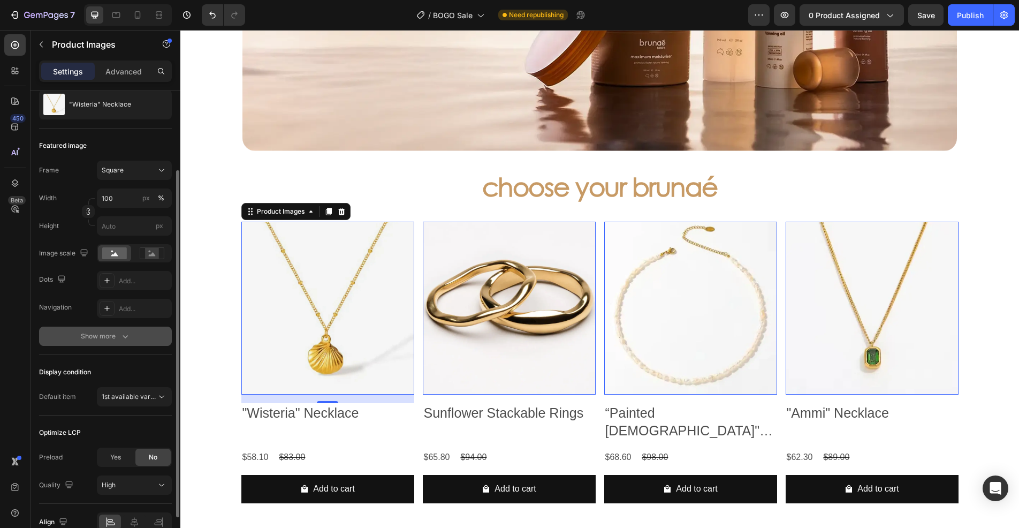
click at [119, 337] on div "Show more" at bounding box center [106, 336] width 50 height 11
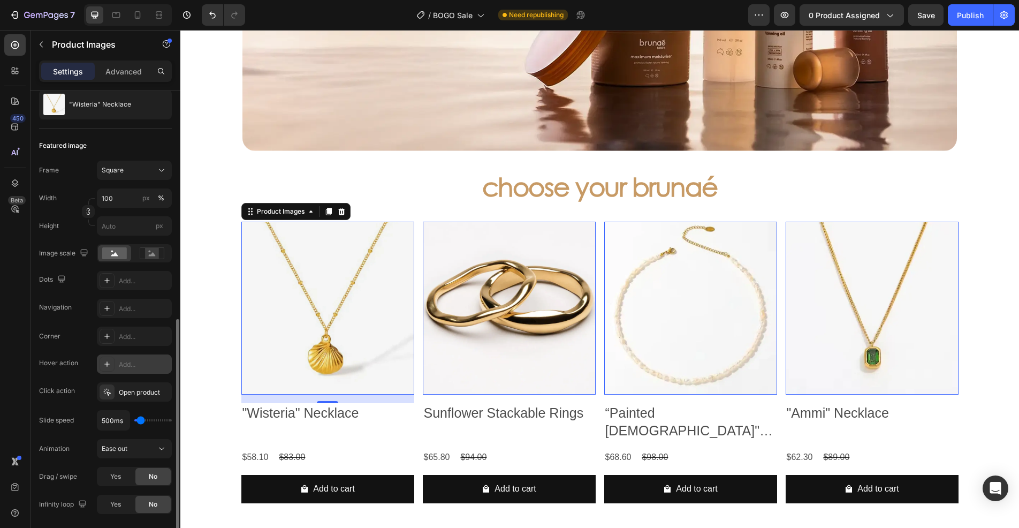
scroll to position [214, 0]
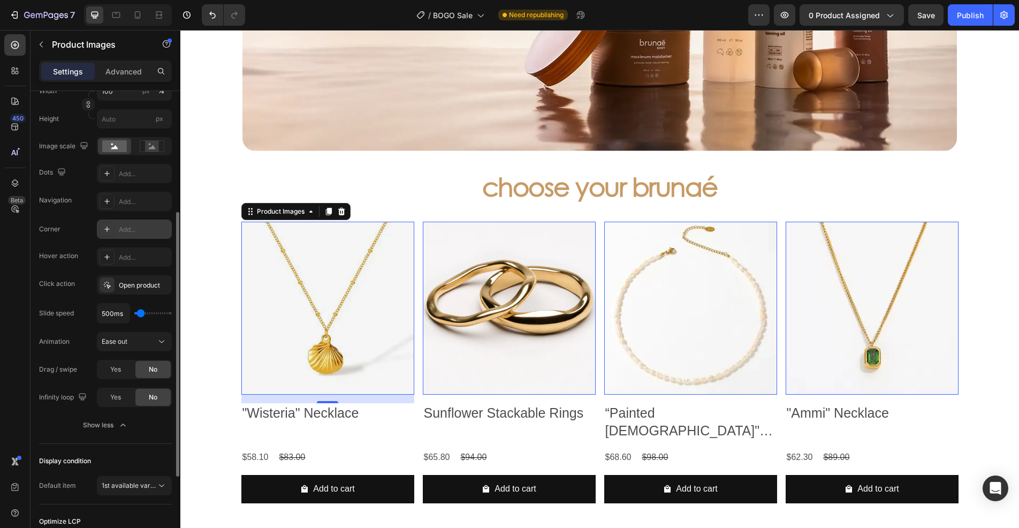
click at [106, 229] on icon at bounding box center [107, 229] width 9 height 9
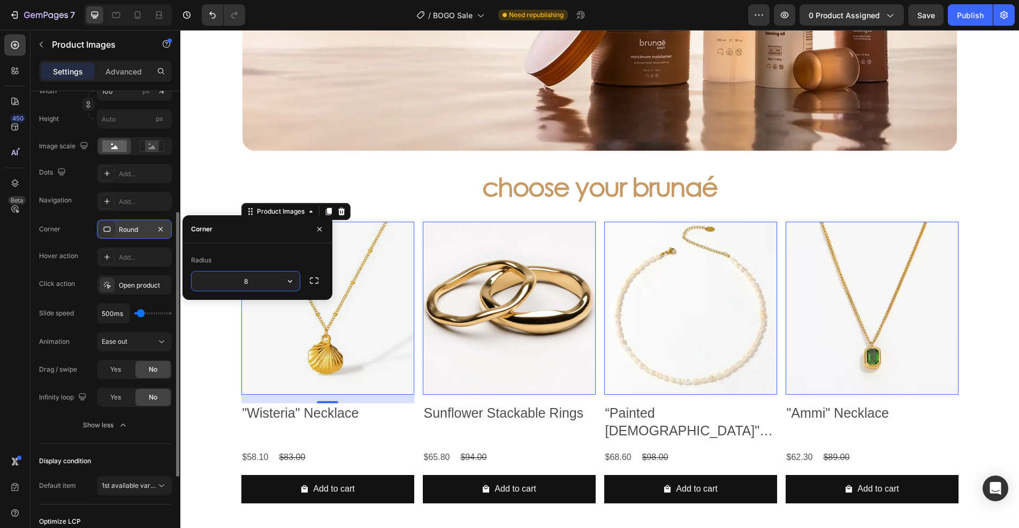
click at [256, 279] on input "8" at bounding box center [246, 280] width 108 height 19
type input "12"
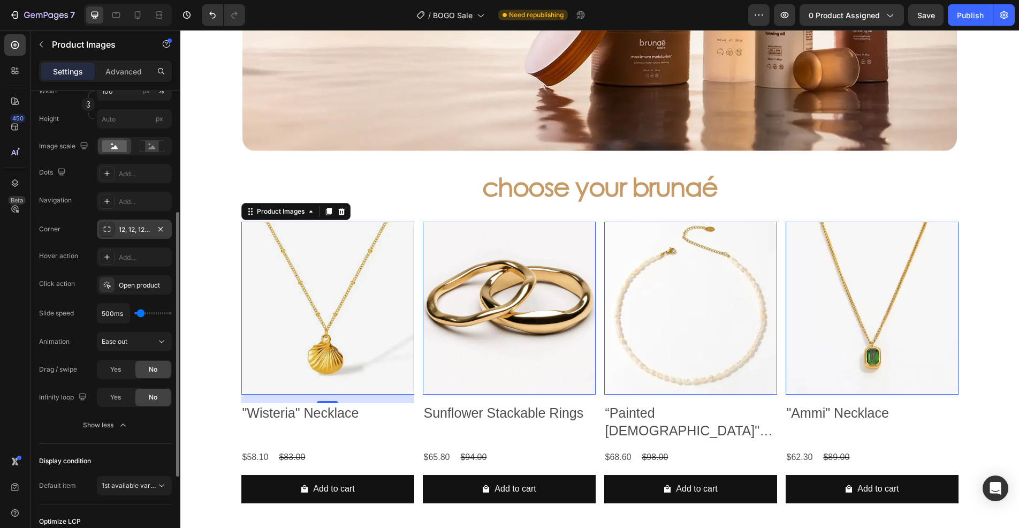
click at [67, 270] on div "Corner 12, 12, 12, 12 Hover action Add... Click action Open product Slide speed…" at bounding box center [105, 312] width 133 height 187
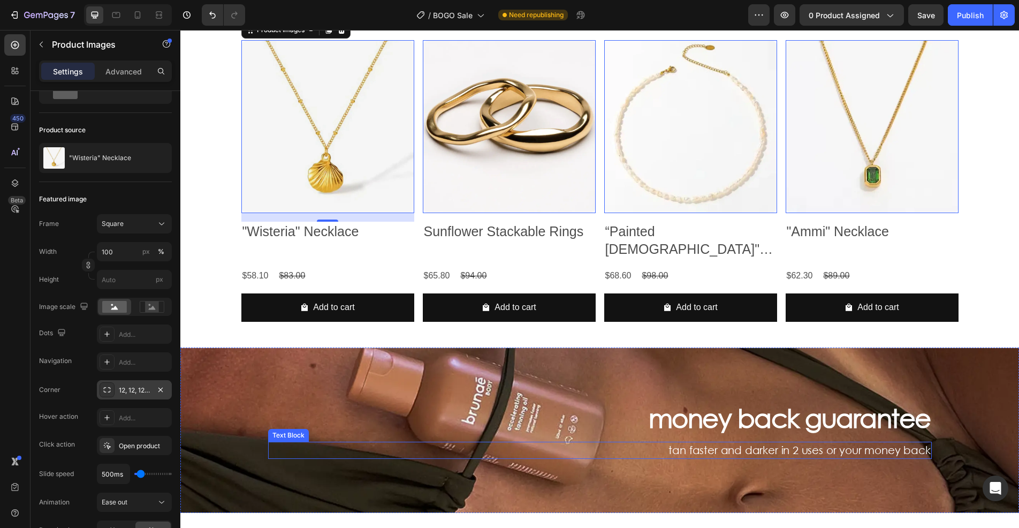
scroll to position [292, 0]
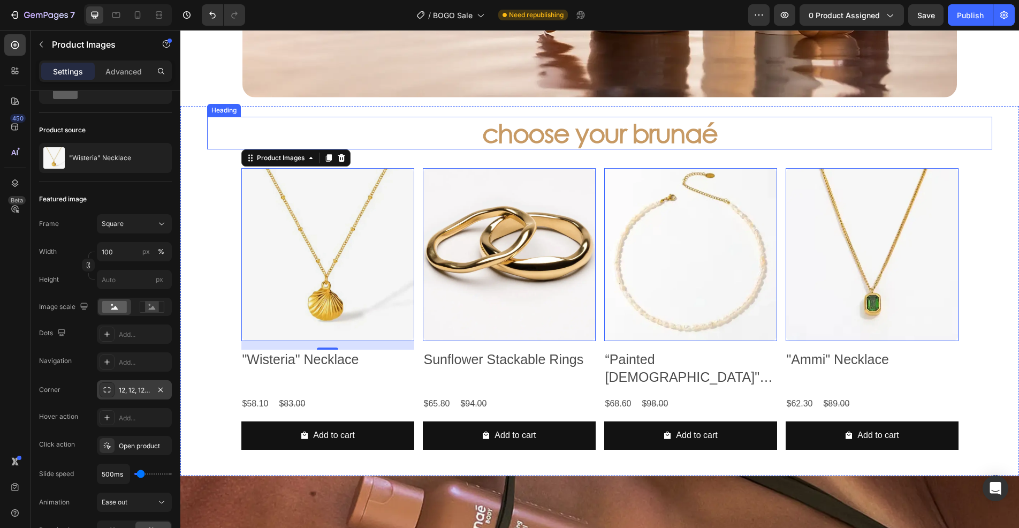
click at [938, 130] on div "choose your brunaé" at bounding box center [599, 133] width 785 height 33
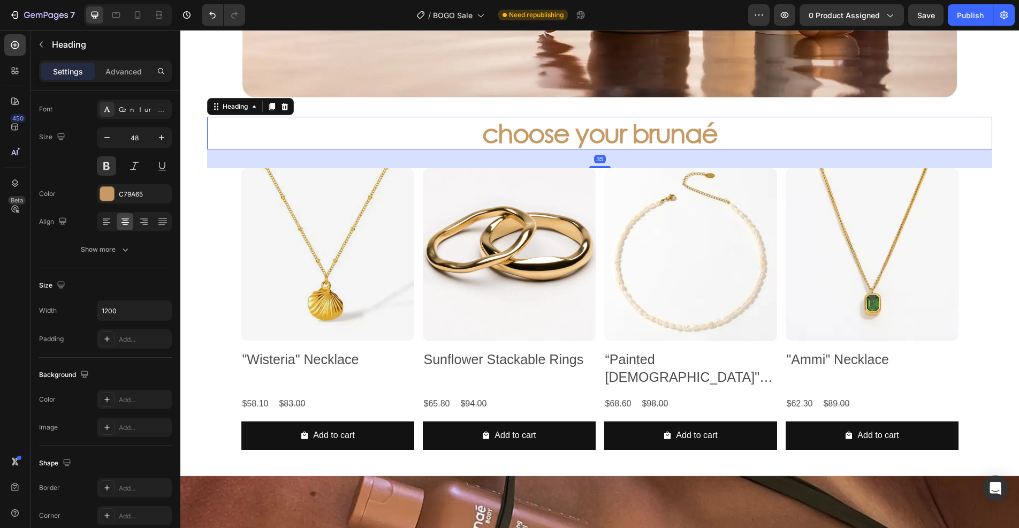
scroll to position [0, 0]
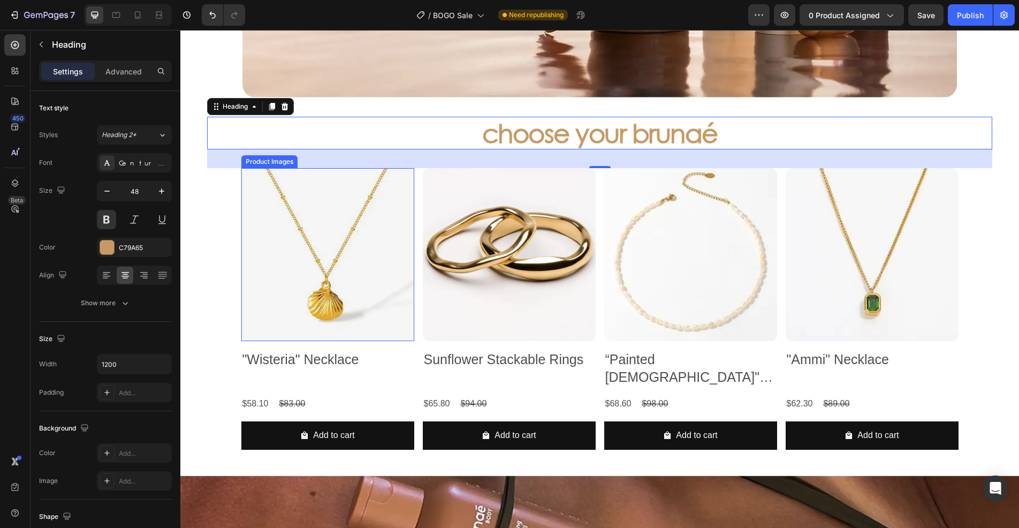
click at [347, 273] on img at bounding box center [327, 254] width 173 height 173
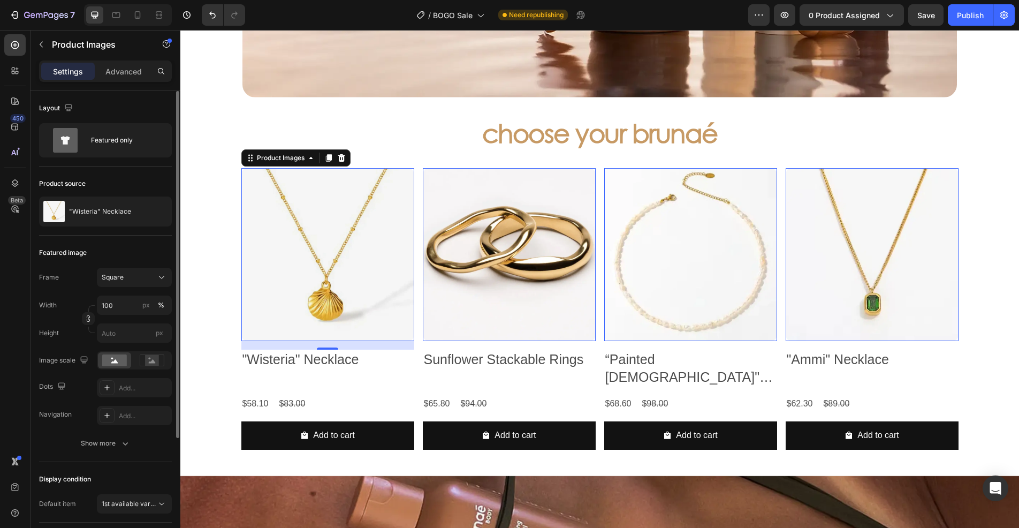
scroll to position [107, 0]
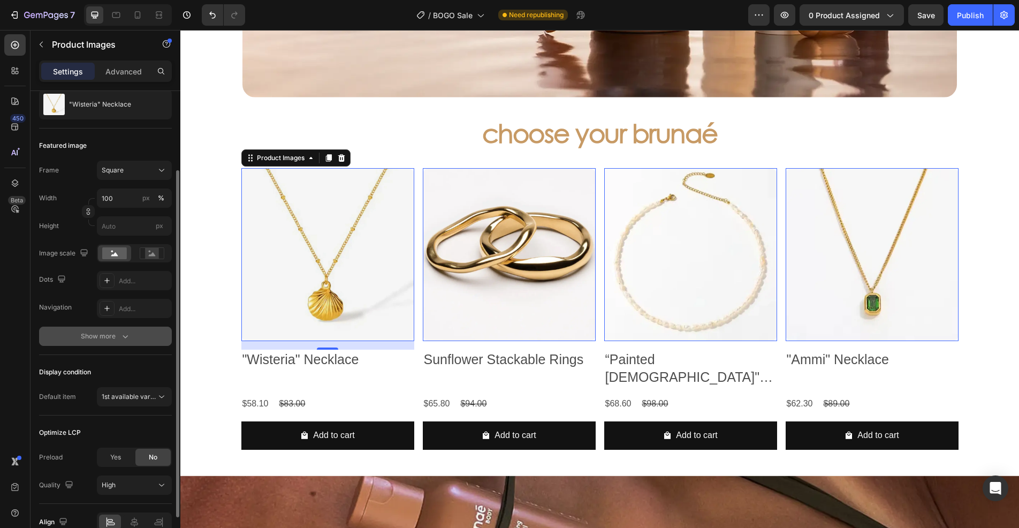
click at [136, 339] on button "Show more" at bounding box center [105, 336] width 133 height 19
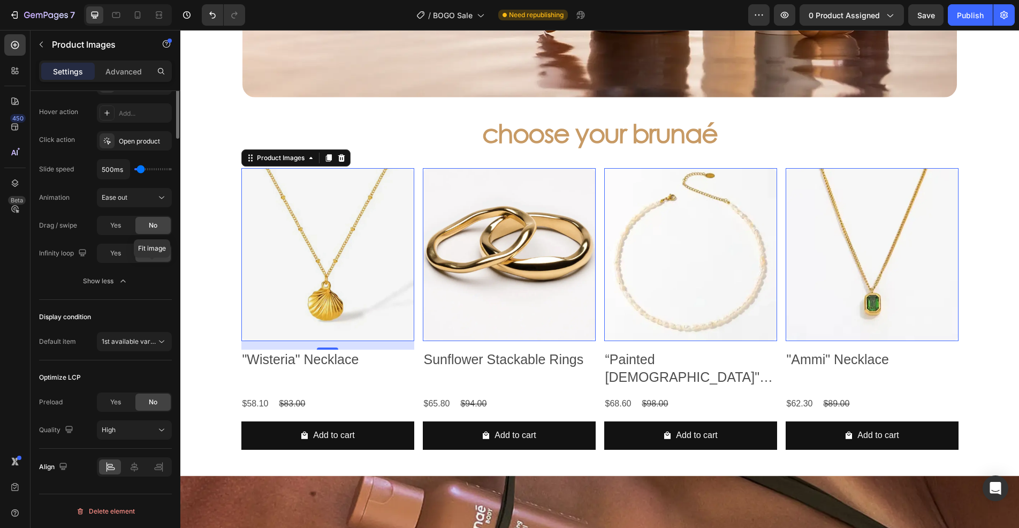
scroll to position [37, 0]
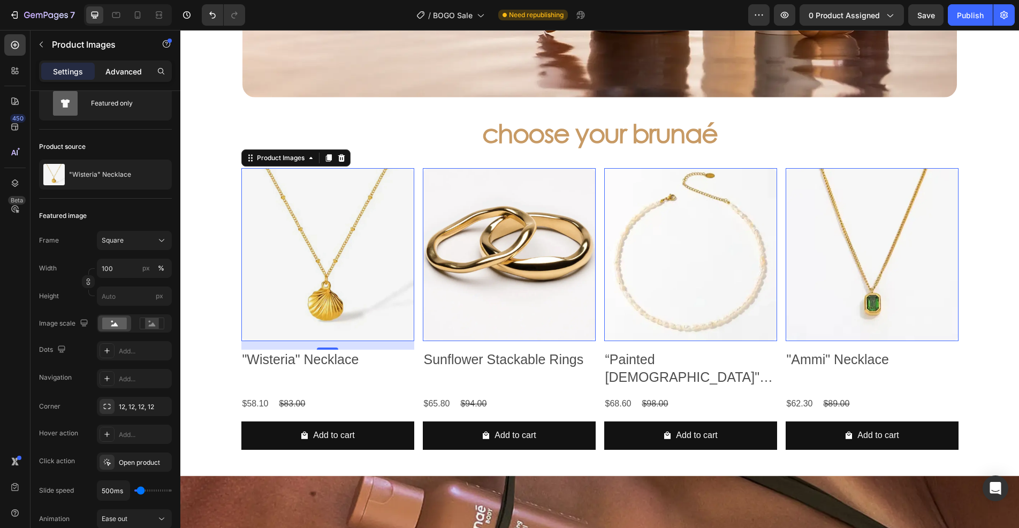
click at [131, 73] on p "Advanced" at bounding box center [123, 71] width 36 height 11
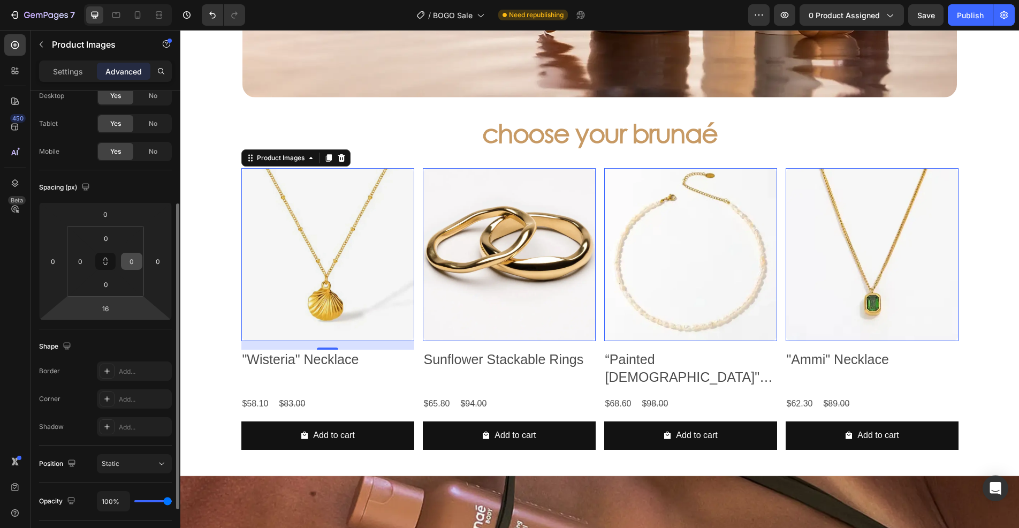
scroll to position [90, 0]
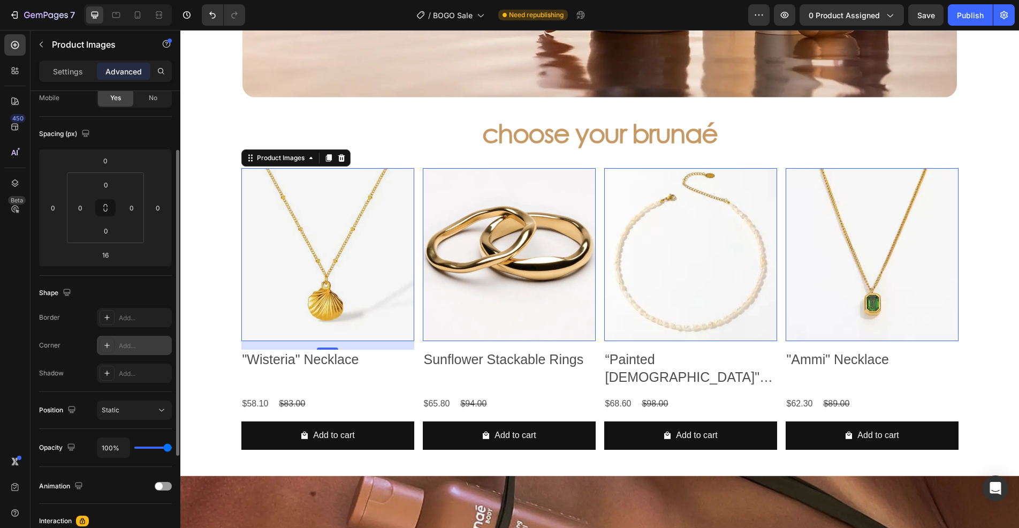
click at [101, 348] on div at bounding box center [107, 345] width 15 height 15
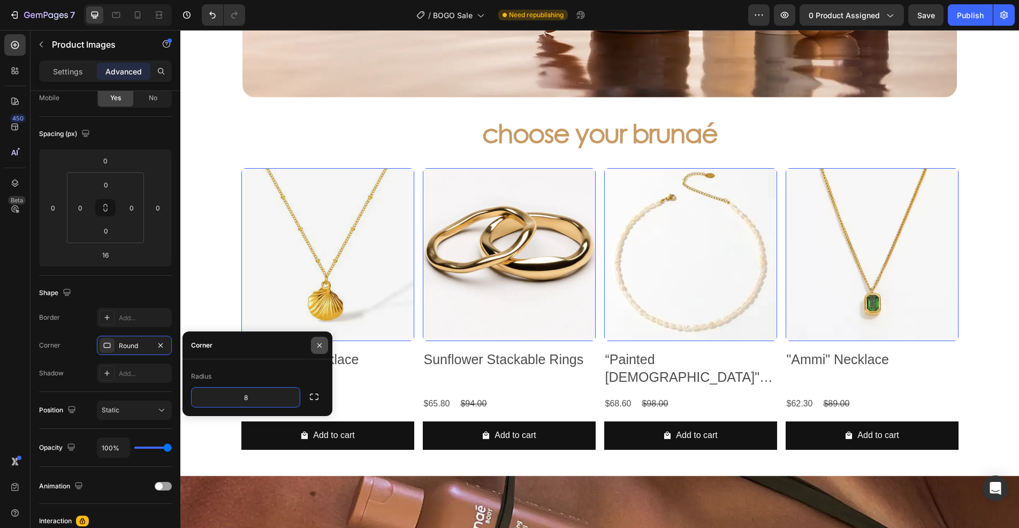
click at [316, 346] on icon "button" at bounding box center [319, 345] width 9 height 9
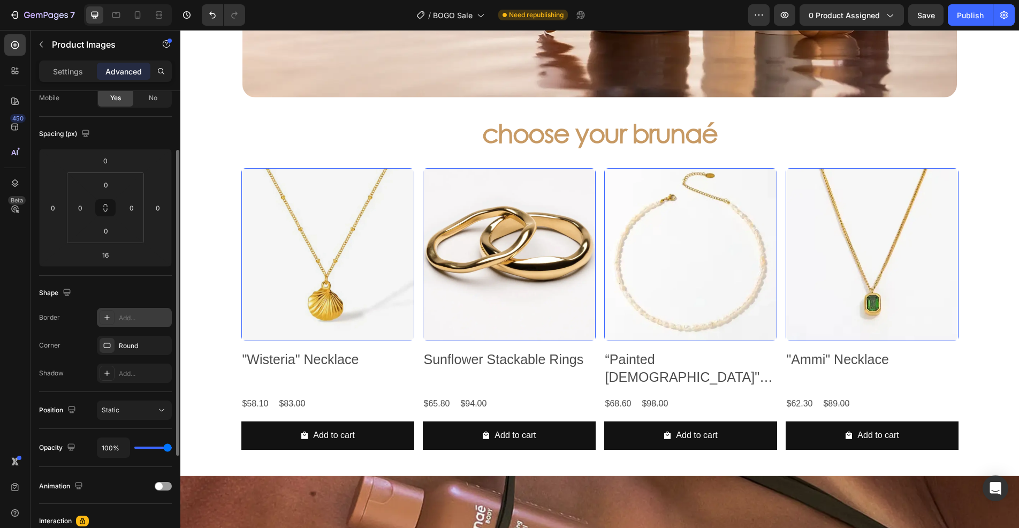
click at [109, 317] on icon at bounding box center [106, 317] width 5 height 5
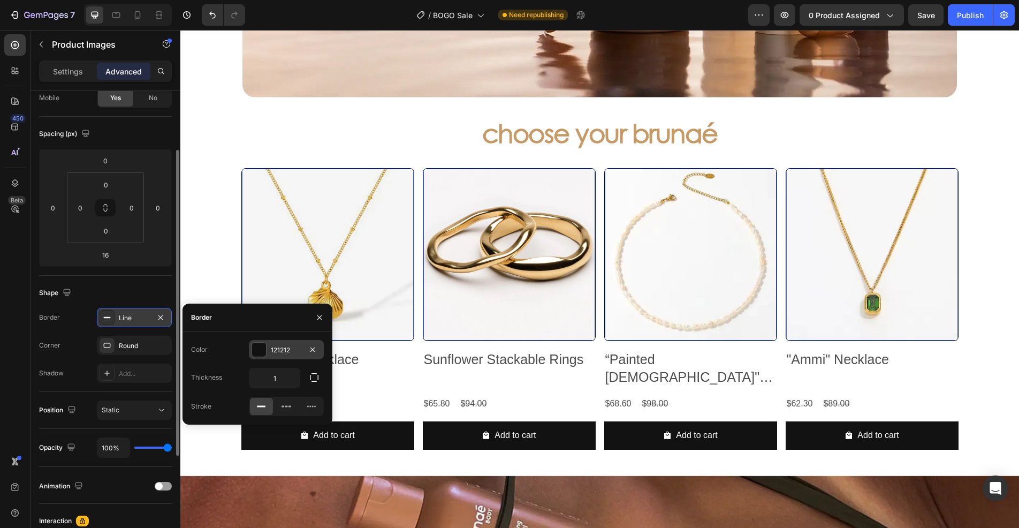
click at [257, 349] on div at bounding box center [259, 350] width 14 height 14
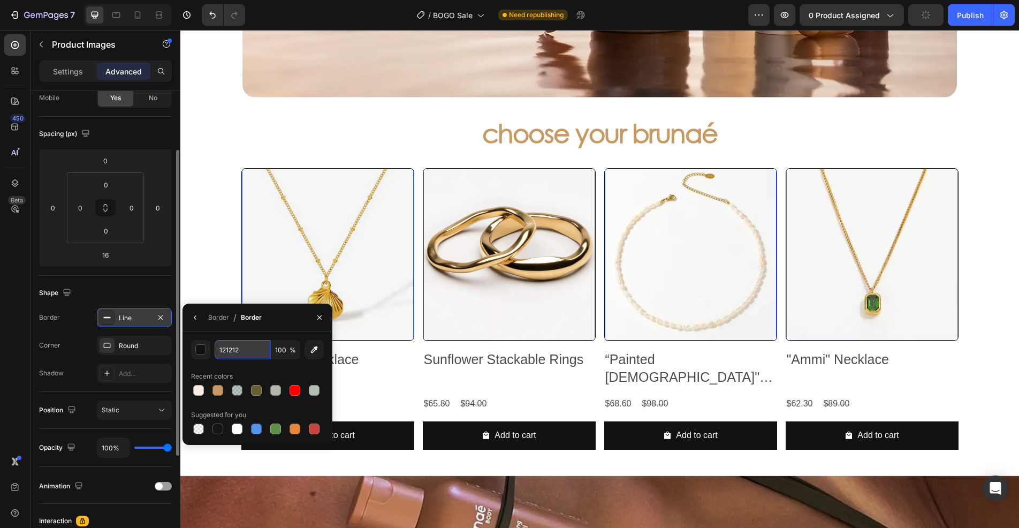
click at [253, 352] on input "121212" at bounding box center [243, 349] width 56 height 19
paste input "#F9EDE3"
type input "#F9EDE3"
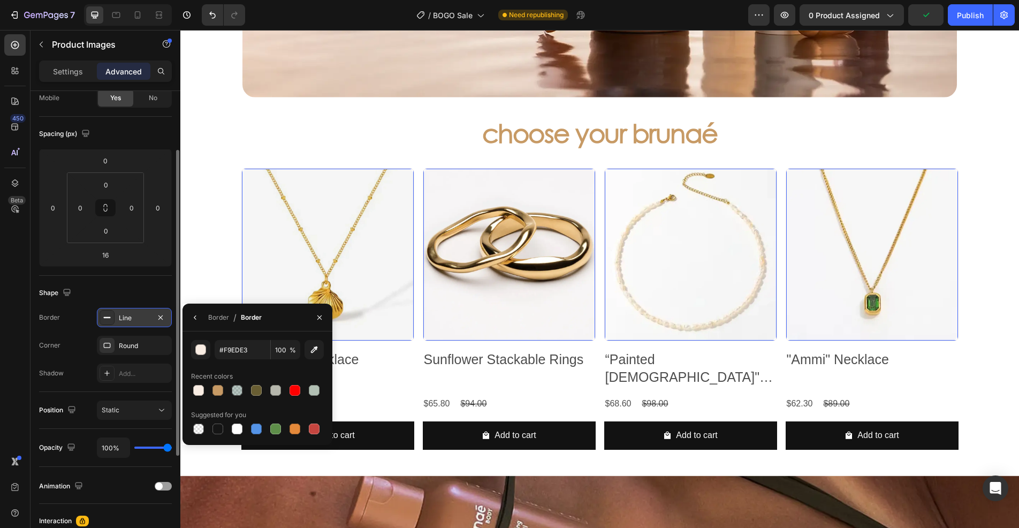
click at [201, 276] on div "choose your brunaé Heading Product Images 16 "Wisteria" Necklace Product Title …" at bounding box center [599, 290] width 839 height 369
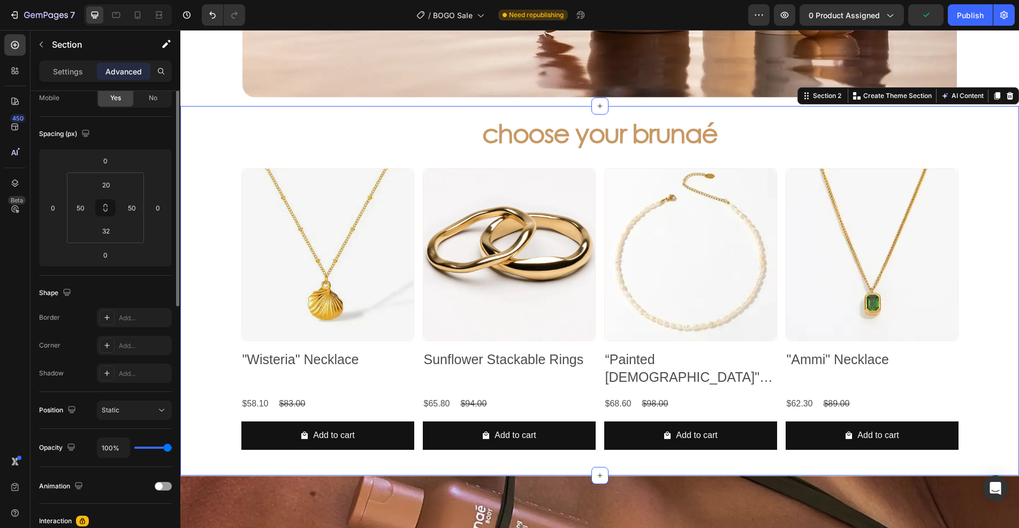
scroll to position [0, 0]
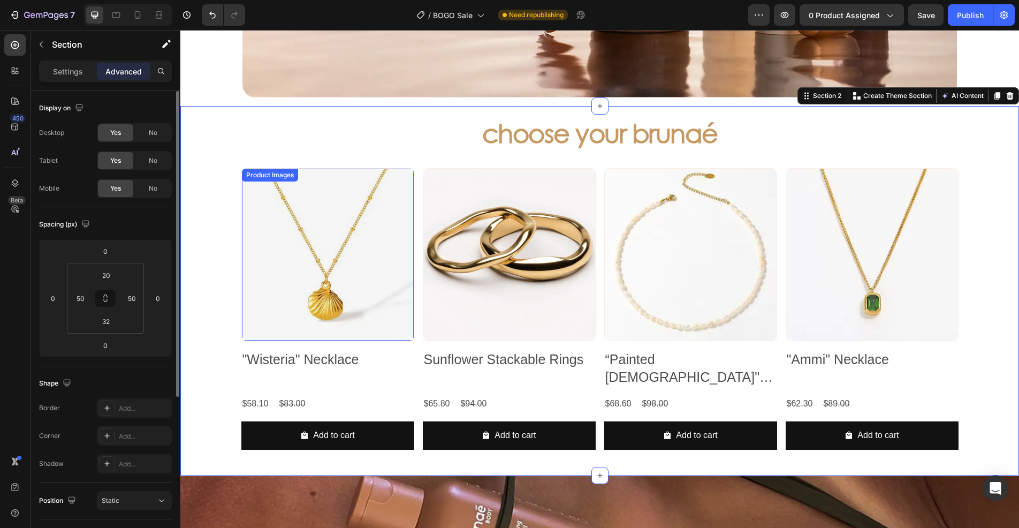
click at [335, 232] on img at bounding box center [328, 255] width 172 height 172
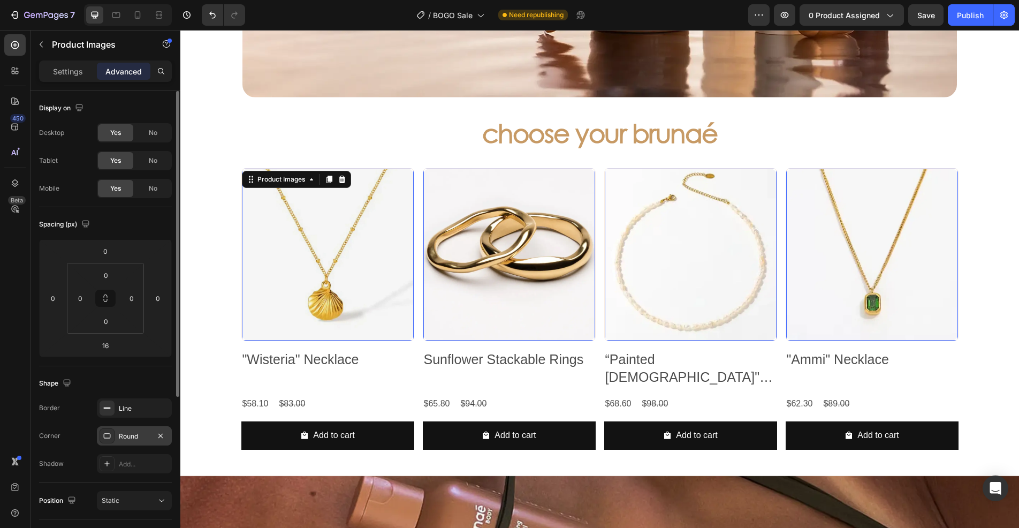
click at [108, 434] on icon at bounding box center [107, 435] width 7 height 5
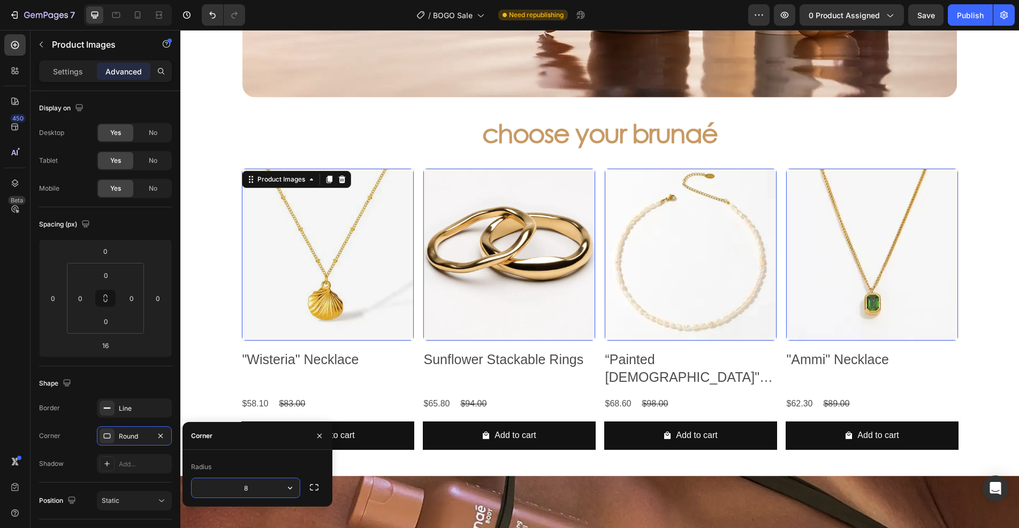
click at [252, 491] on input "8" at bounding box center [246, 487] width 108 height 19
type input "12"
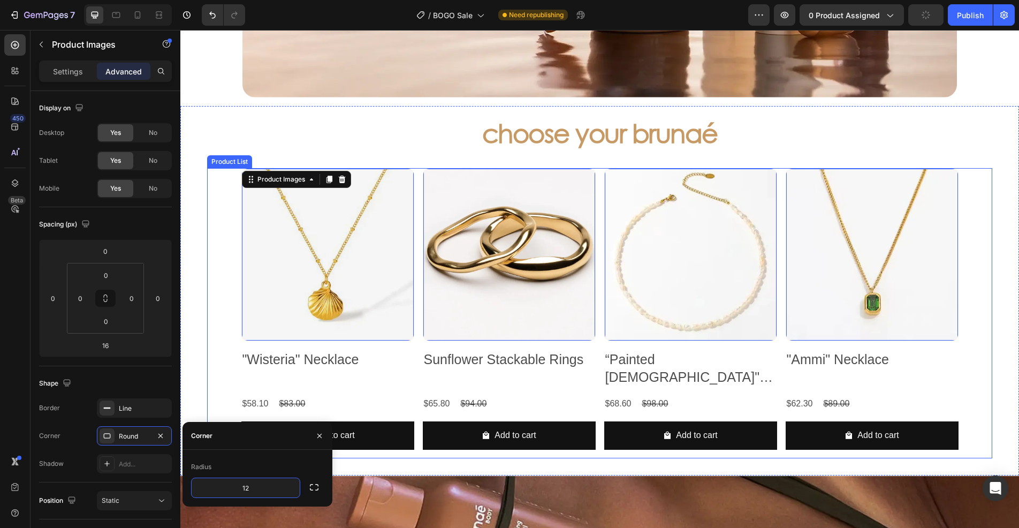
click at [208, 366] on div "Product Images 16 "Wisteria" Necklace Product Title $58.10 Product Price Produc…" at bounding box center [599, 313] width 785 height 290
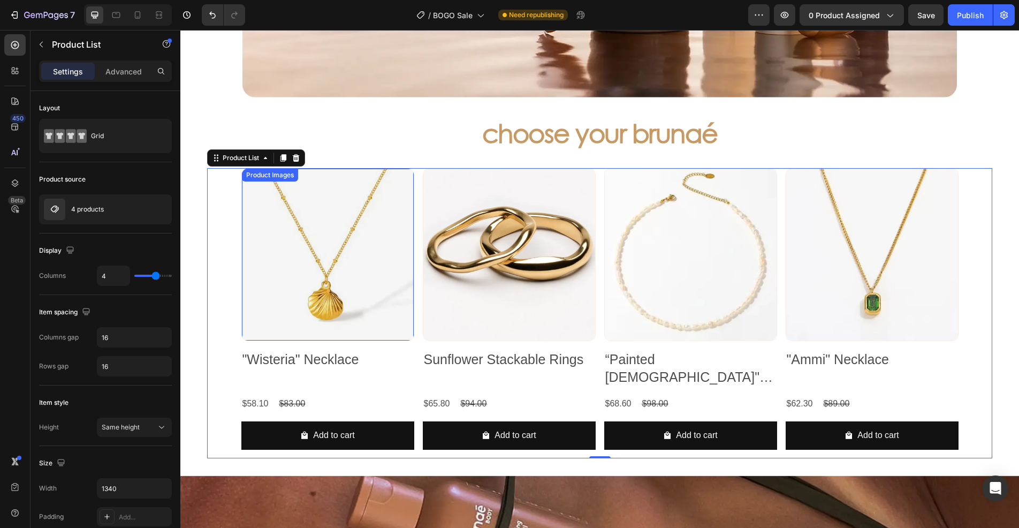
click at [301, 303] on img at bounding box center [328, 255] width 172 height 172
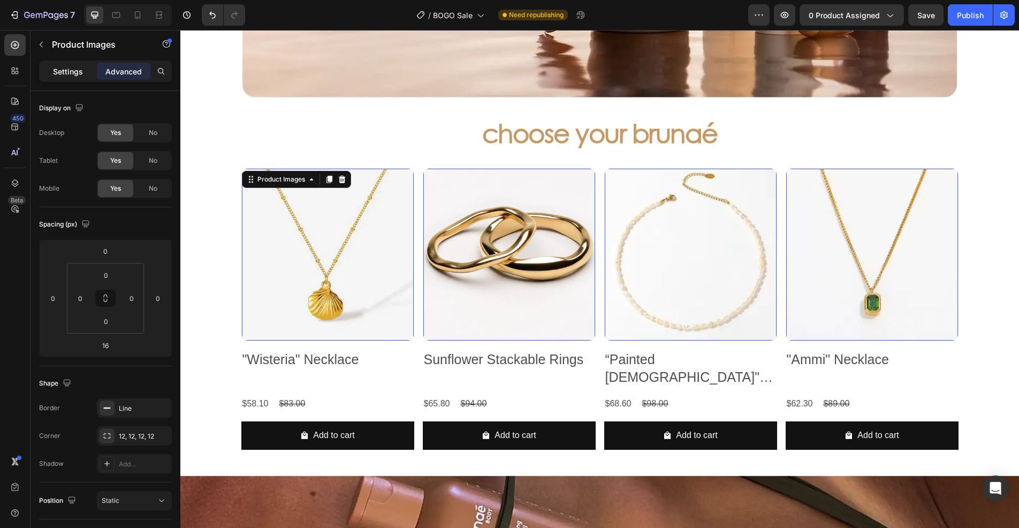
click at [60, 67] on p "Settings" at bounding box center [68, 71] width 30 height 11
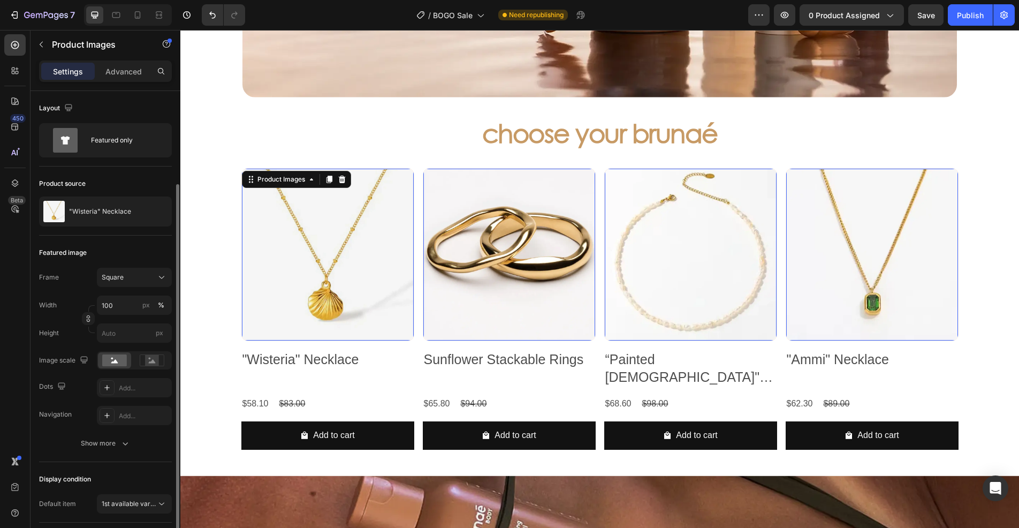
scroll to position [107, 0]
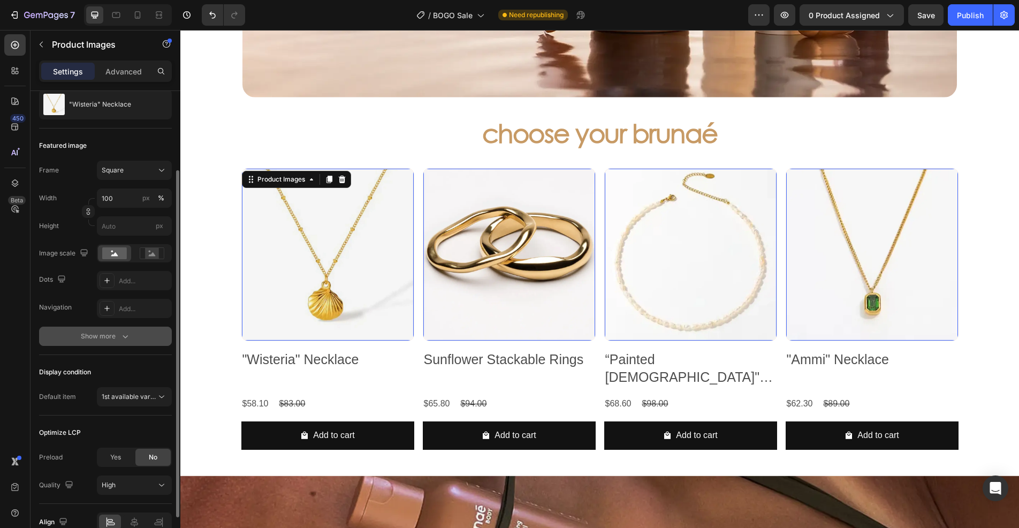
click at [135, 330] on button "Show more" at bounding box center [105, 336] width 133 height 19
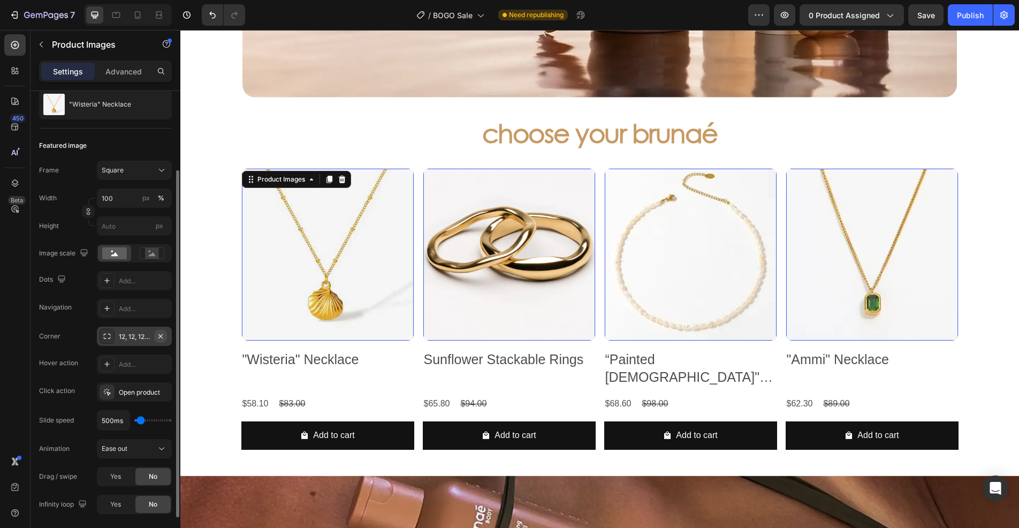
click at [160, 333] on icon "button" at bounding box center [160, 336] width 9 height 9
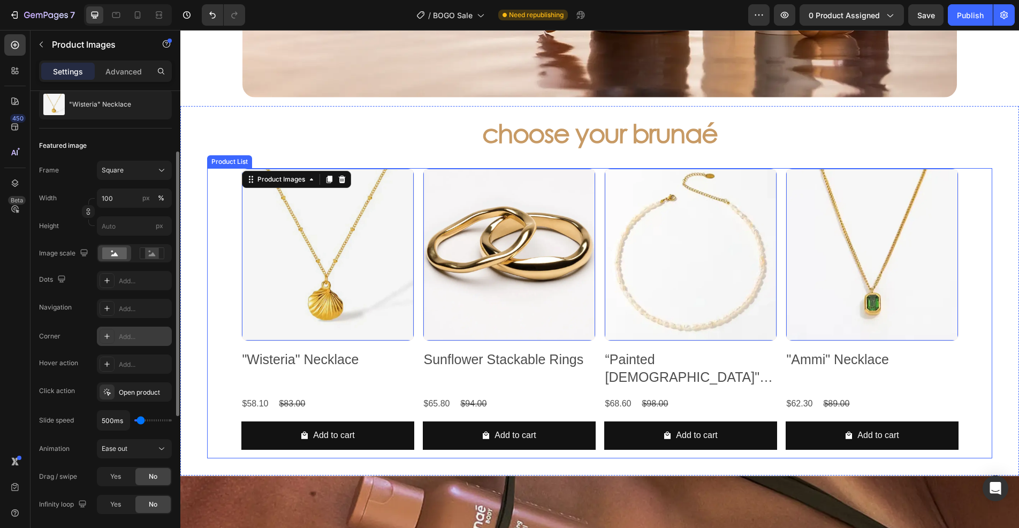
click at [218, 321] on div "Product Images 16 "Wisteria" Necklace Product Title $58.10 Product Price Produc…" at bounding box center [599, 313] width 785 height 290
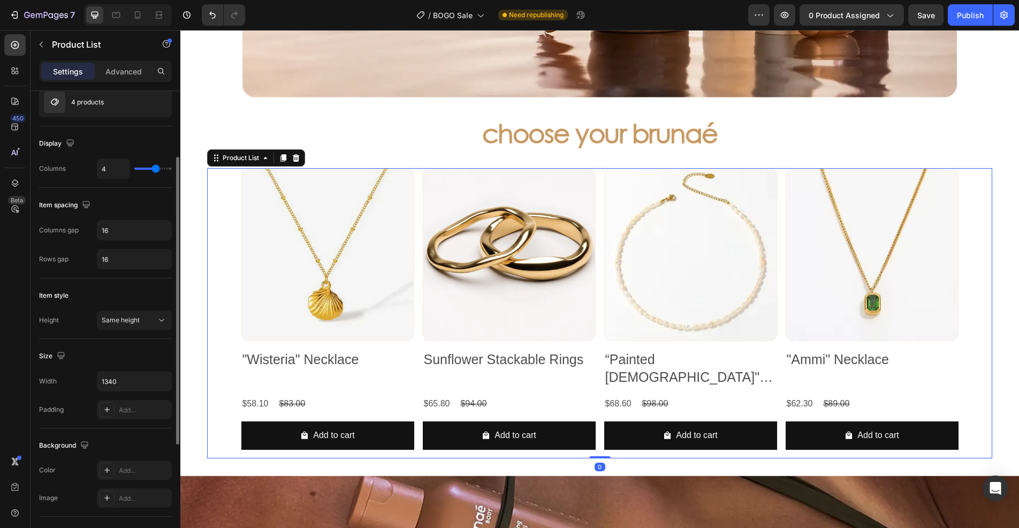
scroll to position [0, 0]
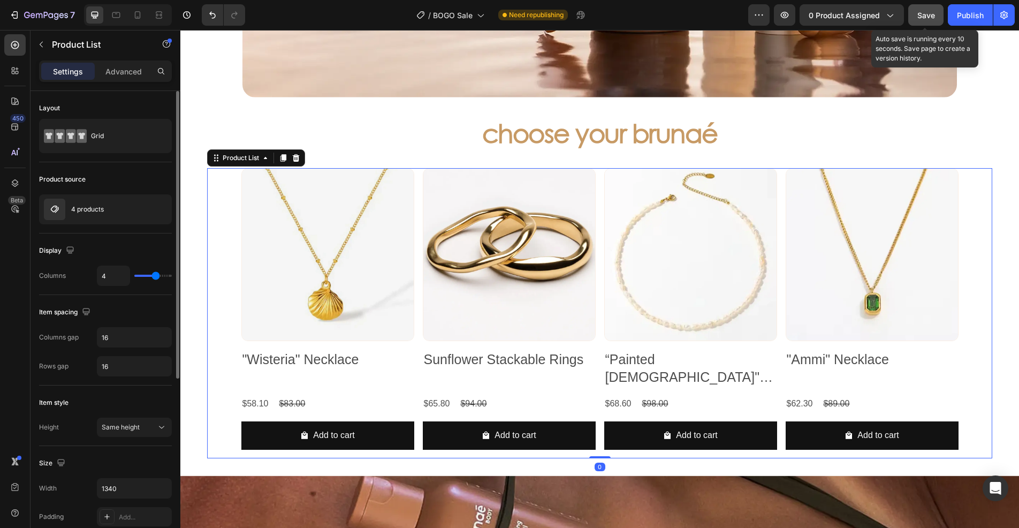
click at [916, 13] on button "Save" at bounding box center [925, 14] width 35 height 21
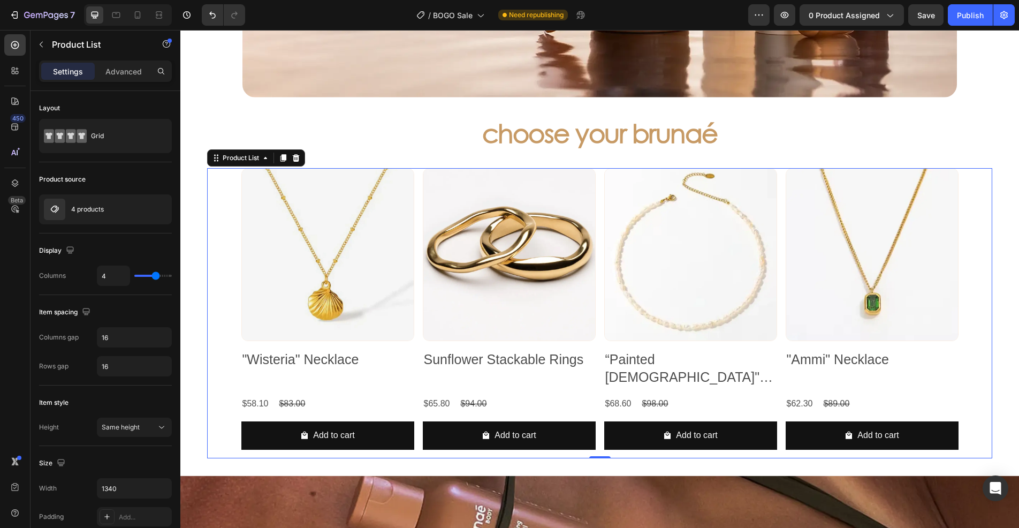
click at [413, 292] on div "Product Images "Wisteria" Necklace Product Title $58.10 Product Price Product P…" at bounding box center [599, 313] width 717 height 290
click at [124, 342] on input "16" at bounding box center [134, 337] width 74 height 19
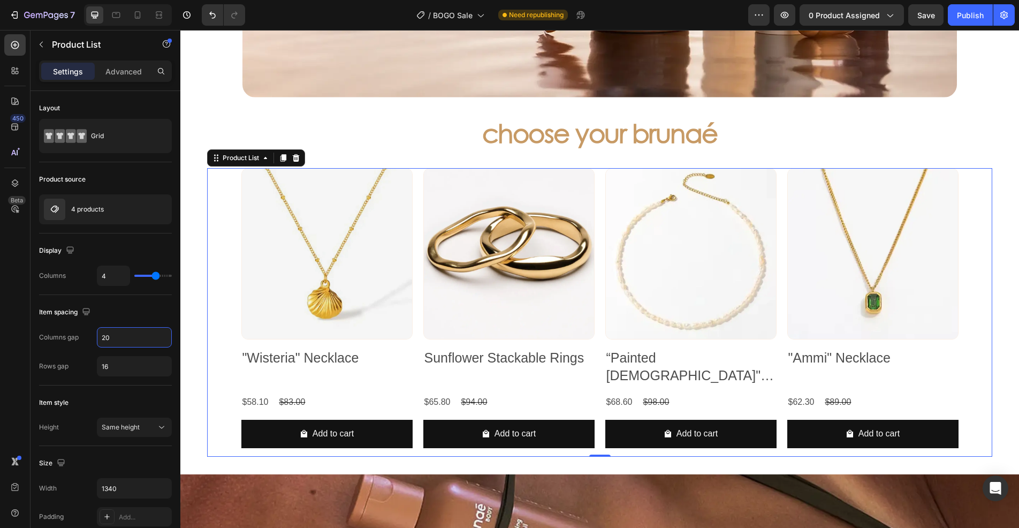
type input "20"
click at [7, 328] on div "450 Beta" at bounding box center [14, 242] width 21 height 416
click at [139, 360] on input "16" at bounding box center [134, 365] width 74 height 19
type input "20"
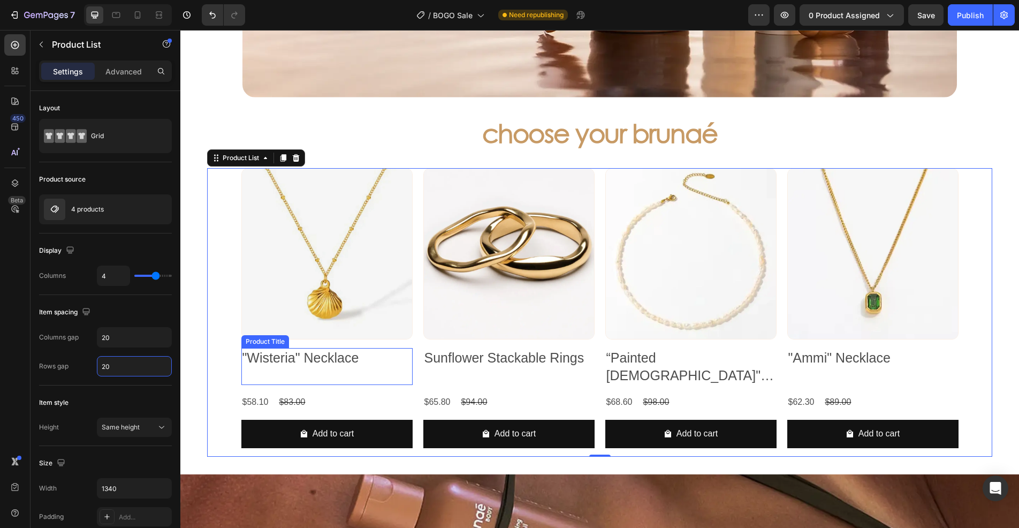
click at [315, 349] on h2 ""Wisteria" Necklace" at bounding box center [326, 358] width 171 height 20
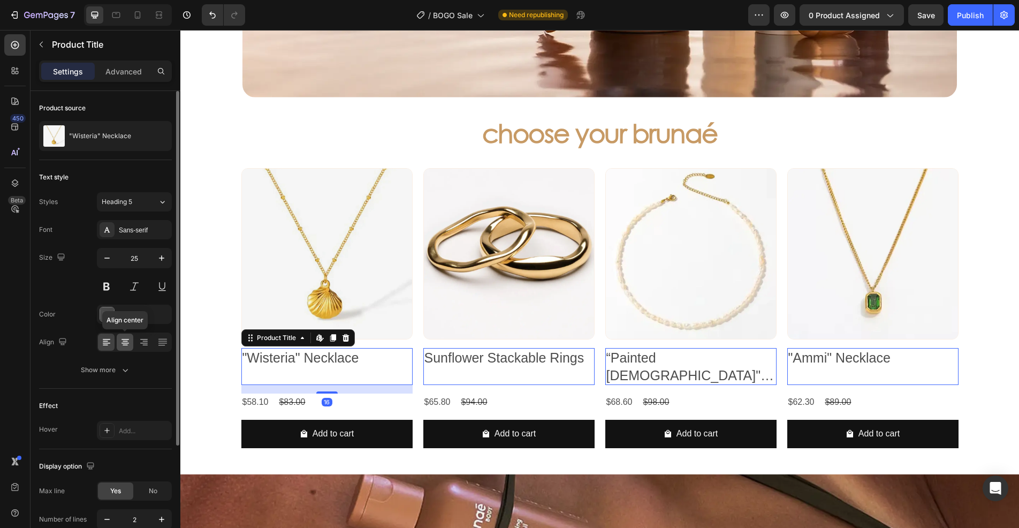
click at [127, 342] on icon at bounding box center [125, 342] width 11 height 11
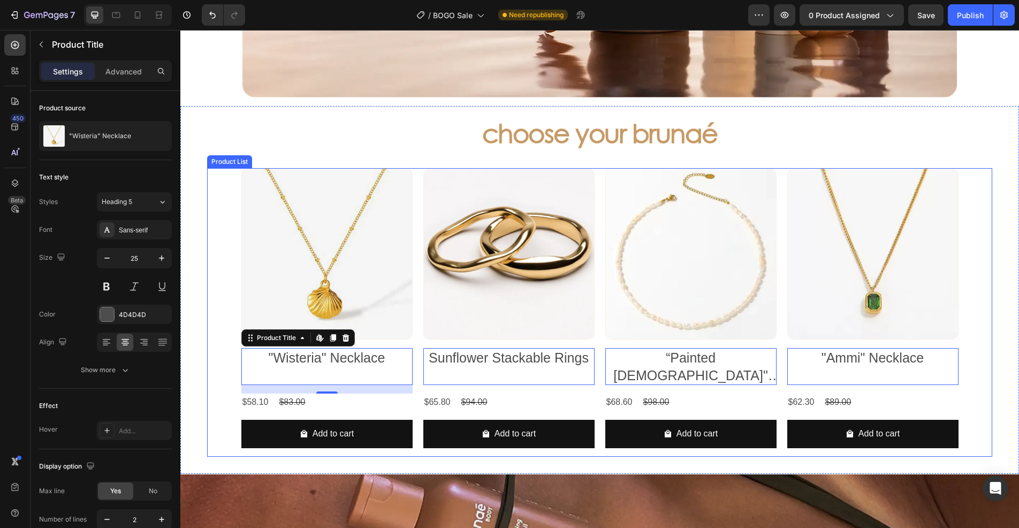
click at [222, 359] on div "Product Images "Wisteria" Necklace Product Title Edit content in Shopify 16 $58…" at bounding box center [599, 312] width 785 height 289
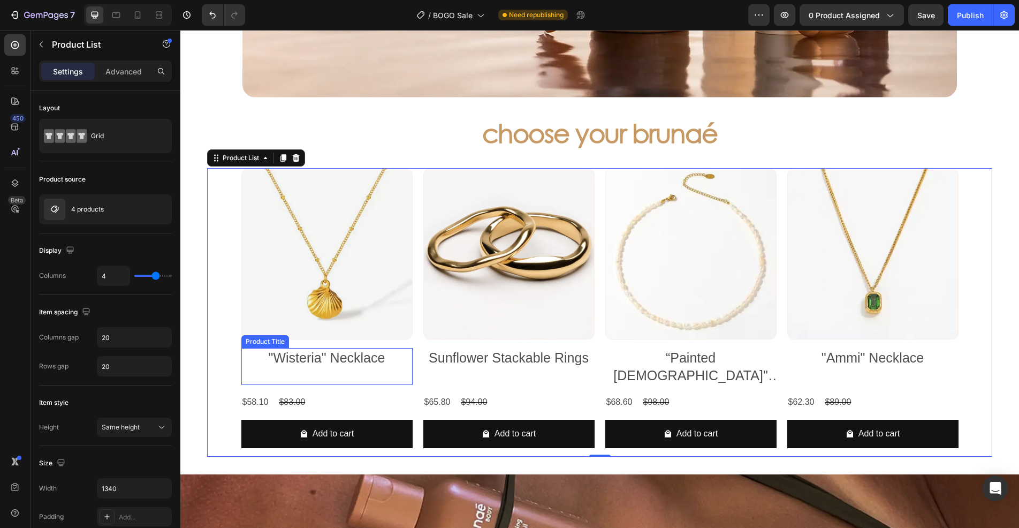
click at [320, 358] on h2 ""Wisteria" Necklace" at bounding box center [326, 358] width 171 height 20
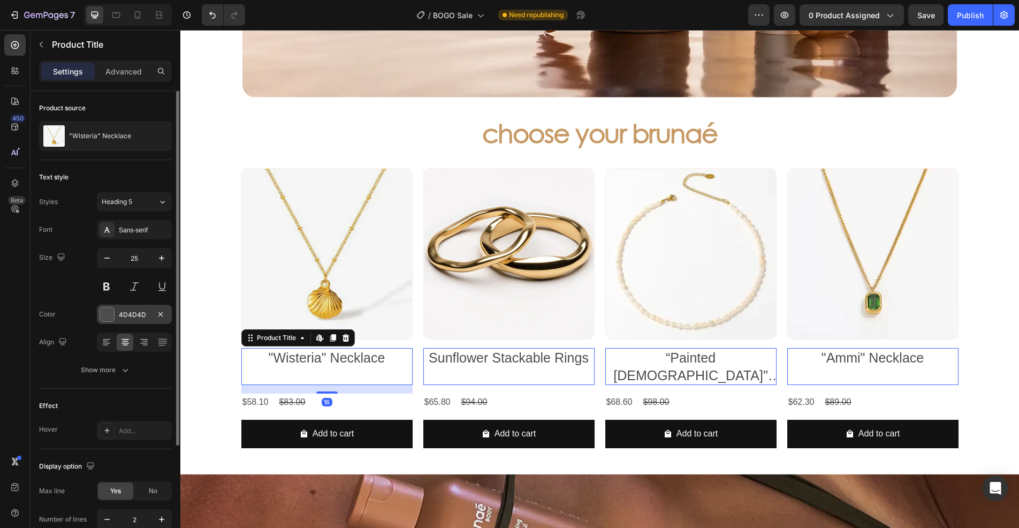
click at [103, 312] on div at bounding box center [107, 314] width 14 height 14
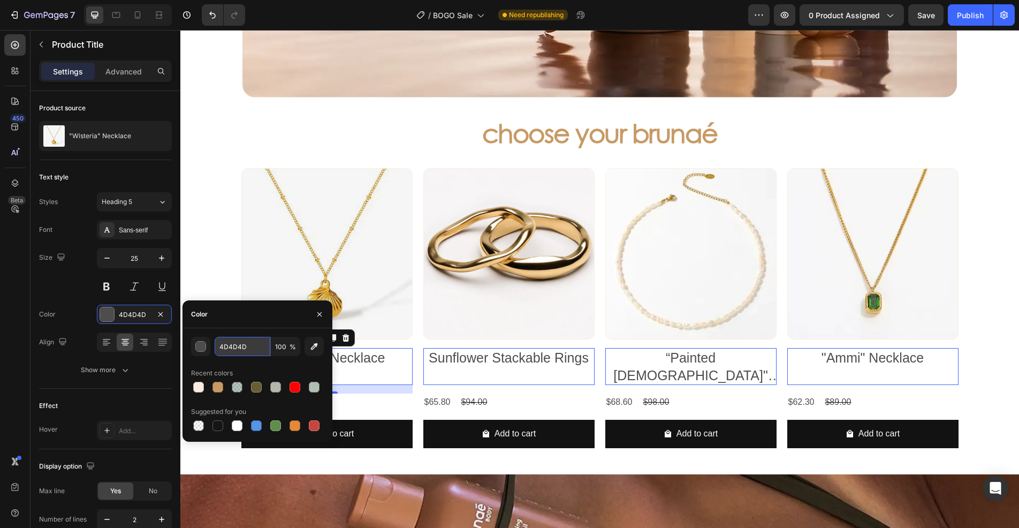
click at [257, 350] on input "4D4D4D" at bounding box center [243, 346] width 56 height 19
paste input "#C79A65"
type input "#C79A65"
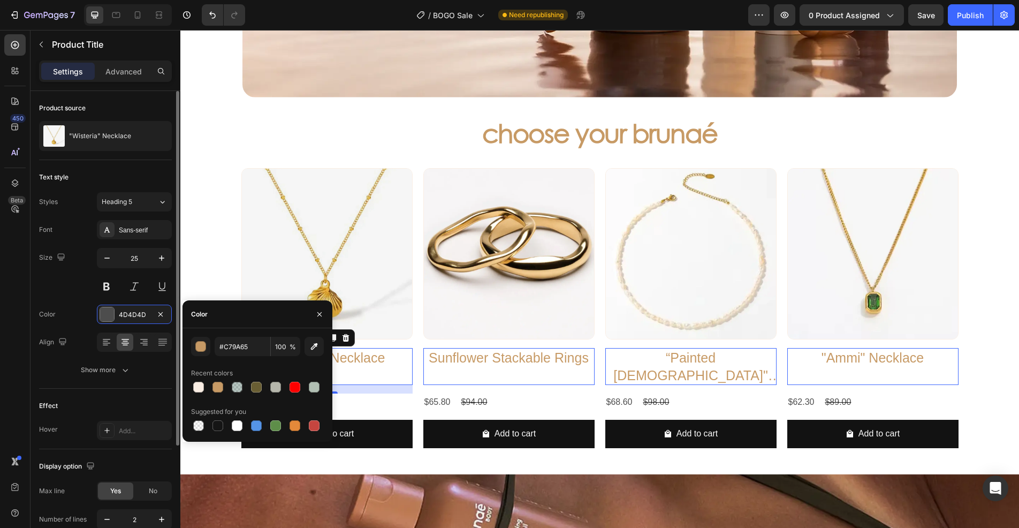
click at [59, 285] on div "Size 25" at bounding box center [105, 272] width 133 height 48
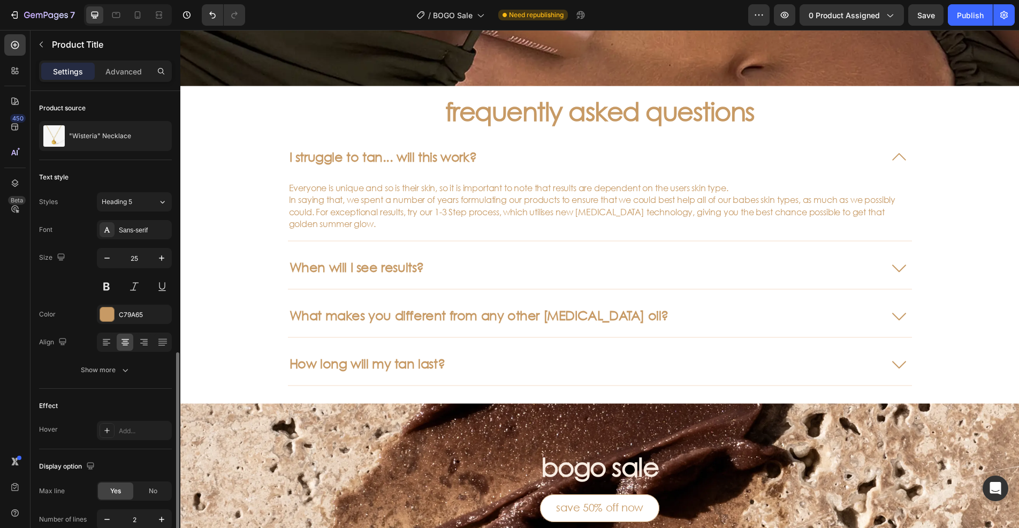
scroll to position [148, 0]
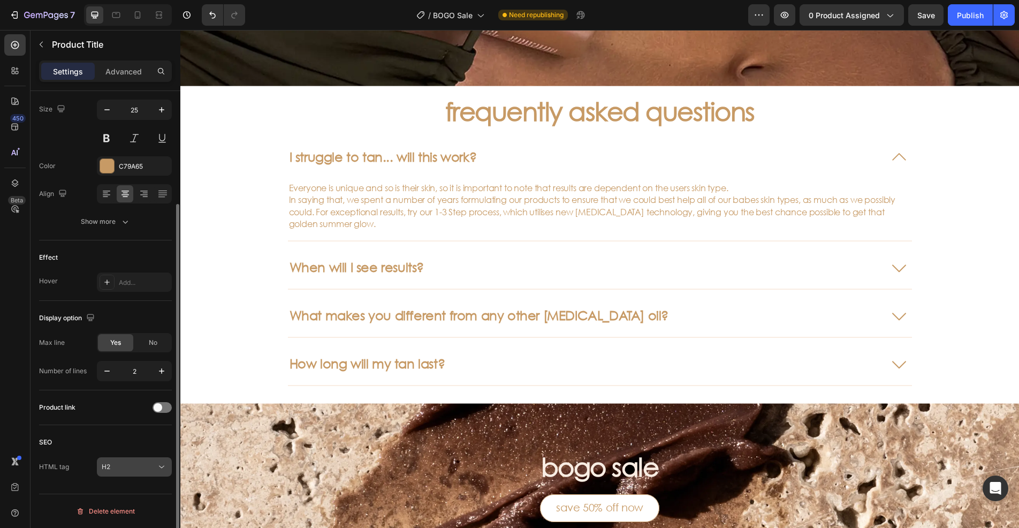
click at [157, 462] on icon at bounding box center [161, 466] width 11 height 11
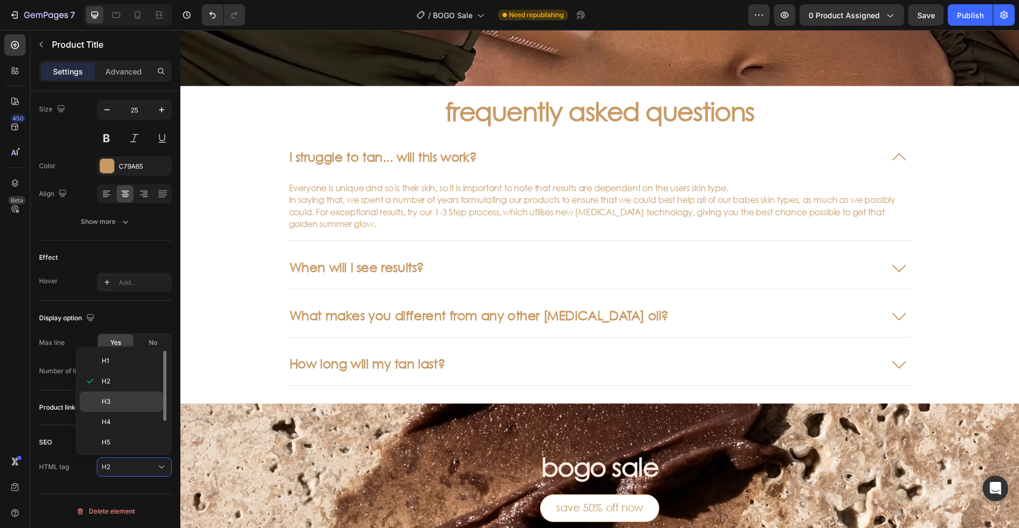
click at [112, 399] on p "H3" at bounding box center [130, 402] width 57 height 10
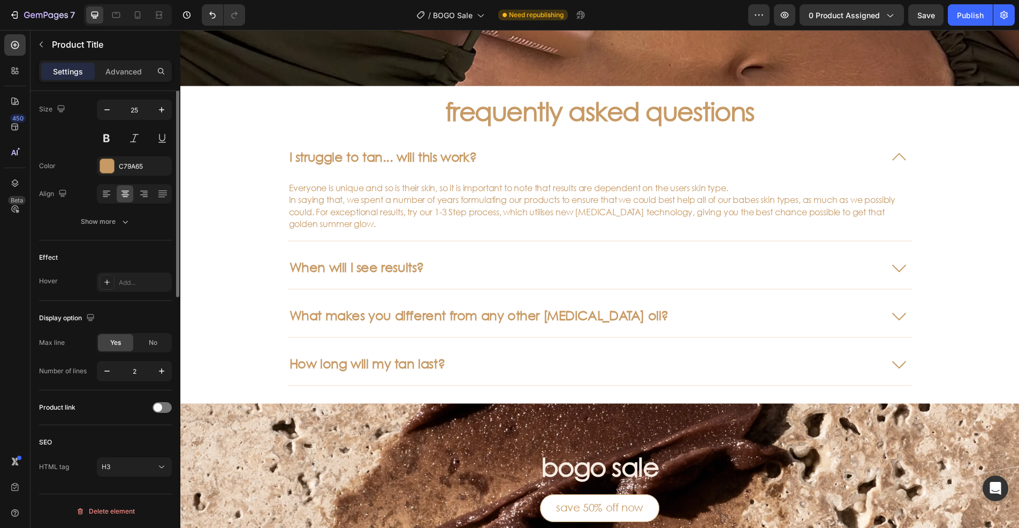
scroll to position [0, 0]
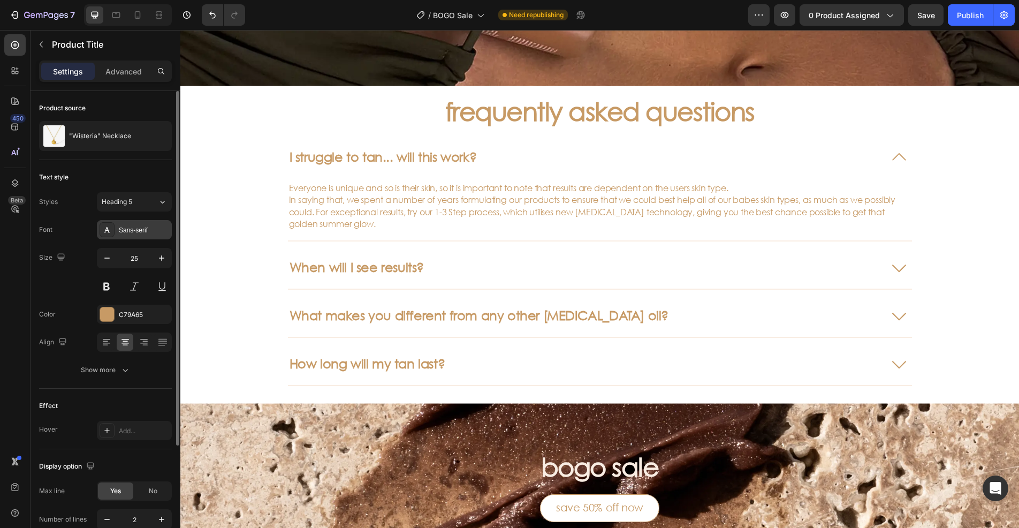
click at [134, 229] on div "Sans-serif" at bounding box center [144, 230] width 50 height 10
click at [126, 203] on span "Heading 5" at bounding box center [117, 202] width 31 height 10
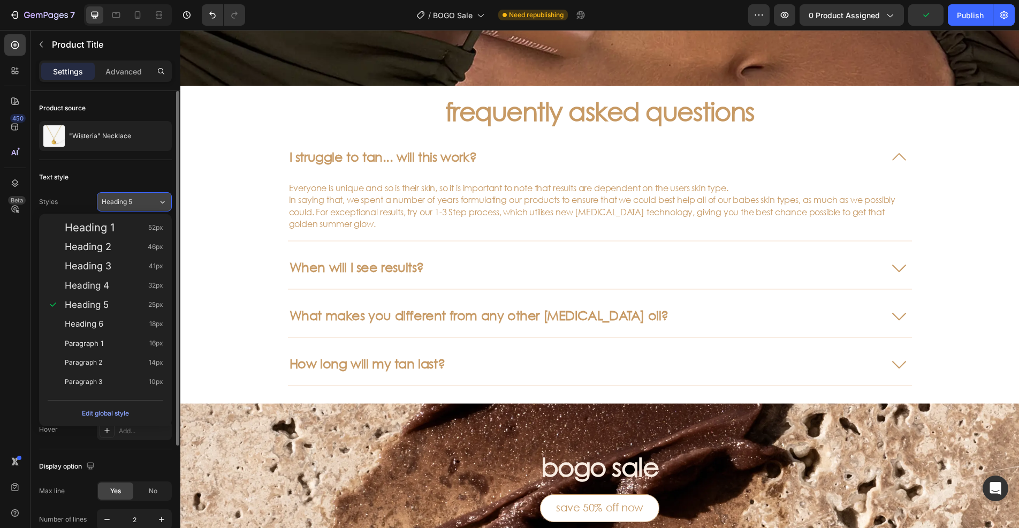
click at [134, 202] on div "Heading 5" at bounding box center [123, 202] width 43 height 10
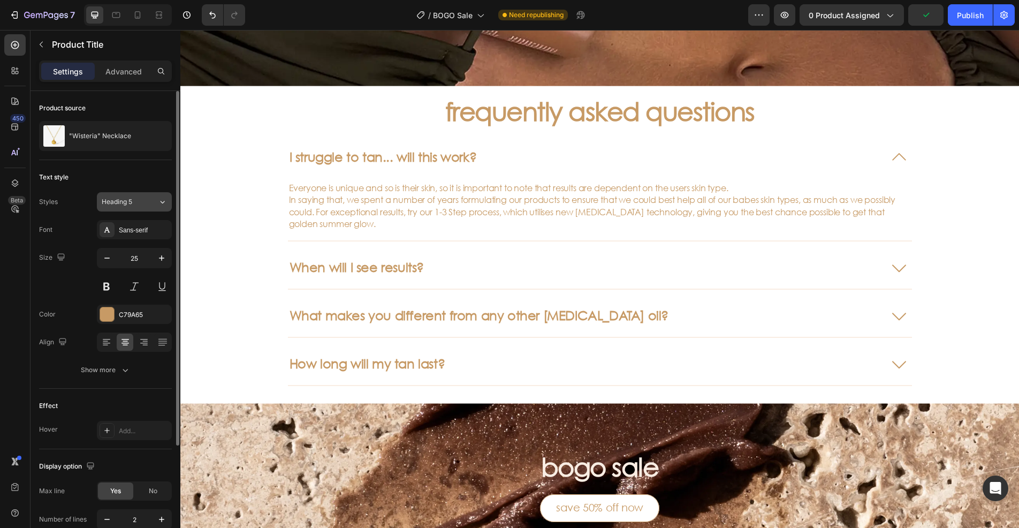
click at [134, 202] on div "Heading 5" at bounding box center [123, 202] width 43 height 10
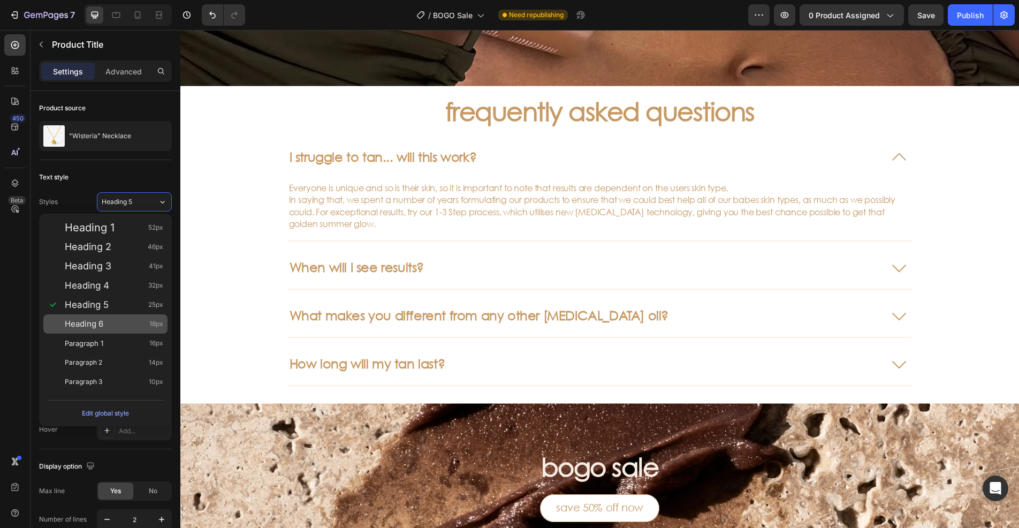
click at [134, 321] on div "Heading 6 18px" at bounding box center [114, 323] width 98 height 11
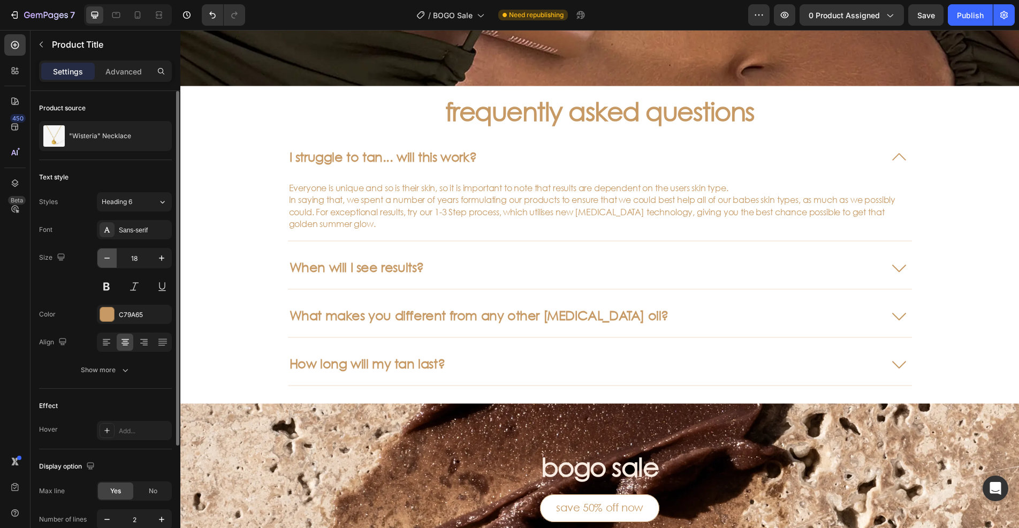
click at [105, 255] on icon "button" at bounding box center [107, 258] width 11 height 11
type input "14"
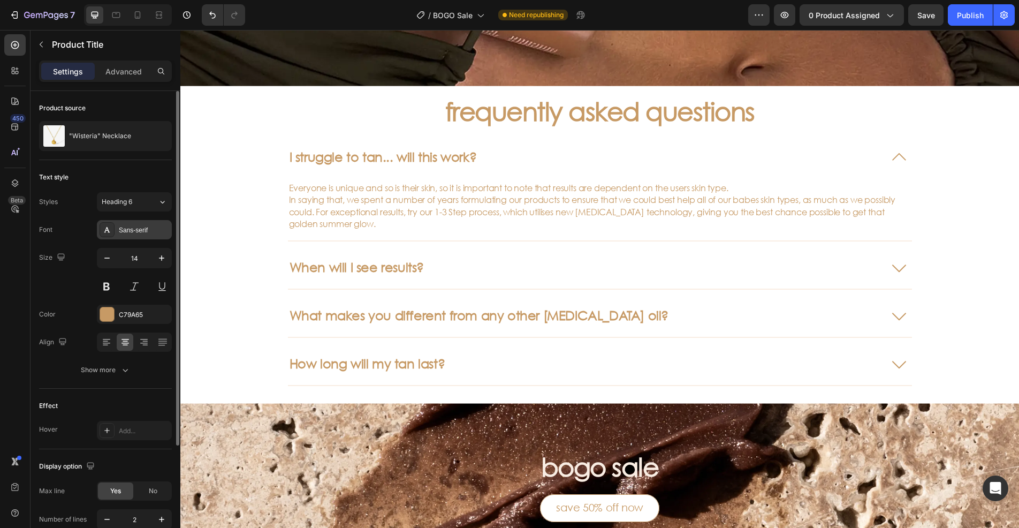
click at [142, 233] on div "Sans-serif" at bounding box center [144, 230] width 50 height 10
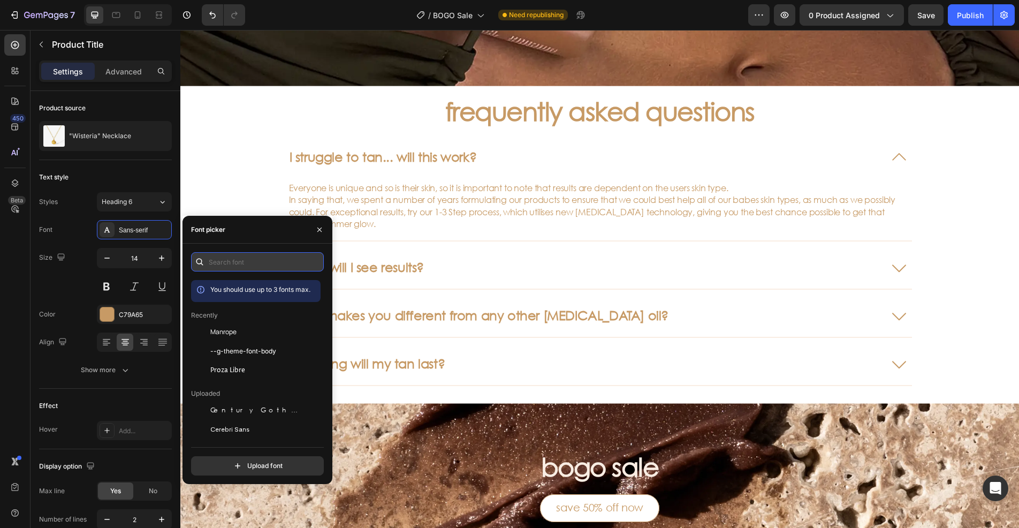
click at [220, 264] on input "text" at bounding box center [257, 261] width 133 height 19
click at [246, 410] on span "Century Gothic" at bounding box center [254, 410] width 89 height 10
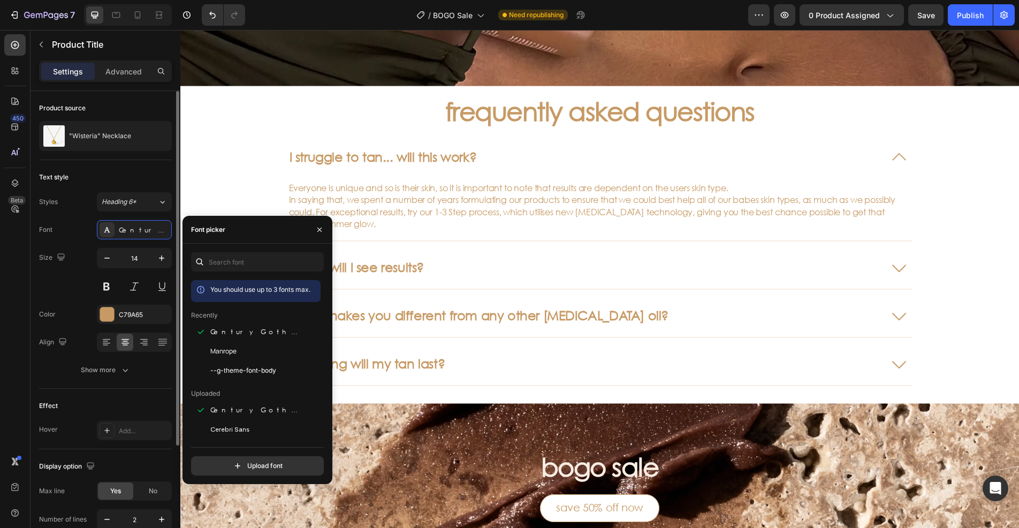
click at [78, 285] on div "Size 14" at bounding box center [105, 272] width 133 height 48
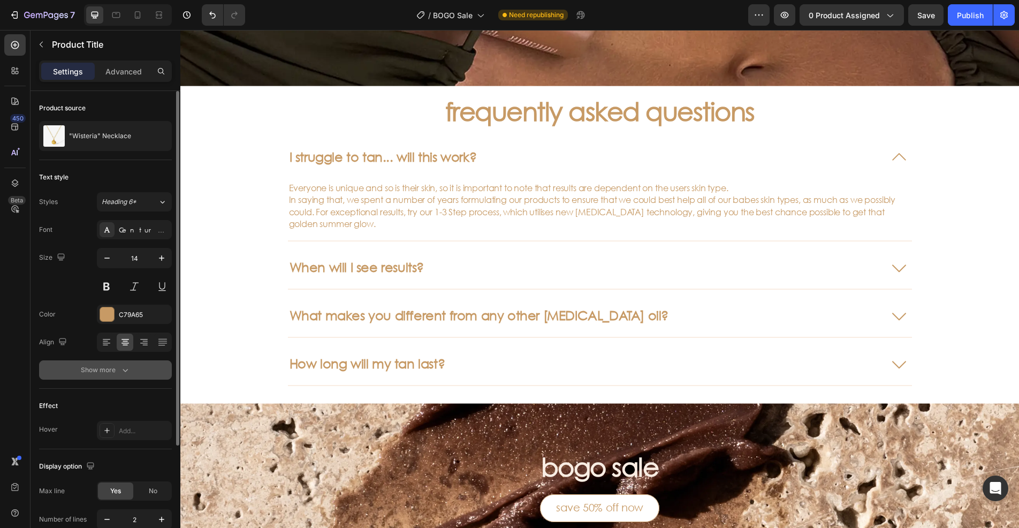
click at [146, 371] on button "Show more" at bounding box center [105, 369] width 133 height 19
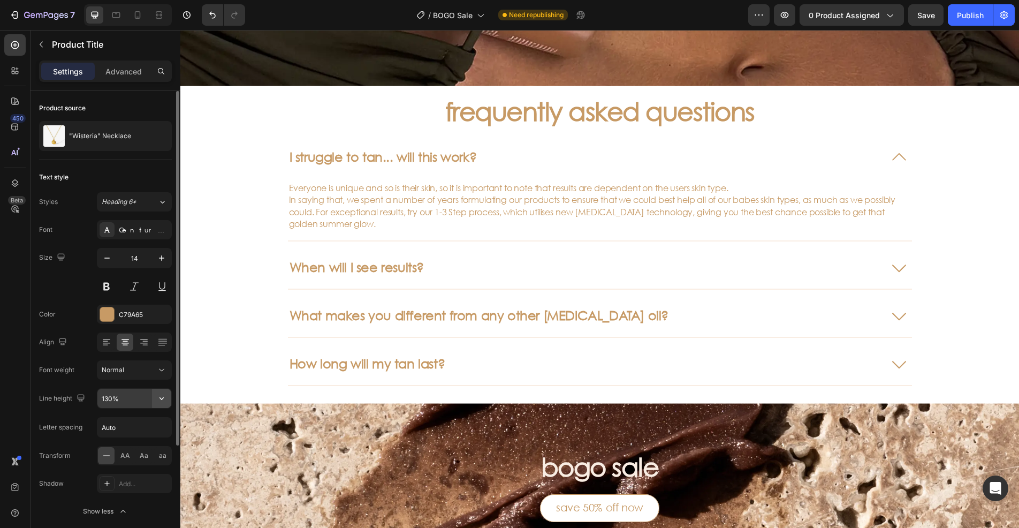
click at [157, 399] on icon "button" at bounding box center [161, 398] width 11 height 11
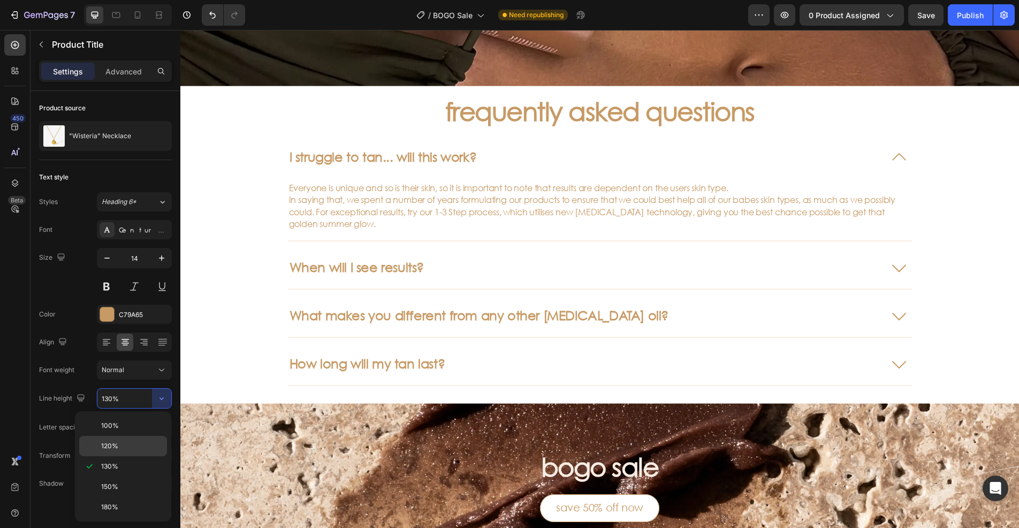
click at [131, 442] on p "120%" at bounding box center [131, 446] width 61 height 10
type input "120%"
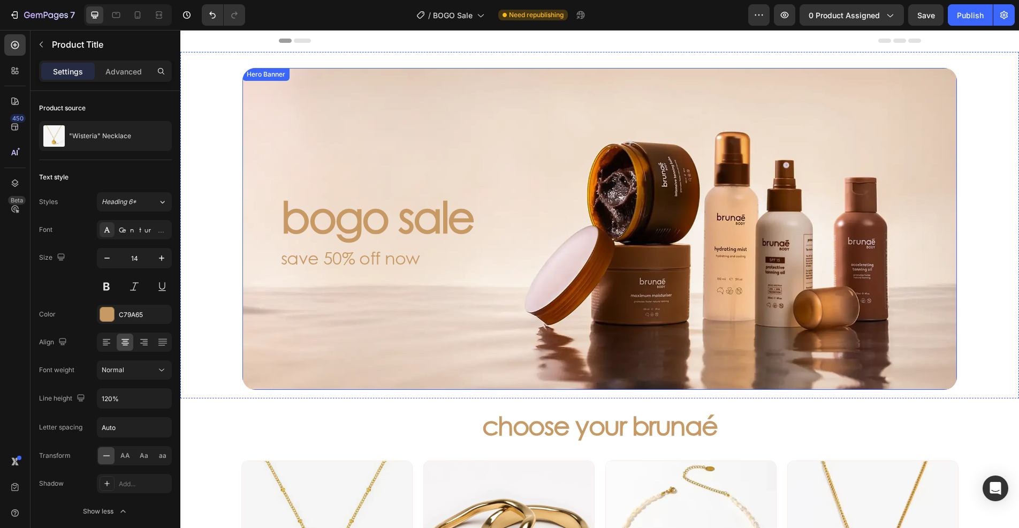
scroll to position [268, 0]
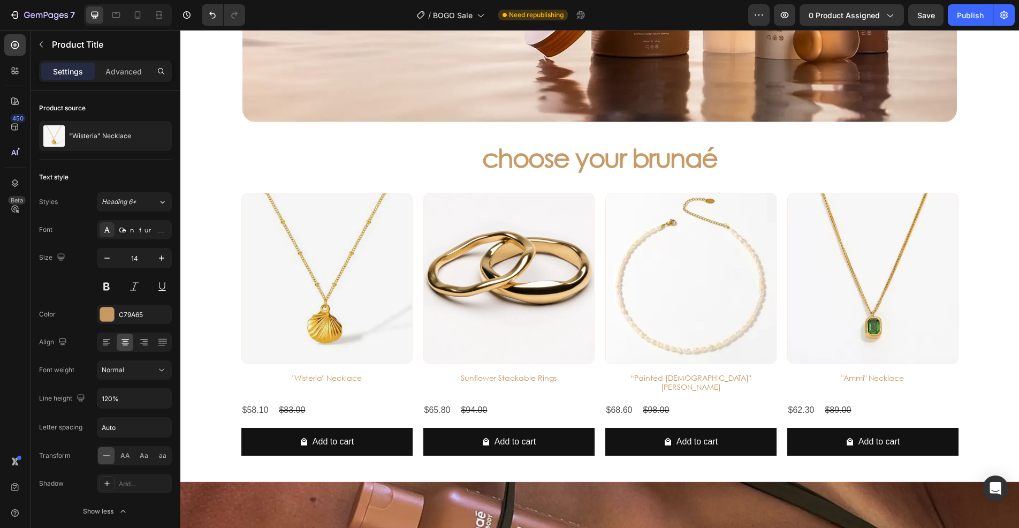
click at [328, 376] on h3 ""Wisteria" Necklace" at bounding box center [326, 378] width 171 height 11
click at [335, 403] on div "$58.10 Product Price Product Price $83.00 Product Price Product Price Row" at bounding box center [326, 410] width 171 height 18
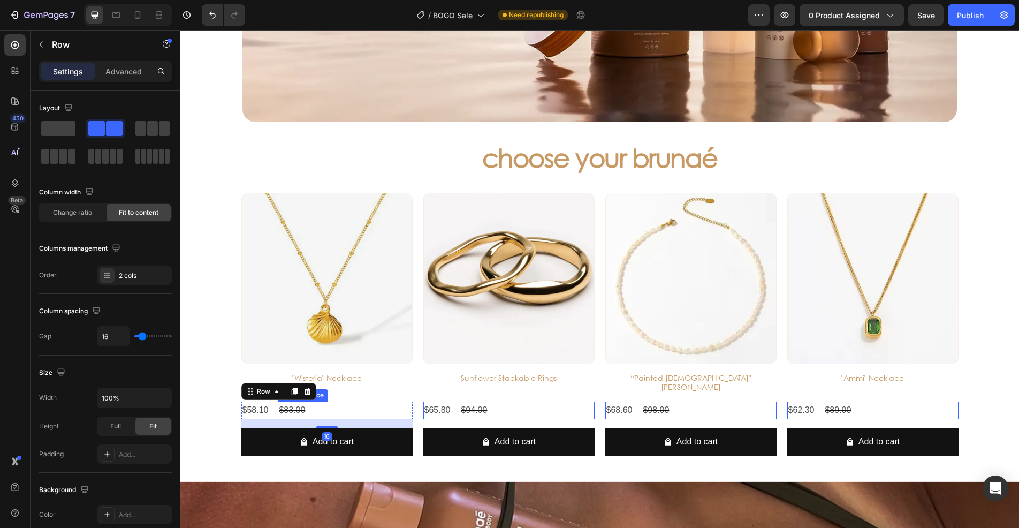
click at [287, 401] on div "$83.00" at bounding box center [292, 410] width 28 height 18
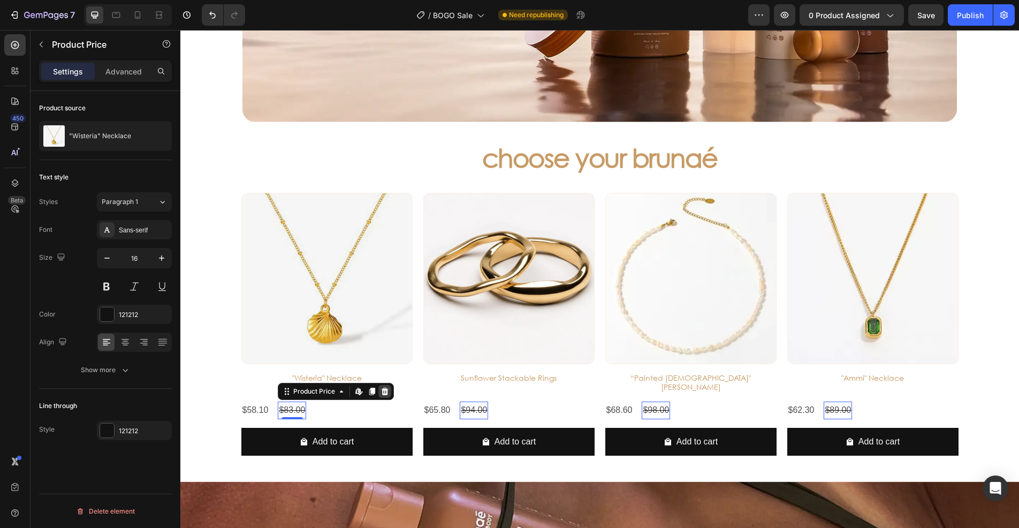
click at [382, 388] on icon at bounding box center [385, 391] width 7 height 7
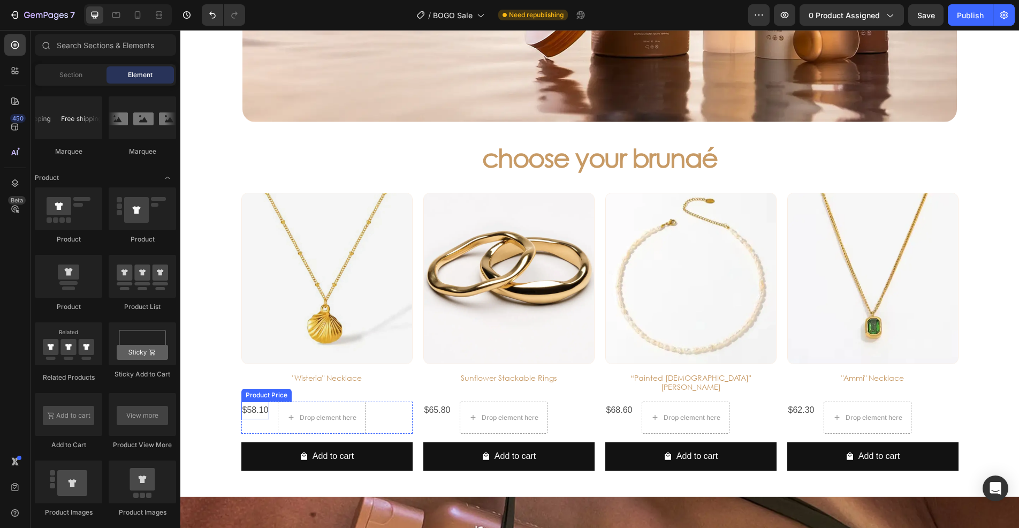
click at [251, 401] on div "$58.10" at bounding box center [255, 410] width 28 height 18
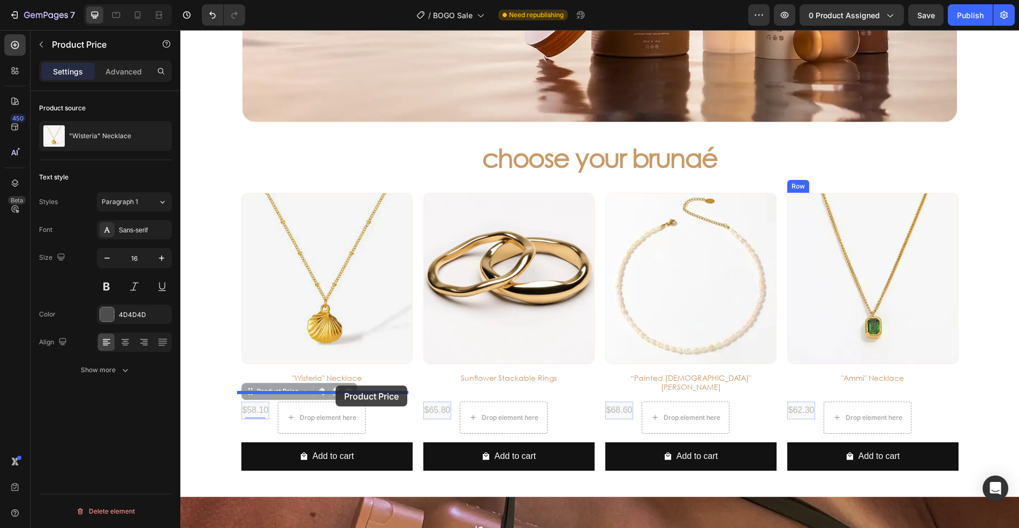
drag, startPoint x: 259, startPoint y: 384, endPoint x: 336, endPoint y: 385, distance: 77.1
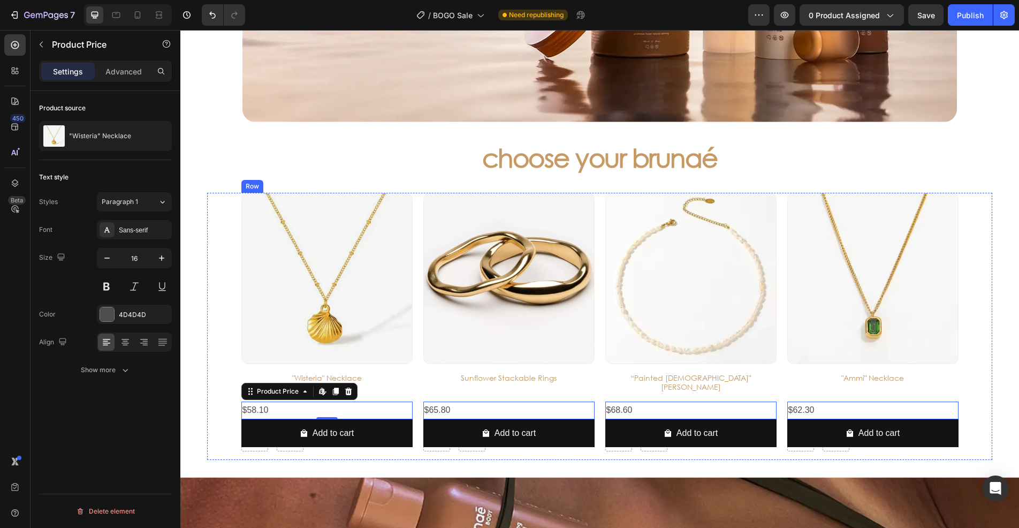
click at [390, 386] on div "Product Images "Wisteria" Necklace Product Title $58.10 Product Price Edit cont…" at bounding box center [326, 326] width 171 height 267
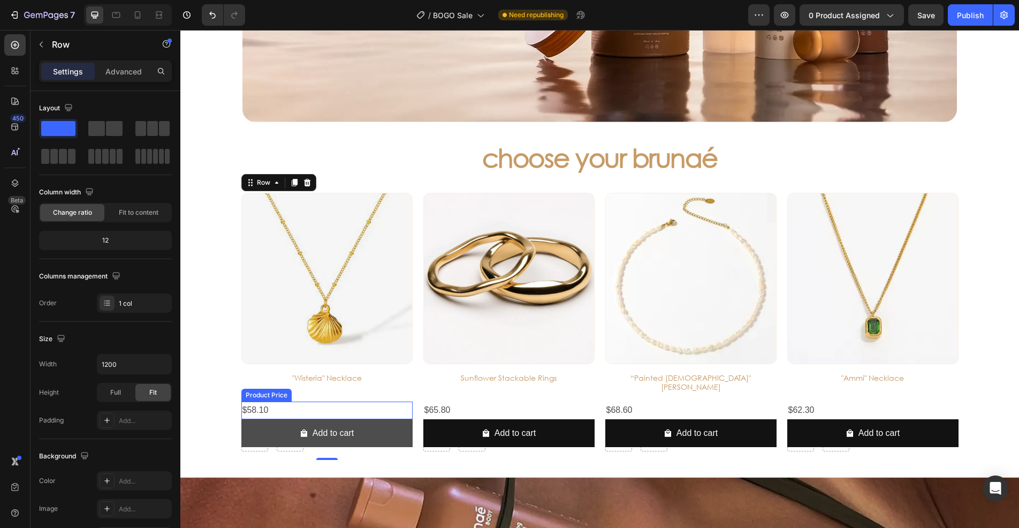
click at [341, 403] on div "$58.10" at bounding box center [326, 410] width 171 height 18
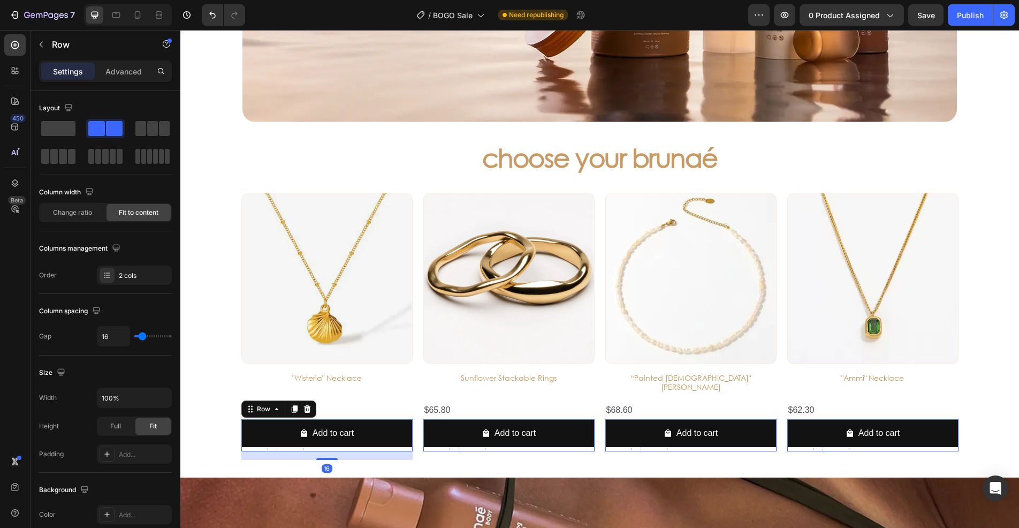
click at [288, 441] on div at bounding box center [290, 435] width 27 height 32
click at [113, 72] on p "Advanced" at bounding box center [123, 71] width 36 height 11
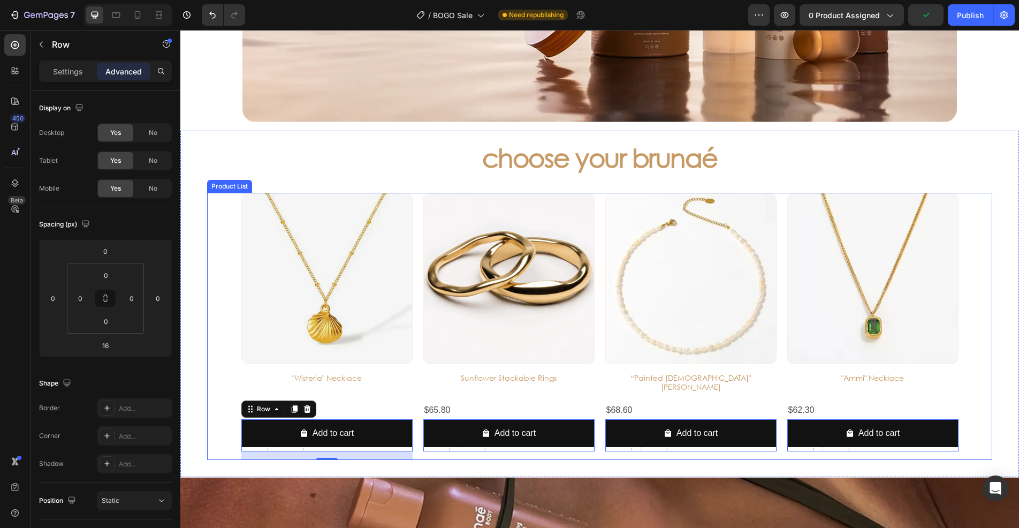
click at [203, 420] on div "choose your brunaé Heading Product Images "Wisteria" Necklace Product Title $58…" at bounding box center [599, 304] width 839 height 346
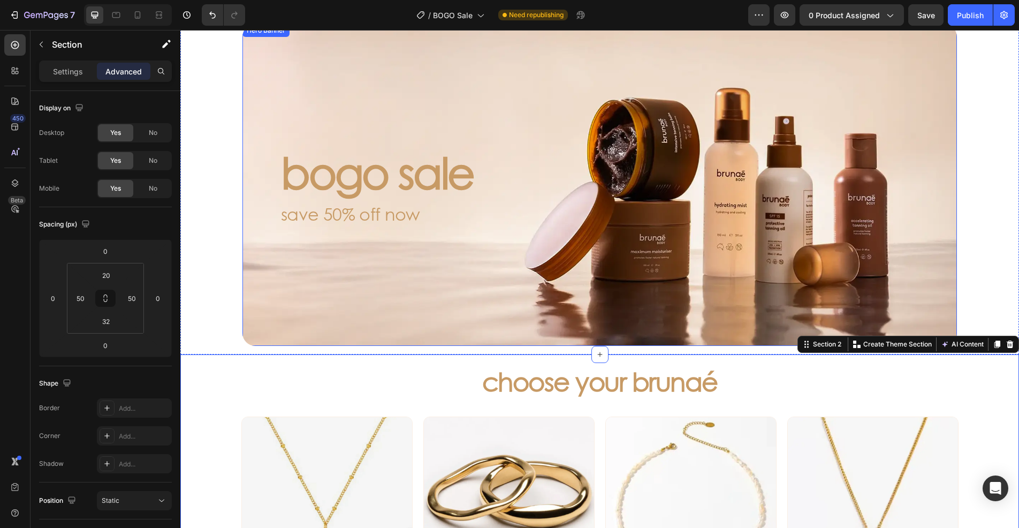
scroll to position [0, 0]
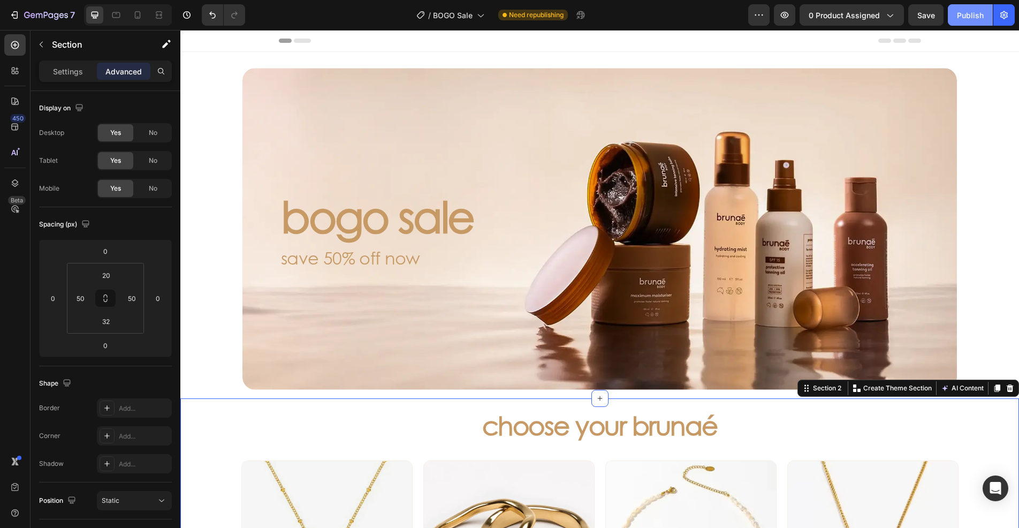
click at [952, 14] on button "Publish" at bounding box center [970, 14] width 45 height 21
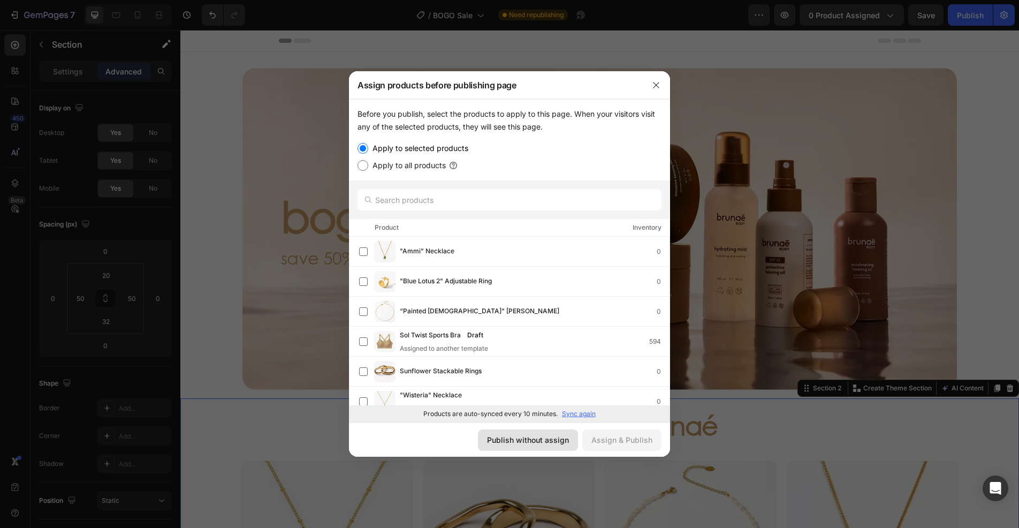
drag, startPoint x: 522, startPoint y: 443, endPoint x: 344, endPoint y: 413, distance: 180.3
click at [522, 443] on div "Publish without assign" at bounding box center [528, 439] width 82 height 11
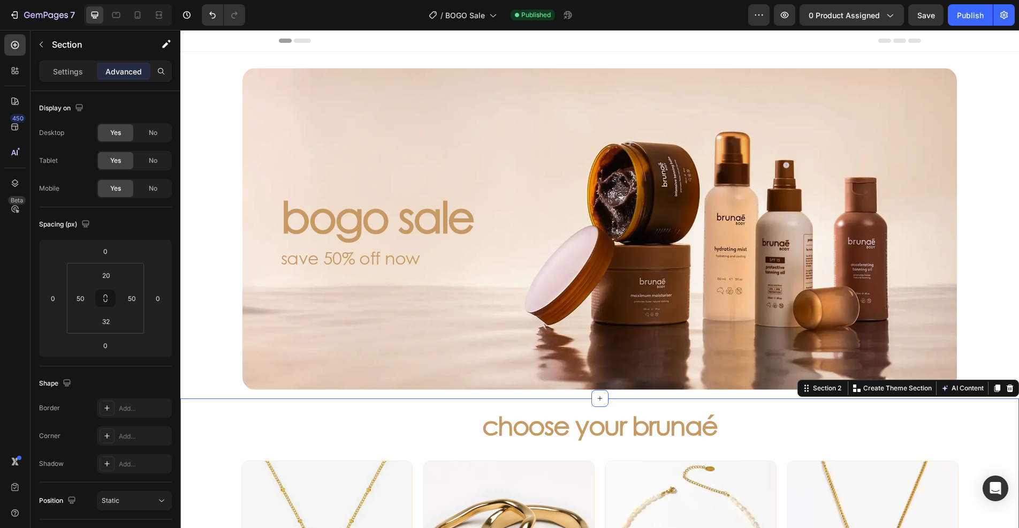
click at [1, 10] on div "7" at bounding box center [40, 14] width 80 height 21
click at [8, 10] on button "7" at bounding box center [41, 14] width 75 height 21
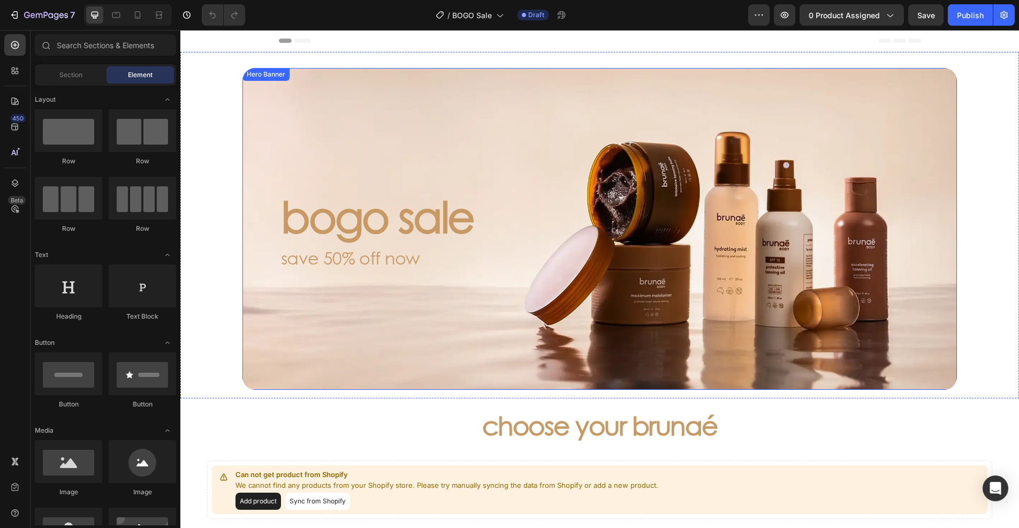
drag, startPoint x: 909, startPoint y: 289, endPoint x: 826, endPoint y: 253, distance: 90.4
click at [909, 289] on div "Background Image" at bounding box center [599, 229] width 715 height 322
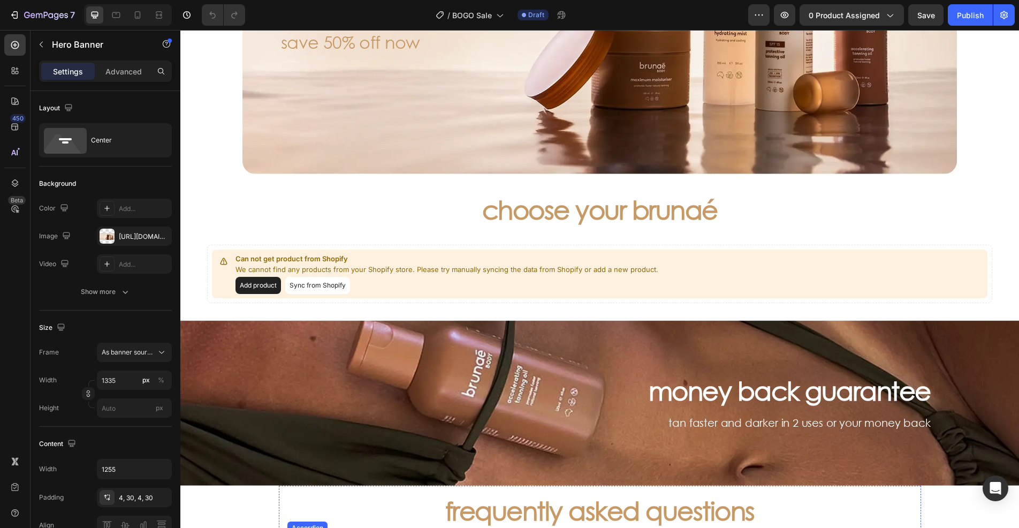
scroll to position [214, 0]
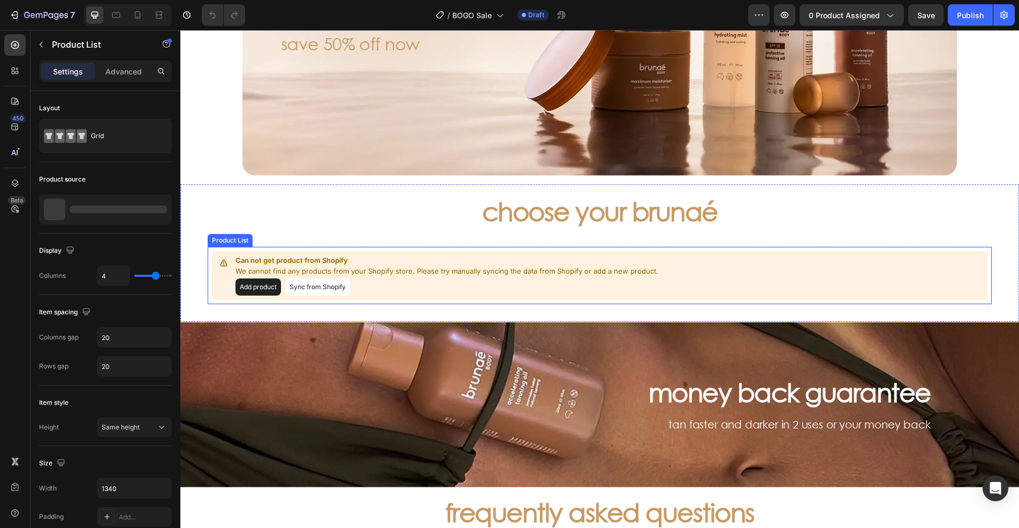
click at [307, 285] on button "Sync from Shopify" at bounding box center [317, 286] width 65 height 17
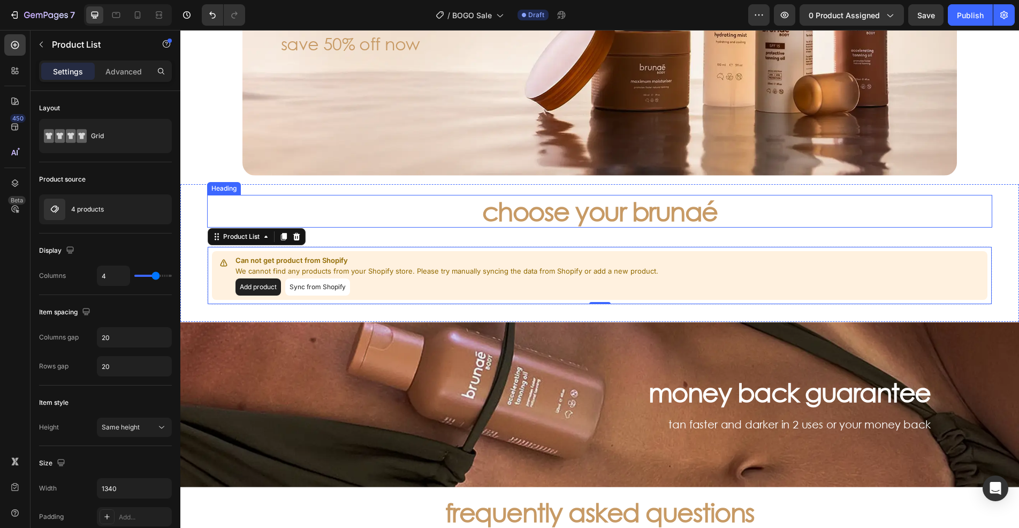
drag, startPoint x: 917, startPoint y: 211, endPoint x: 911, endPoint y: 211, distance: 6.4
click at [917, 211] on div "choose your brunaé" at bounding box center [599, 211] width 785 height 33
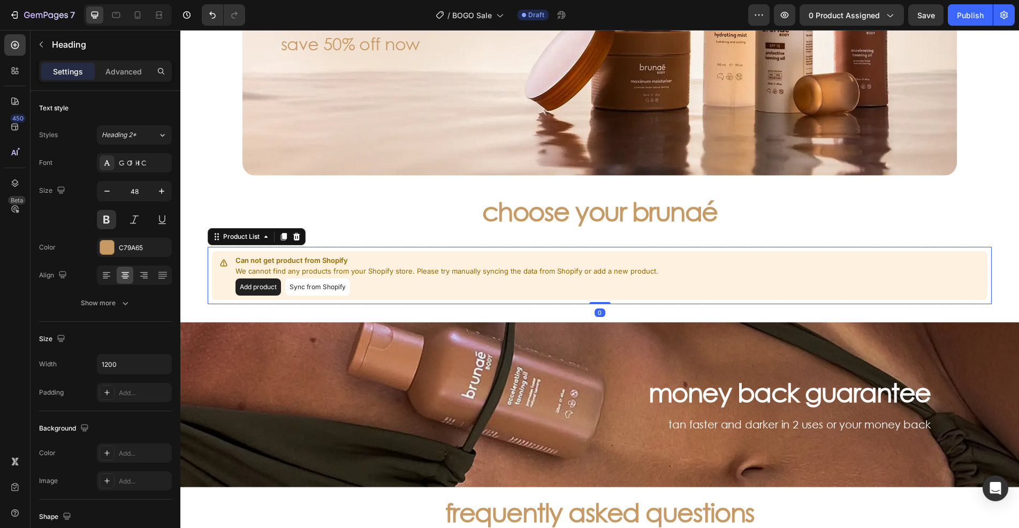
click at [318, 287] on button "Sync from Shopify" at bounding box center [317, 286] width 65 height 17
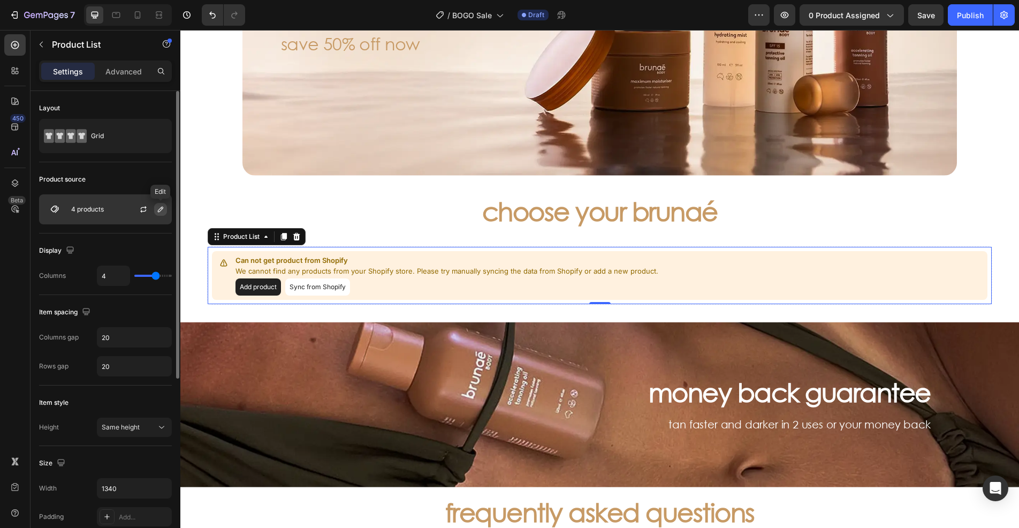
click at [158, 211] on icon "button" at bounding box center [160, 209] width 5 height 5
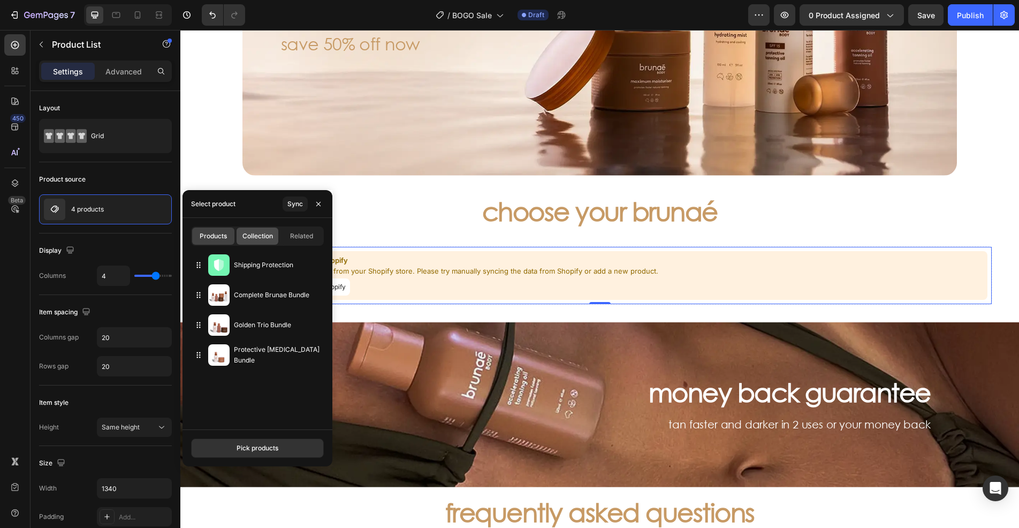
click at [266, 236] on span "Collection" at bounding box center [257, 236] width 31 height 10
type input "10"
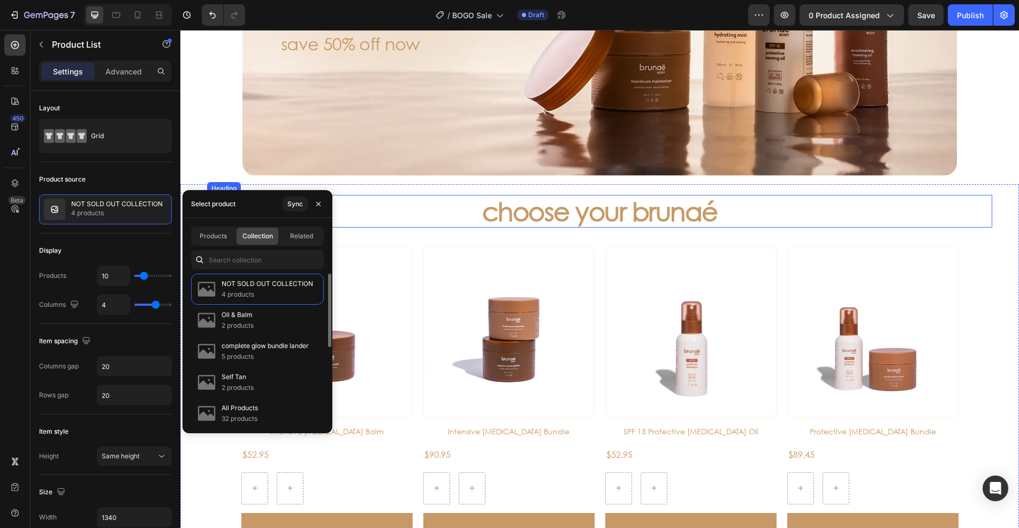
click at [441, 211] on h3 "choose your brunaé" at bounding box center [600, 211] width 642 height 33
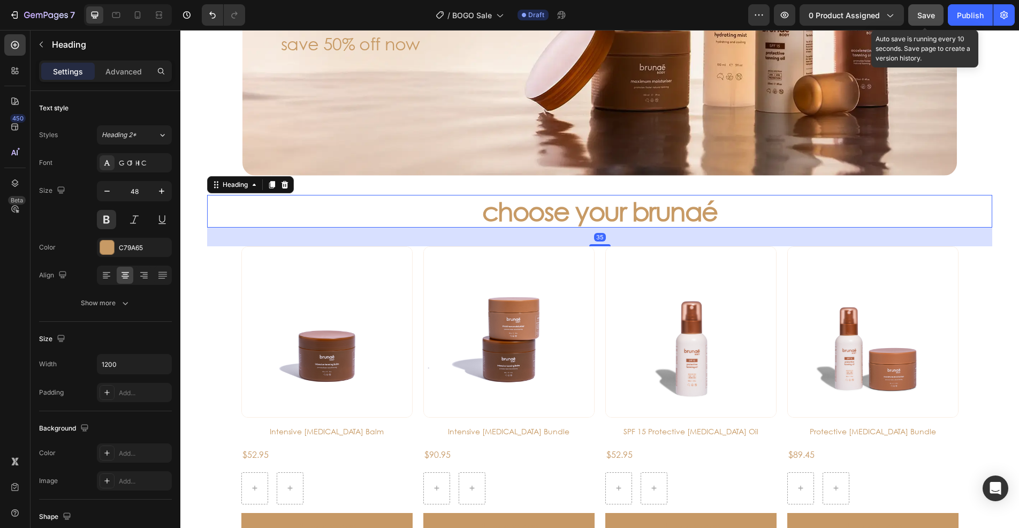
click at [921, 21] on button "Save" at bounding box center [925, 14] width 35 height 21
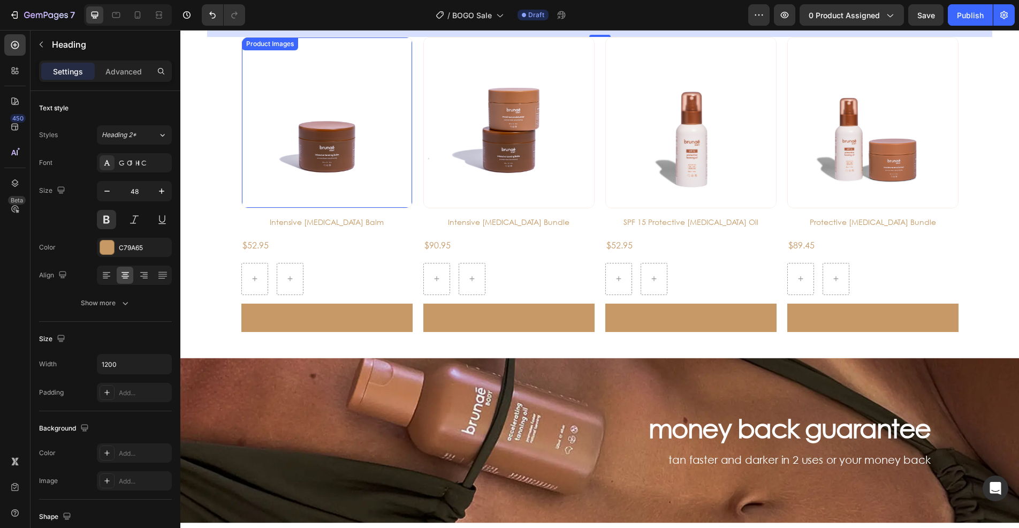
scroll to position [428, 0]
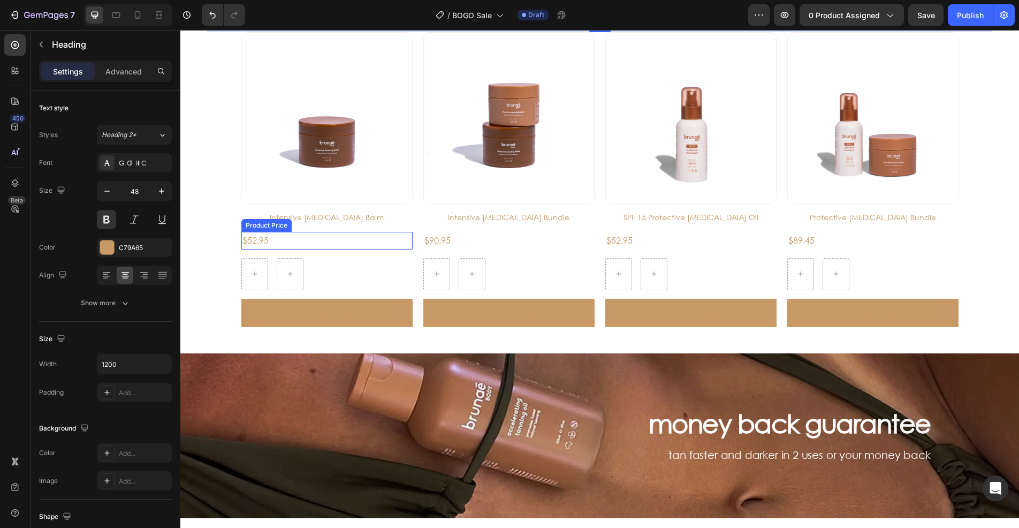
click at [284, 238] on div "$52.95" at bounding box center [326, 241] width 171 height 18
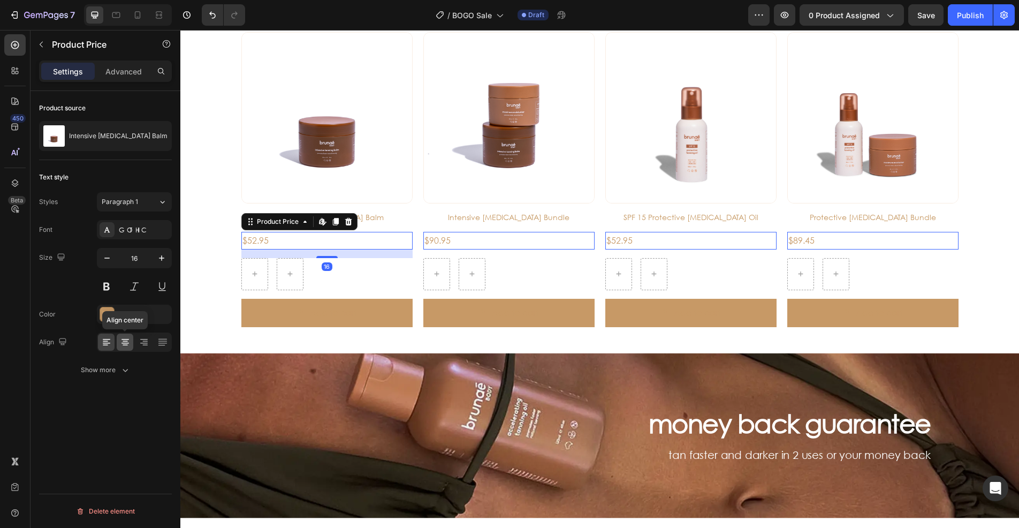
click at [123, 343] on icon at bounding box center [125, 342] width 11 height 11
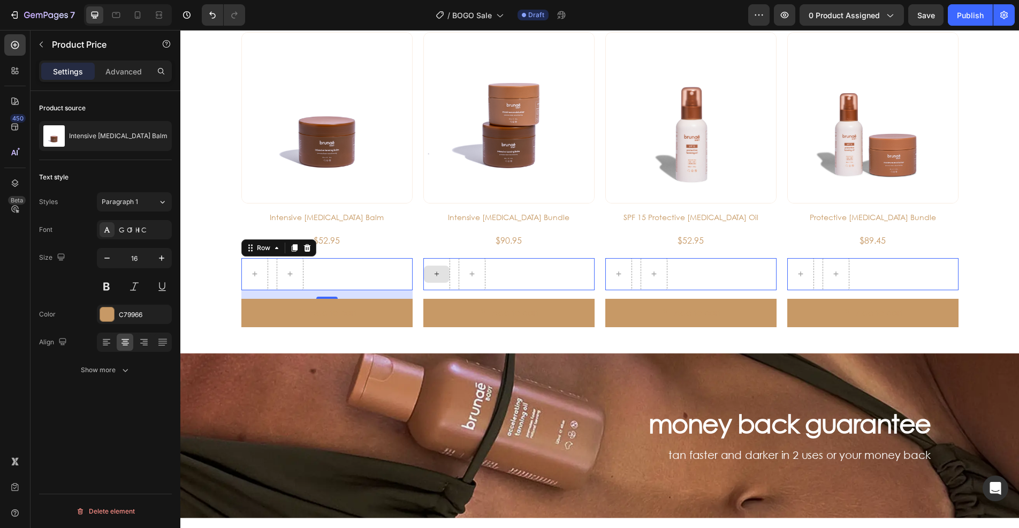
click at [324, 280] on div "Row 0" at bounding box center [326, 274] width 171 height 32
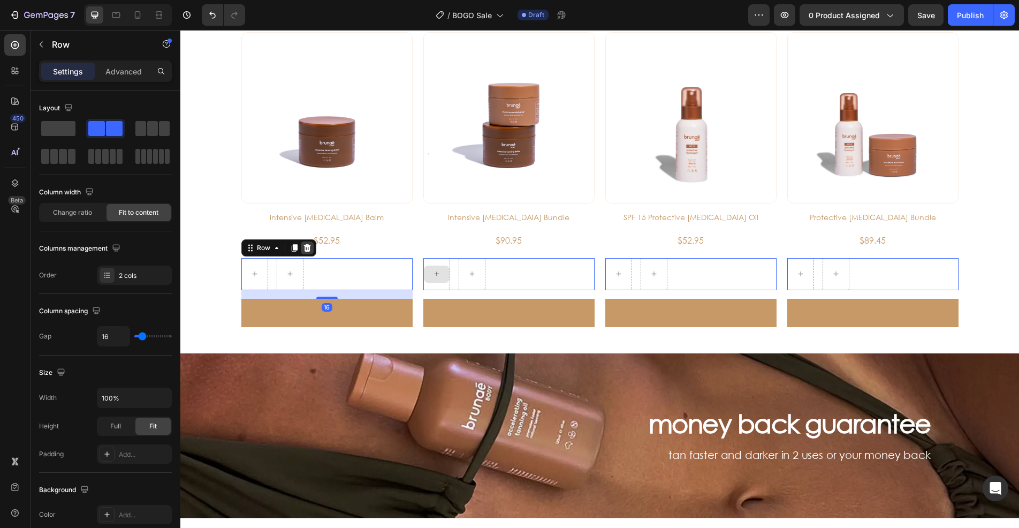
click at [303, 247] on icon at bounding box center [306, 247] width 7 height 7
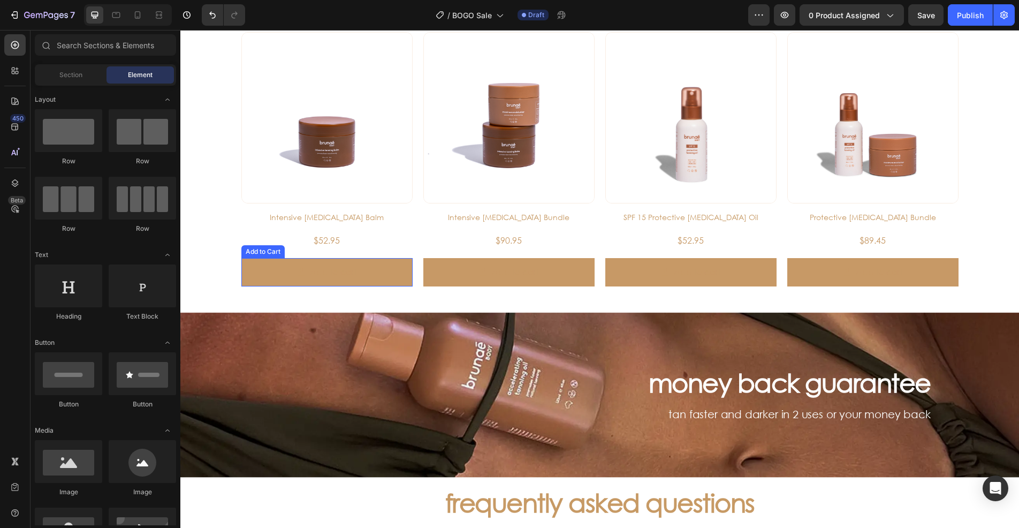
click at [375, 274] on button "Add to cart" at bounding box center [326, 272] width 171 height 28
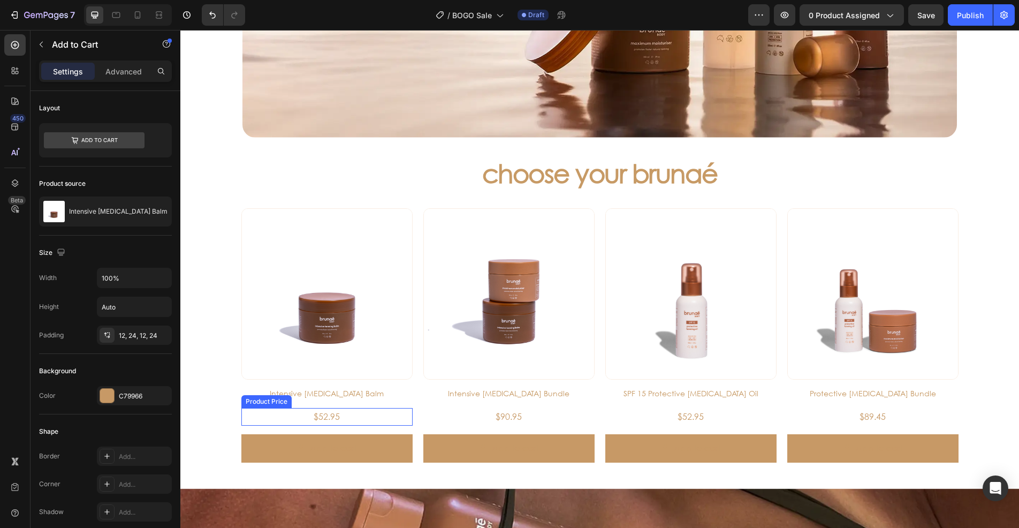
scroll to position [332, 0]
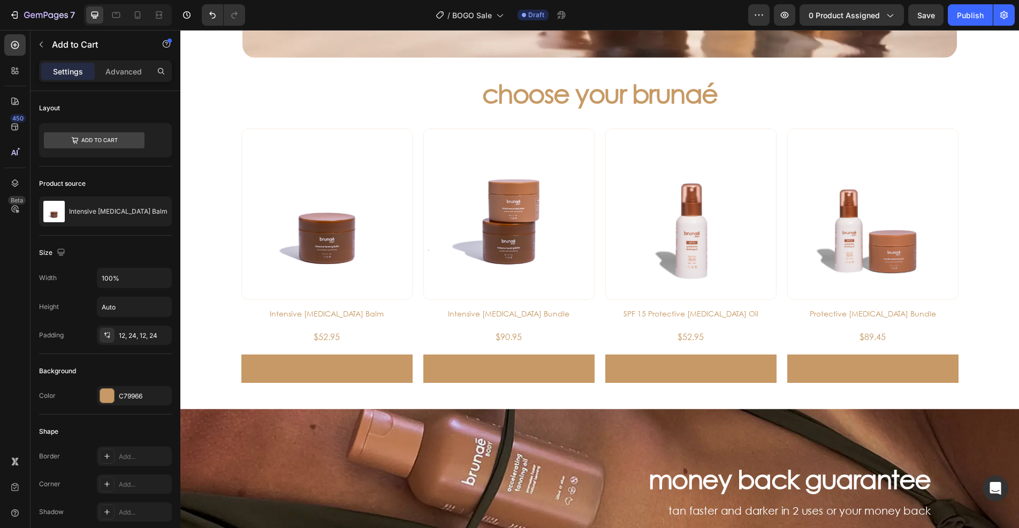
click at [363, 366] on button "Add to cart" at bounding box center [326, 368] width 171 height 28
click at [102, 393] on div at bounding box center [107, 396] width 14 height 14
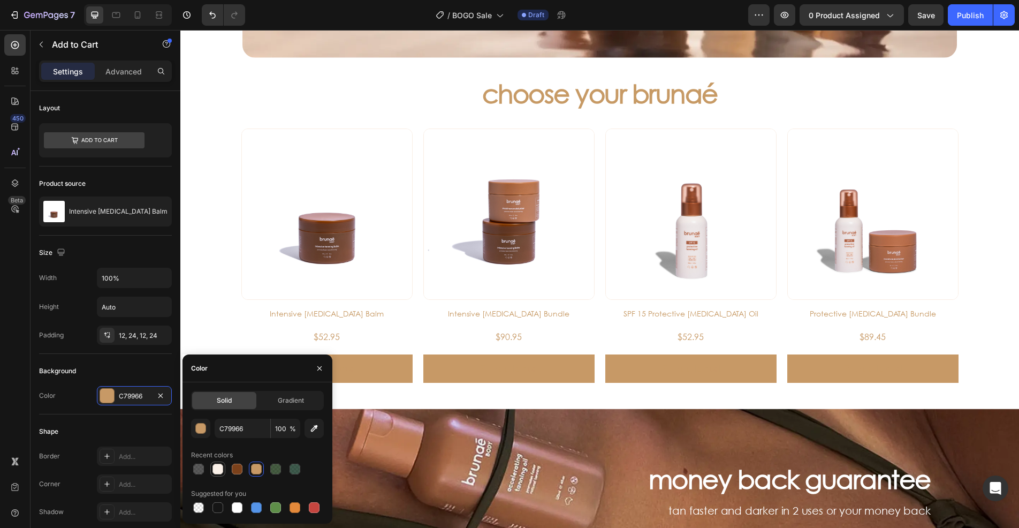
click at [219, 468] on div at bounding box center [218, 469] width 11 height 11
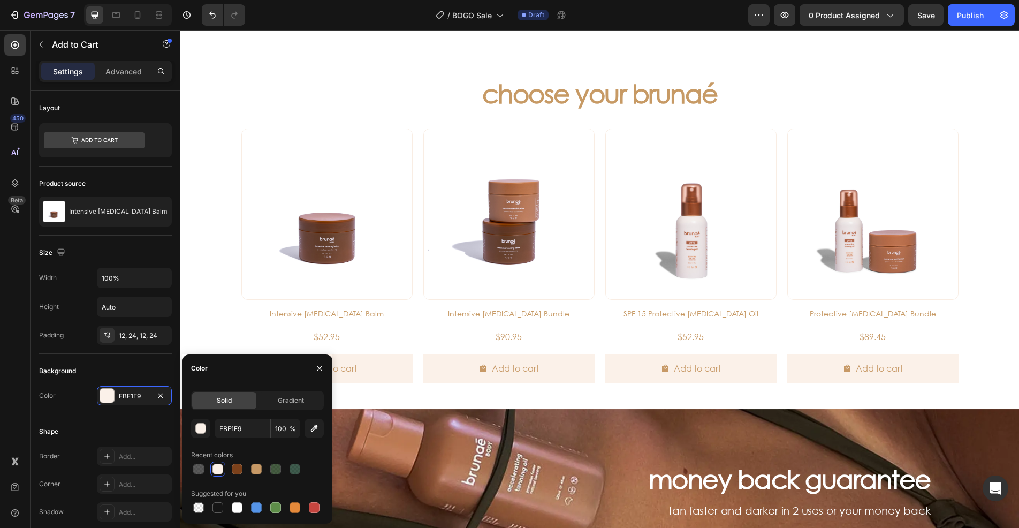
scroll to position [546, 0]
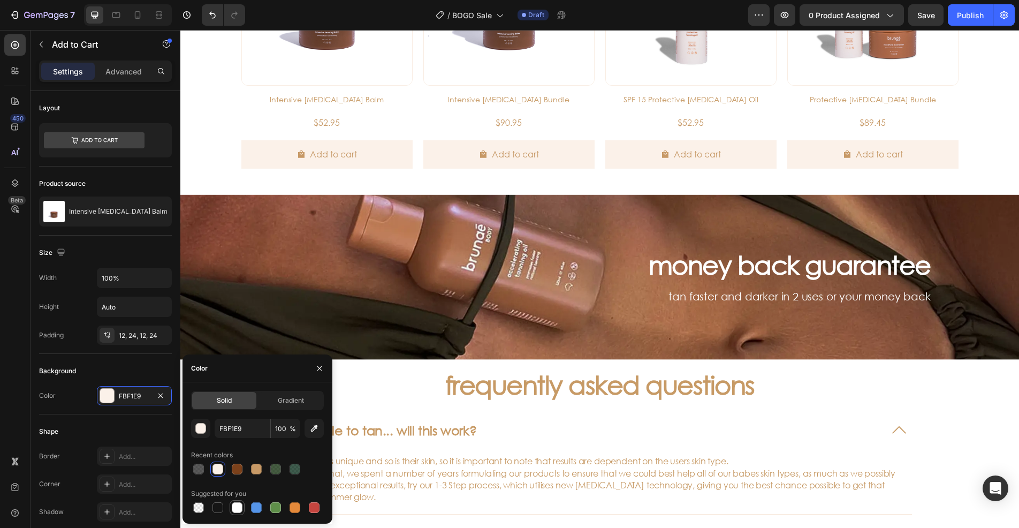
click at [236, 507] on div at bounding box center [237, 507] width 11 height 11
type input "FFFFFF"
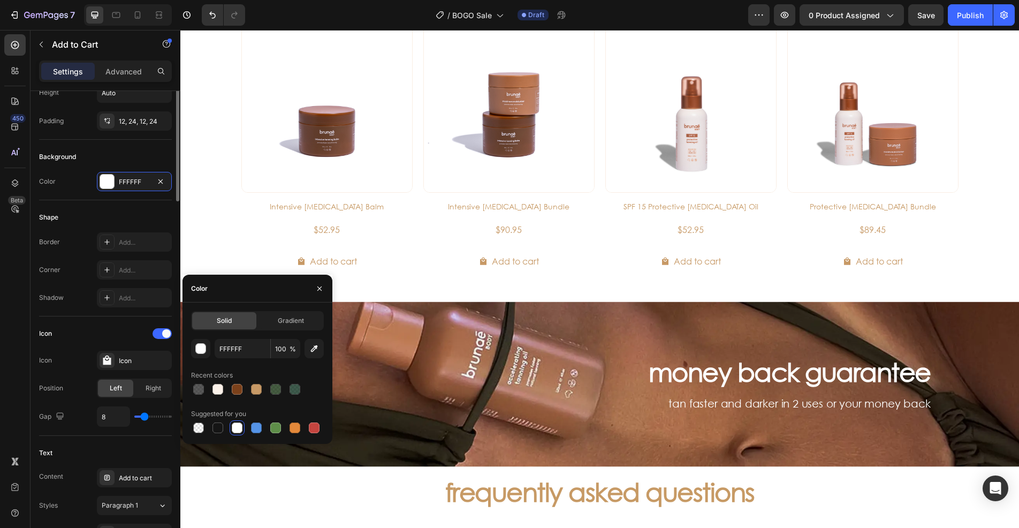
scroll to position [268, 0]
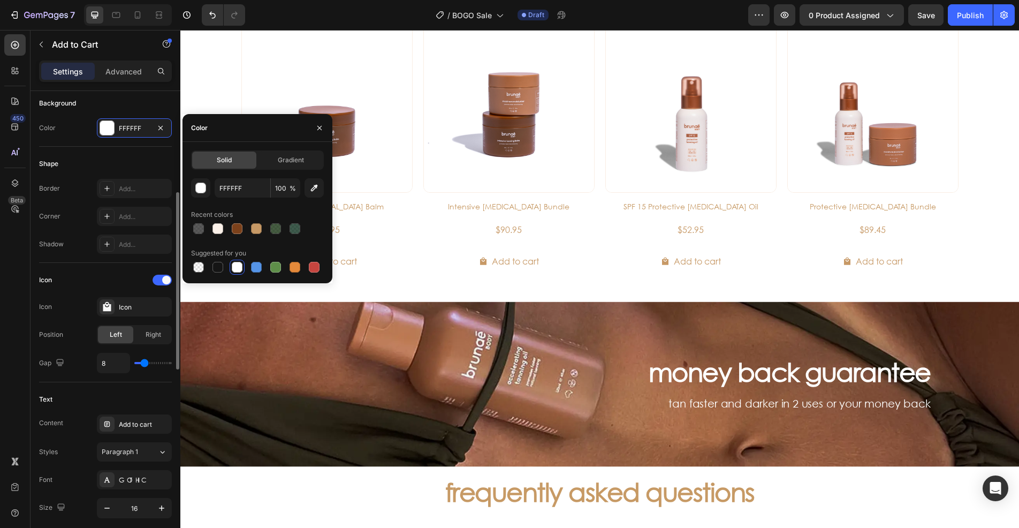
click at [71, 273] on div "Icon" at bounding box center [105, 279] width 133 height 17
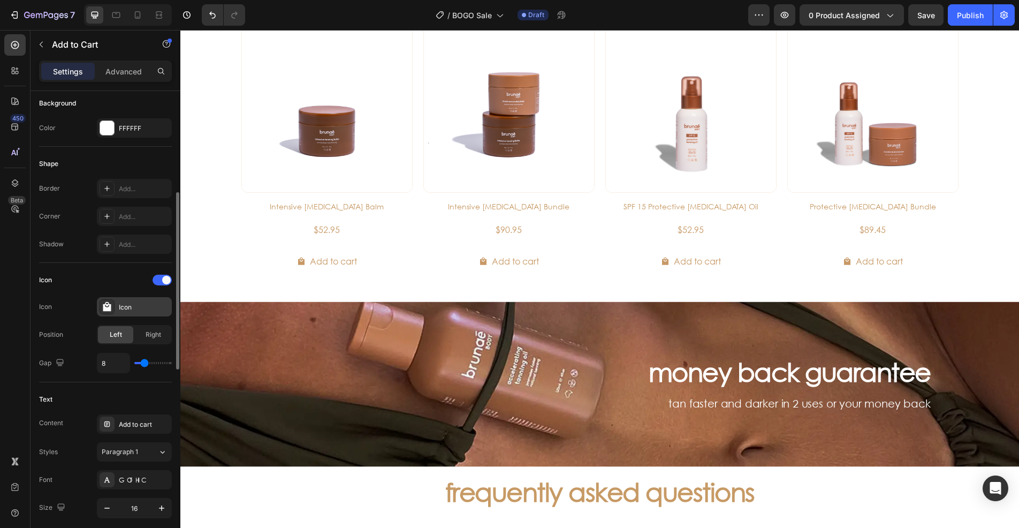
scroll to position [428, 0]
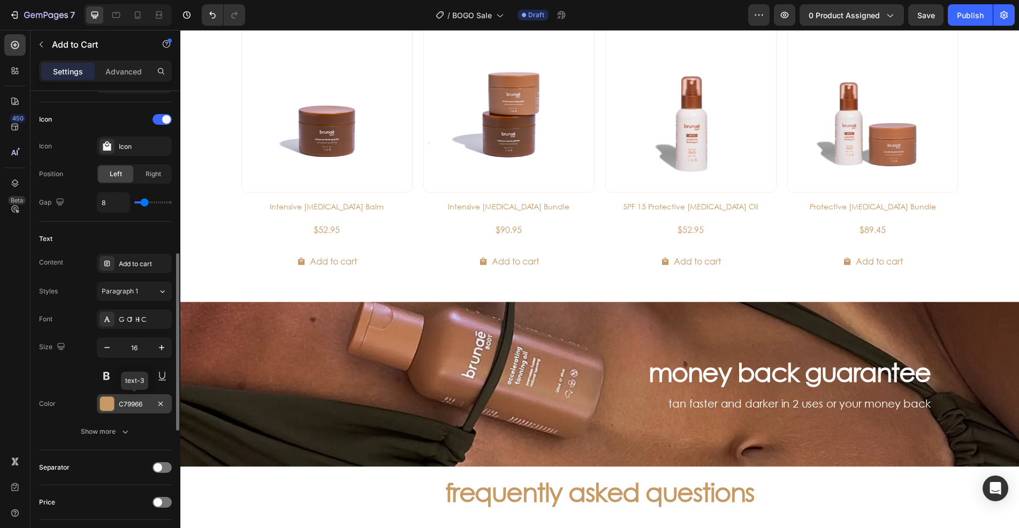
click at [103, 402] on div at bounding box center [107, 404] width 14 height 14
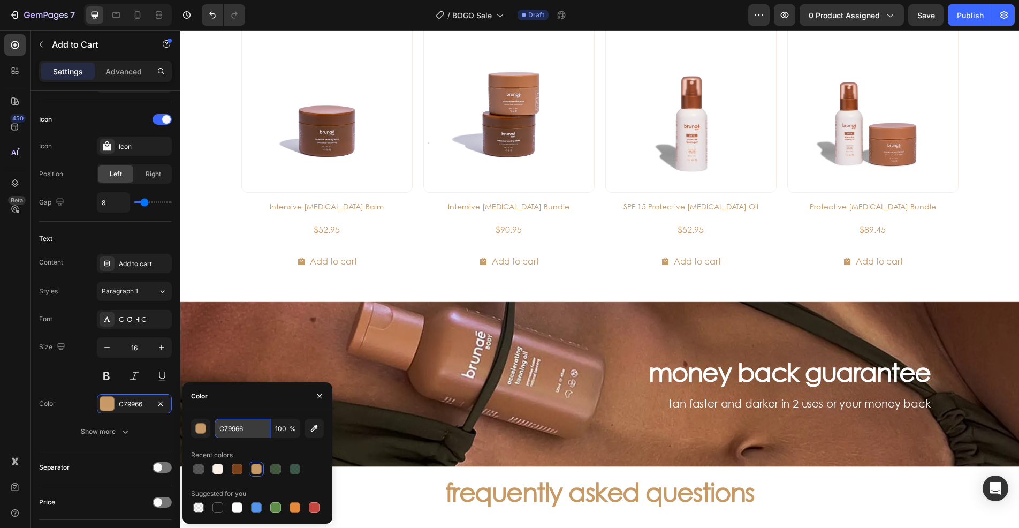
click at [0, 0] on input "C79966" at bounding box center [0, 0] width 0 height 0
paste input "#C79A65"
type input "#C79A65"
click at [54, 370] on div "Size 16" at bounding box center [105, 361] width 133 height 48
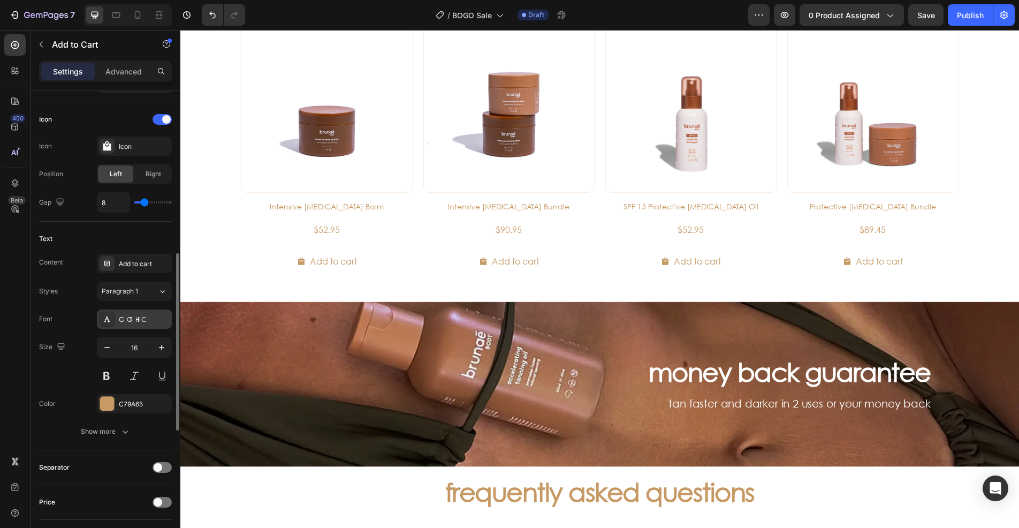
click at [132, 322] on div "GOTHIC" at bounding box center [144, 320] width 50 height 10
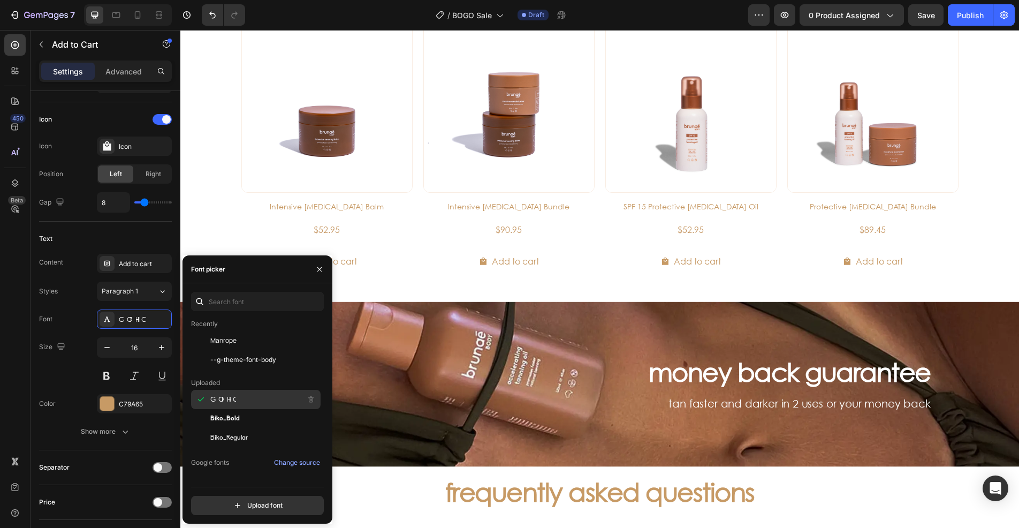
scroll to position [0, 0]
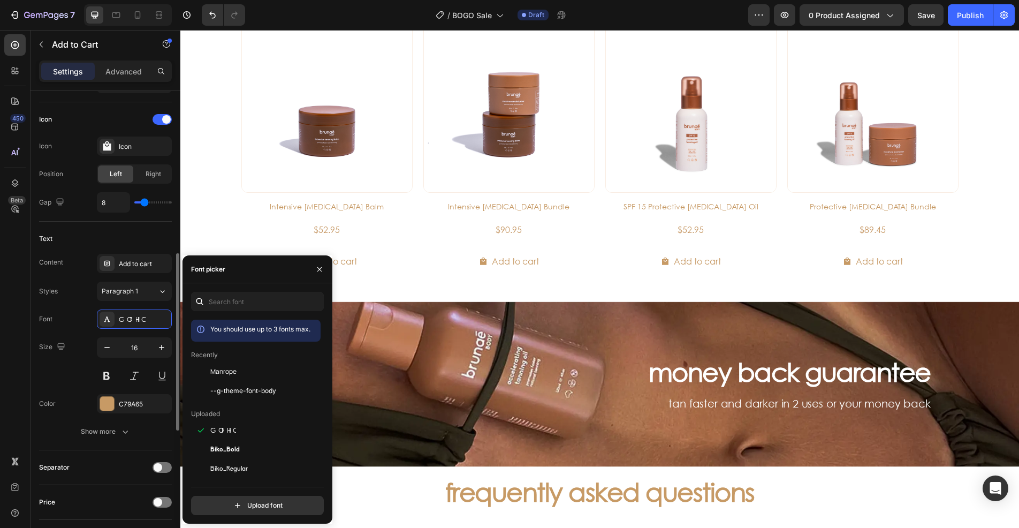
click at [59, 383] on div "Size 16" at bounding box center [105, 361] width 133 height 48
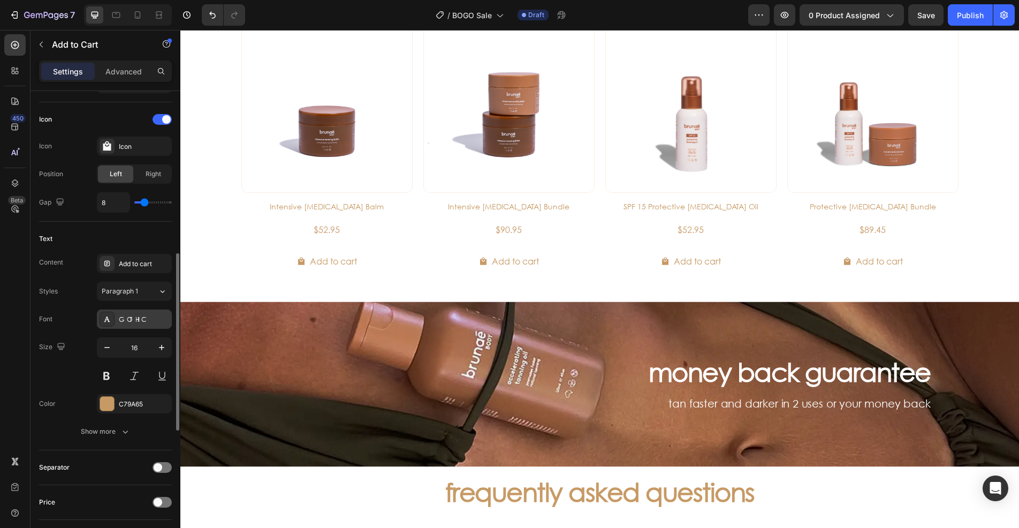
click at [131, 322] on div "GOTHIC" at bounding box center [144, 320] width 50 height 10
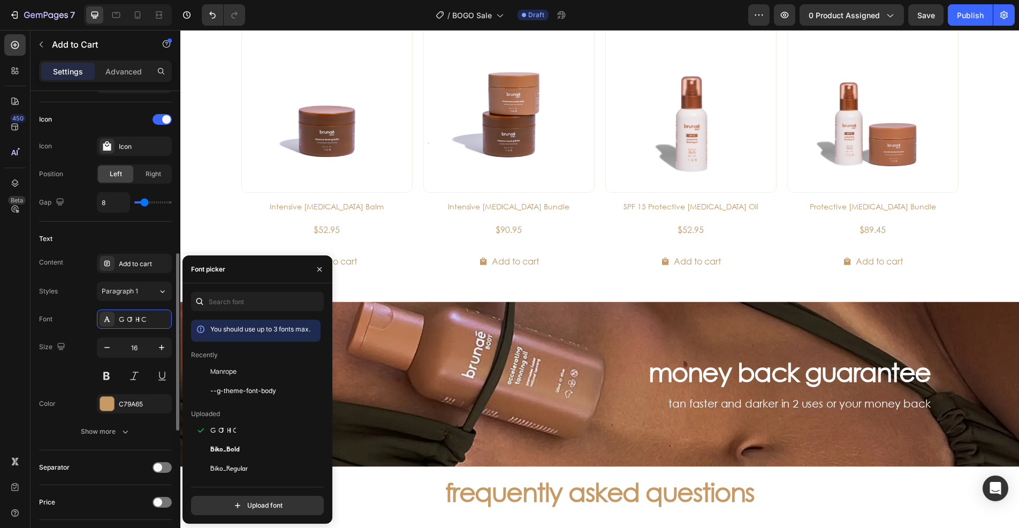
click at [52, 368] on div "Size 16" at bounding box center [105, 361] width 133 height 48
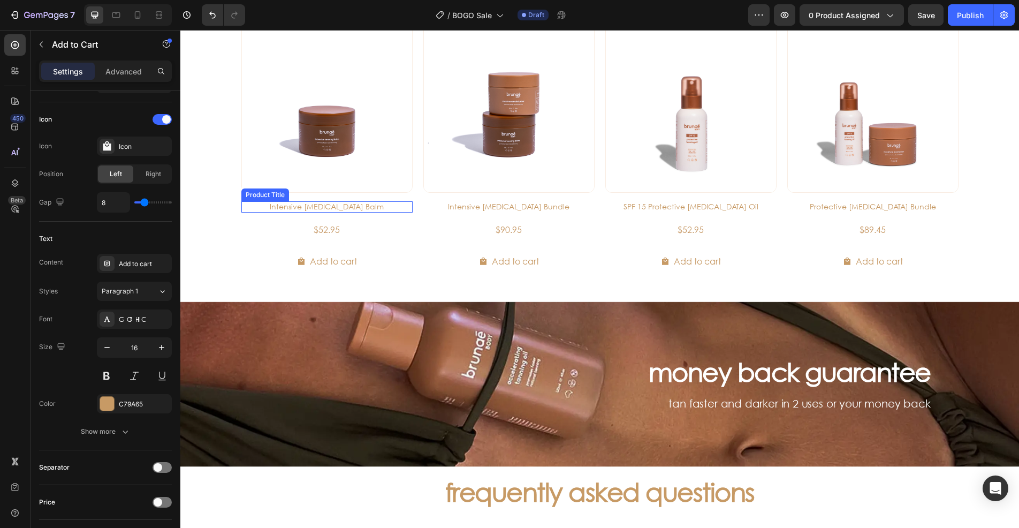
click at [333, 210] on h3 "Intensive Tanning Balm" at bounding box center [326, 206] width 171 height 11
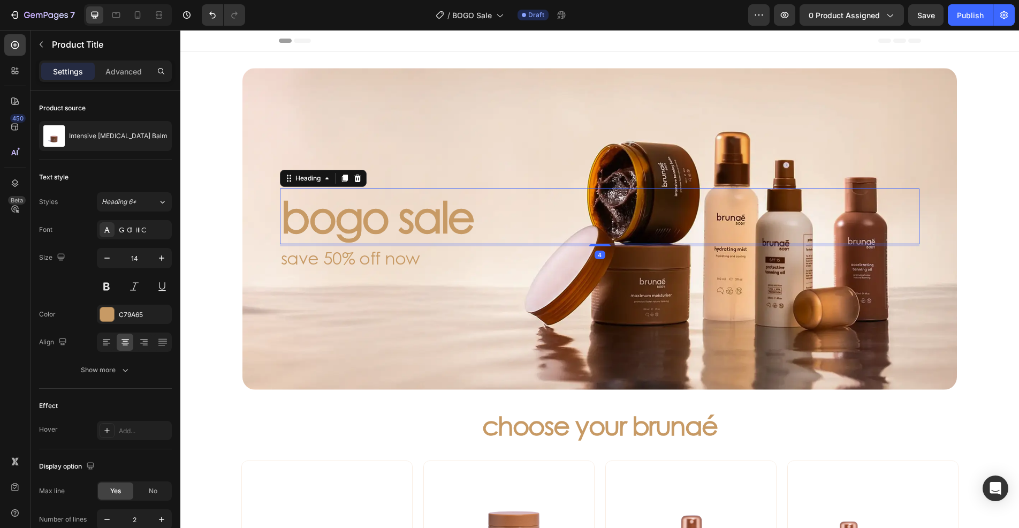
click at [401, 222] on h2 "bogo sale" at bounding box center [600, 216] width 640 height 56
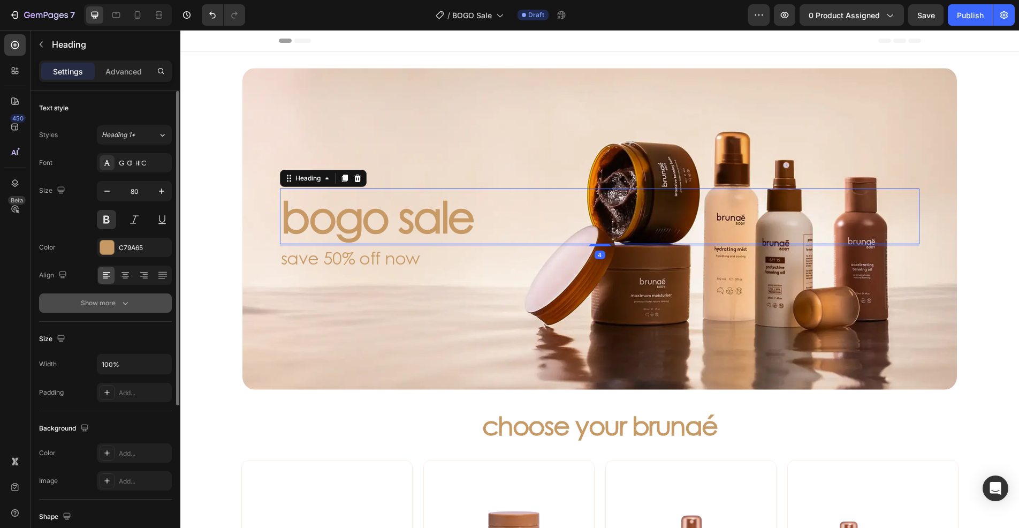
click at [126, 308] on icon "button" at bounding box center [125, 303] width 11 height 11
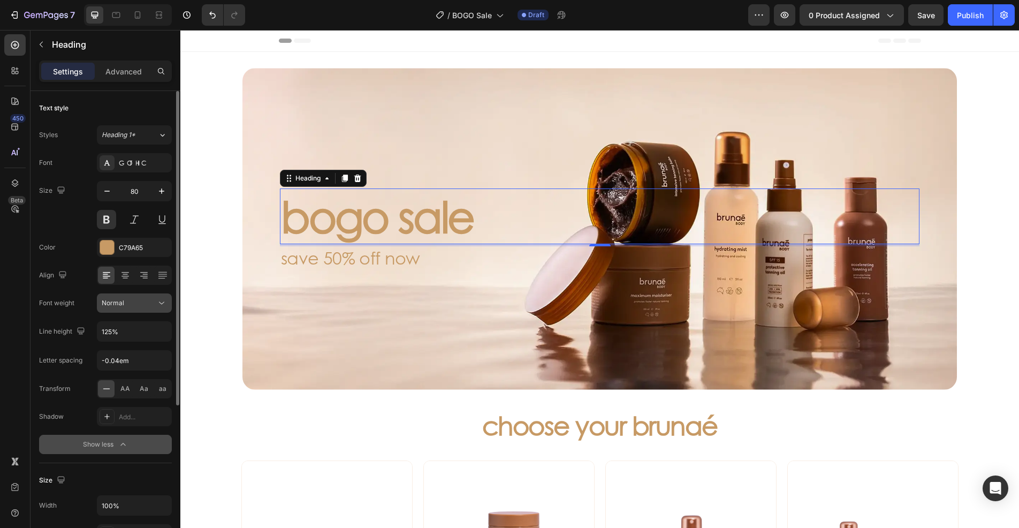
click at [158, 298] on icon at bounding box center [161, 303] width 11 height 11
click at [152, 307] on div "Normal" at bounding box center [129, 303] width 55 height 10
click at [104, 217] on button at bounding box center [106, 219] width 19 height 19
click at [104, 216] on button at bounding box center [106, 219] width 19 height 19
click at [131, 161] on div "GOTHIC" at bounding box center [144, 163] width 50 height 10
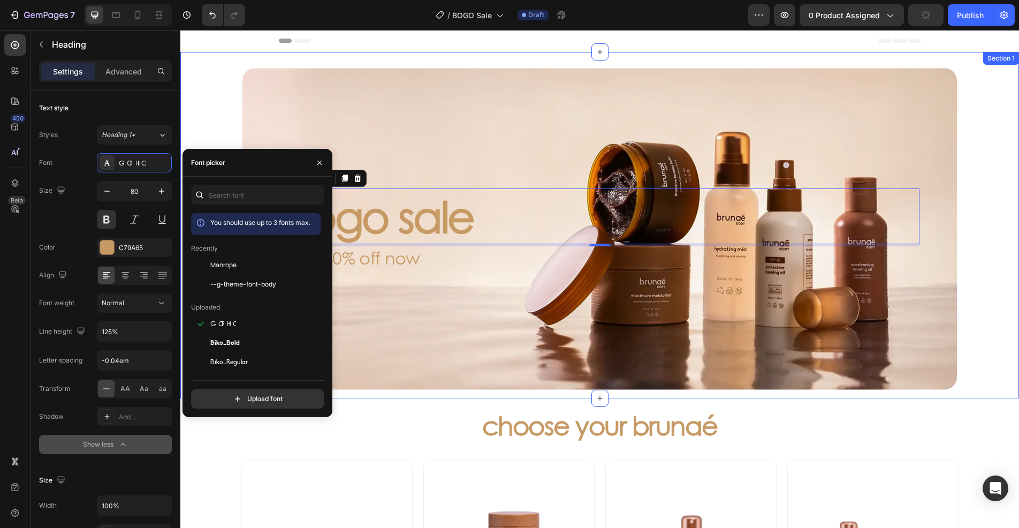
click at [222, 87] on div "bogo sale Heading 4 save 50% off now Text Block Hero Banner" at bounding box center [599, 229] width 785 height 322
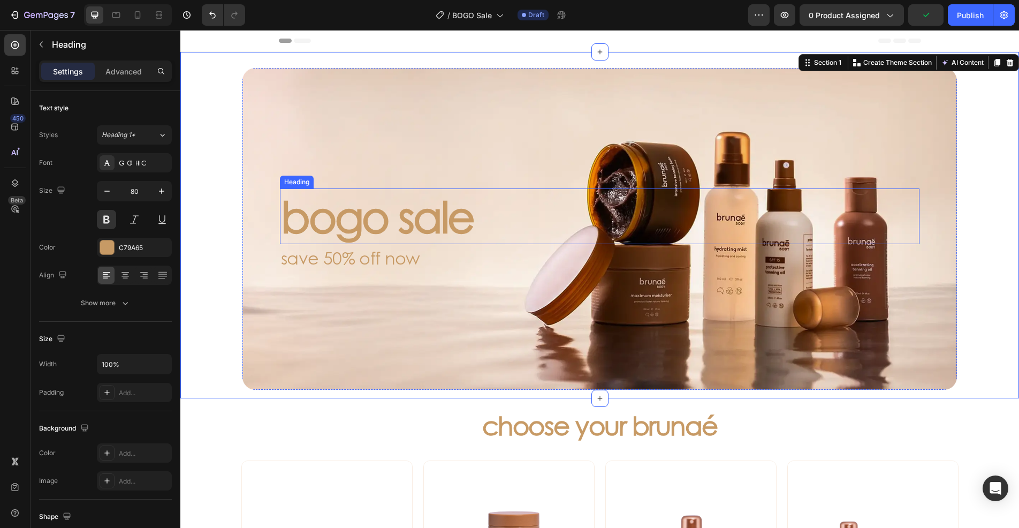
click at [375, 220] on h2 "bogo sale" at bounding box center [600, 216] width 640 height 56
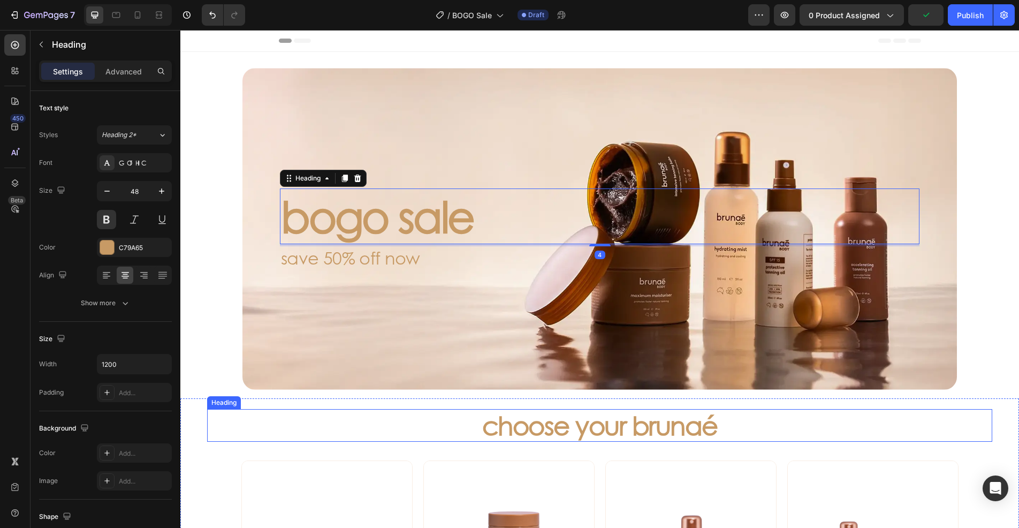
click at [564, 433] on h3 "choose your brunaé" at bounding box center [600, 425] width 642 height 33
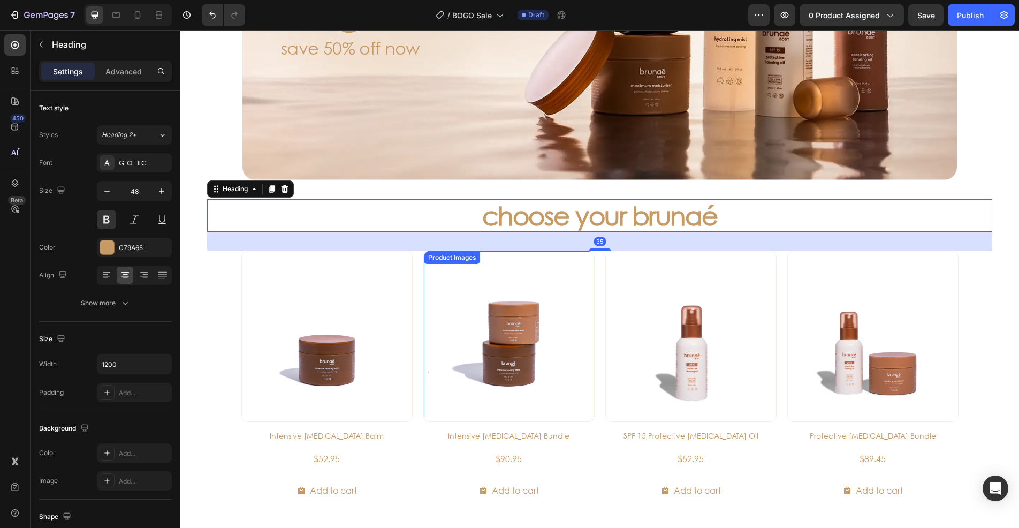
scroll to position [214, 0]
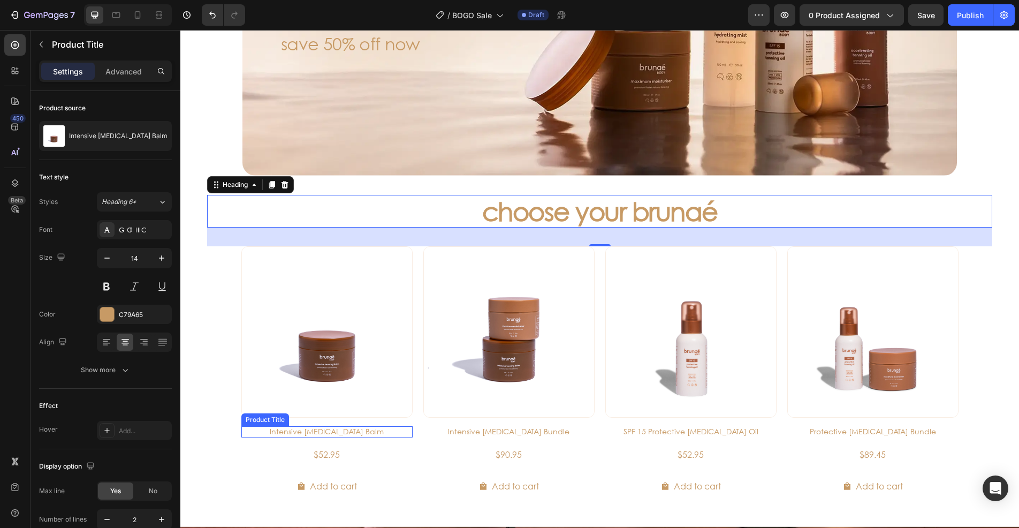
click at [334, 432] on h3 "Intensive Tanning Balm" at bounding box center [326, 431] width 171 height 11
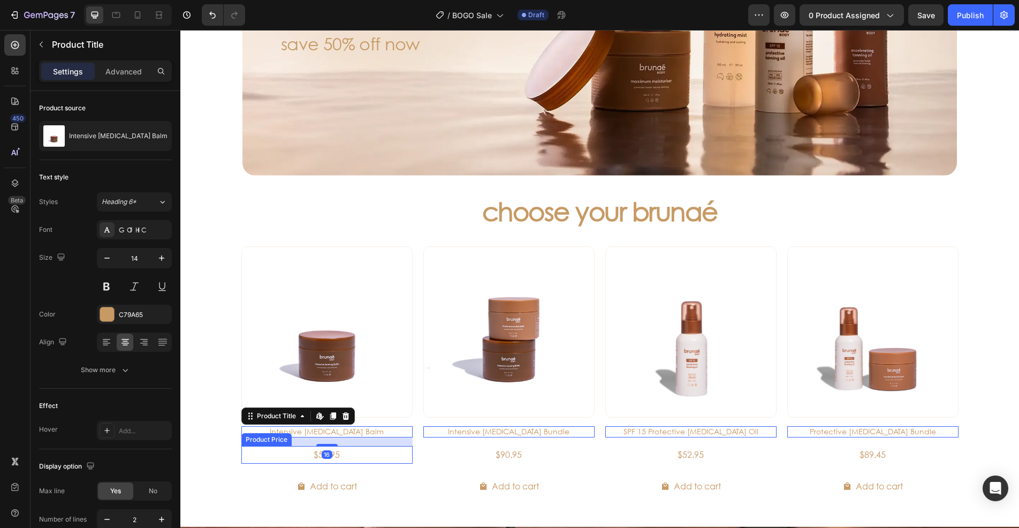
click at [302, 458] on div "$52.95" at bounding box center [326, 455] width 171 height 18
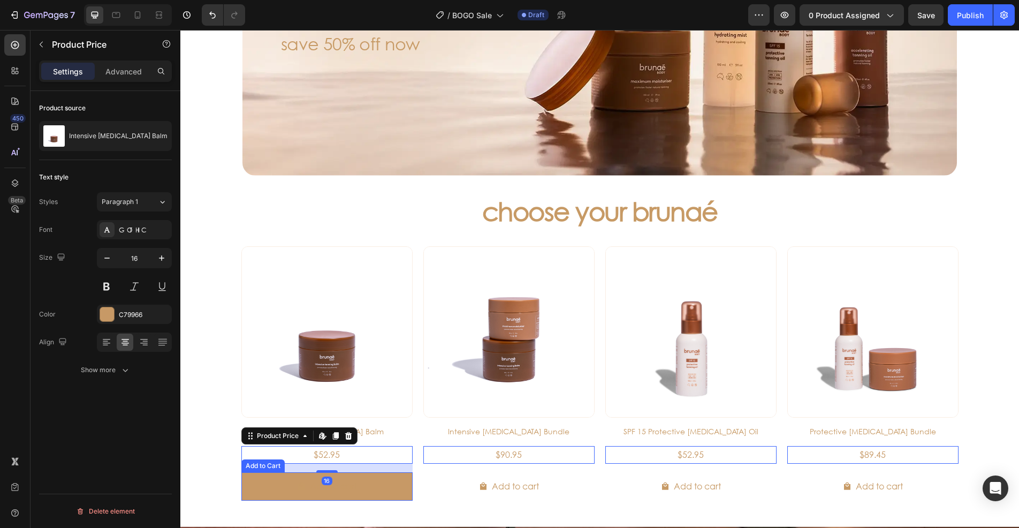
click at [272, 485] on button "Add to cart" at bounding box center [326, 486] width 171 height 28
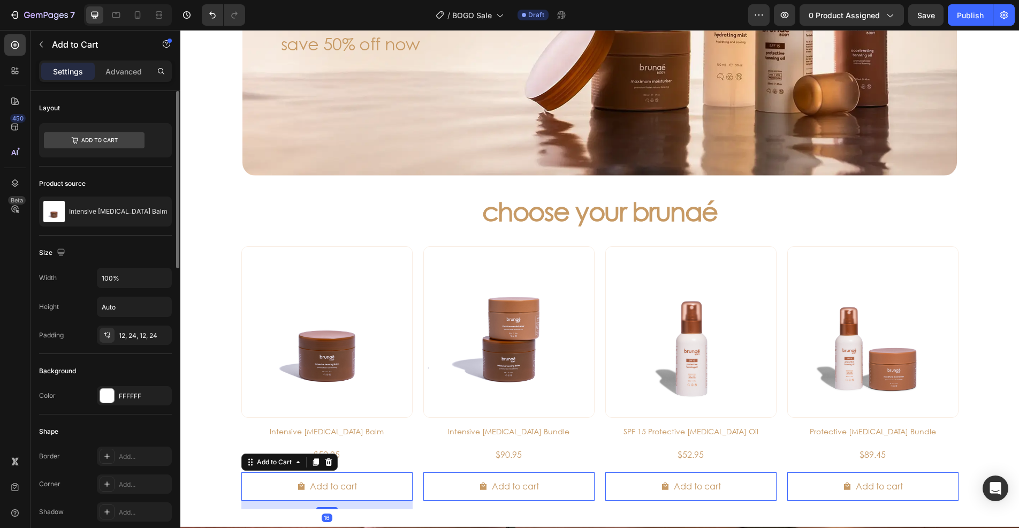
scroll to position [321, 0]
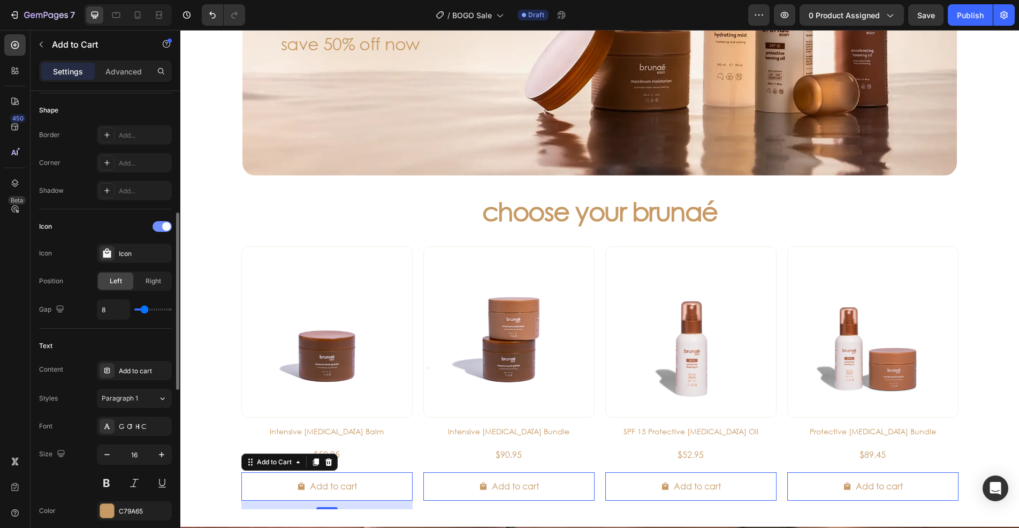
click at [161, 224] on div at bounding box center [162, 226] width 19 height 11
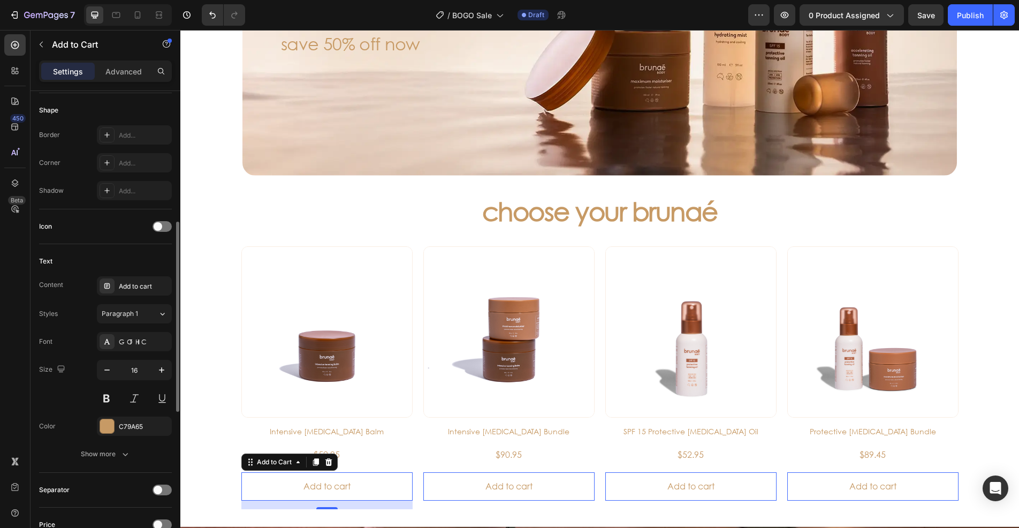
scroll to position [482, 0]
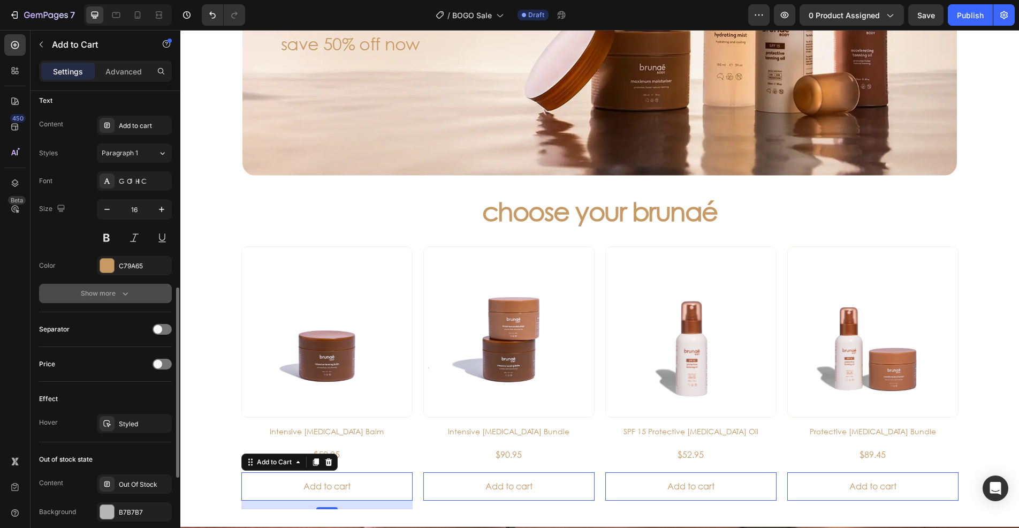
click at [122, 288] on icon "button" at bounding box center [125, 293] width 11 height 11
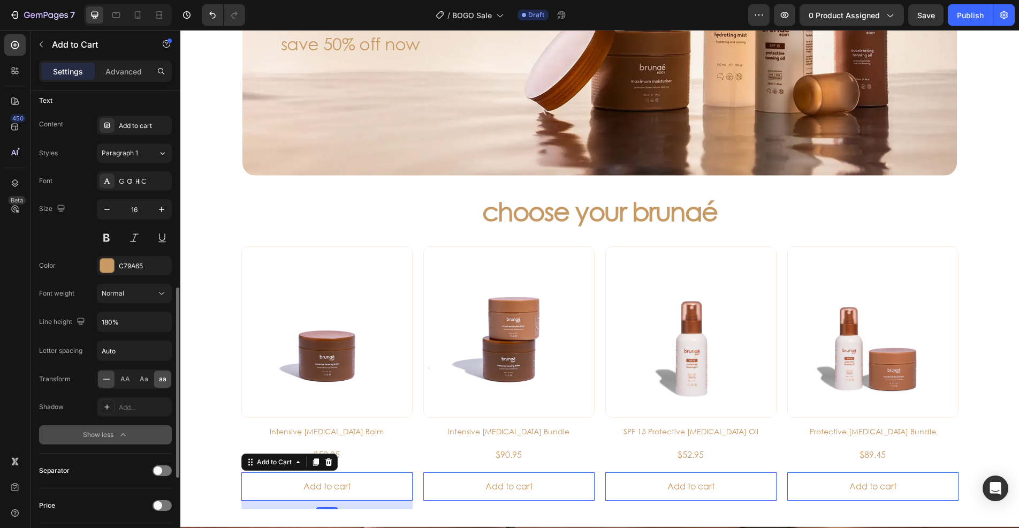
click at [164, 381] on span "aa" at bounding box center [162, 379] width 7 height 10
click at [161, 325] on icon "button" at bounding box center [161, 321] width 11 height 11
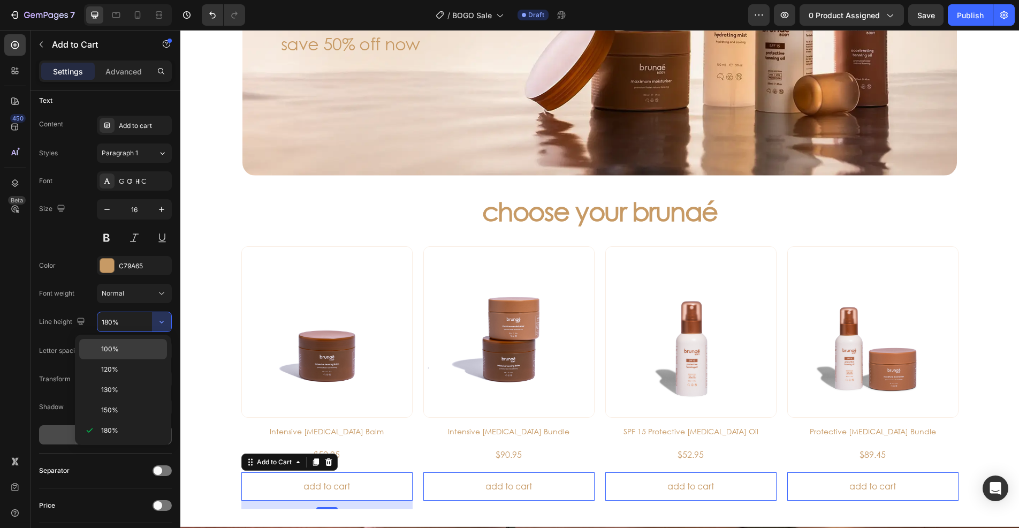
click at [132, 348] on p "100%" at bounding box center [131, 349] width 61 height 10
type input "100%"
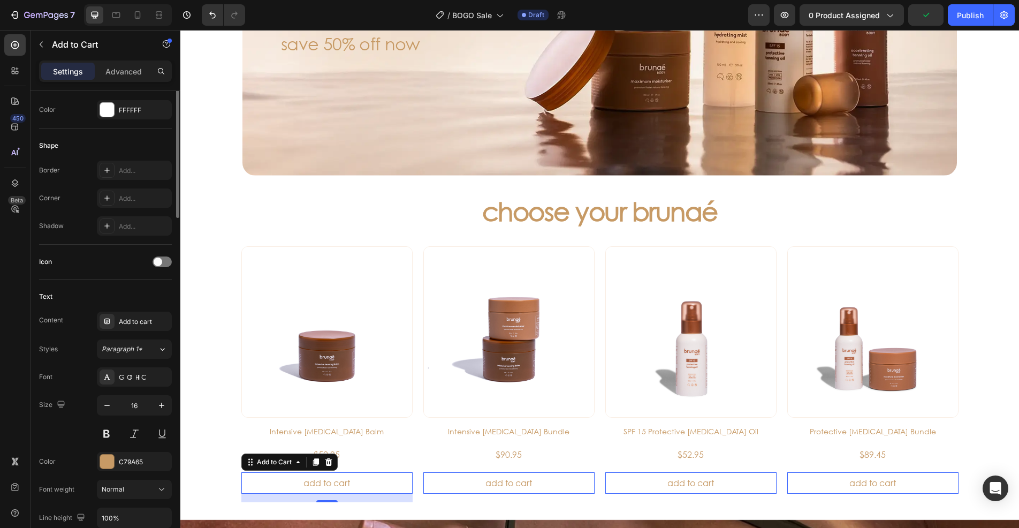
scroll to position [72, 0]
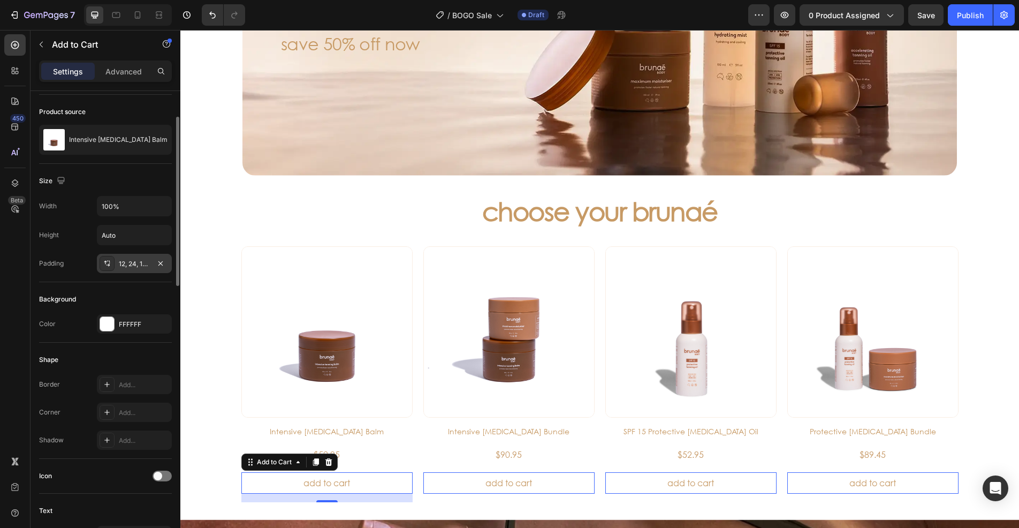
click at [102, 262] on div at bounding box center [107, 263] width 15 height 15
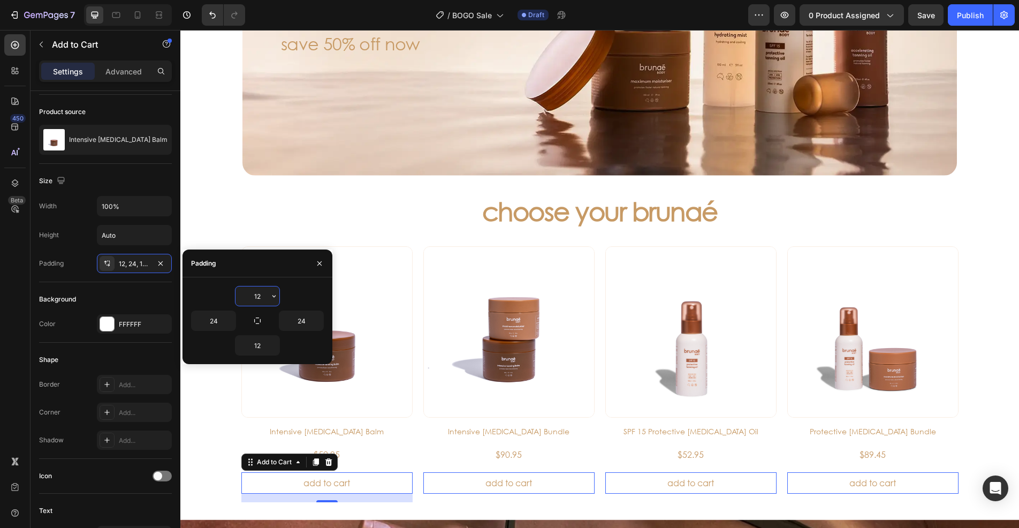
click at [264, 294] on input "12" at bounding box center [258, 295] width 44 height 19
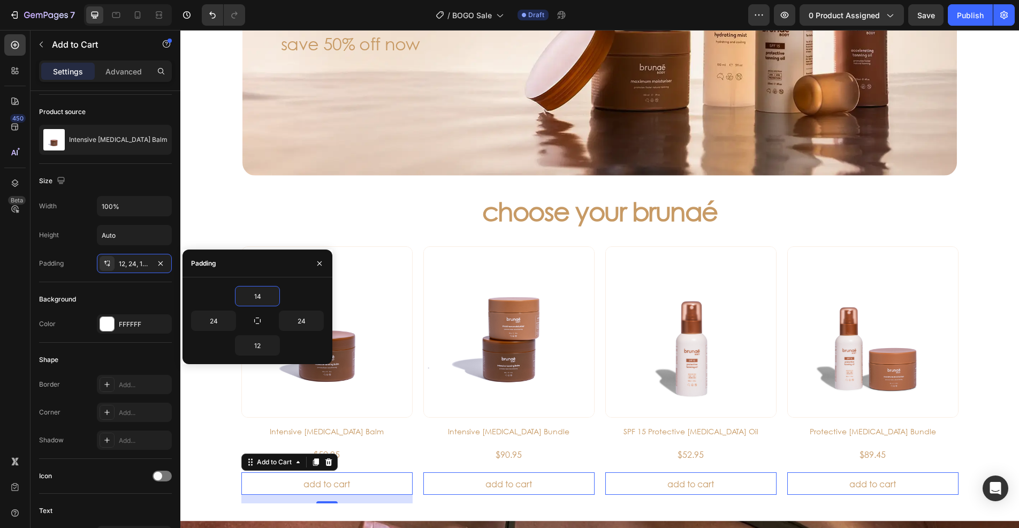
type input "14"
click at [206, 349] on div "12" at bounding box center [257, 345] width 133 height 20
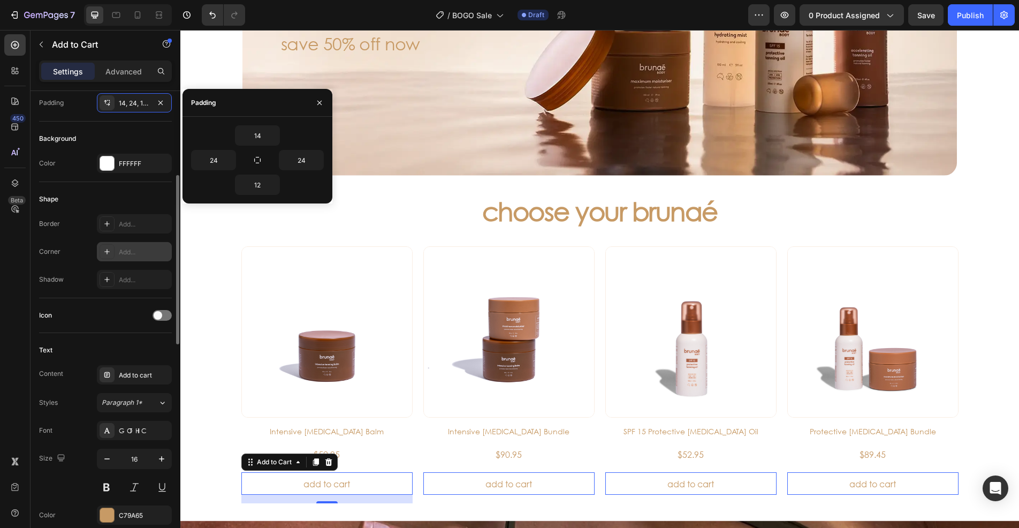
click at [108, 248] on icon at bounding box center [107, 251] width 9 height 9
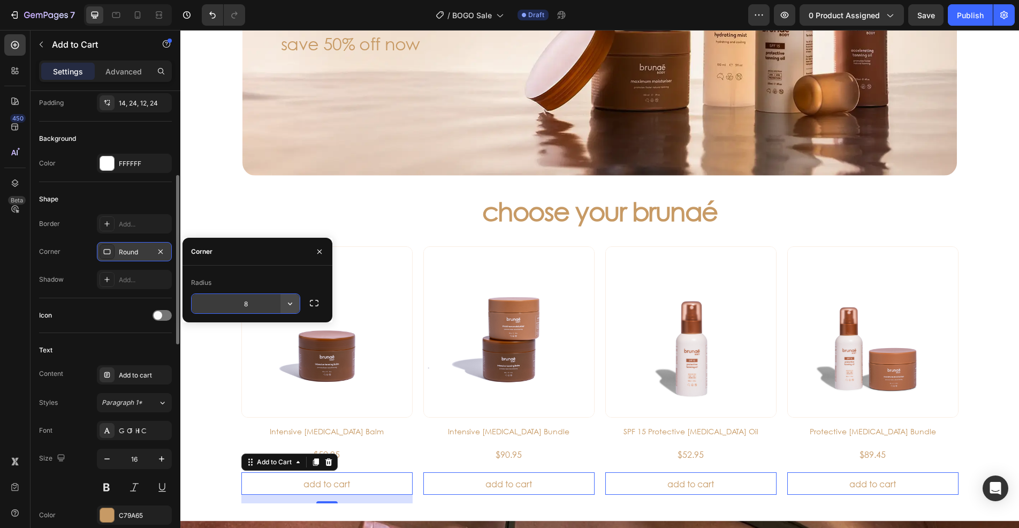
click at [291, 303] on icon "button" at bounding box center [290, 303] width 4 height 3
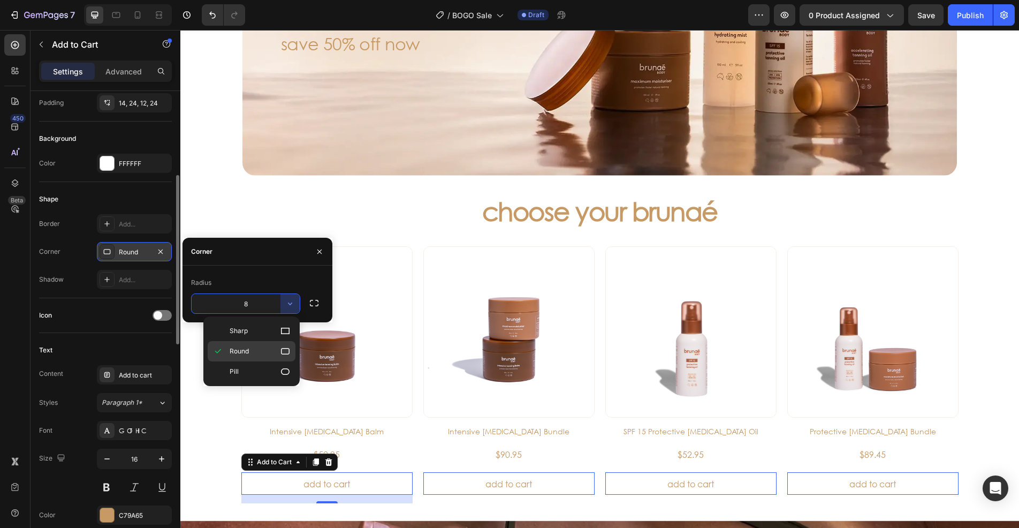
click at [280, 350] on icon at bounding box center [285, 351] width 11 height 11
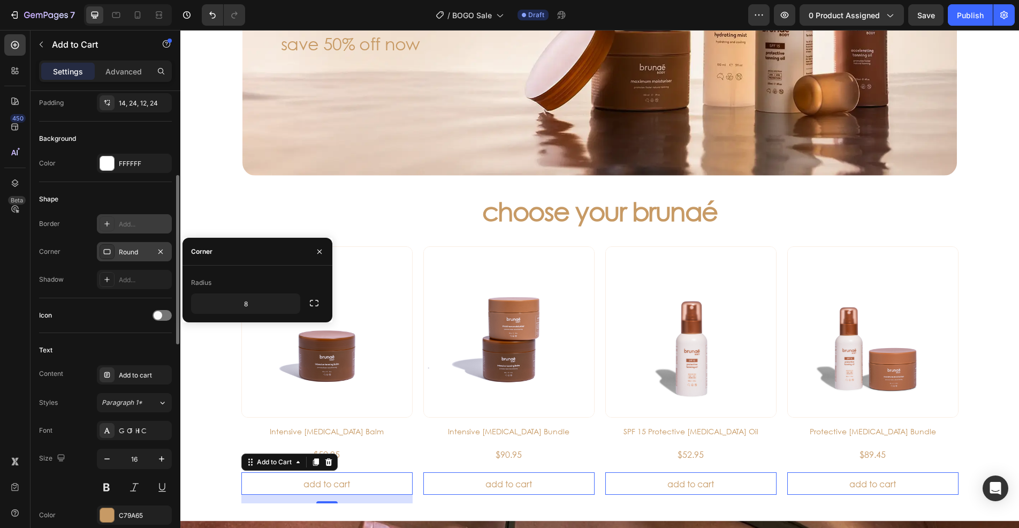
click at [102, 221] on div at bounding box center [107, 223] width 15 height 15
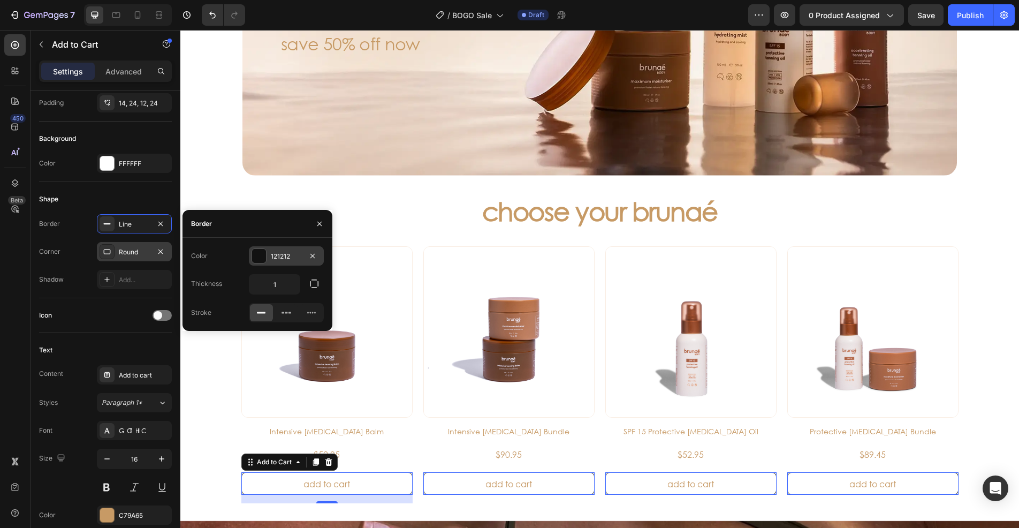
click at [256, 254] on div at bounding box center [259, 256] width 14 height 14
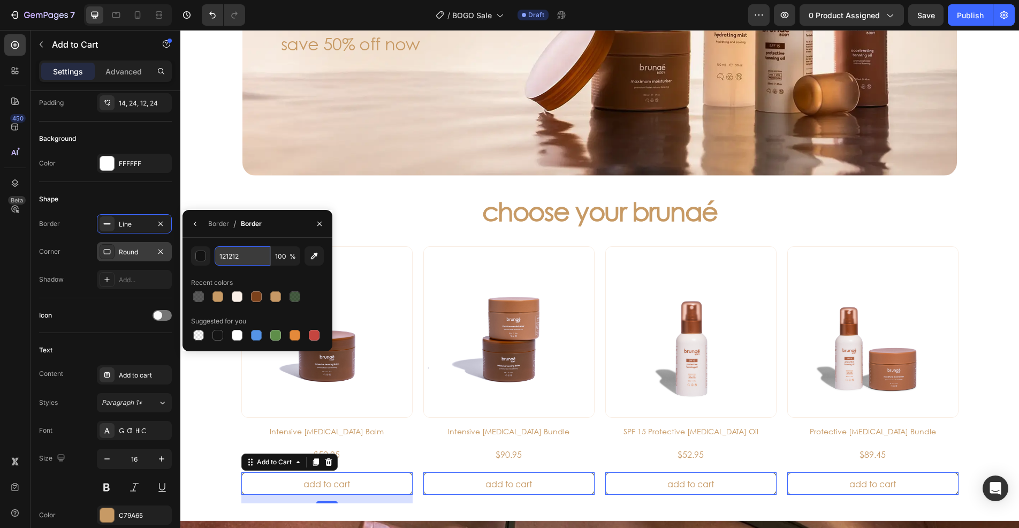
click at [244, 256] on input "121212" at bounding box center [243, 255] width 56 height 19
paste input "#C79A65"
type input "C79A65"
click at [199, 271] on div "C79A65 100 % Recent colors Suggested for you" at bounding box center [257, 294] width 133 height 96
click at [396, 399] on img at bounding box center [327, 332] width 170 height 170
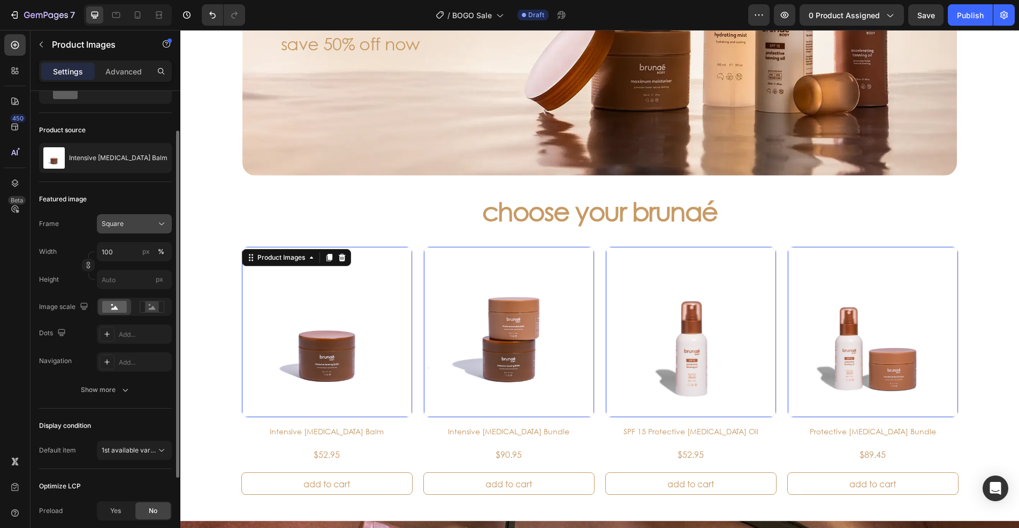
scroll to position [162, 0]
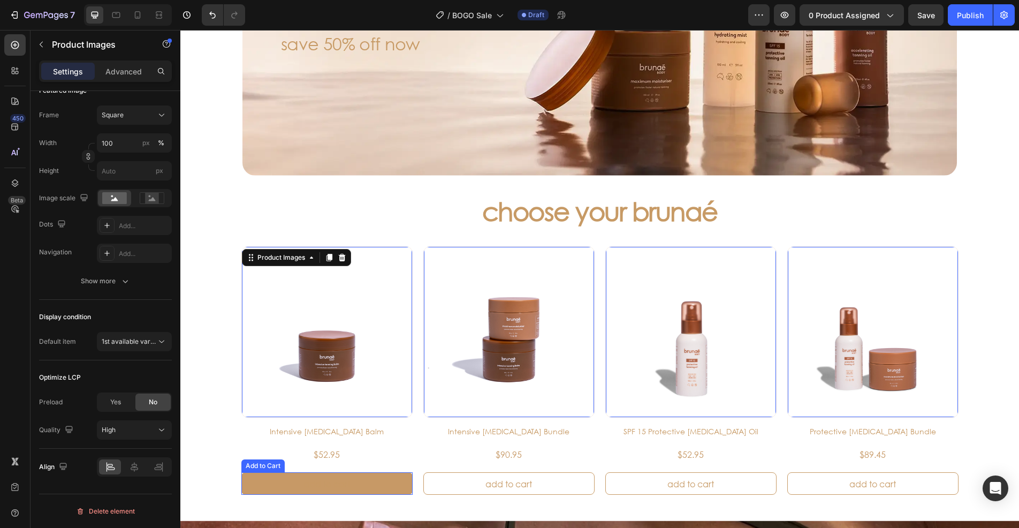
click at [360, 483] on button "Add to cart" at bounding box center [326, 483] width 171 height 22
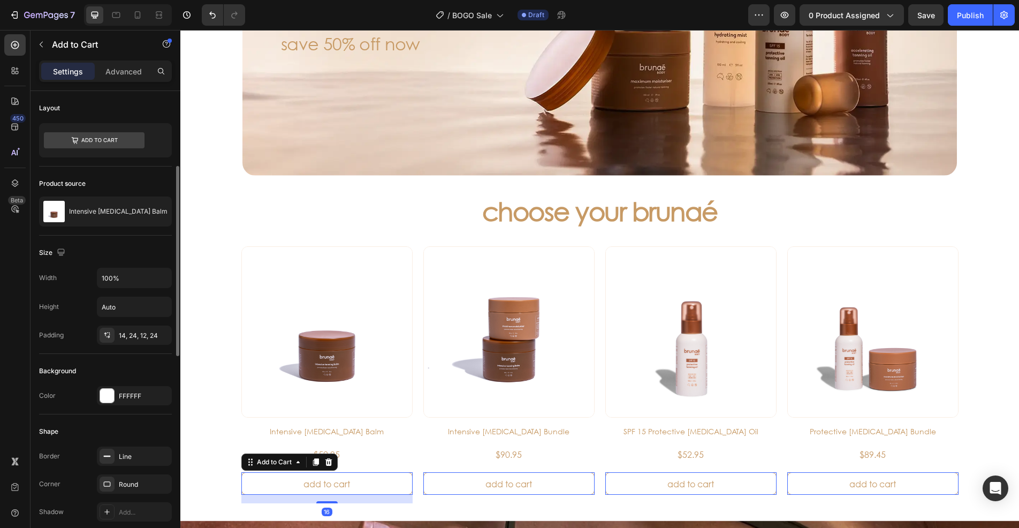
scroll to position [161, 0]
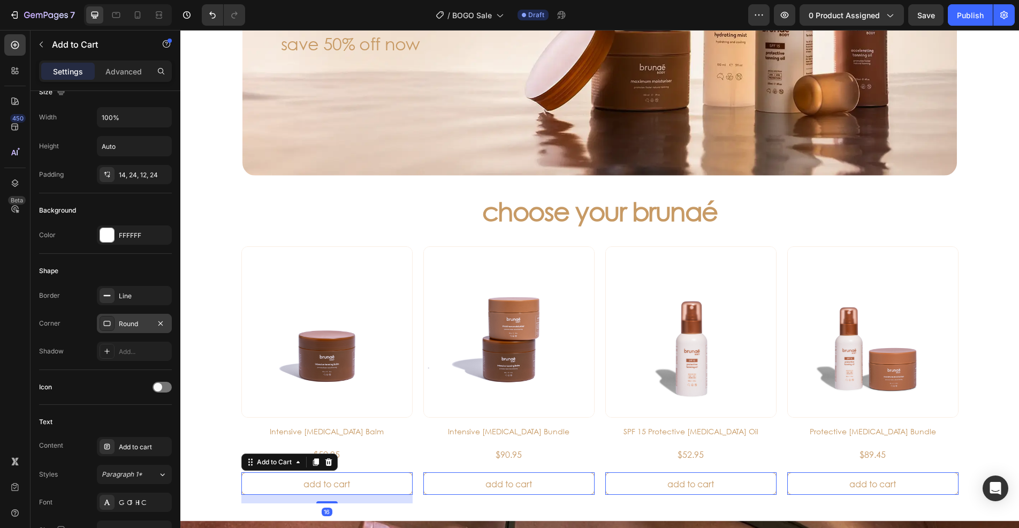
click at [101, 314] on div "Round" at bounding box center [134, 323] width 75 height 19
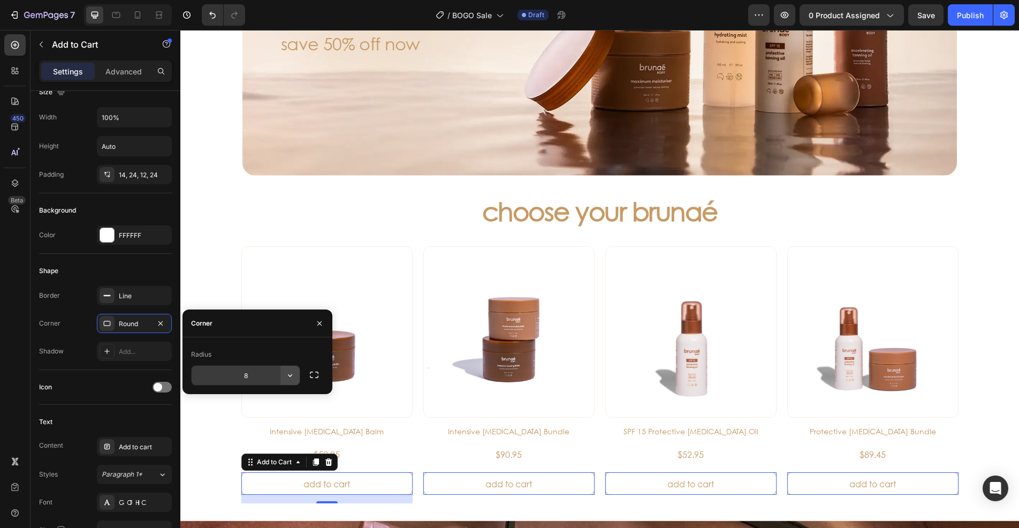
click at [287, 377] on icon "button" at bounding box center [290, 375] width 11 height 11
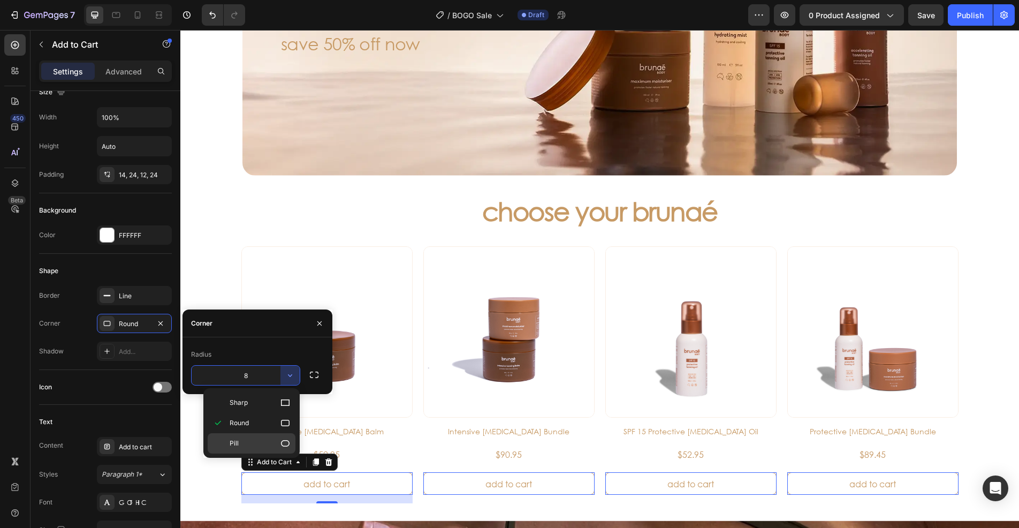
click at [279, 441] on p "Pill" at bounding box center [260, 443] width 61 height 11
type input "9999"
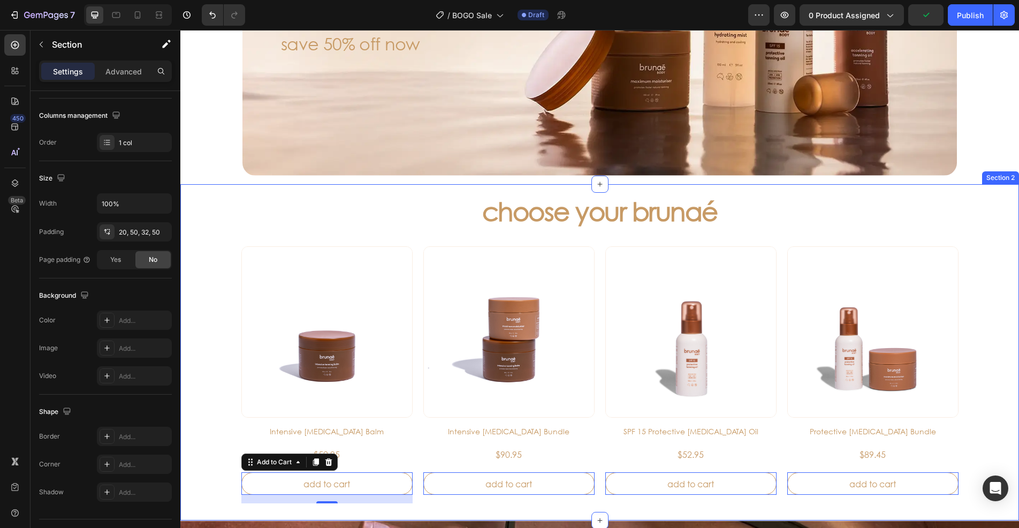
click at [201, 253] on div "choose your brunaé Heading Product Images Intensive Tanning Balm Product Title …" at bounding box center [599, 352] width 839 height 336
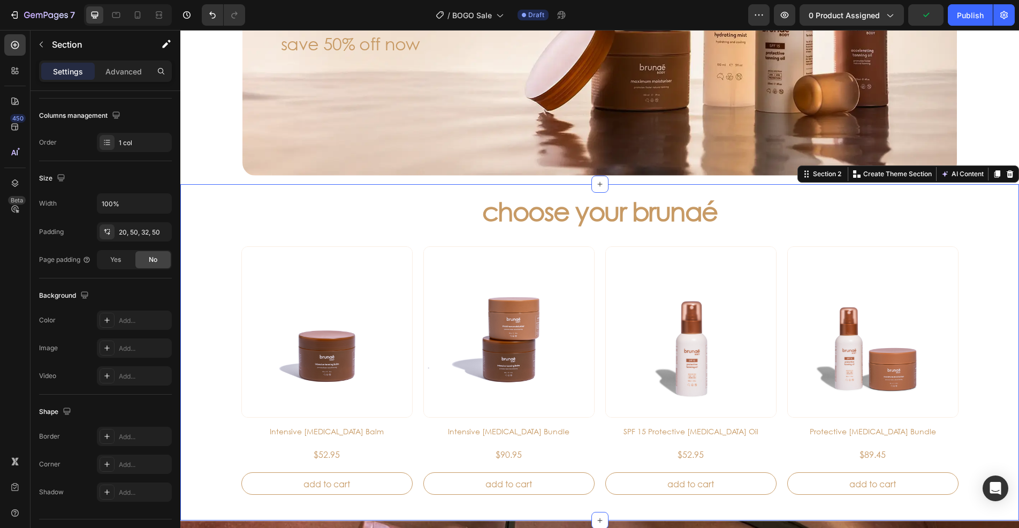
scroll to position [0, 0]
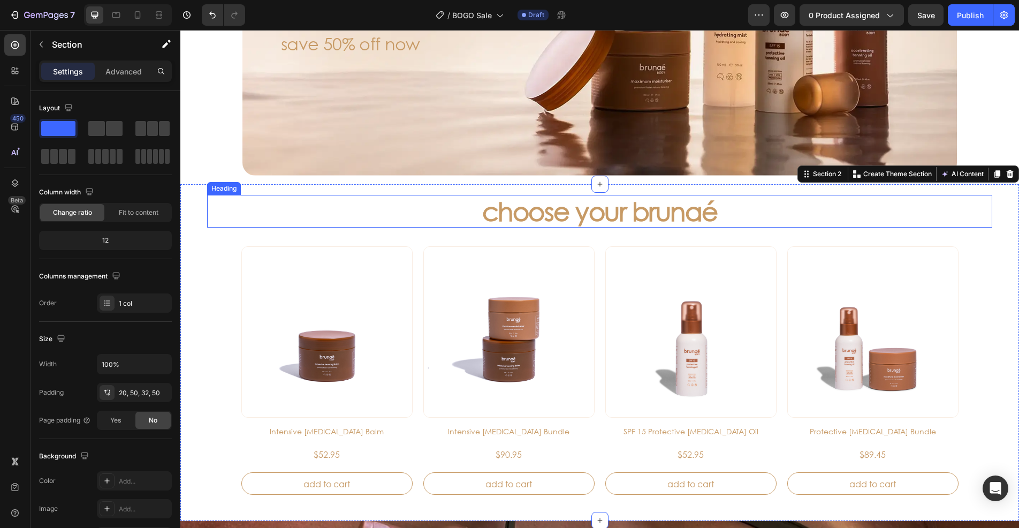
click at [961, 204] on div "choose your brunaé" at bounding box center [599, 211] width 785 height 33
